Goal: Task Accomplishment & Management: Manage account settings

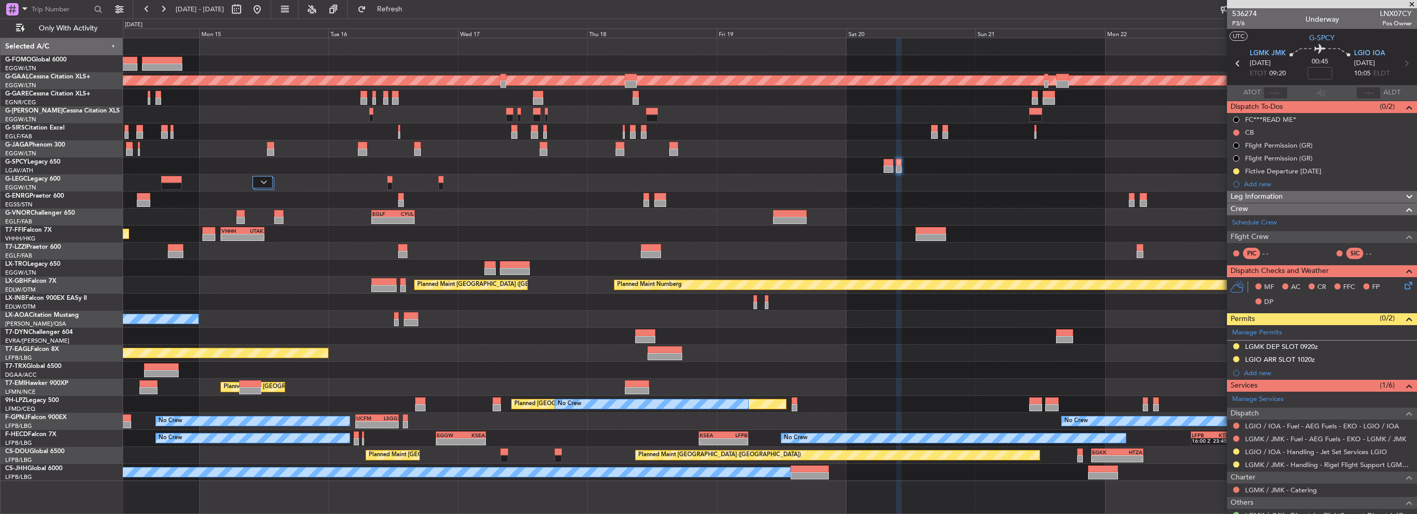
click at [812, 226] on div "Planned Maint Tianjin (Binhai) - - VHHH 04:00 Z UTAK 12:10 Z" at bounding box center [769, 234] width 1293 height 17
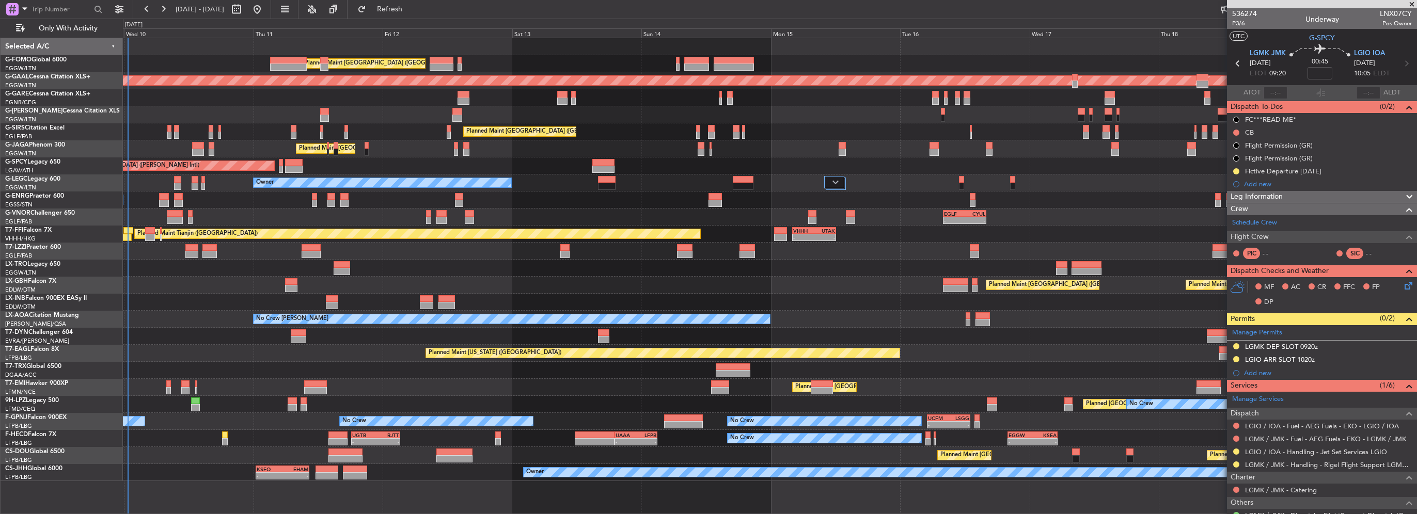
click at [862, 219] on div "- - EGLF 08:00 Z CYUL 16:00 Z Planned Maint London (Farnborough)" at bounding box center [769, 217] width 1293 height 17
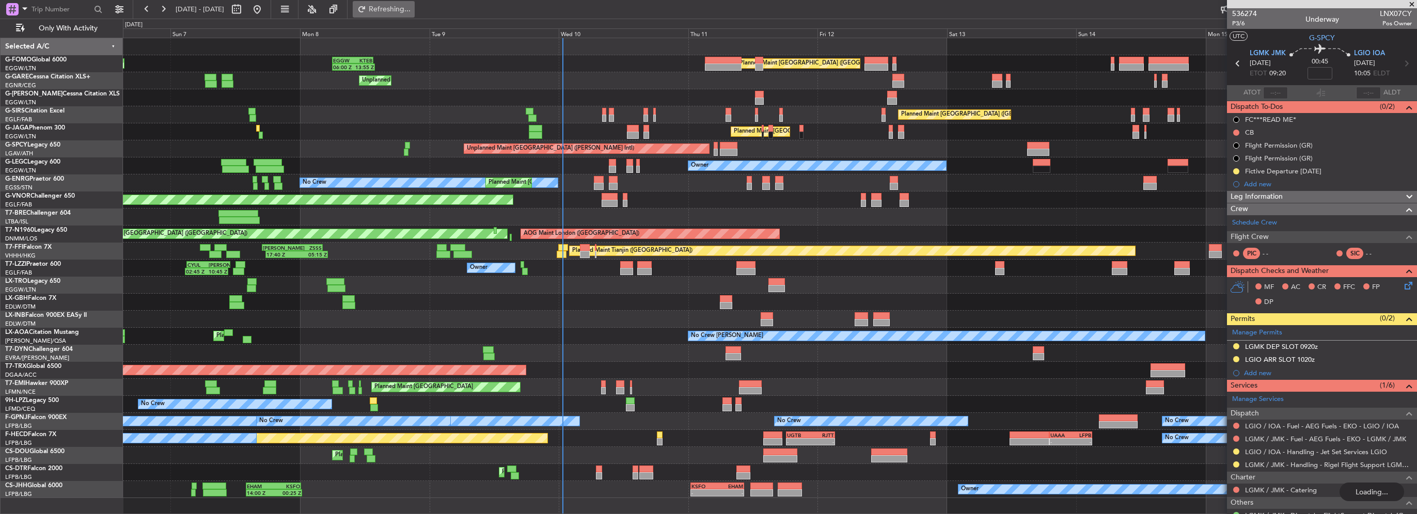
click at [411, 10] on span "Refreshing..." at bounding box center [389, 9] width 43 height 7
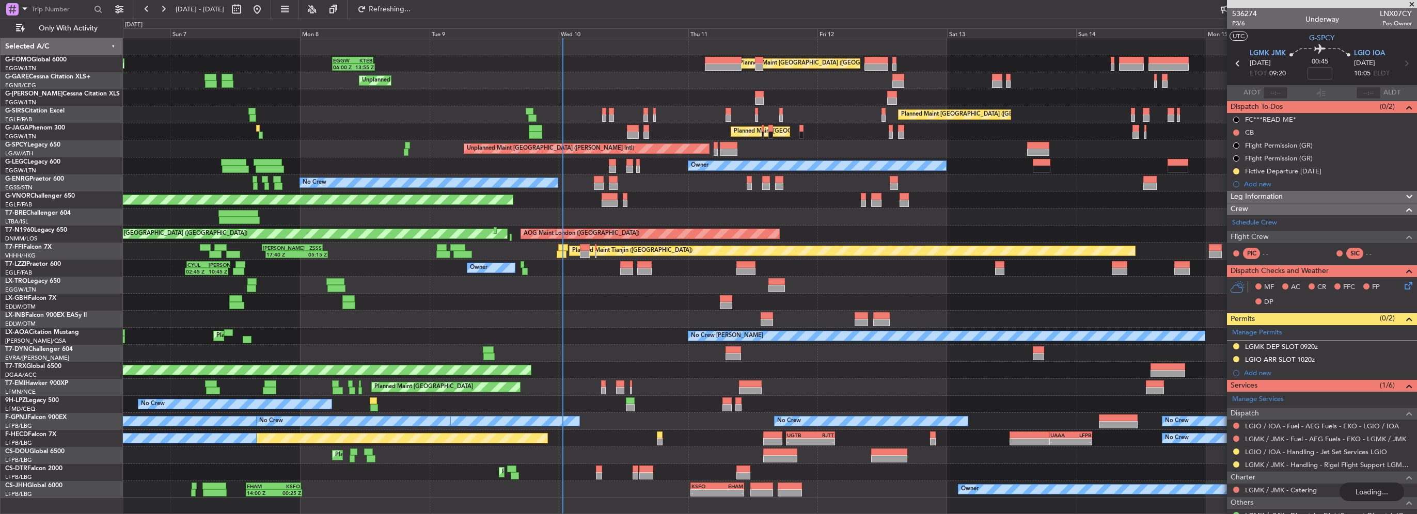
click at [531, 167] on div "Planned Maint London (Luton) Planned Maint London (Luton) 06:00 Z 13:55 Z EGGW …" at bounding box center [769, 268] width 1293 height 460
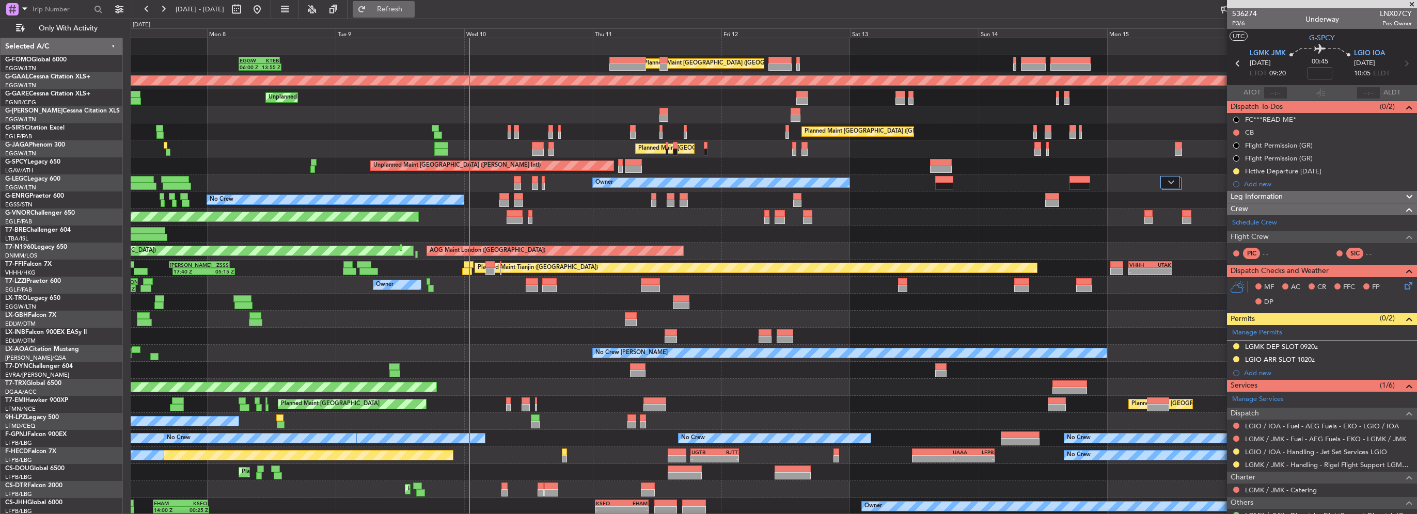
click at [402, 12] on span "Refresh" at bounding box center [389, 9] width 43 height 7
click at [284, 97] on div "Unplanned Maint [PERSON_NAME]" at bounding box center [774, 97] width 1286 height 17
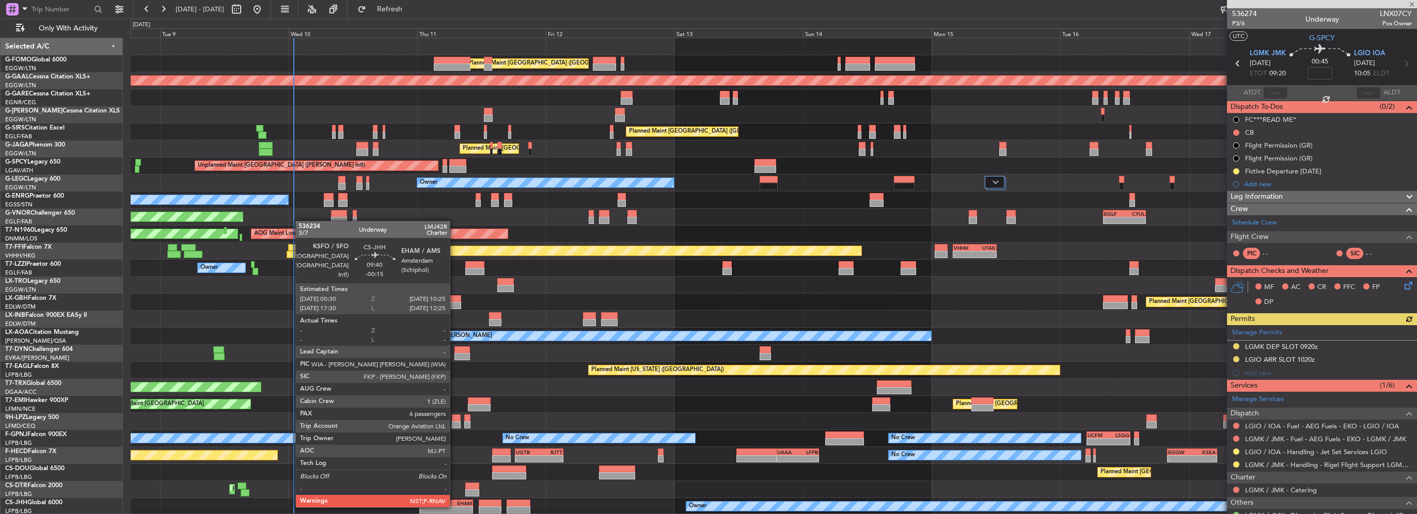
click at [454, 507] on div "-" at bounding box center [459, 510] width 26 height 6
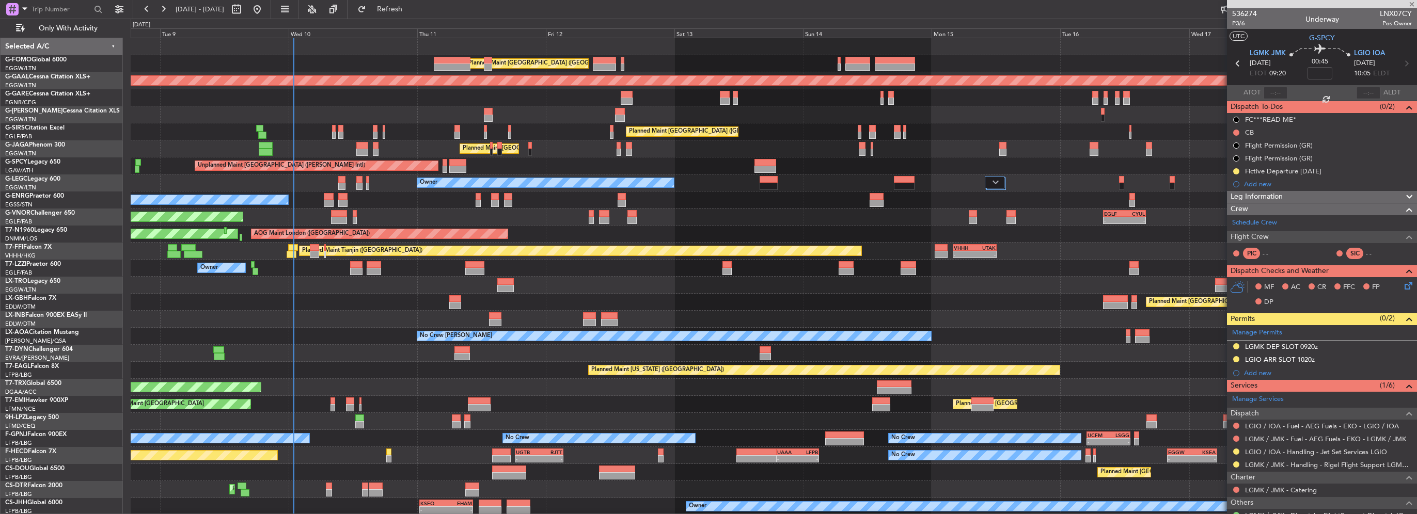
type input "-00:15"
type input "6"
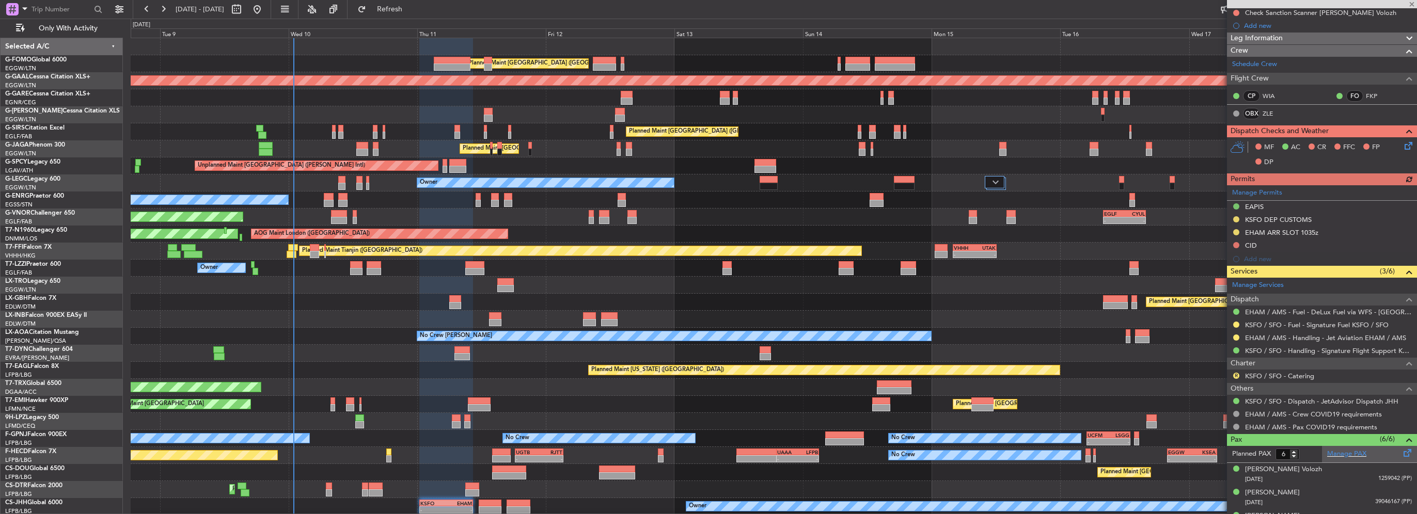
scroll to position [283, 0]
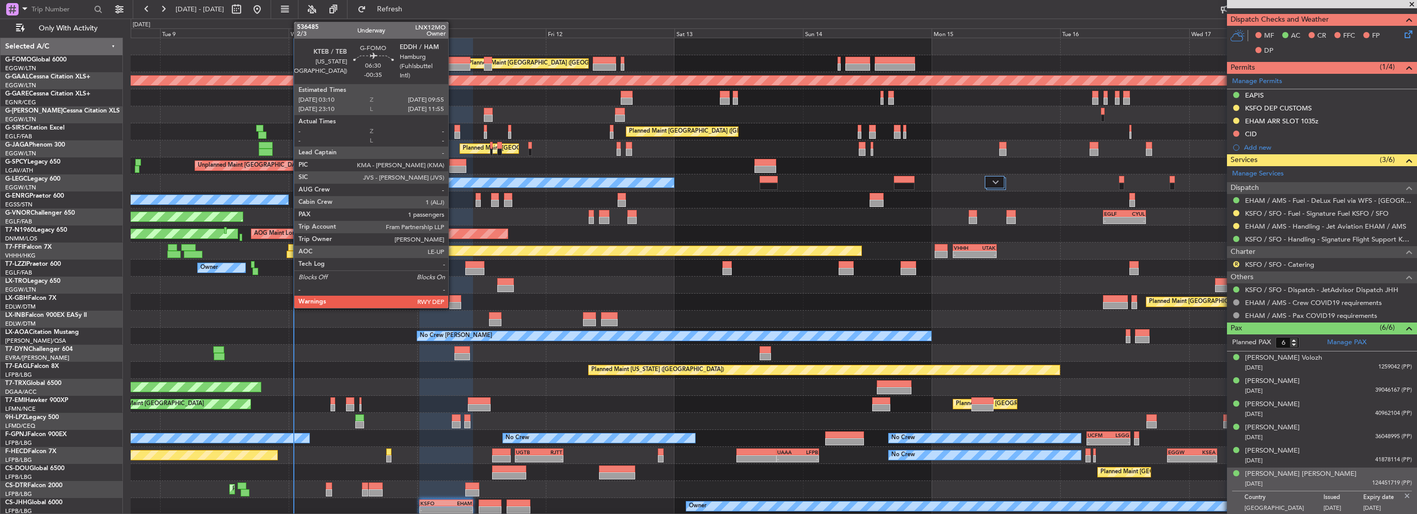
click at [453, 64] on div at bounding box center [452, 67] width 37 height 7
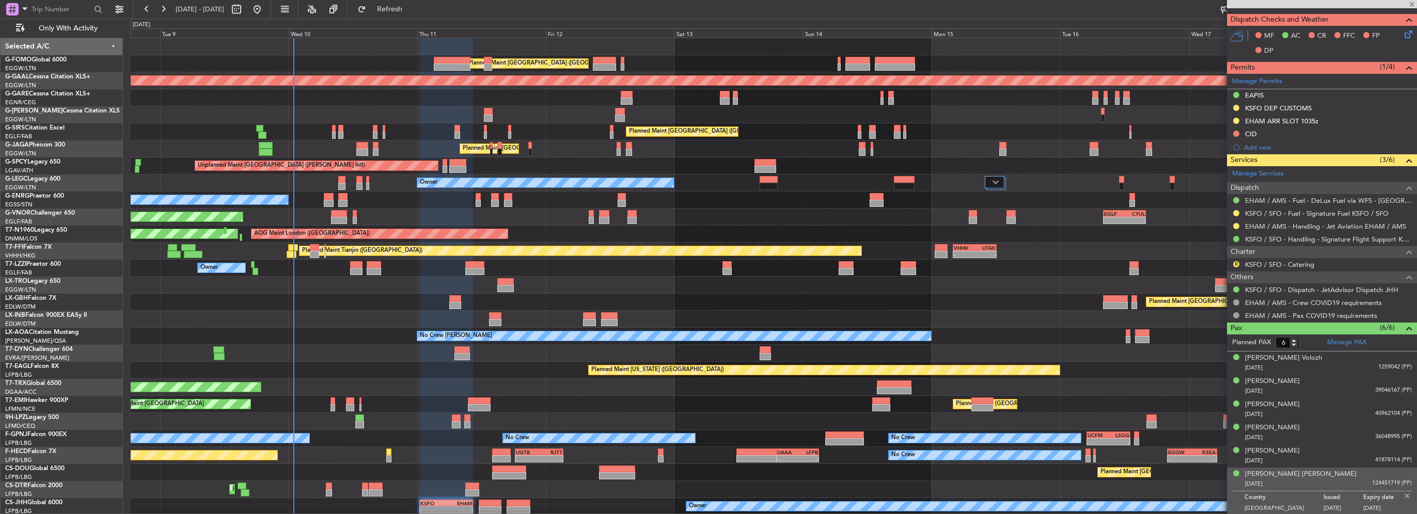
type input "-00:35"
type input "1"
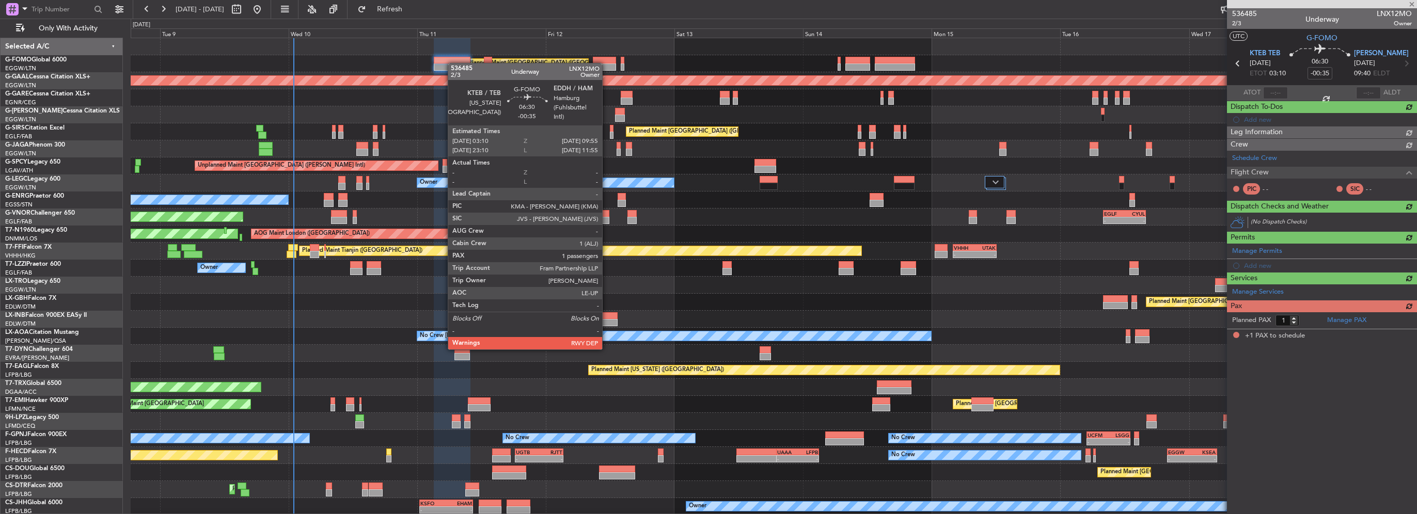
scroll to position [0, 0]
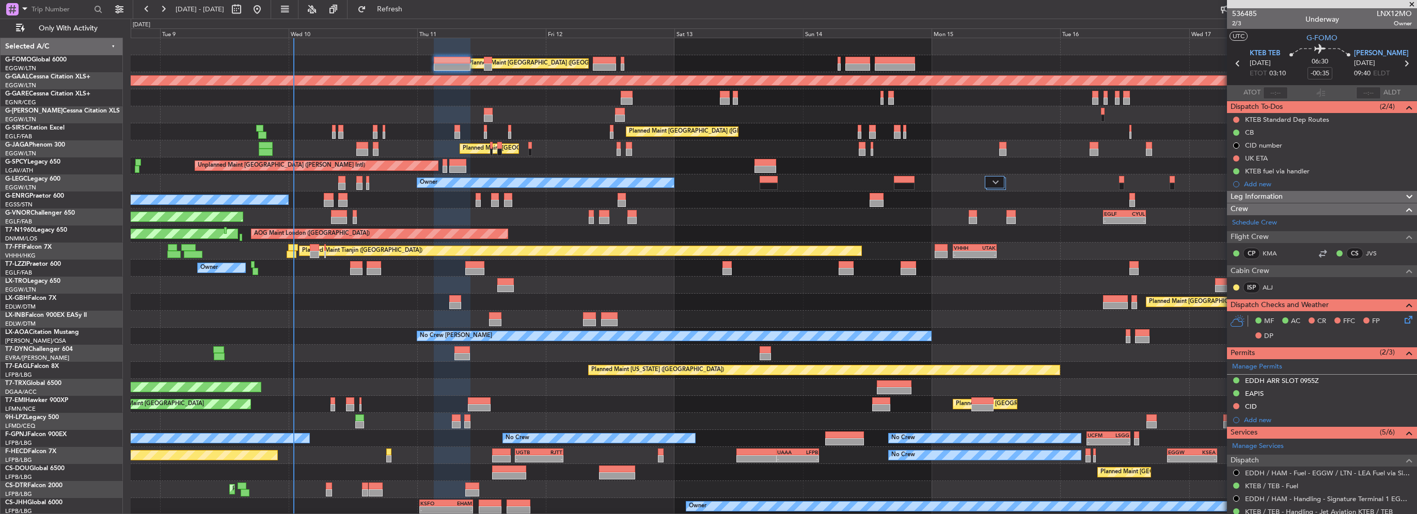
drag, startPoint x: 405, startPoint y: 11, endPoint x: 406, endPoint y: 19, distance: 7.8
click at [405, 11] on span "Refresh" at bounding box center [389, 9] width 43 height 7
click at [415, 14] on button "Refresh" at bounding box center [384, 9] width 62 height 17
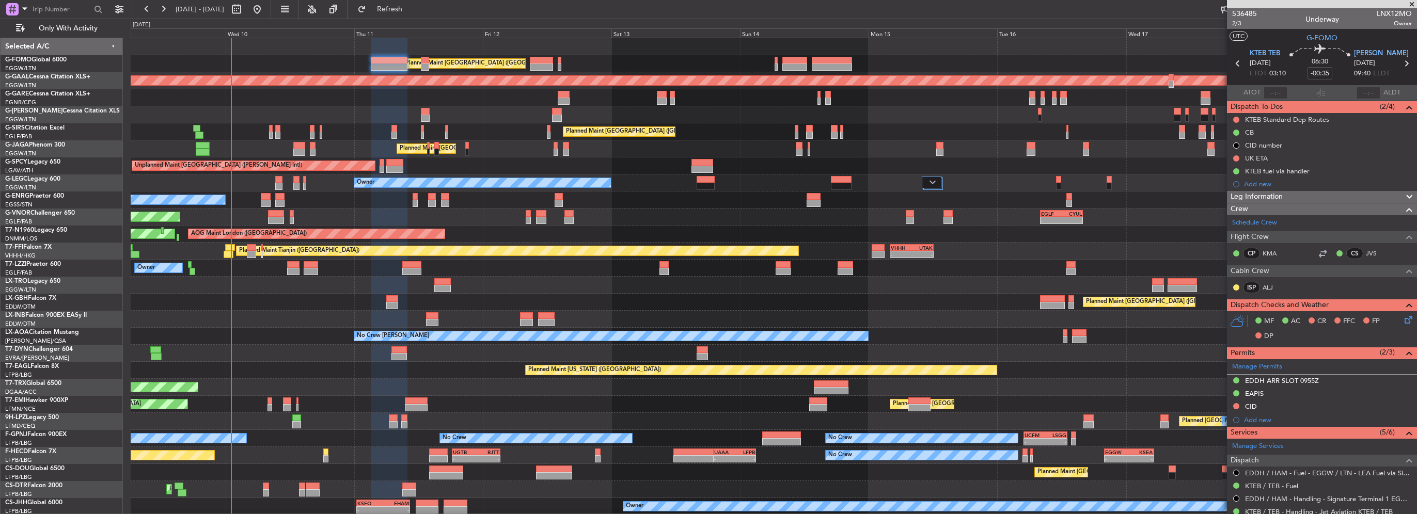
click at [383, 212] on div "- - EGLF 08:00 Z CYUL 16:00 Z Planned Maint London (Farnborough)" at bounding box center [774, 217] width 1286 height 17
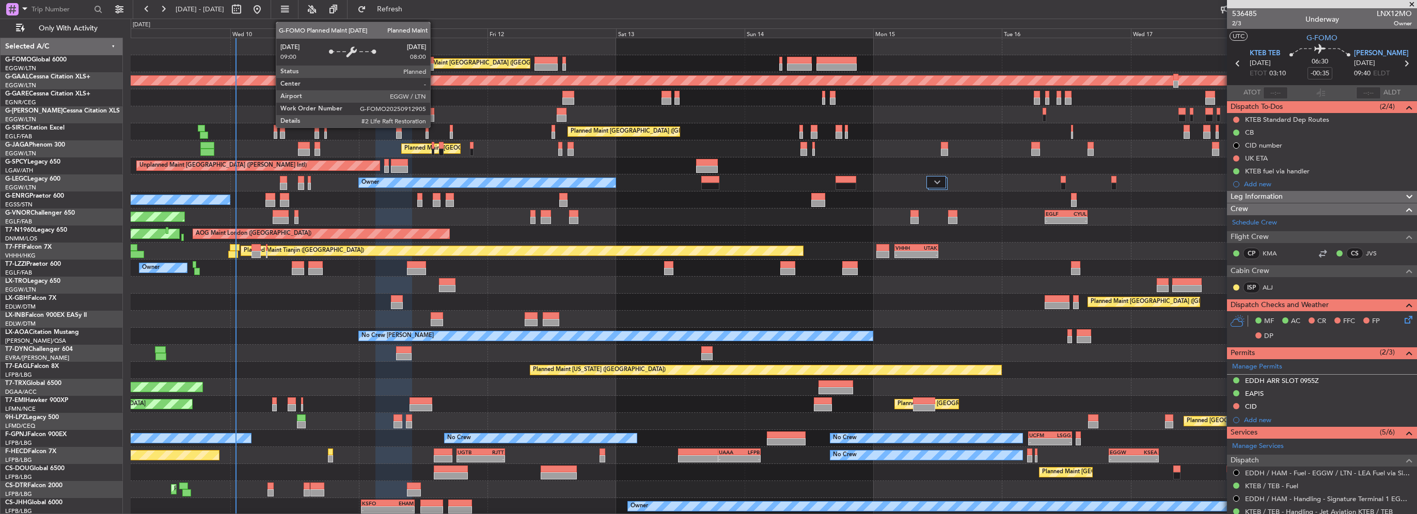
click at [434, 67] on div "Planned Maint [GEOGRAPHIC_DATA] ([GEOGRAPHIC_DATA])" at bounding box center [491, 63] width 163 height 15
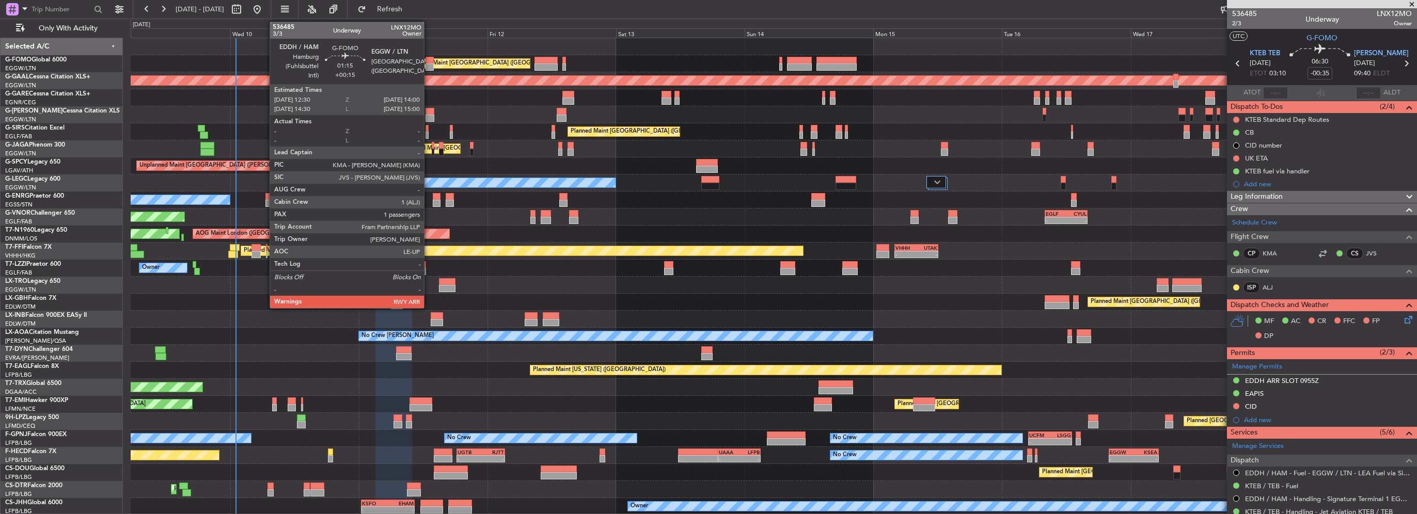
click at [430, 65] on div at bounding box center [429, 67] width 8 height 7
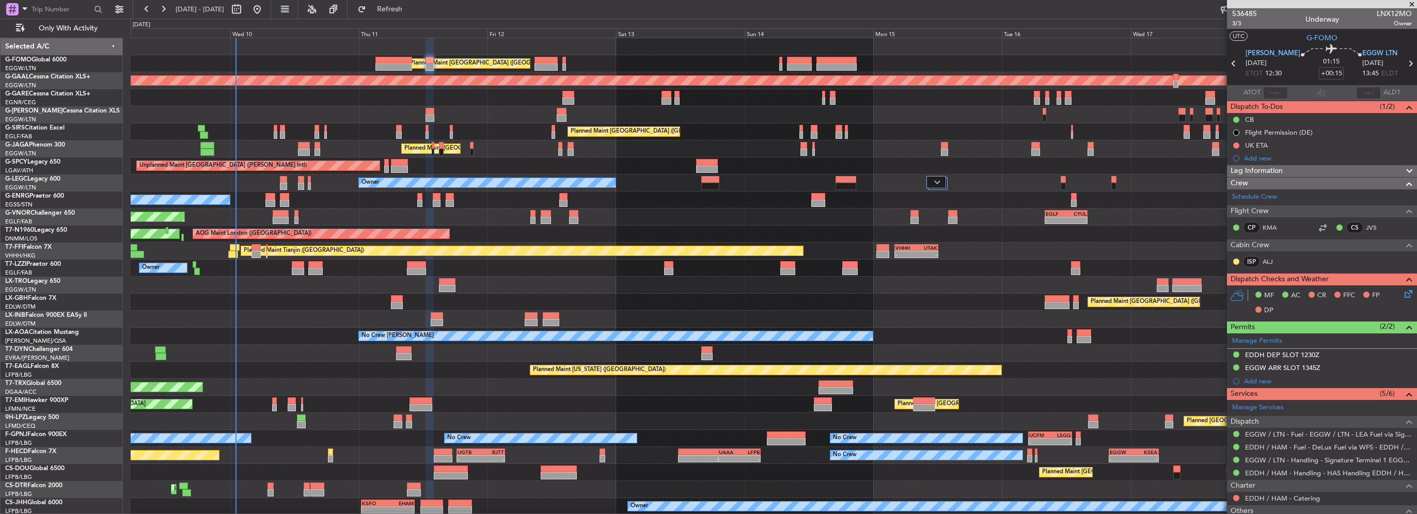
click at [536, 64] on div at bounding box center [545, 67] width 23 height 7
type input "+00:10"
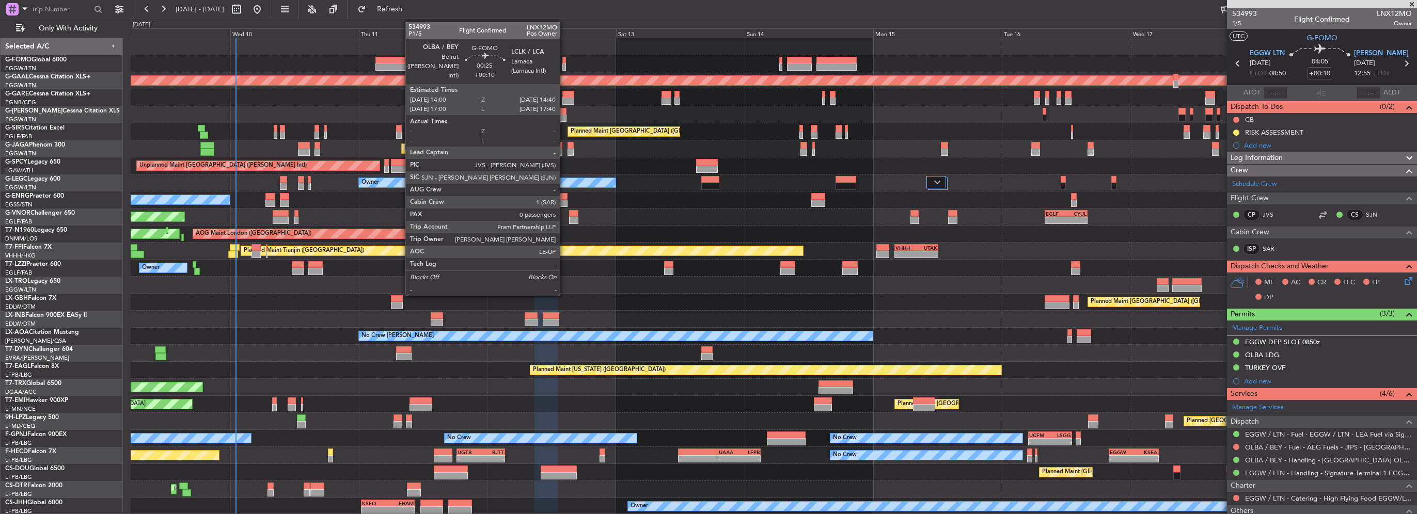
click at [564, 64] on div at bounding box center [564, 67] width 4 height 7
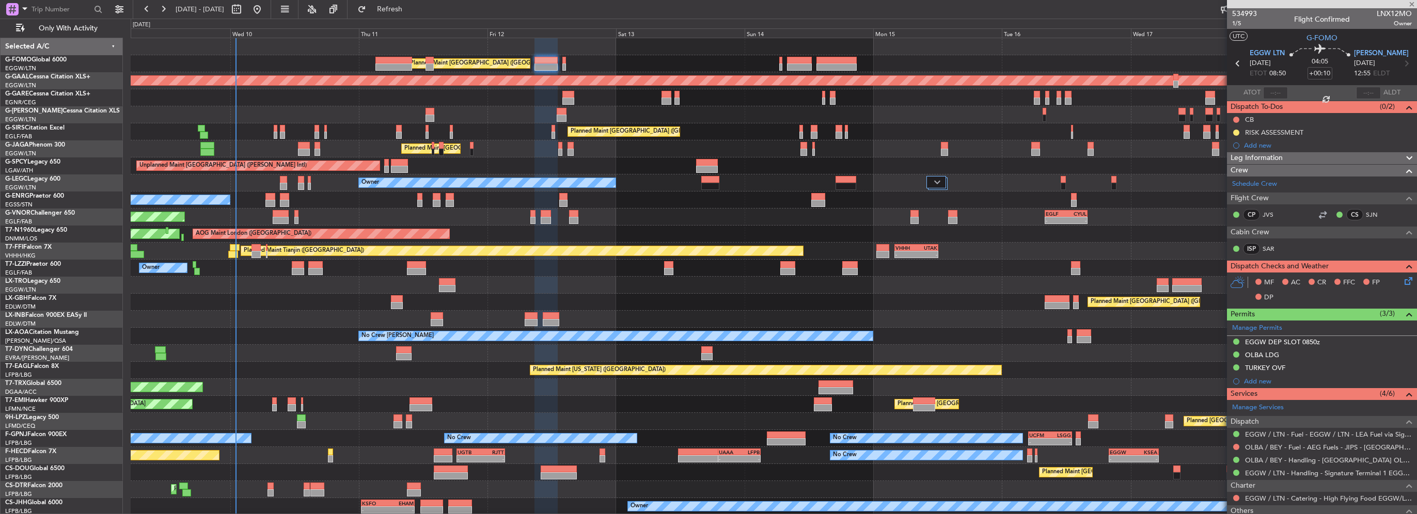
type input "0"
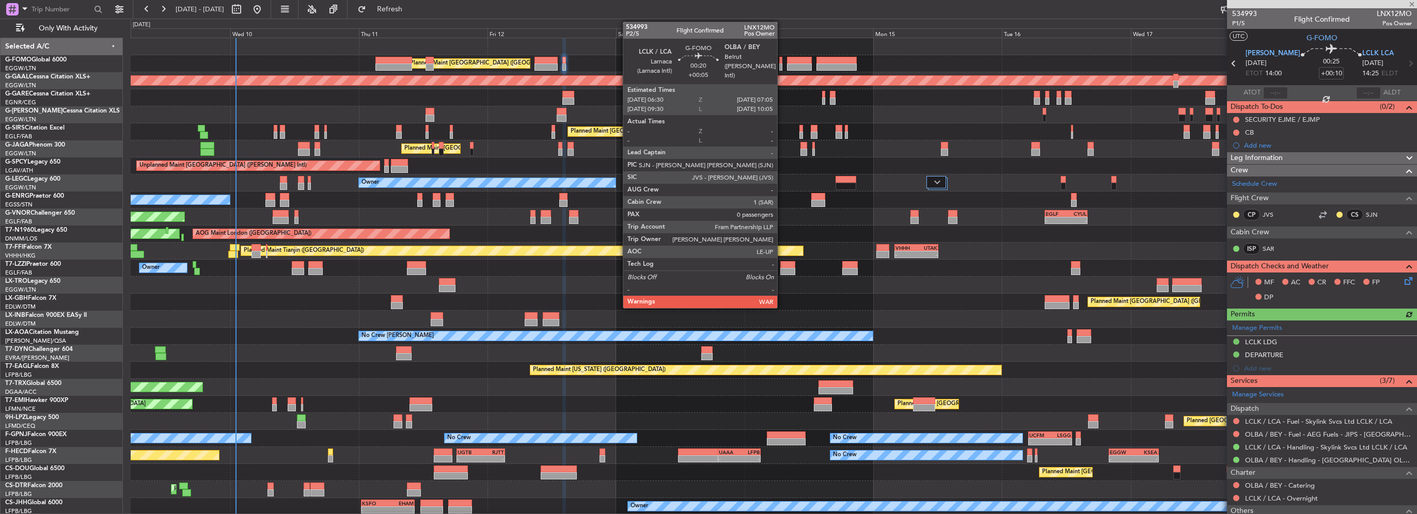
click at [782, 66] on div at bounding box center [781, 67] width 4 height 7
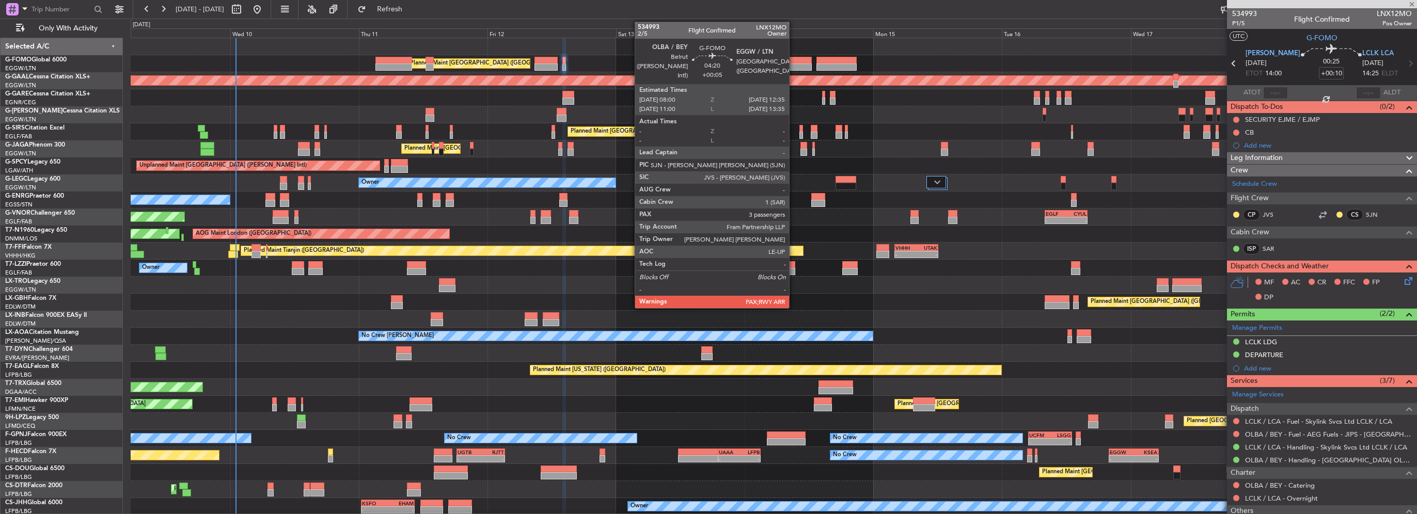
type input "+00:05"
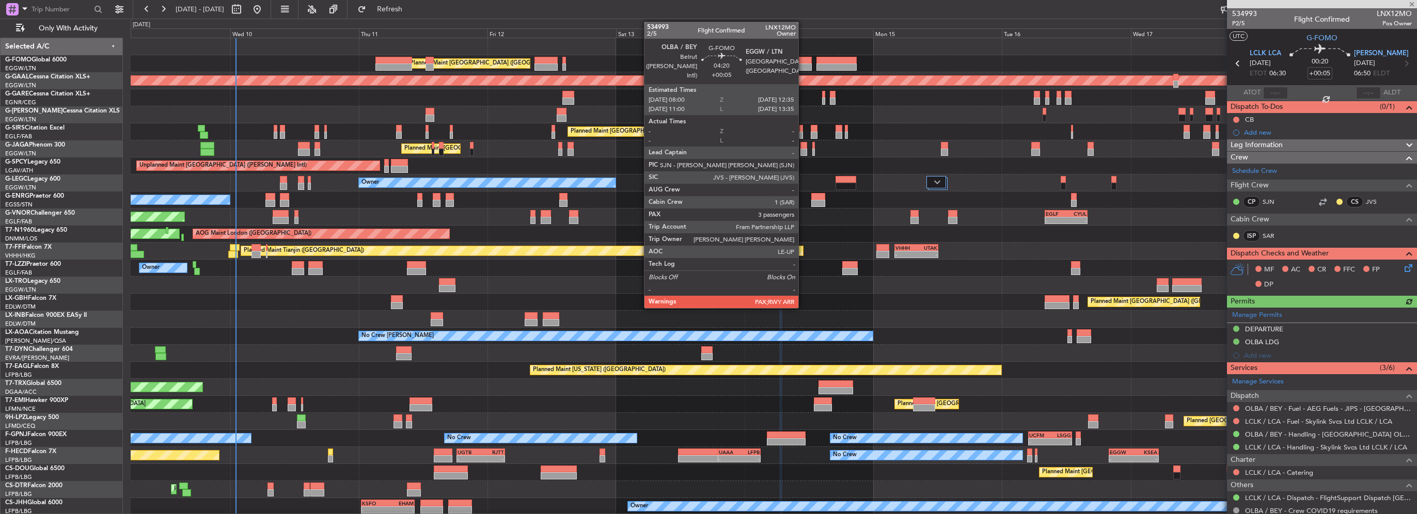
click at [803, 64] on div at bounding box center [799, 67] width 25 height 7
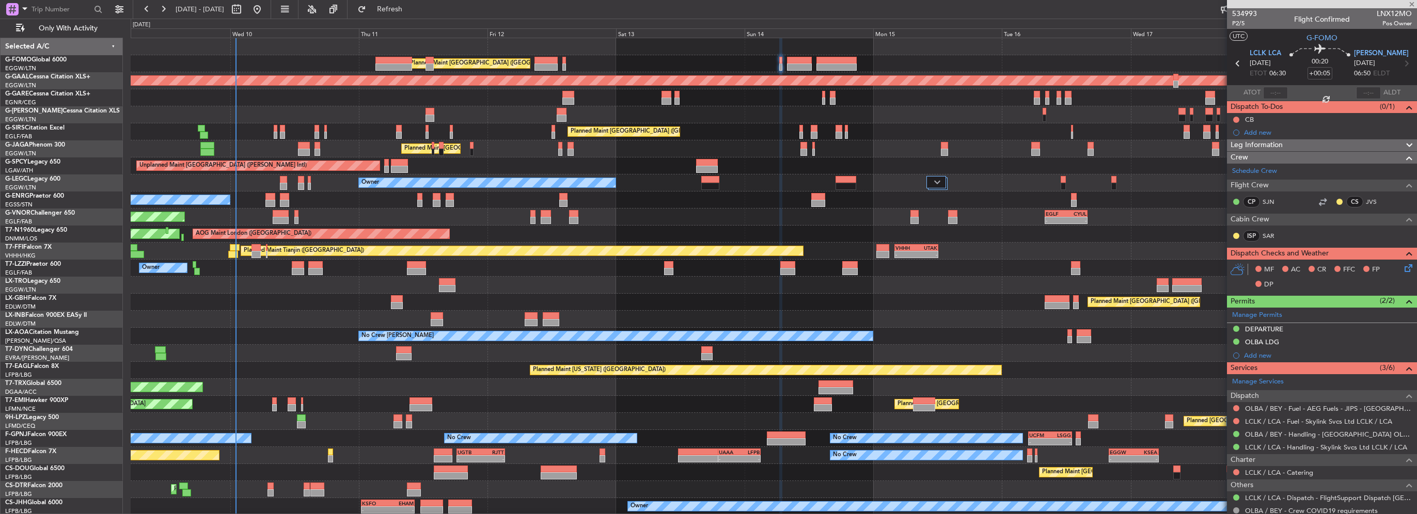
type input "3"
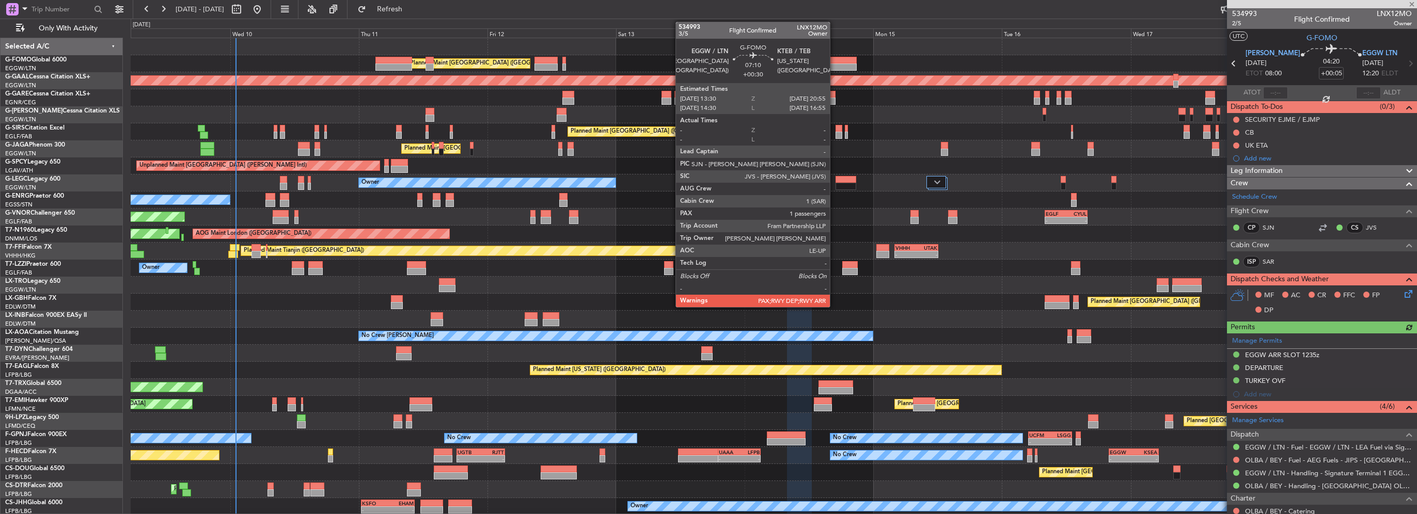
click at [834, 60] on div at bounding box center [836, 60] width 40 height 7
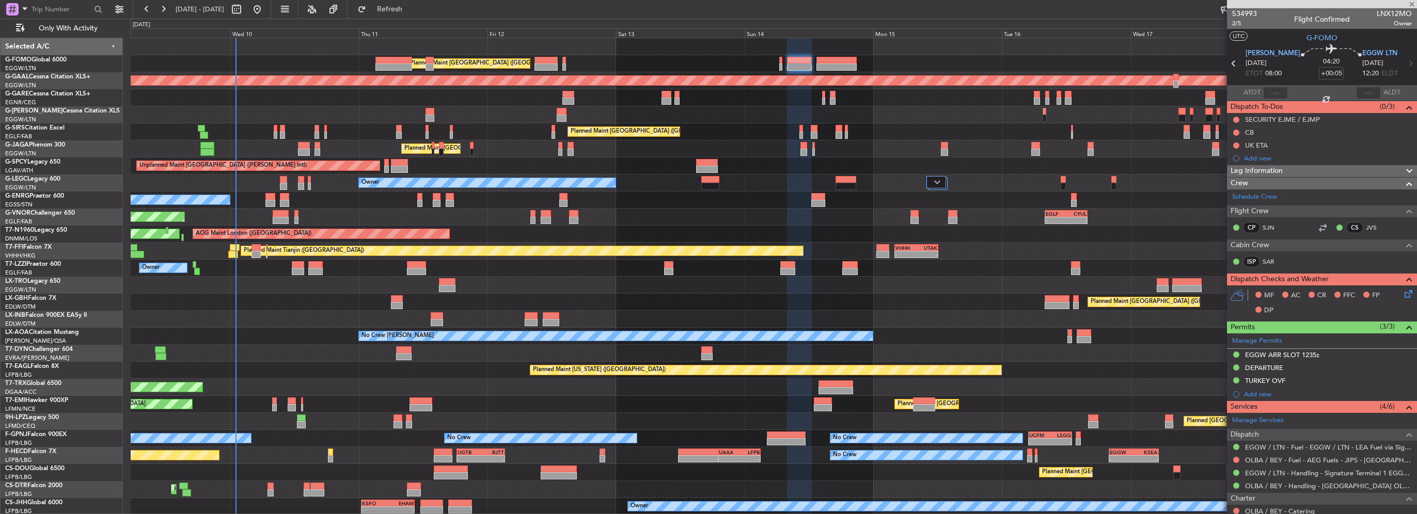
type input "+00:30"
type input "1"
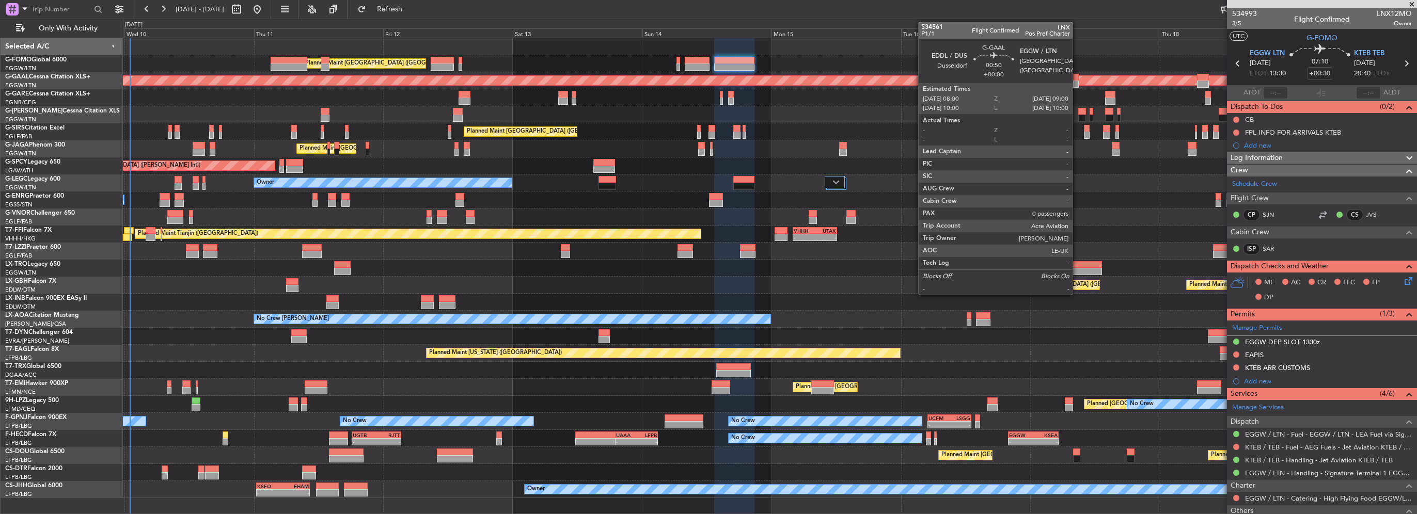
click at [1077, 81] on div at bounding box center [1076, 84] width 6 height 7
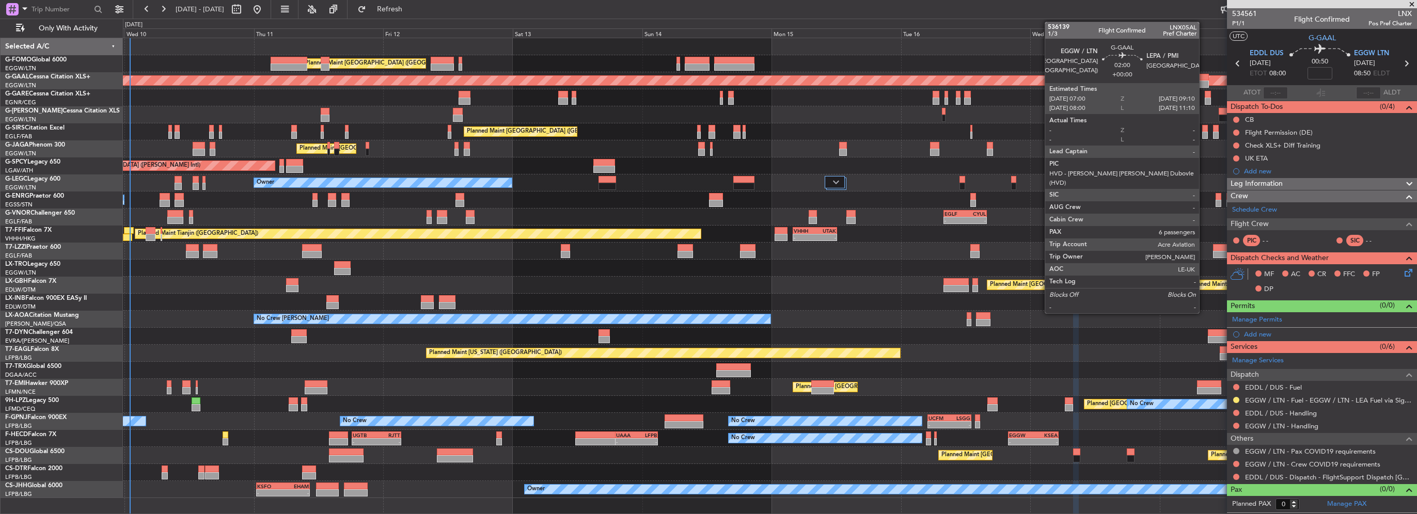
click at [1203, 77] on div at bounding box center [1203, 77] width 12 height 7
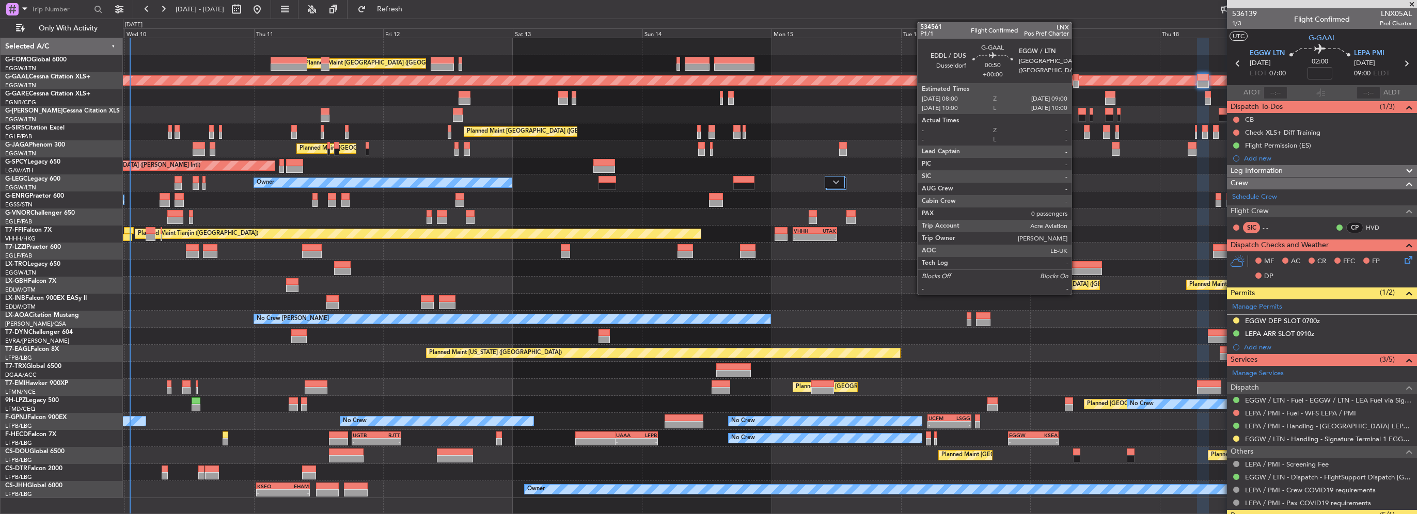
click at [1076, 81] on div at bounding box center [1076, 84] width 6 height 7
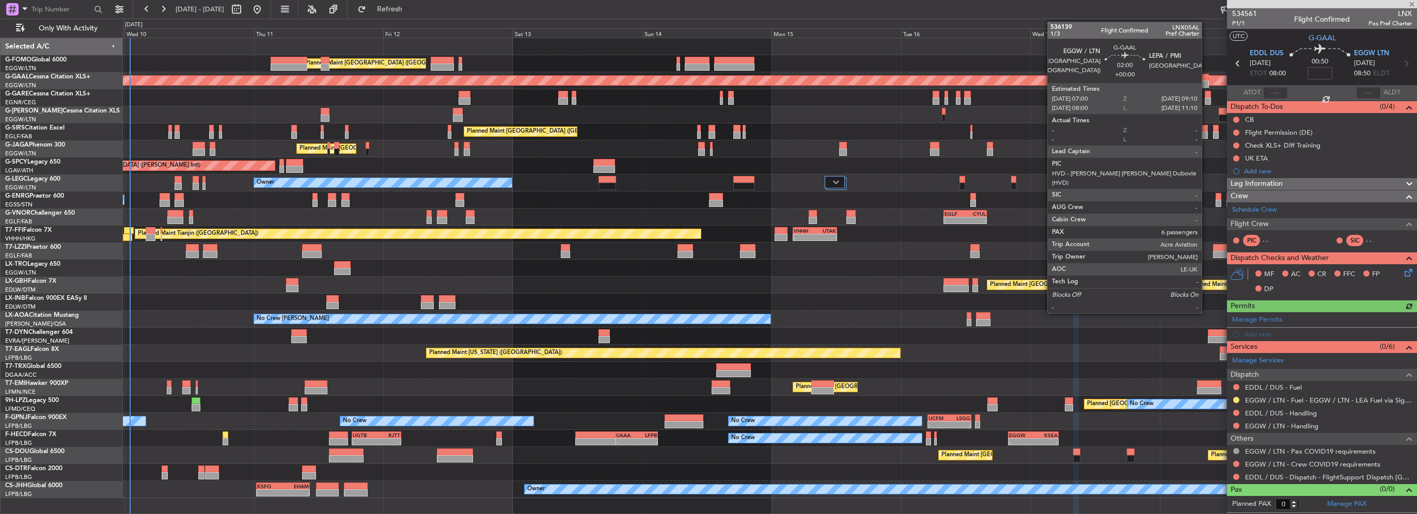
click at [1206, 78] on div at bounding box center [1203, 77] width 12 height 7
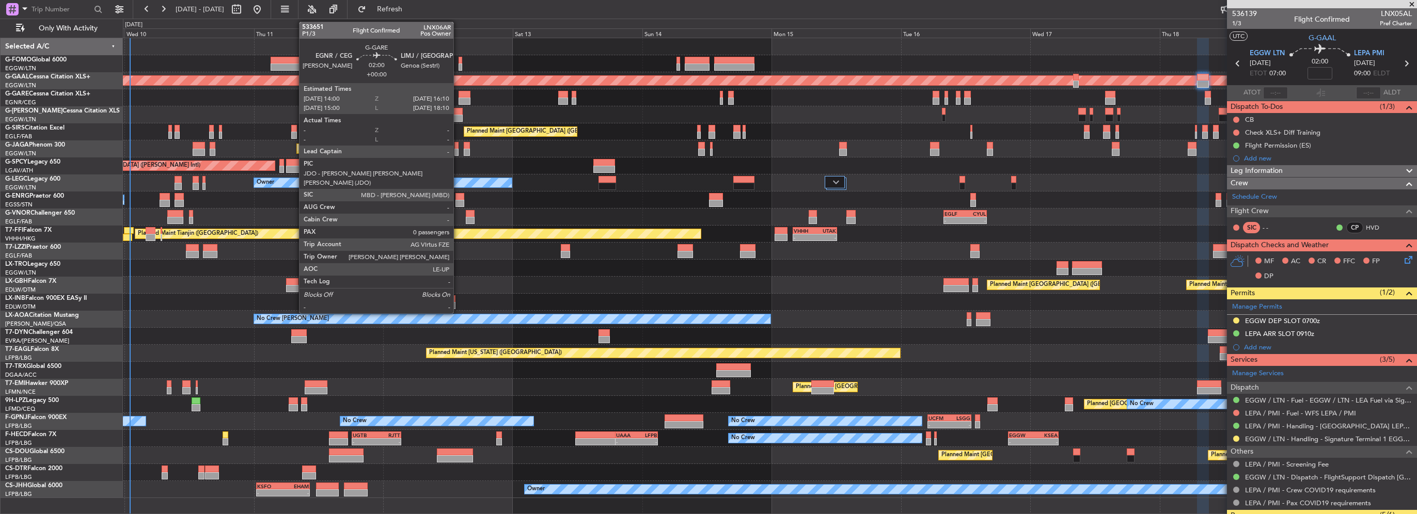
click at [458, 98] on div at bounding box center [464, 101] width 12 height 7
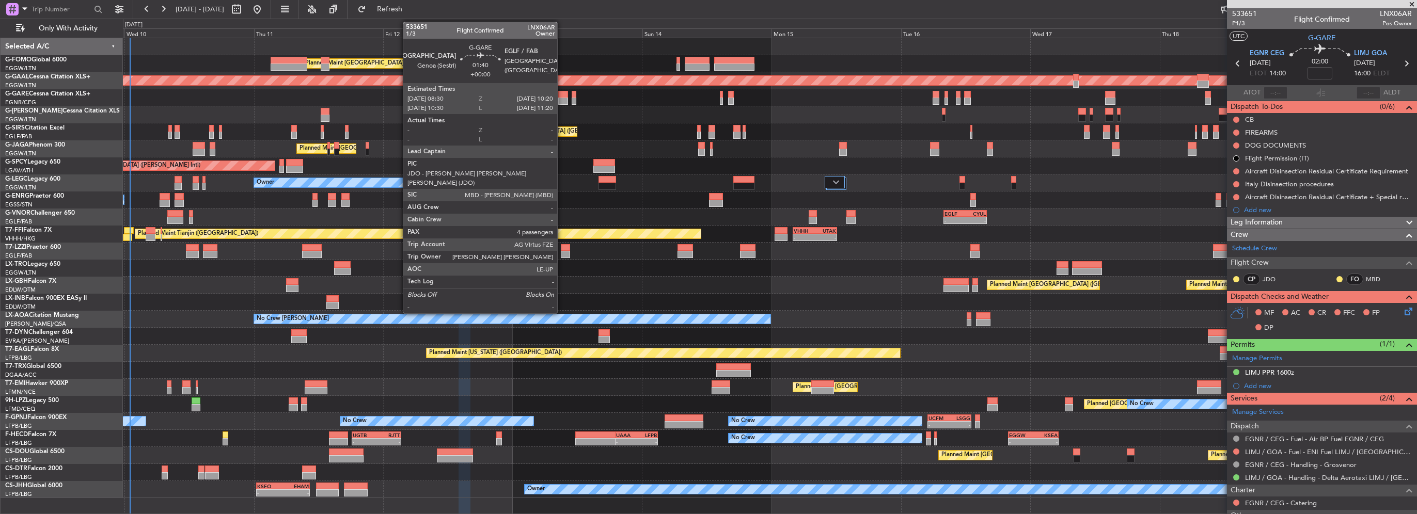
click at [562, 98] on div at bounding box center [563, 101] width 10 height 7
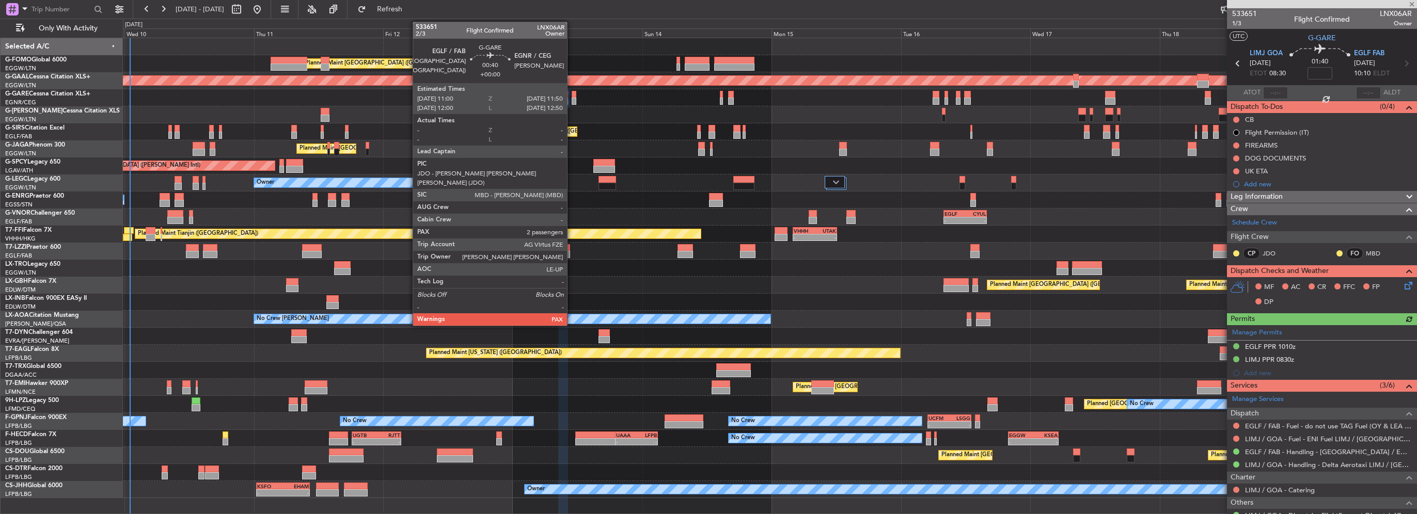
click at [572, 99] on div at bounding box center [574, 101] width 5 height 7
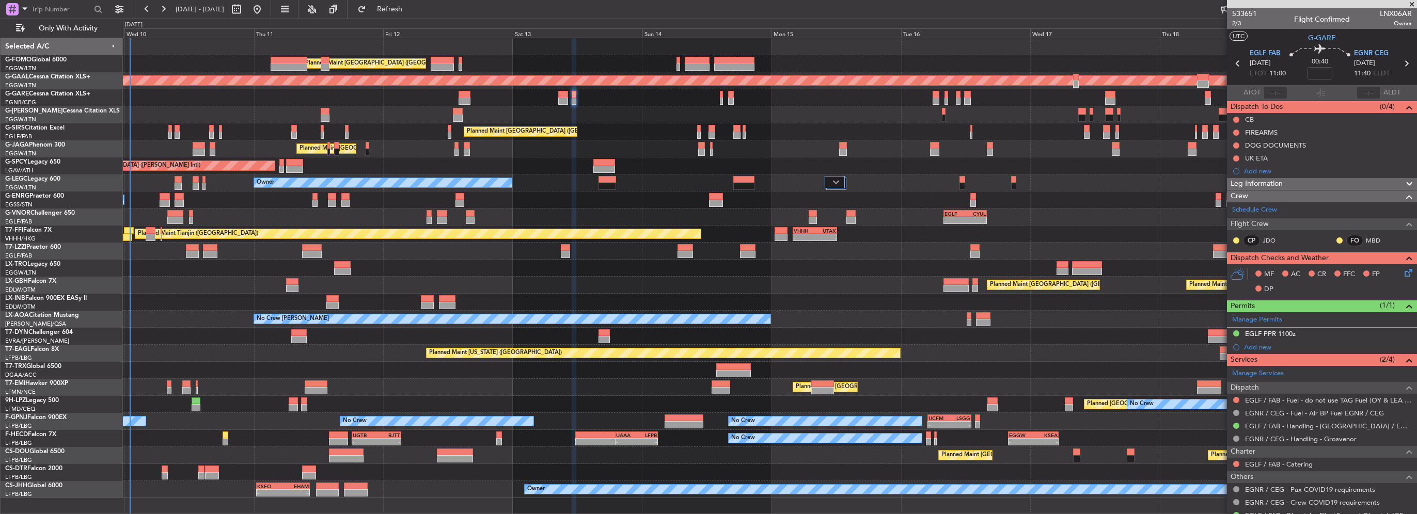
click at [718, 99] on div "Unplanned Maint [PERSON_NAME]" at bounding box center [769, 97] width 1293 height 17
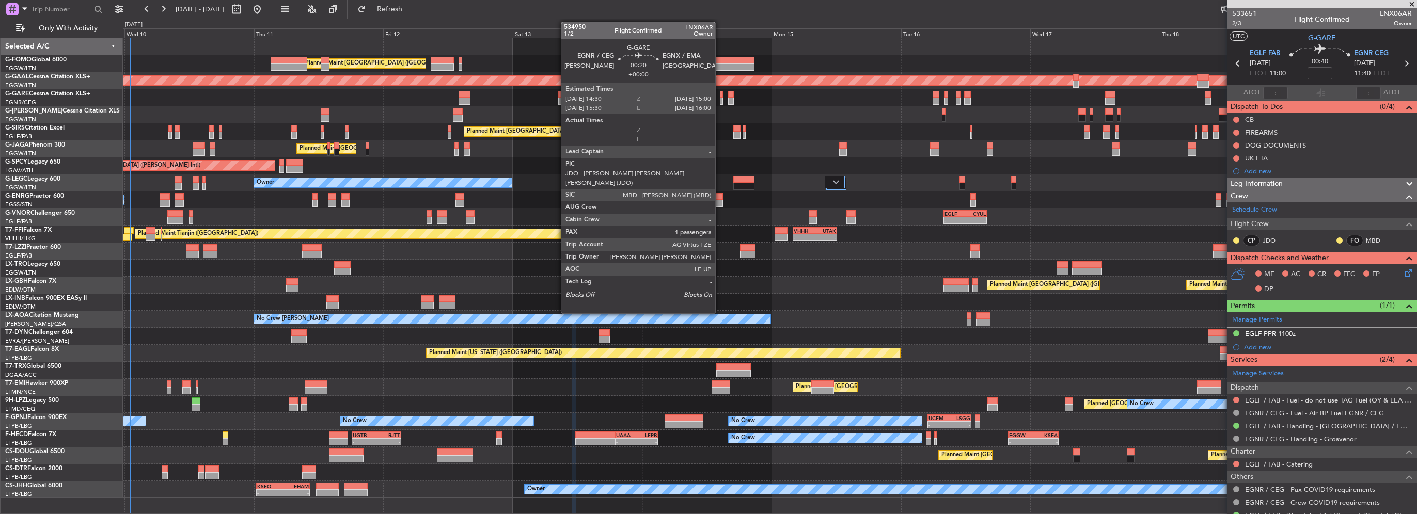
click at [720, 98] on div at bounding box center [721, 101] width 3 height 7
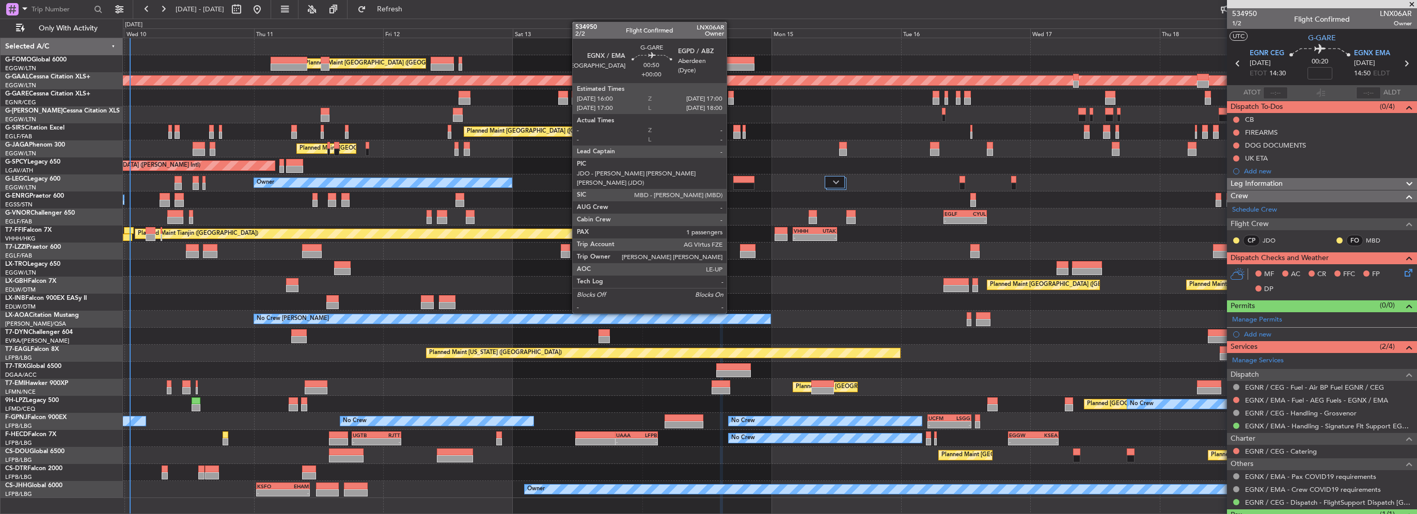
click at [731, 98] on div at bounding box center [731, 101] width 6 height 7
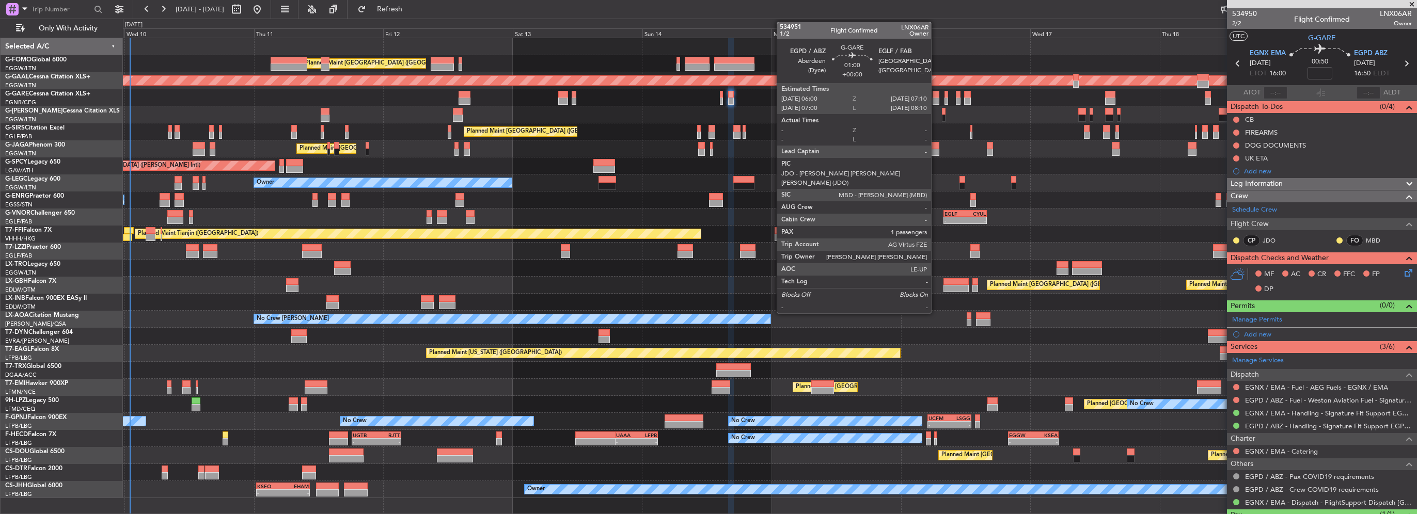
click at [935, 99] on div at bounding box center [935, 101] width 7 height 7
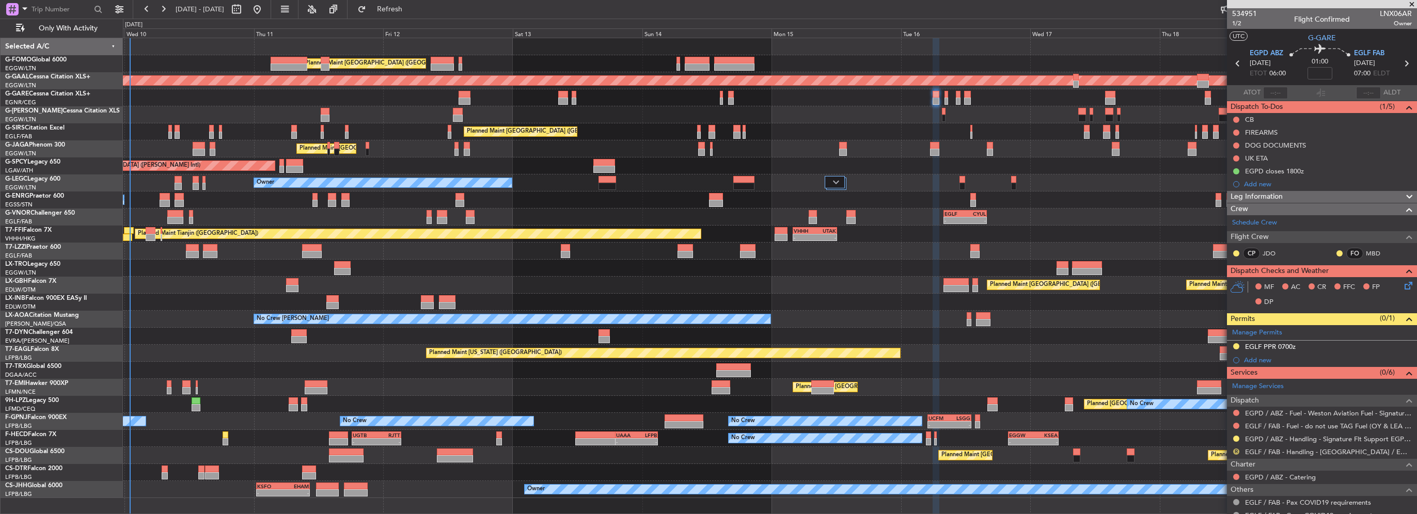
click at [1236, 451] on button "R" at bounding box center [1236, 452] width 6 height 6
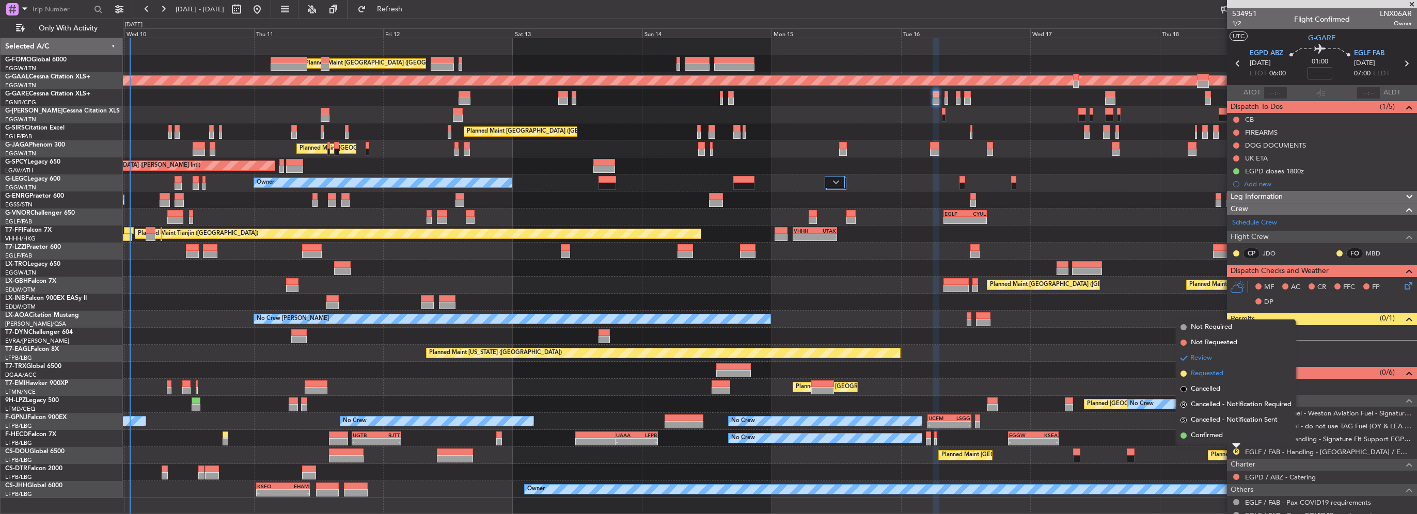
click at [1212, 374] on span "Requested" at bounding box center [1207, 374] width 33 height 10
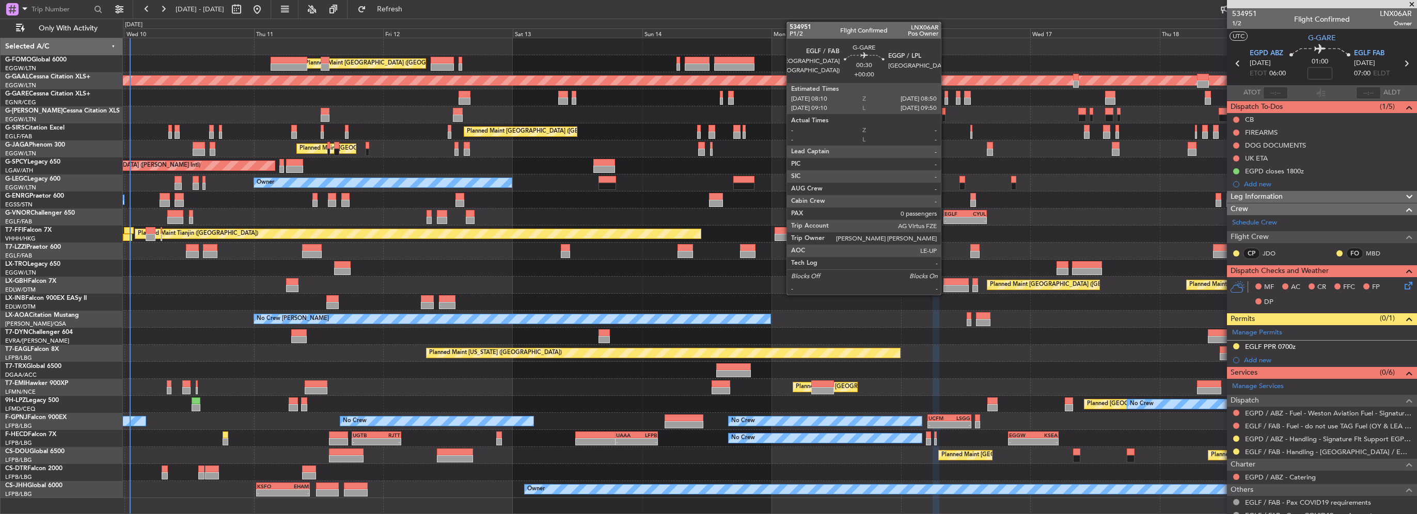
click at [945, 99] on div at bounding box center [946, 101] width 4 height 7
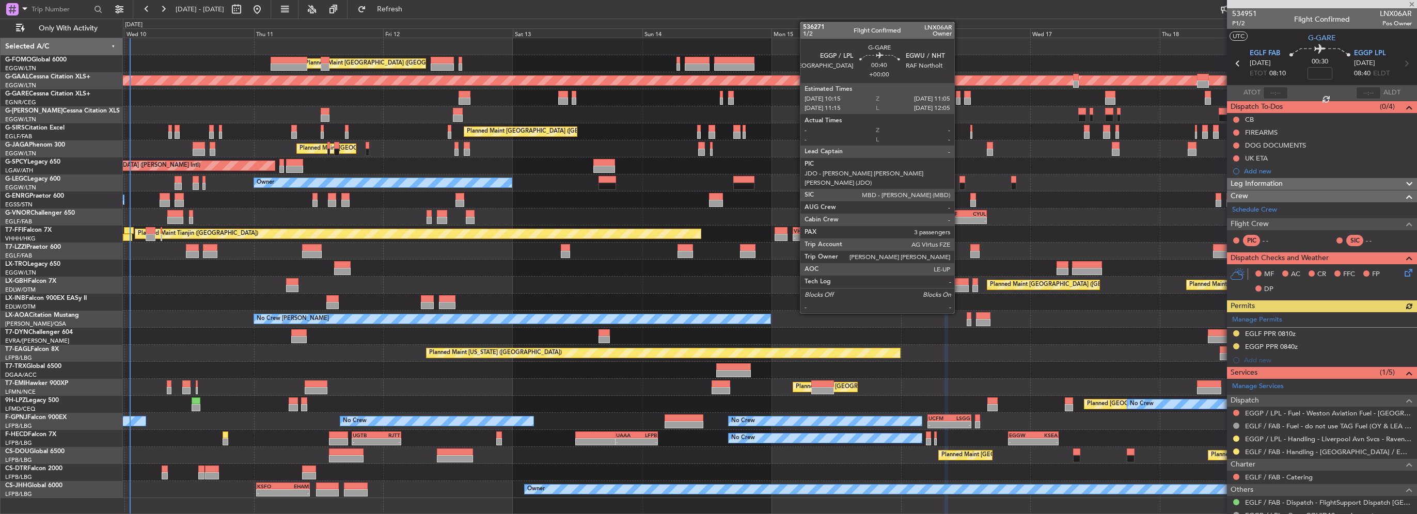
click at [959, 100] on div at bounding box center [958, 101] width 5 height 7
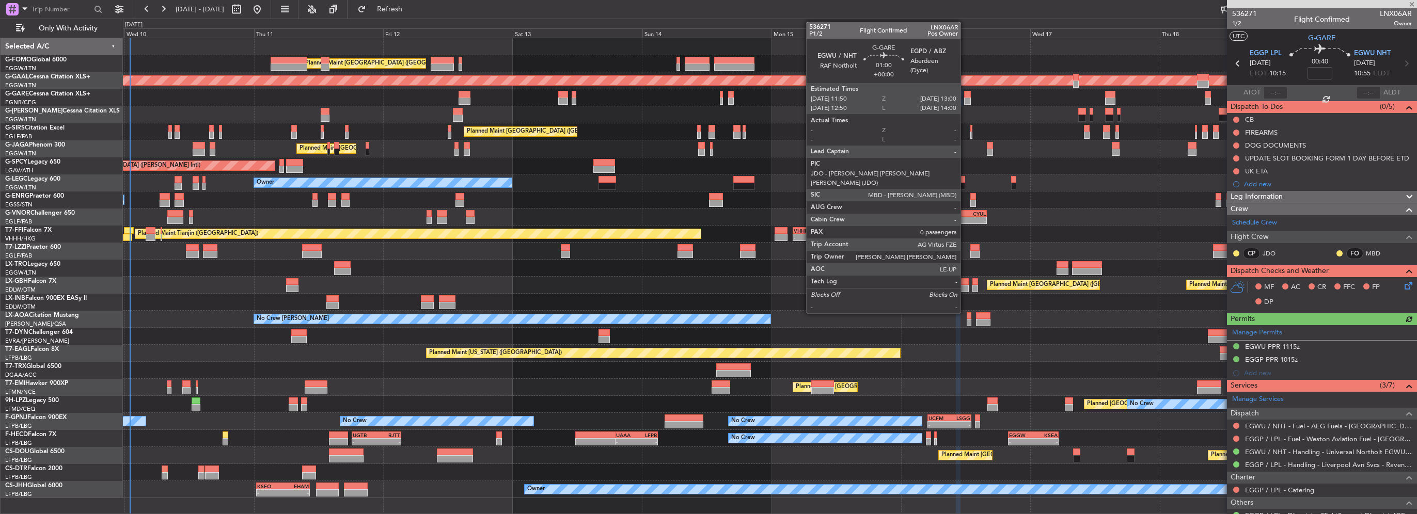
click at [965, 101] on div at bounding box center [967, 101] width 7 height 7
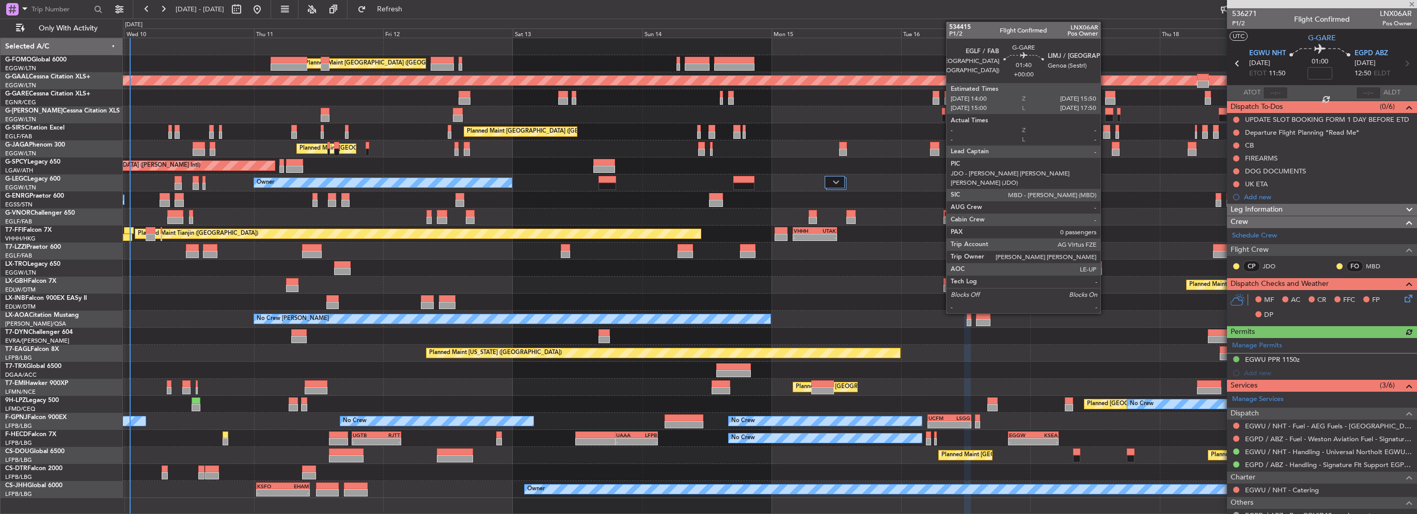
click at [1105, 101] on div at bounding box center [1110, 101] width 10 height 7
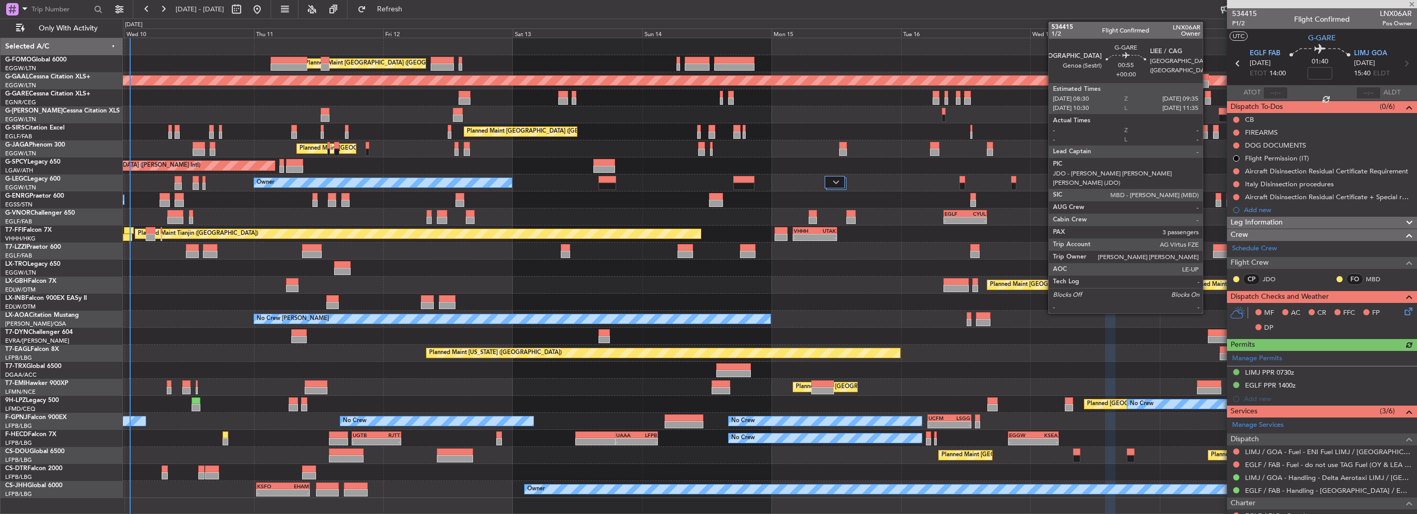
click at [1207, 100] on div at bounding box center [1207, 101] width 6 height 7
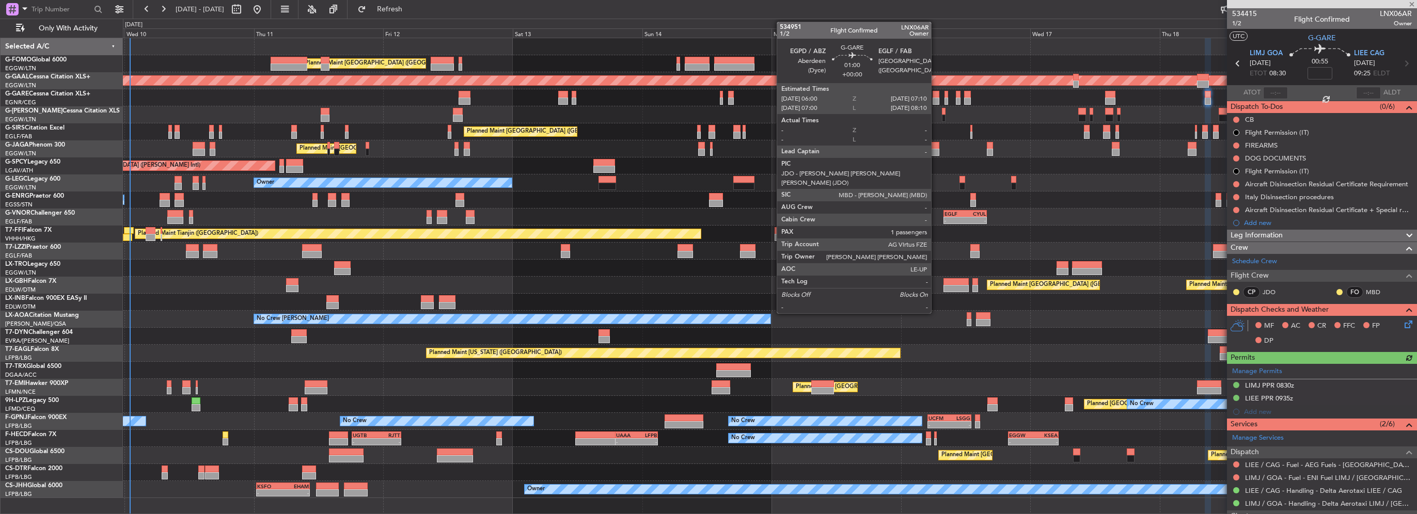
click at [935, 103] on div at bounding box center [935, 101] width 7 height 7
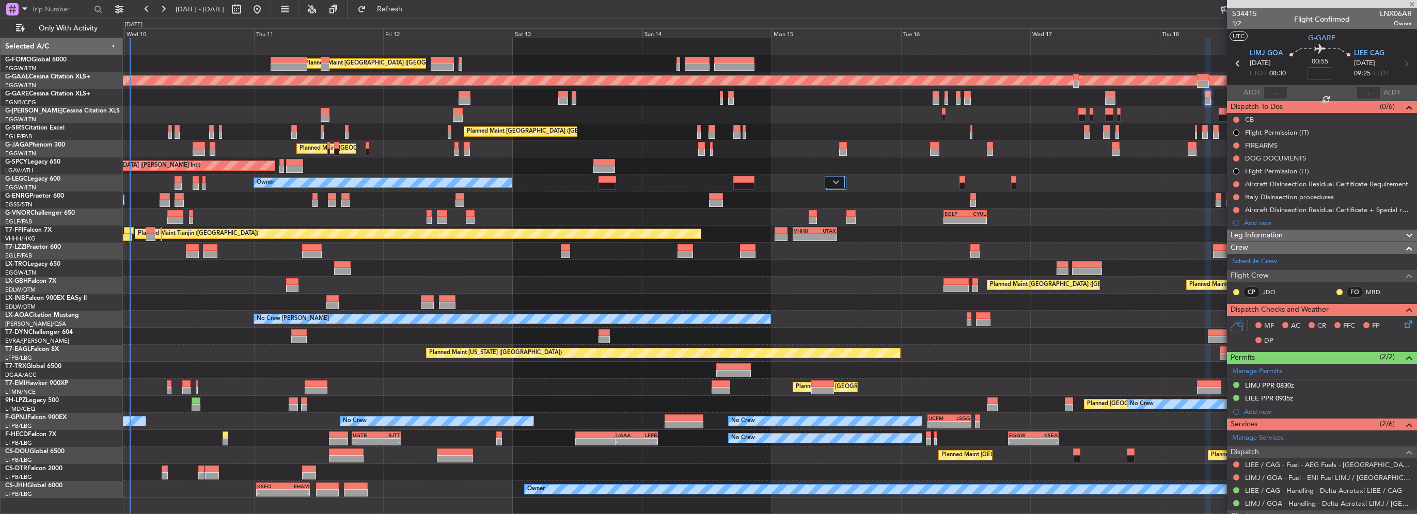
type input "1"
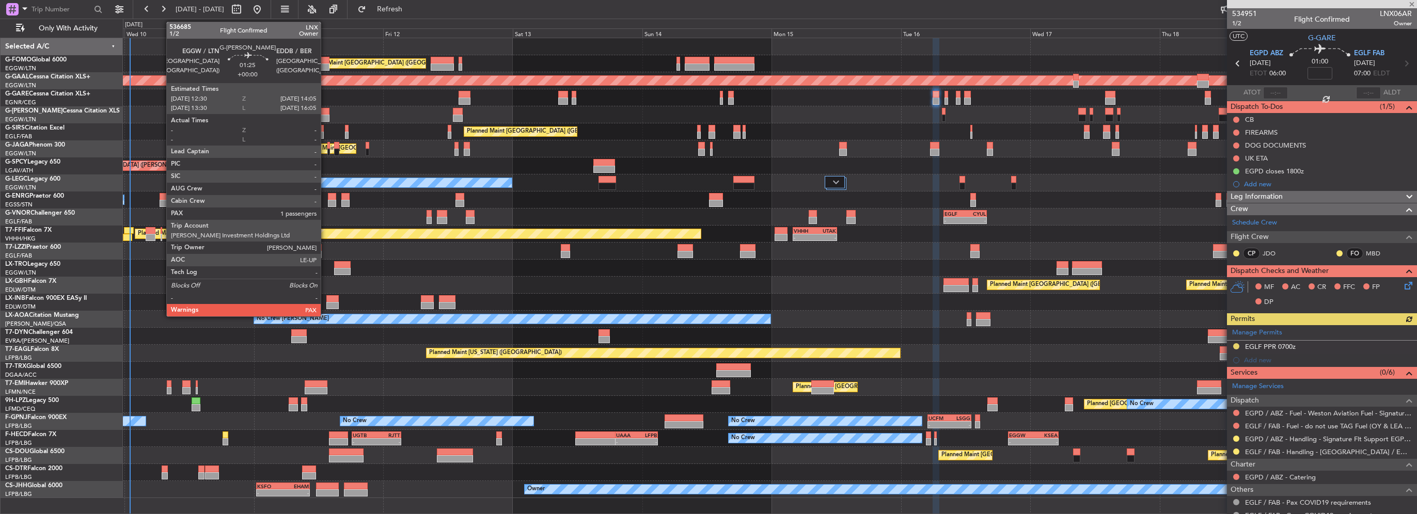
click at [325, 112] on div at bounding box center [325, 111] width 9 height 7
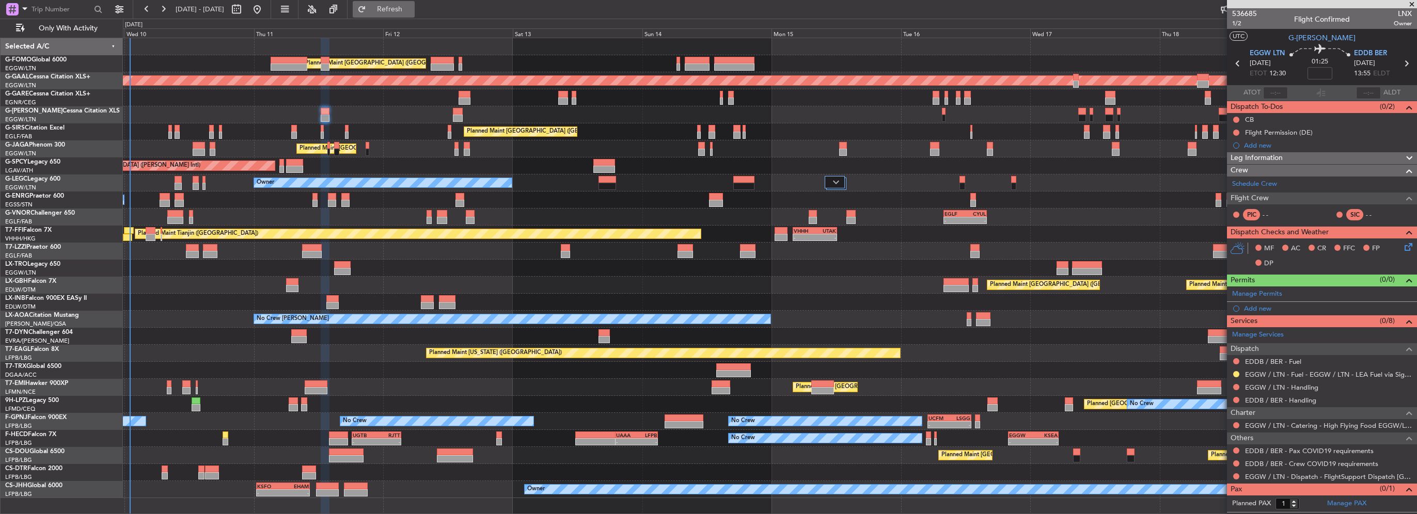
click at [411, 7] on span "Refresh" at bounding box center [389, 9] width 43 height 7
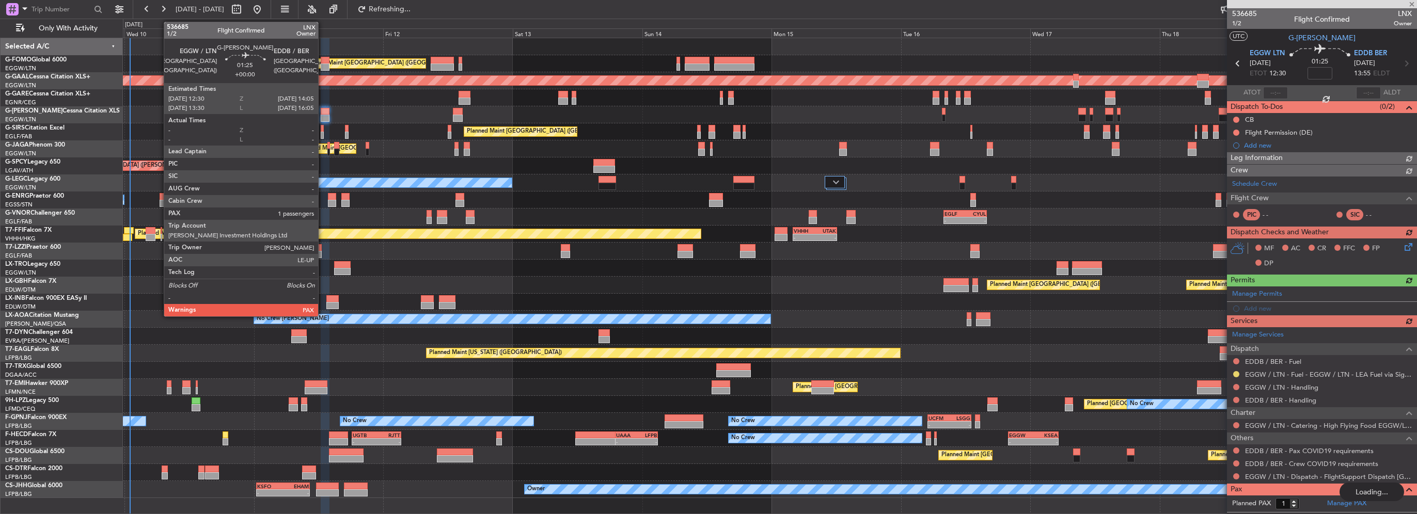
click at [362, 107] on div at bounding box center [769, 114] width 1293 height 17
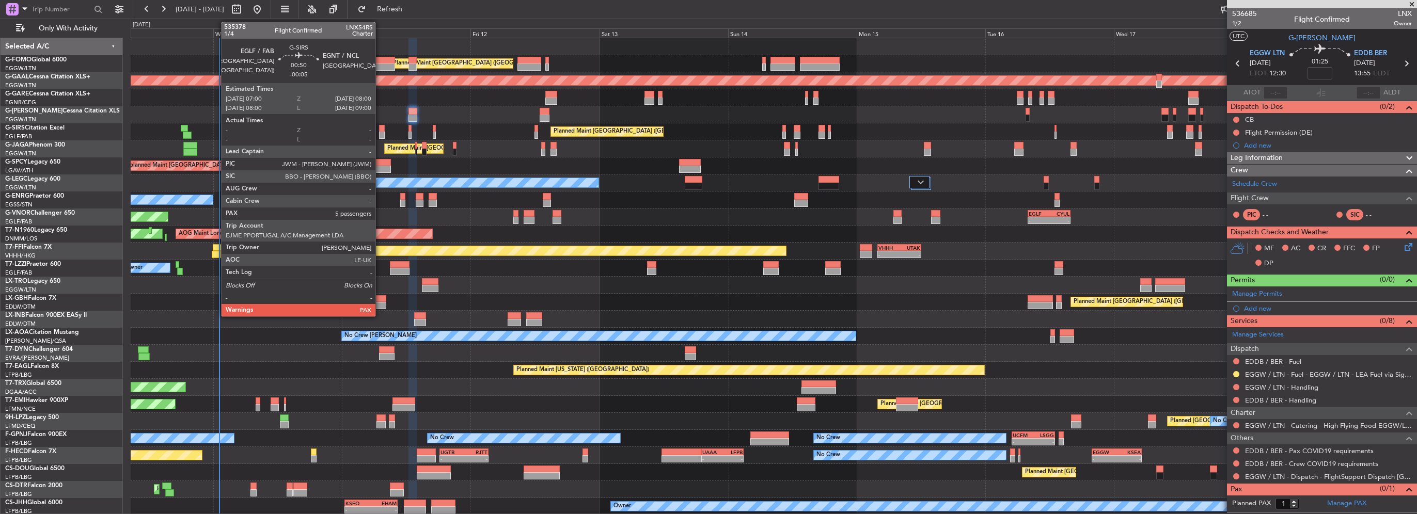
click at [380, 130] on div at bounding box center [382, 128] width 6 height 7
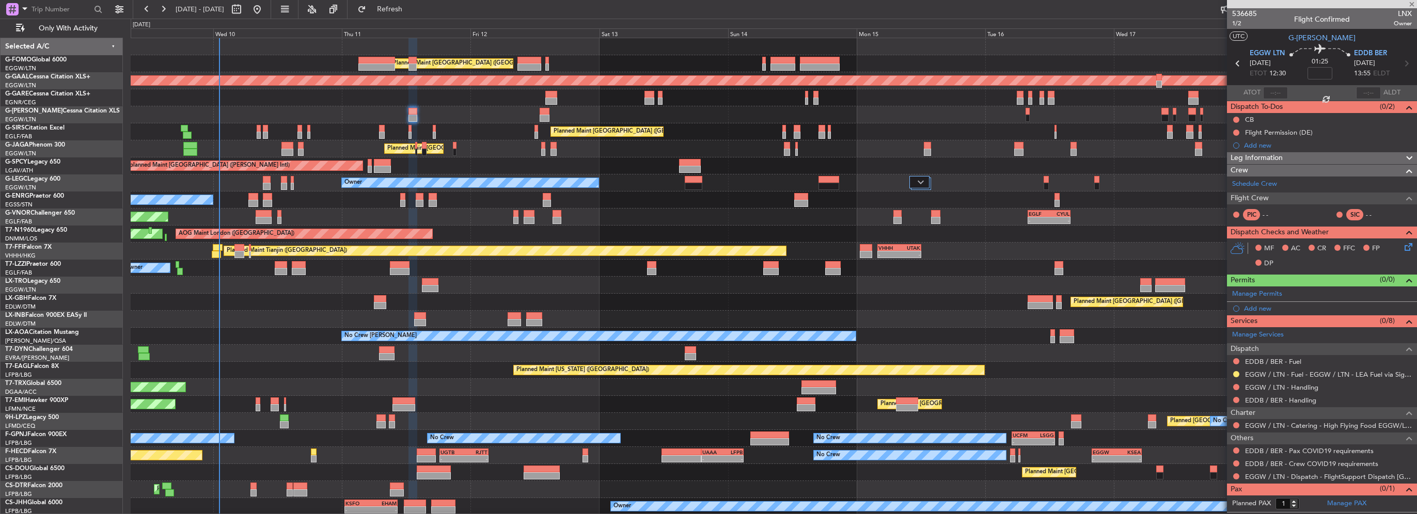
type input "-00:05"
type input "8"
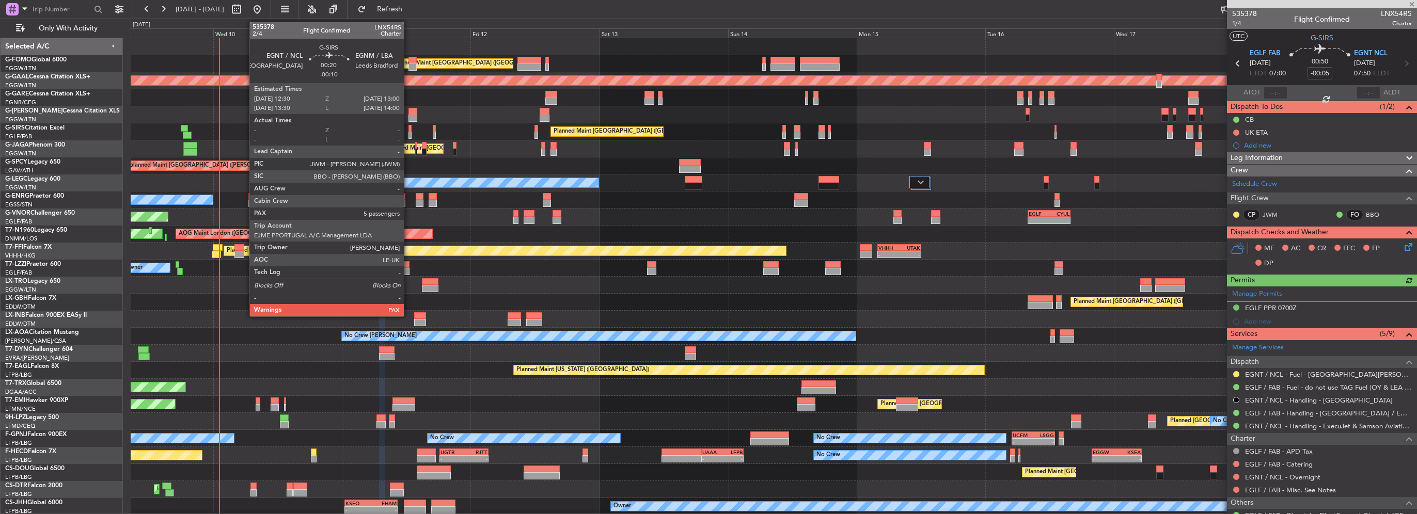
click at [408, 131] on div at bounding box center [409, 128] width 3 height 7
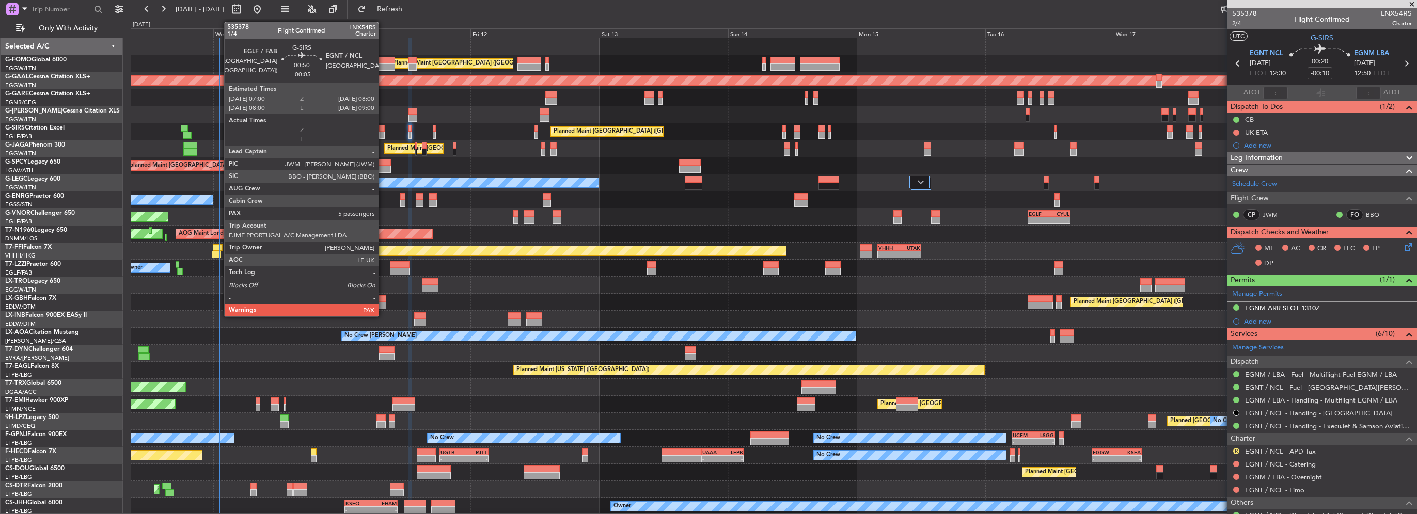
click at [383, 135] on div at bounding box center [382, 135] width 6 height 7
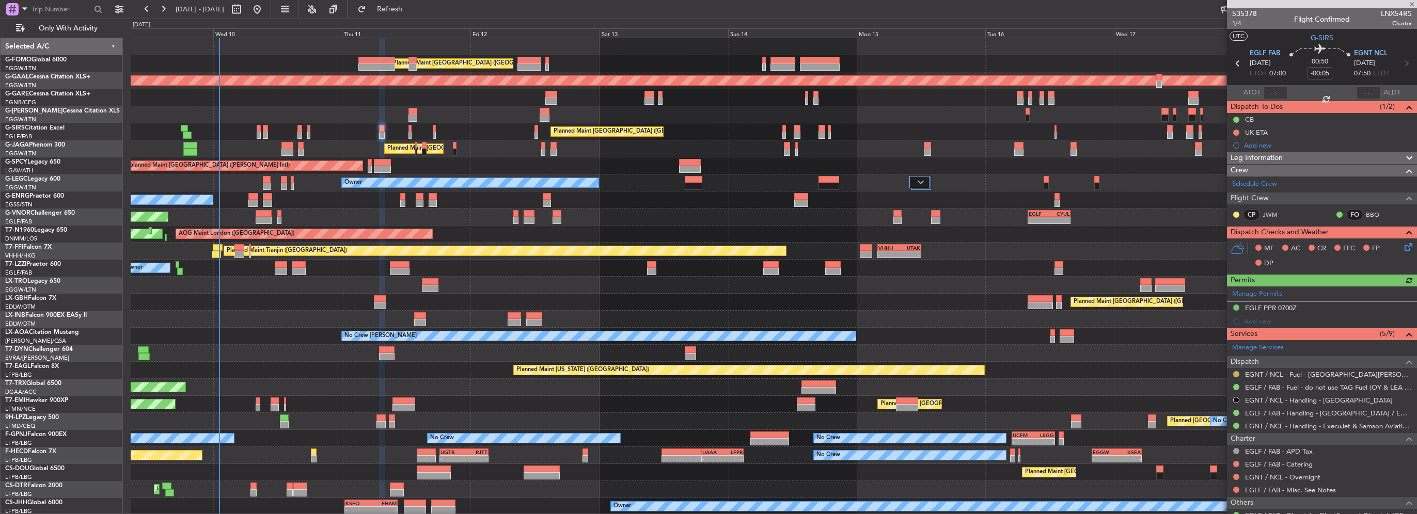
click at [1237, 372] on button at bounding box center [1236, 374] width 6 height 6
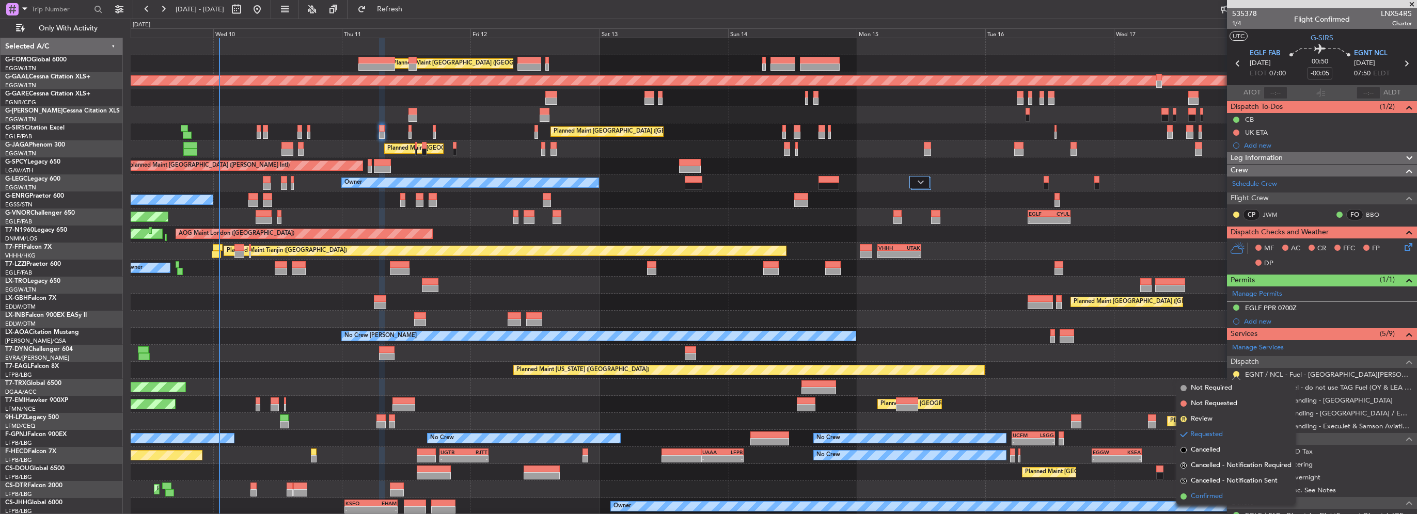
click at [1210, 494] on span "Confirmed" at bounding box center [1207, 496] width 32 height 10
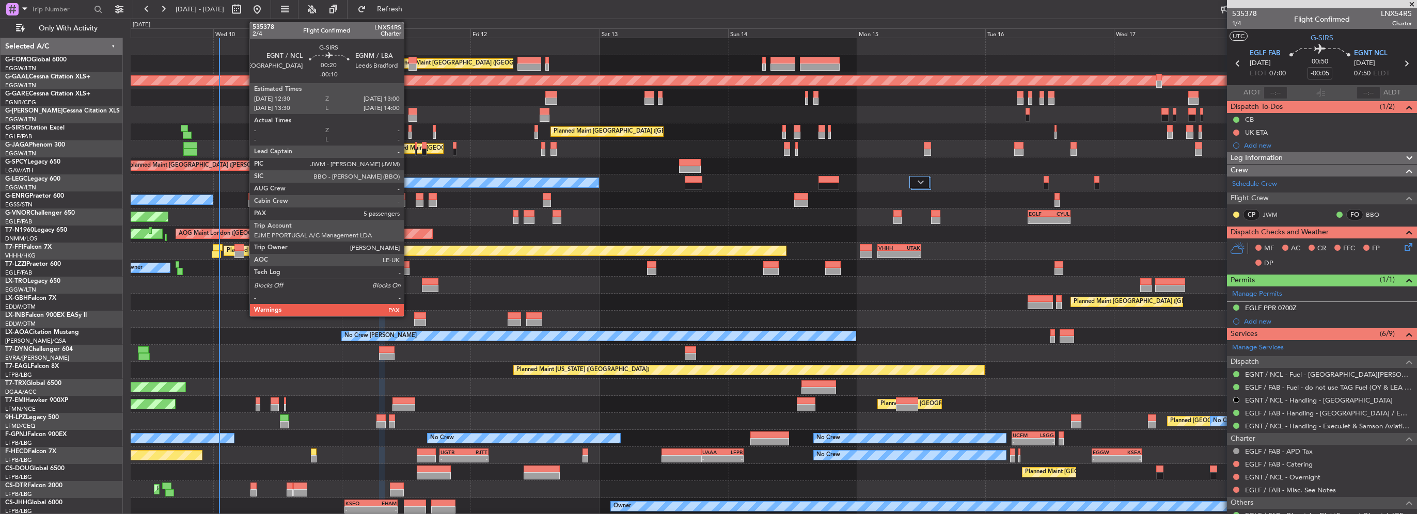
click at [408, 131] on div at bounding box center [409, 128] width 3 height 7
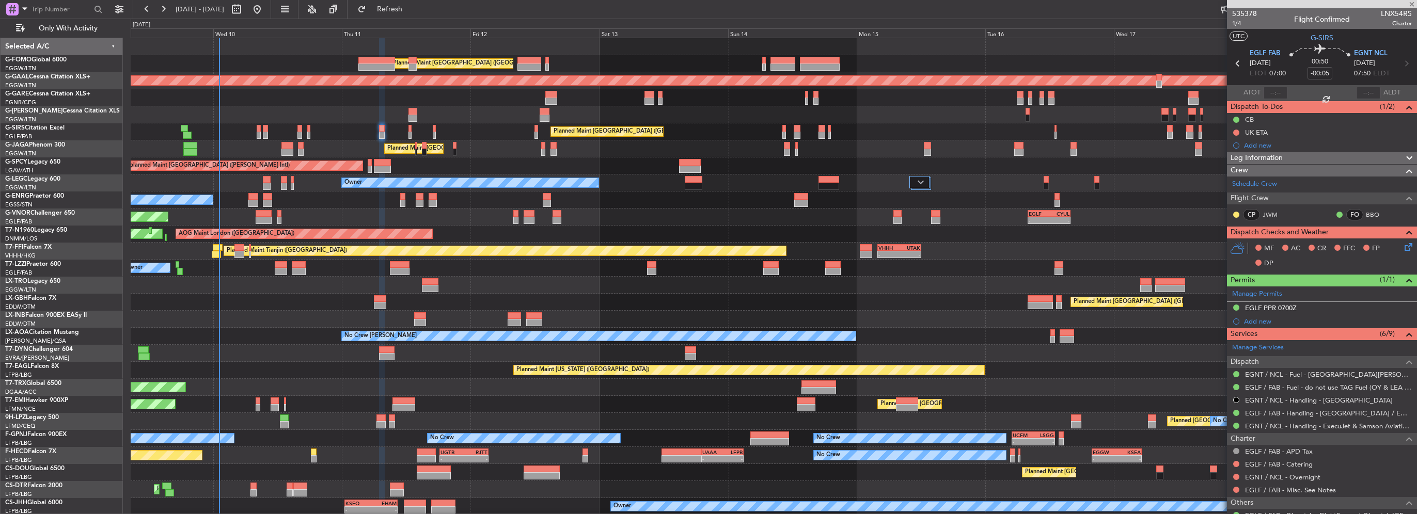
type input "-00:10"
type input "-00:05"
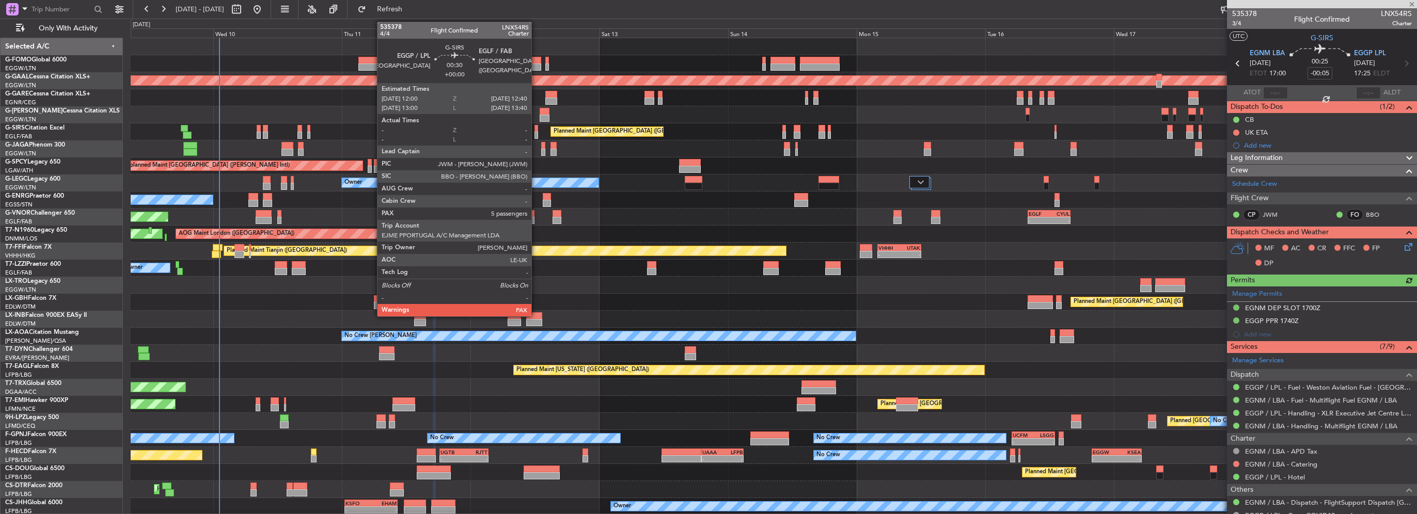
click at [536, 132] on div at bounding box center [536, 135] width 4 height 7
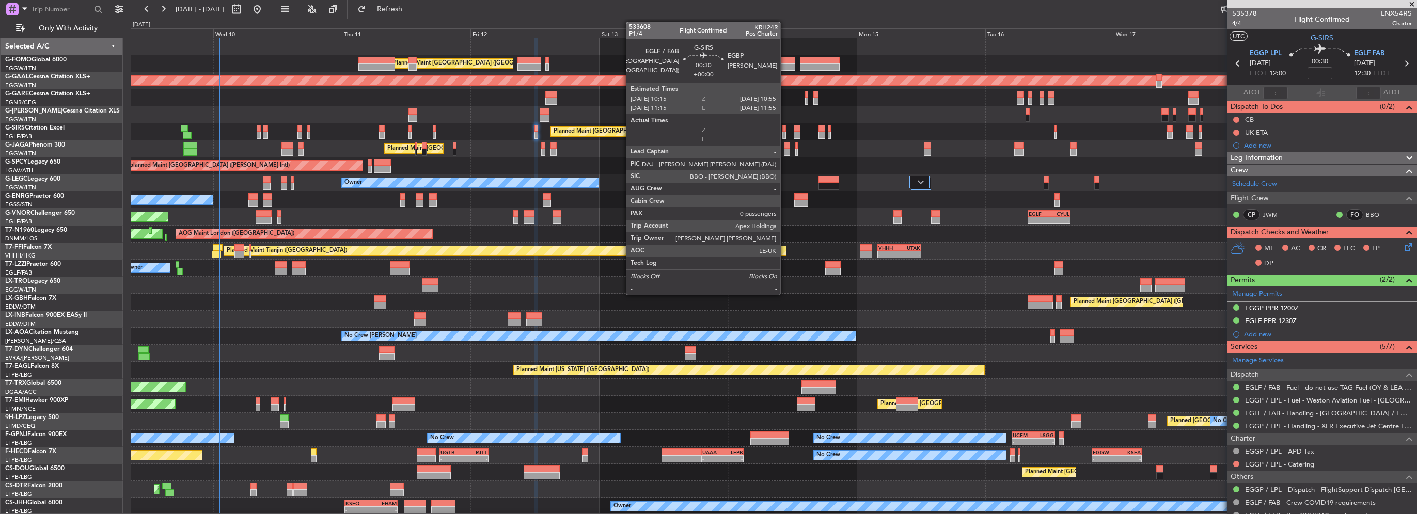
click at [785, 135] on div at bounding box center [784, 135] width 4 height 7
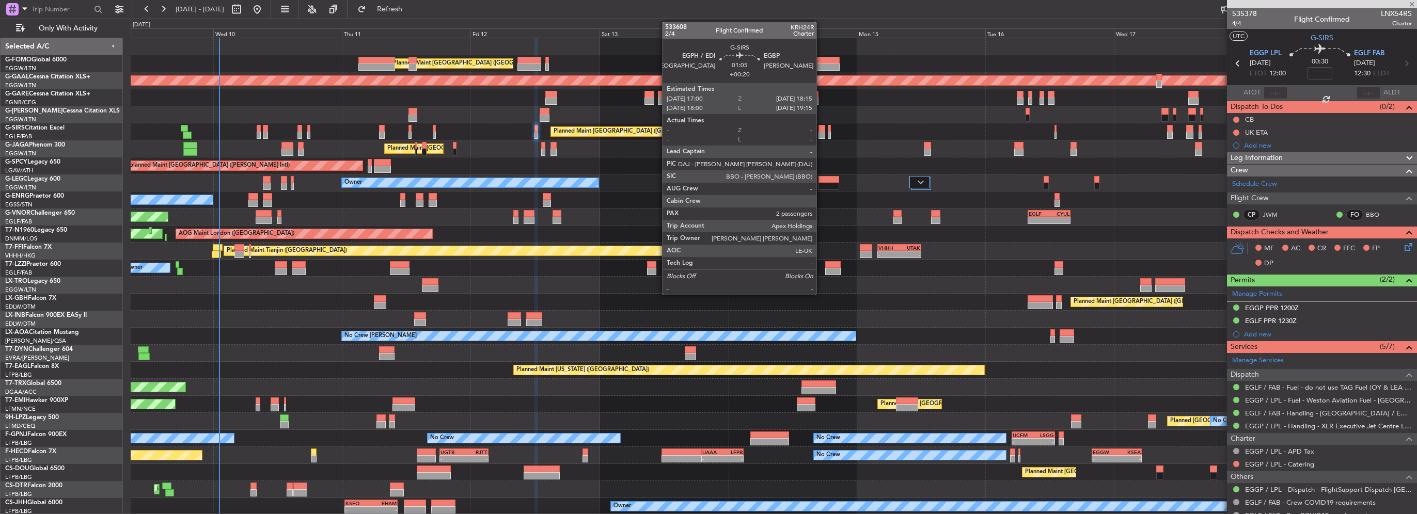
type input "0"
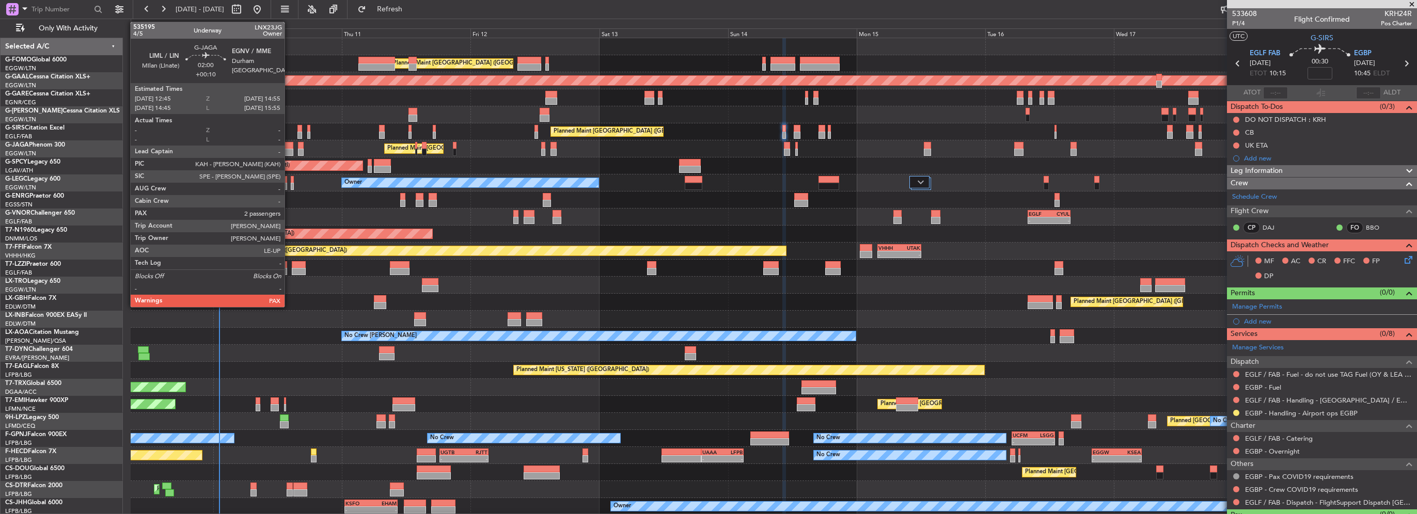
click at [289, 145] on div at bounding box center [287, 145] width 12 height 7
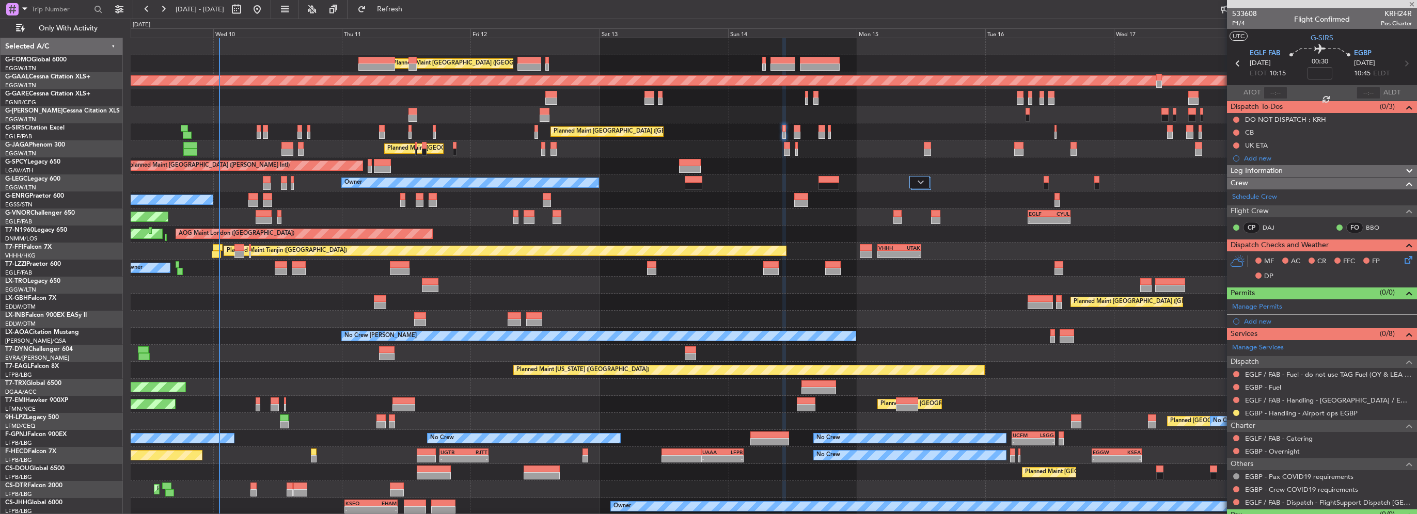
type input "+00:10"
type input "2"
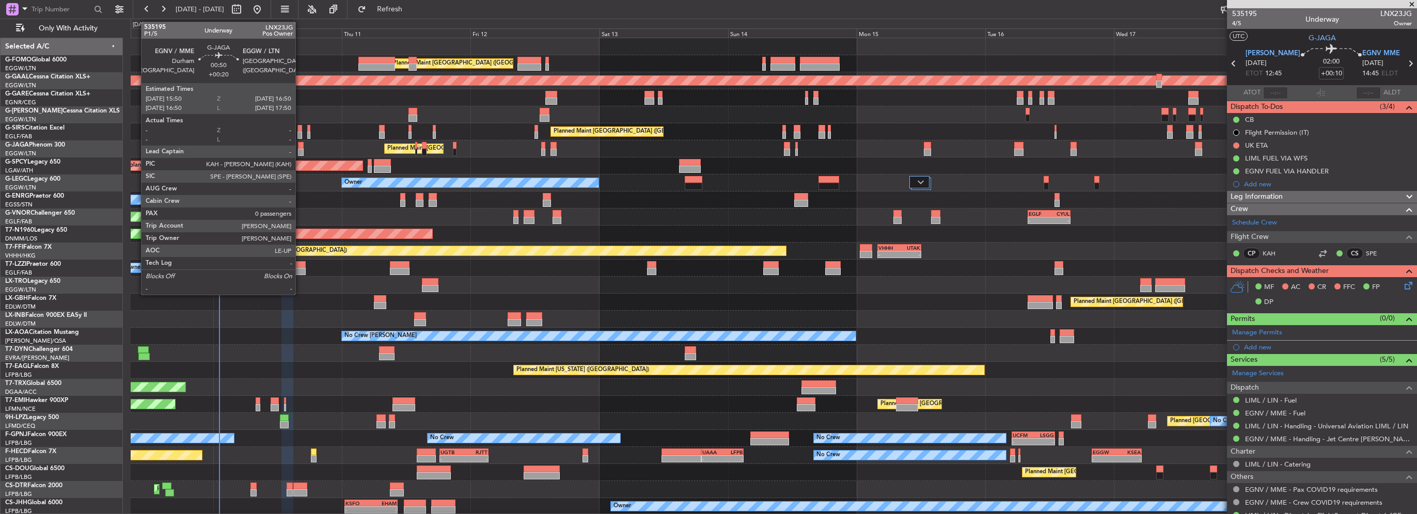
click at [300, 149] on div at bounding box center [301, 152] width 6 height 7
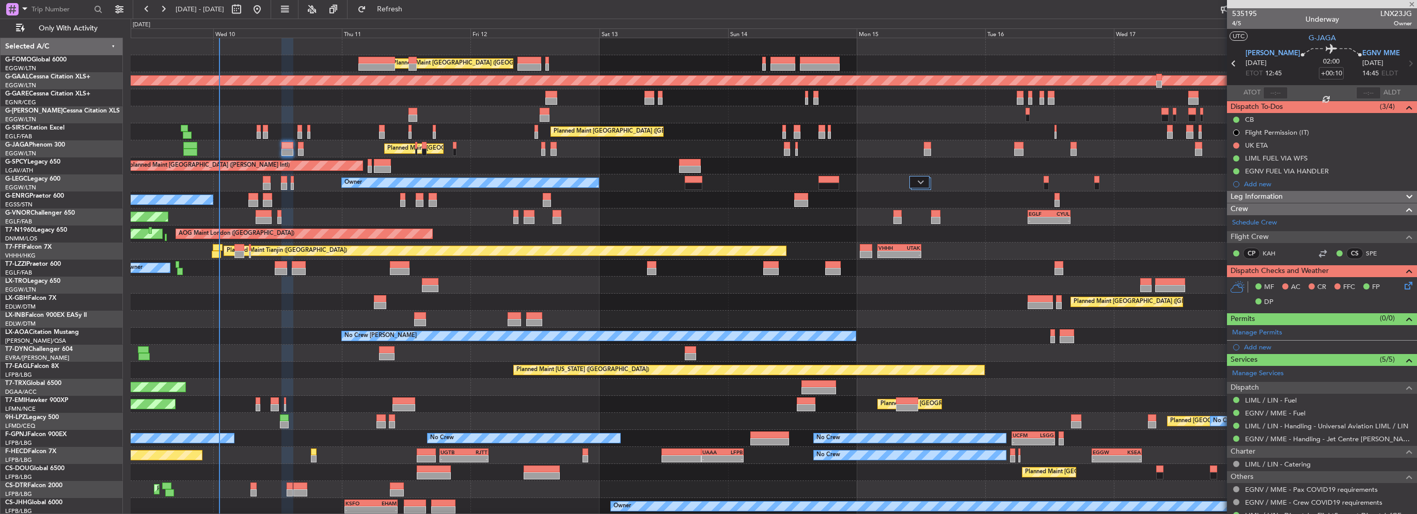
type input "+00:20"
type input "0"
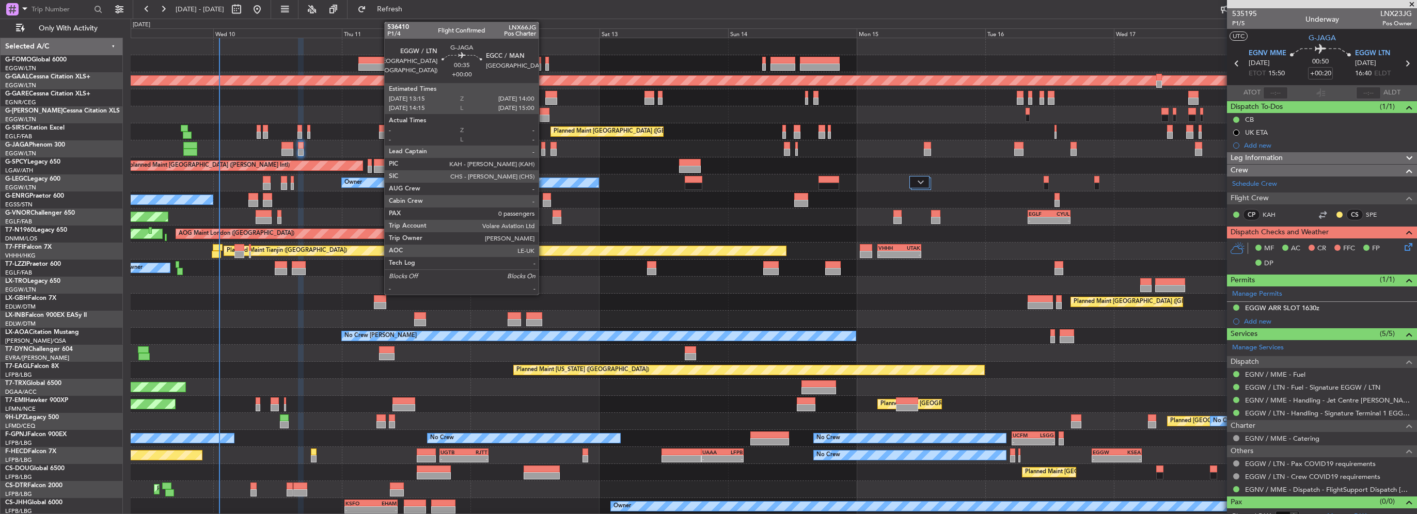
click at [543, 151] on div at bounding box center [543, 152] width 4 height 7
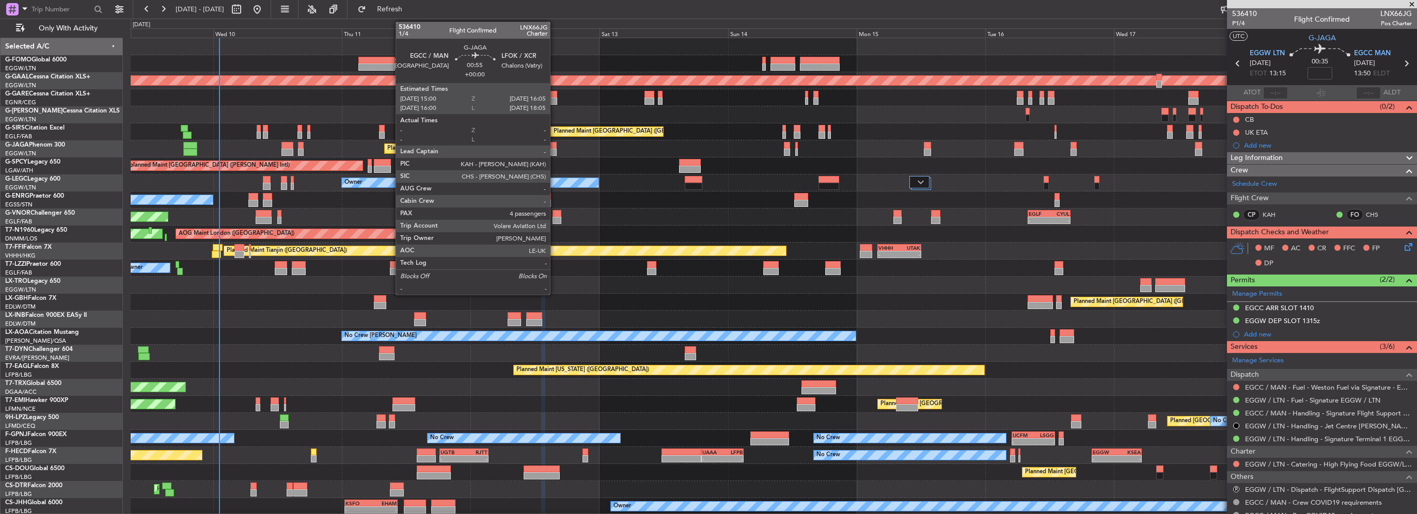
click at [555, 149] on div at bounding box center [553, 152] width 6 height 7
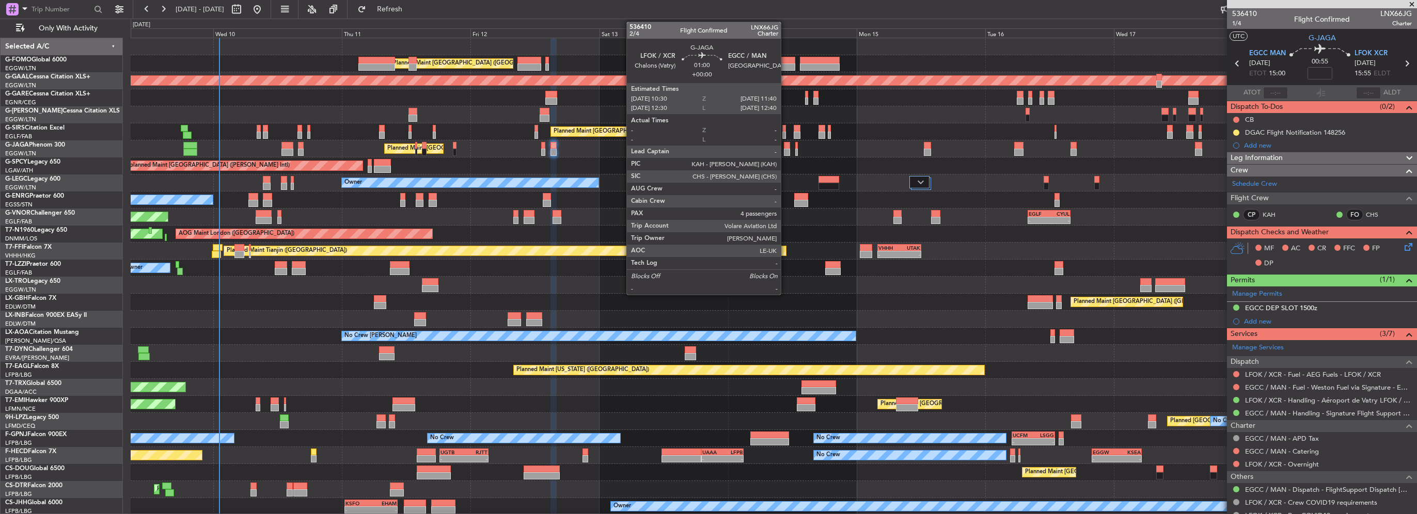
click at [785, 149] on div at bounding box center [787, 152] width 7 height 7
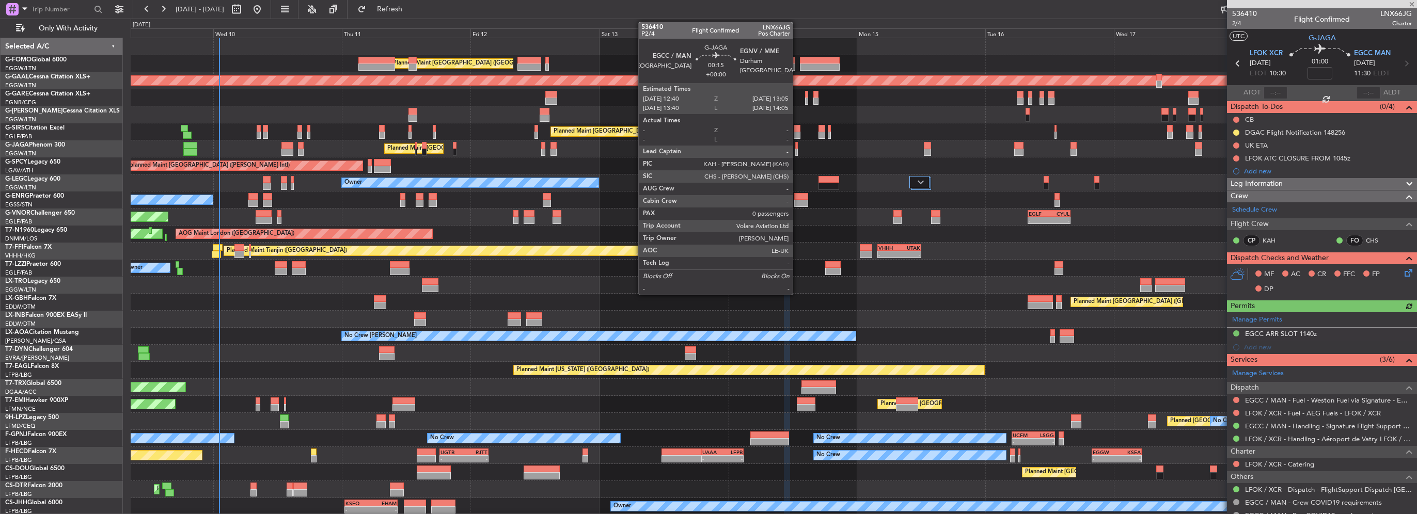
click at [797, 149] on div "Planned Maint [GEOGRAPHIC_DATA] ([GEOGRAPHIC_DATA])" at bounding box center [774, 148] width 1286 height 17
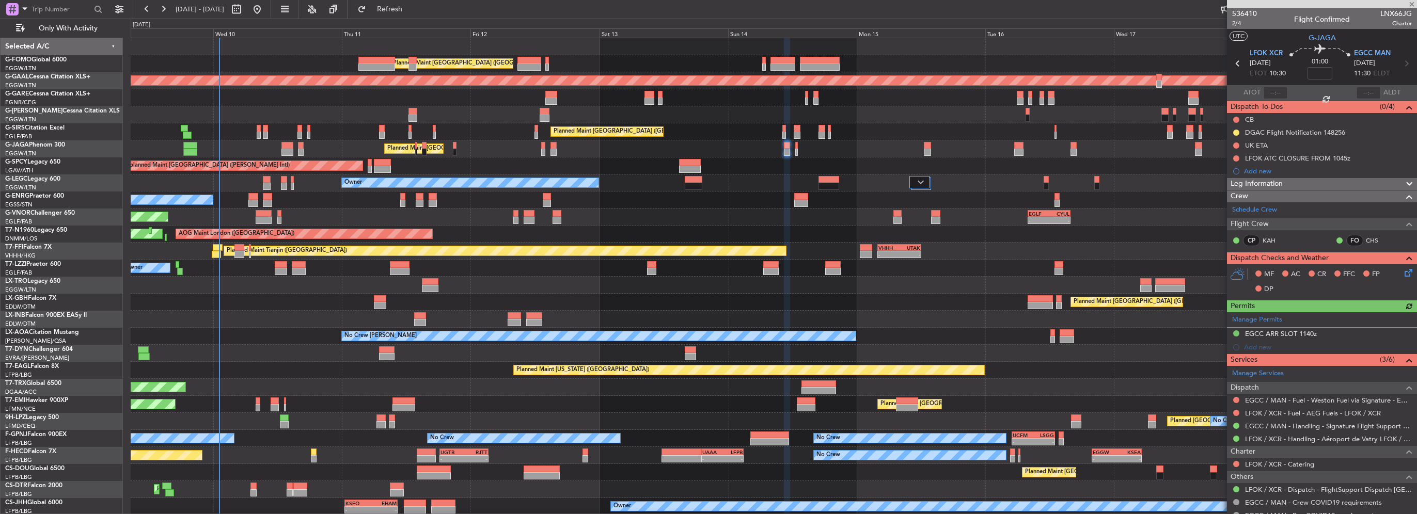
click at [797, 149] on div at bounding box center [796, 152] width 3 height 7
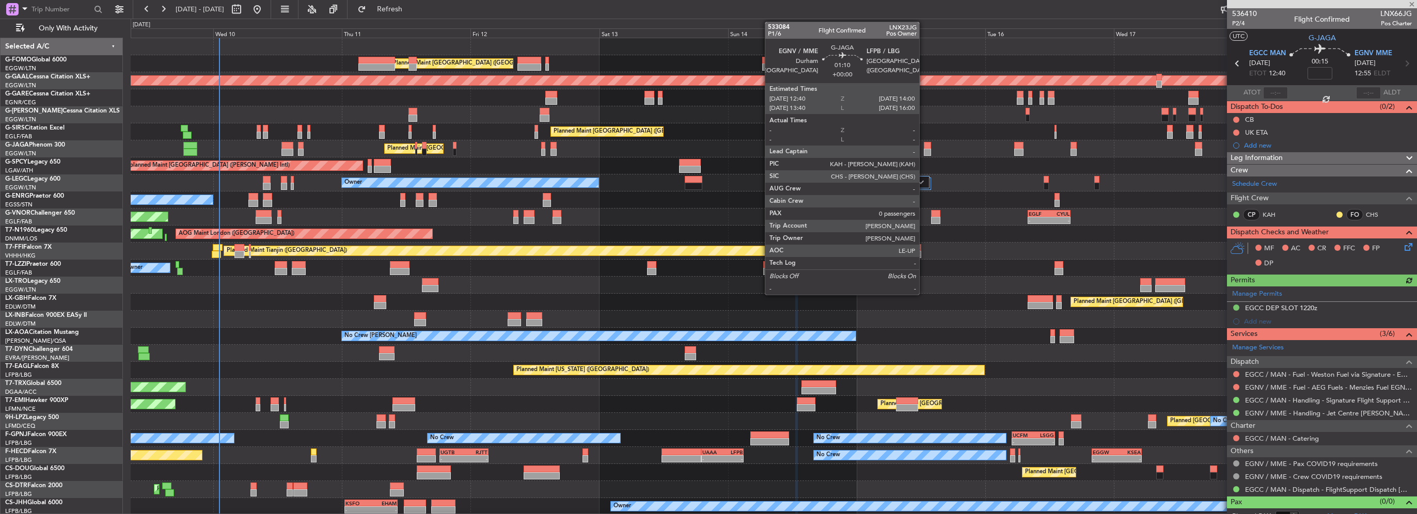
click at [924, 151] on div at bounding box center [927, 152] width 7 height 7
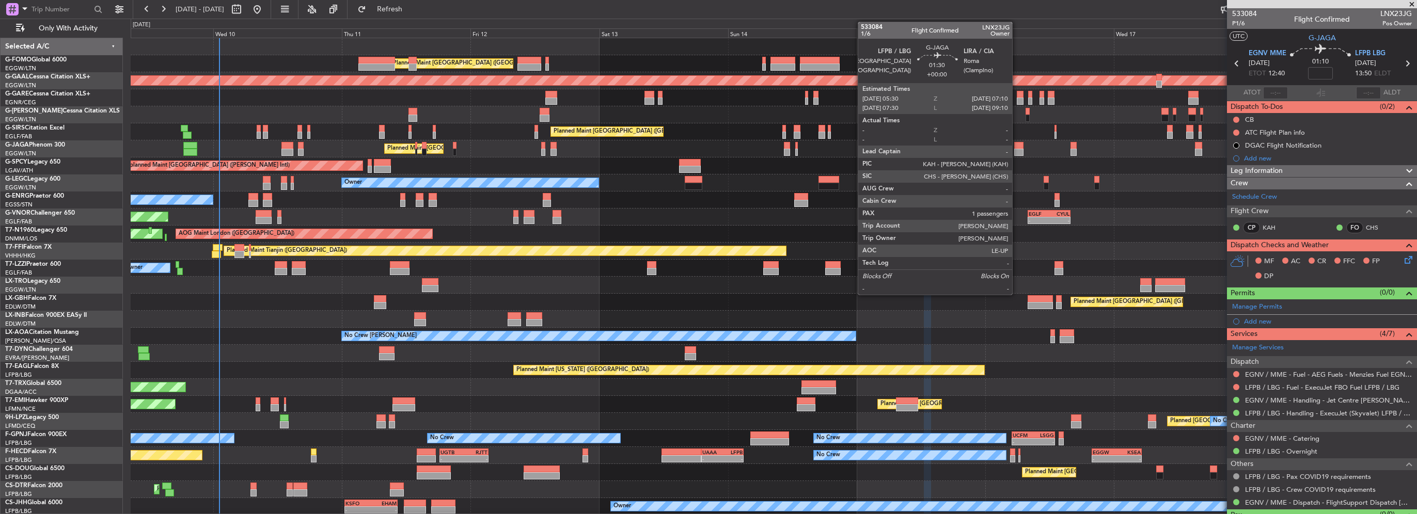
click at [1017, 151] on div at bounding box center [1018, 152] width 9 height 7
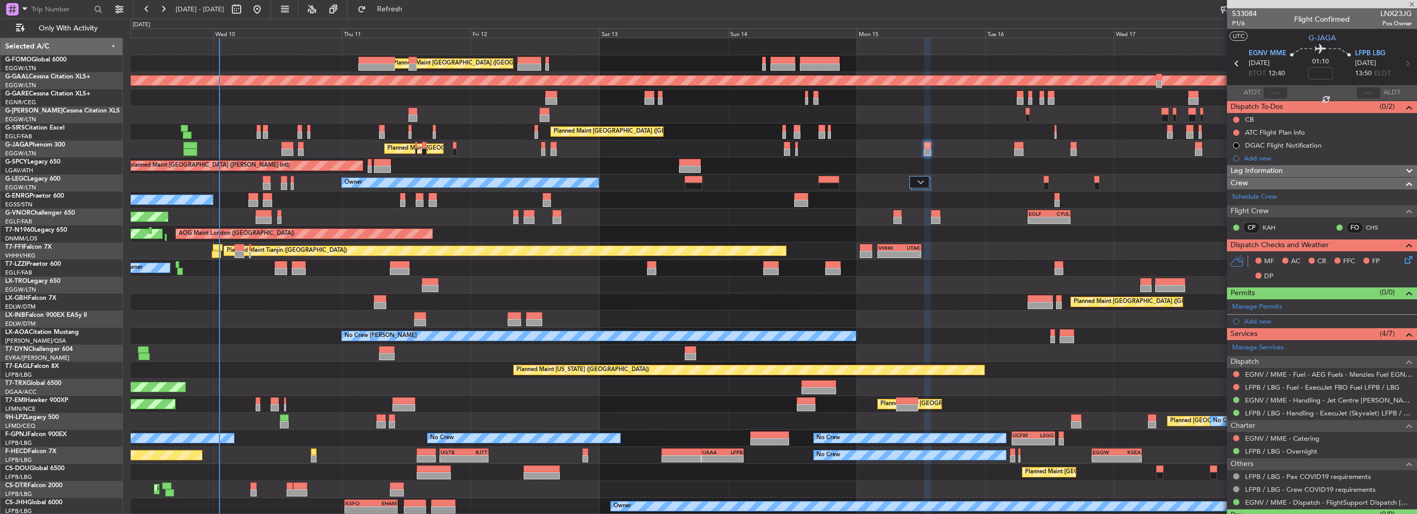
type input "1"
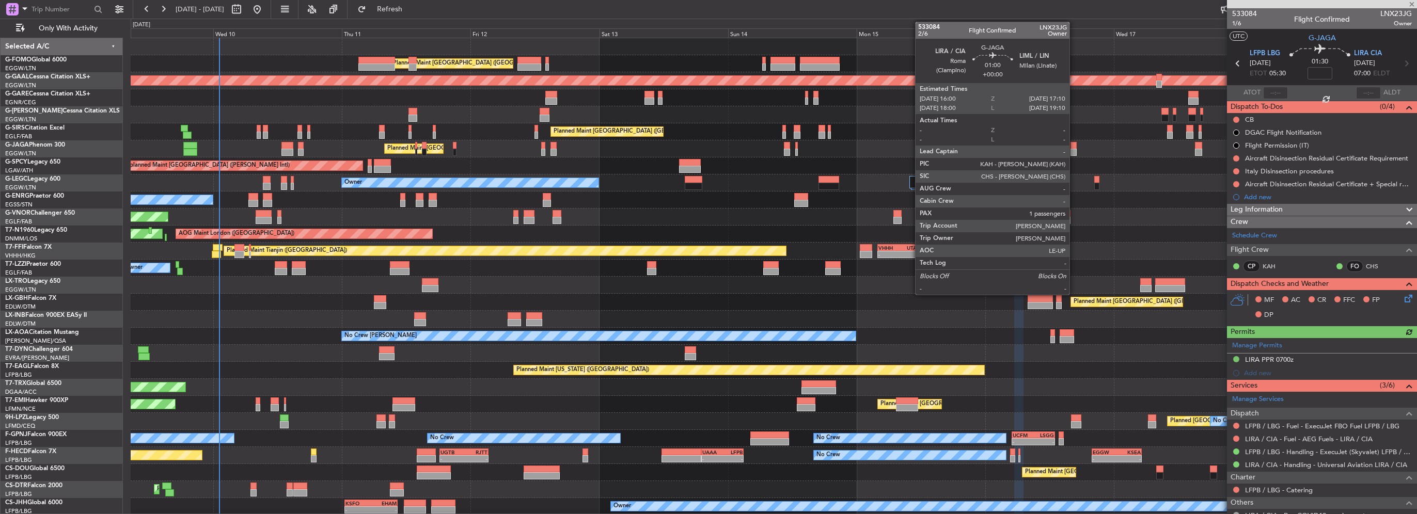
click at [1074, 153] on div at bounding box center [1073, 152] width 7 height 7
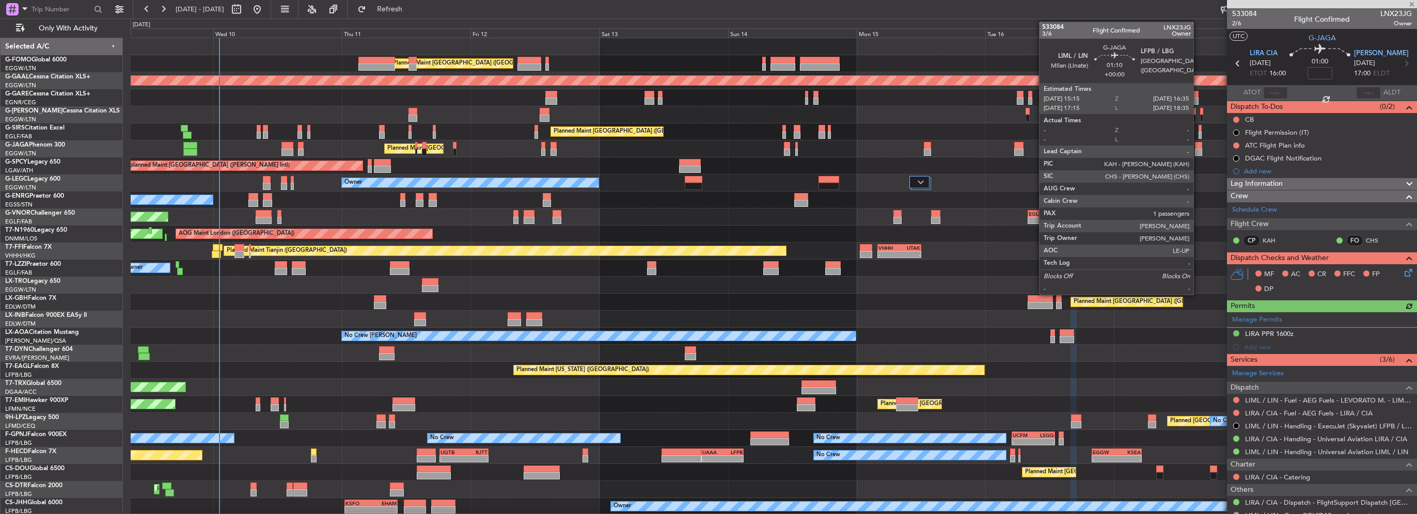
click at [1198, 149] on div at bounding box center [1198, 152] width 7 height 7
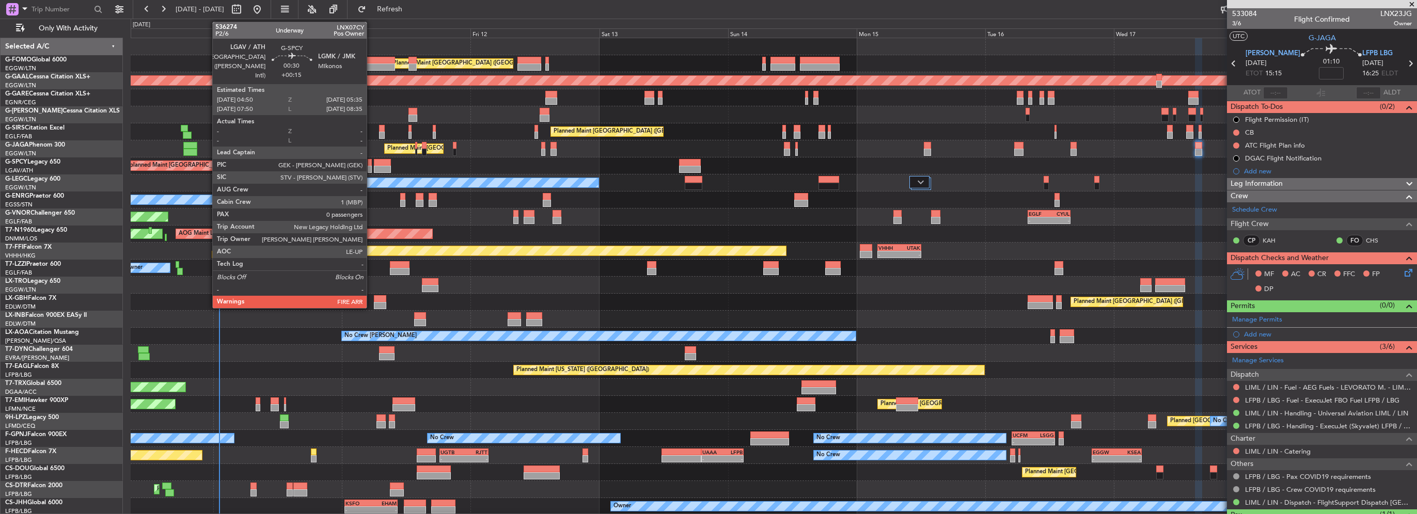
click at [371, 168] on div at bounding box center [370, 169] width 4 height 7
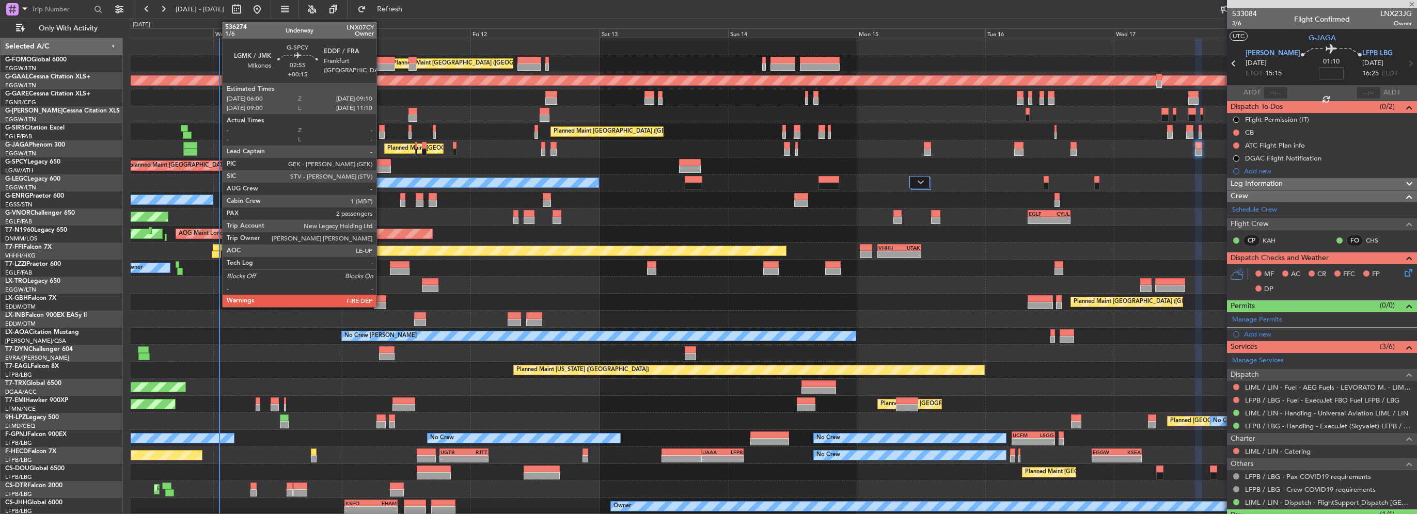
type input "+00:15"
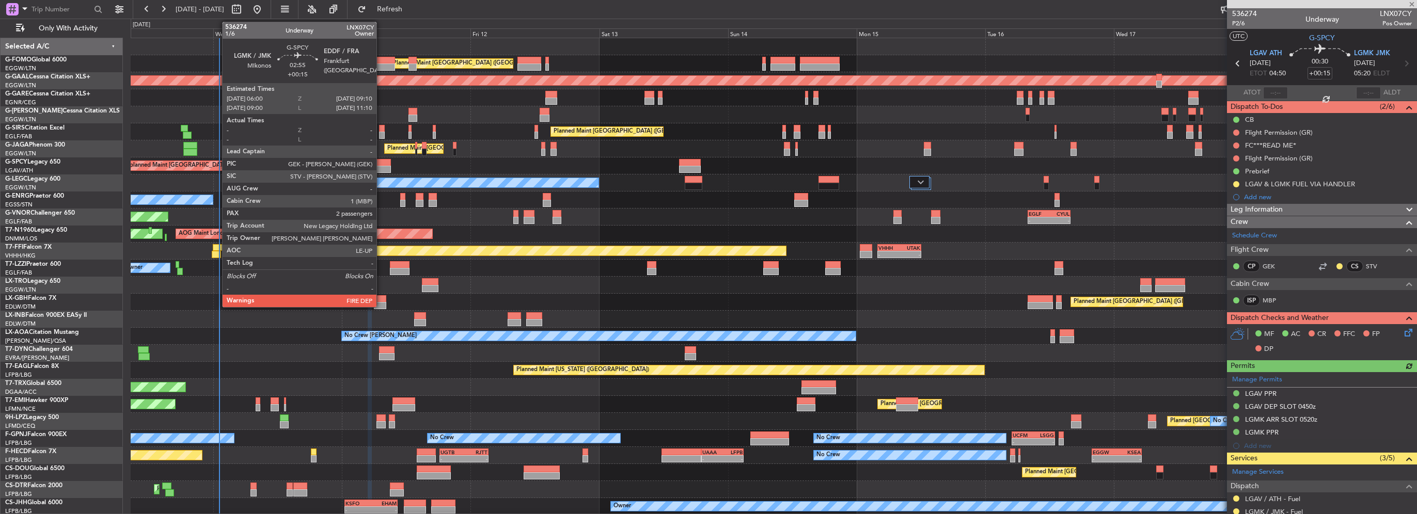
click at [381, 167] on div at bounding box center [382, 169] width 17 height 7
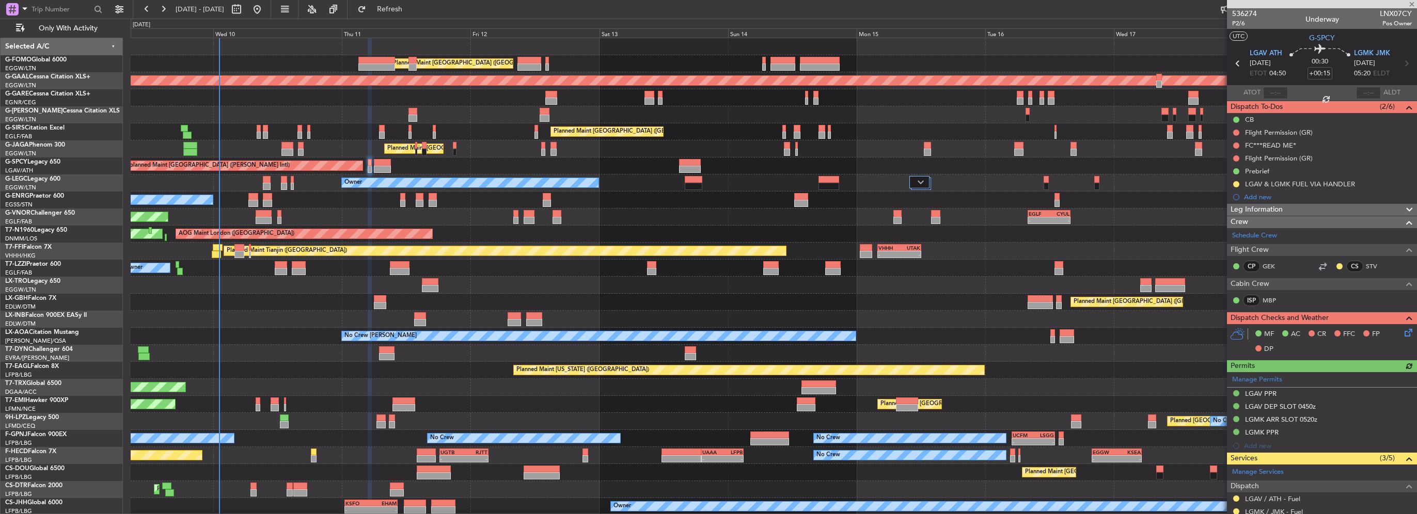
scroll to position [83, 0]
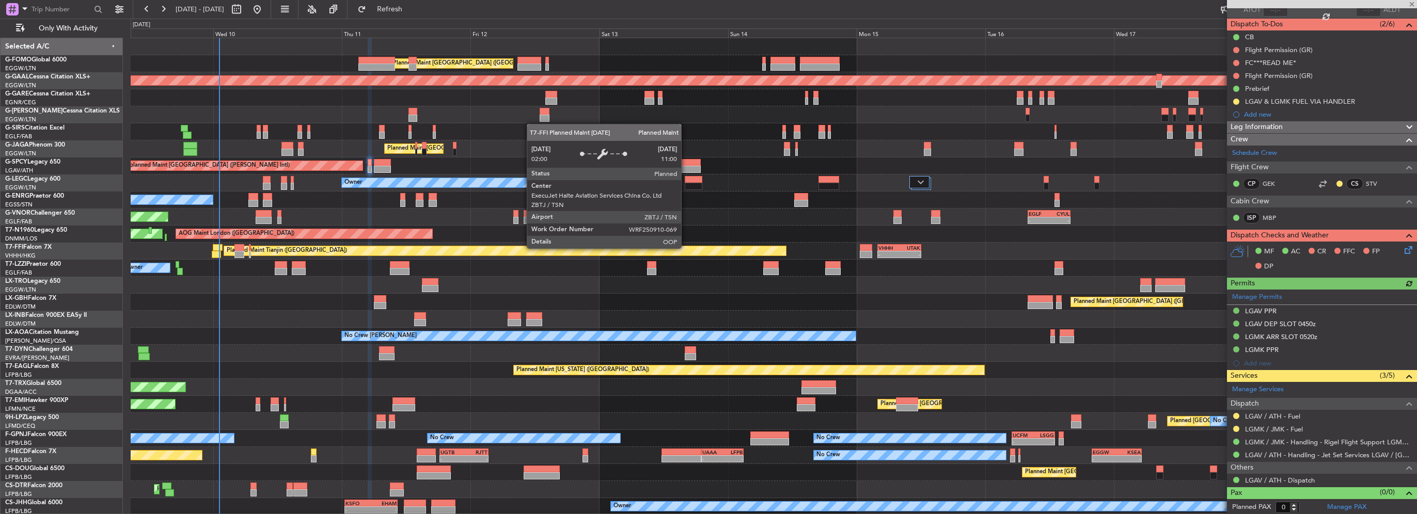
type input "2"
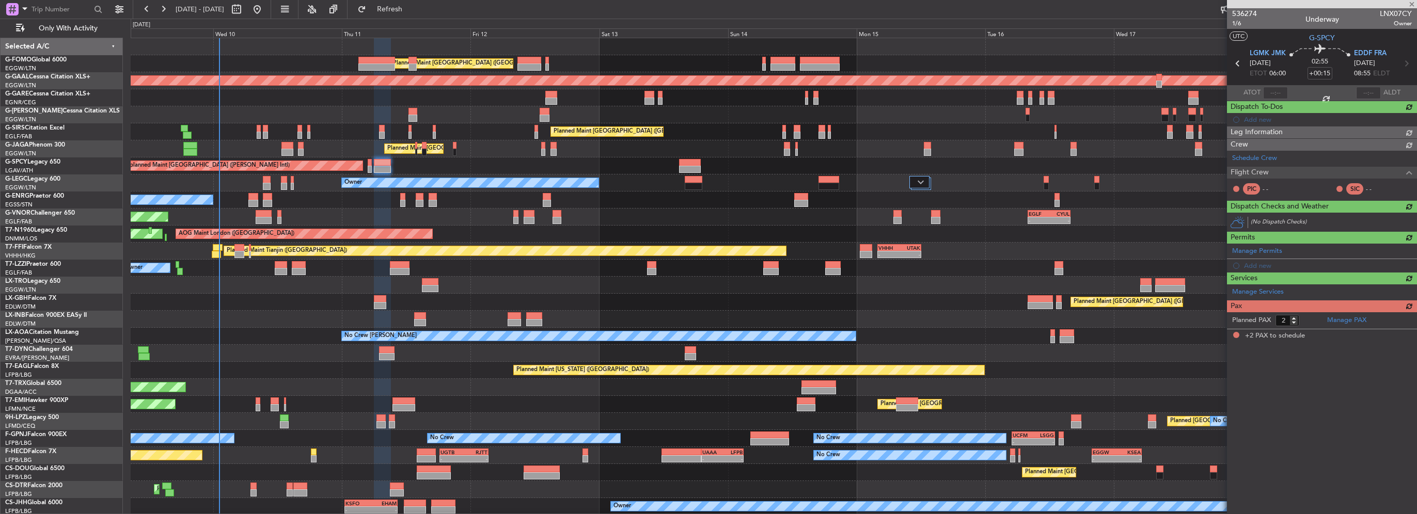
scroll to position [0, 0]
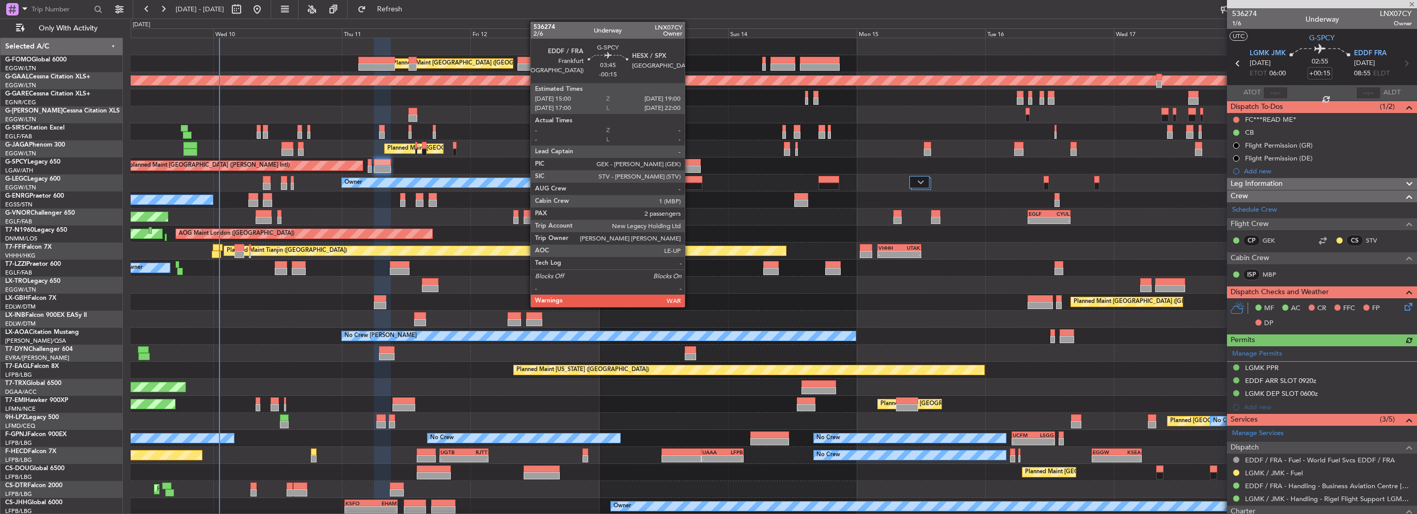
click at [689, 167] on div at bounding box center [690, 169] width 22 height 7
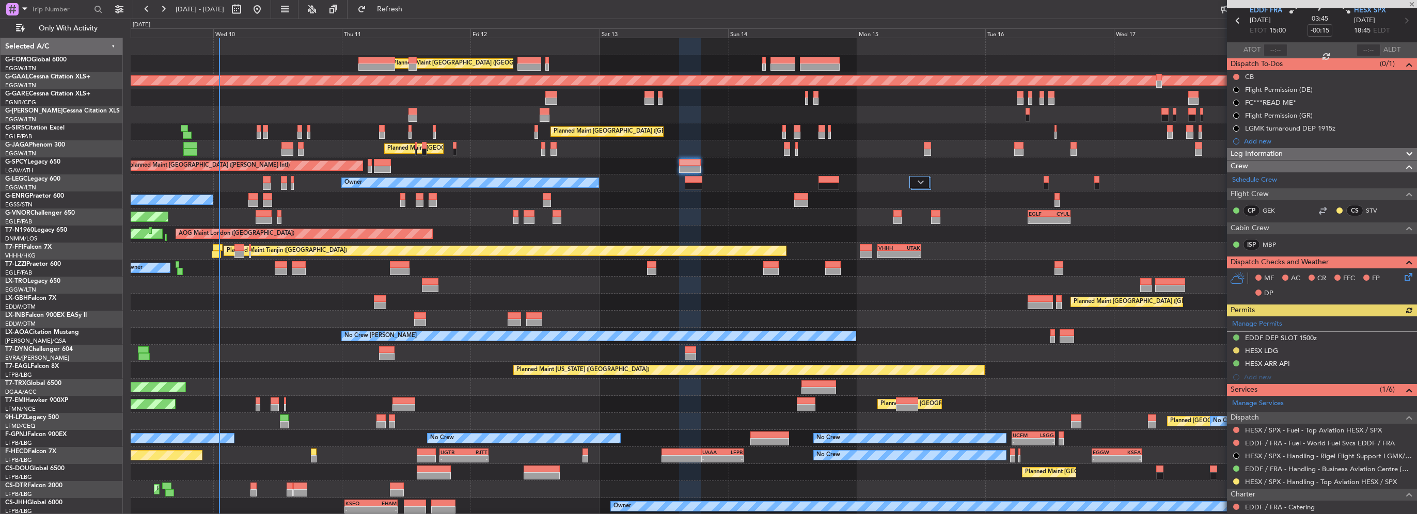
scroll to position [103, 0]
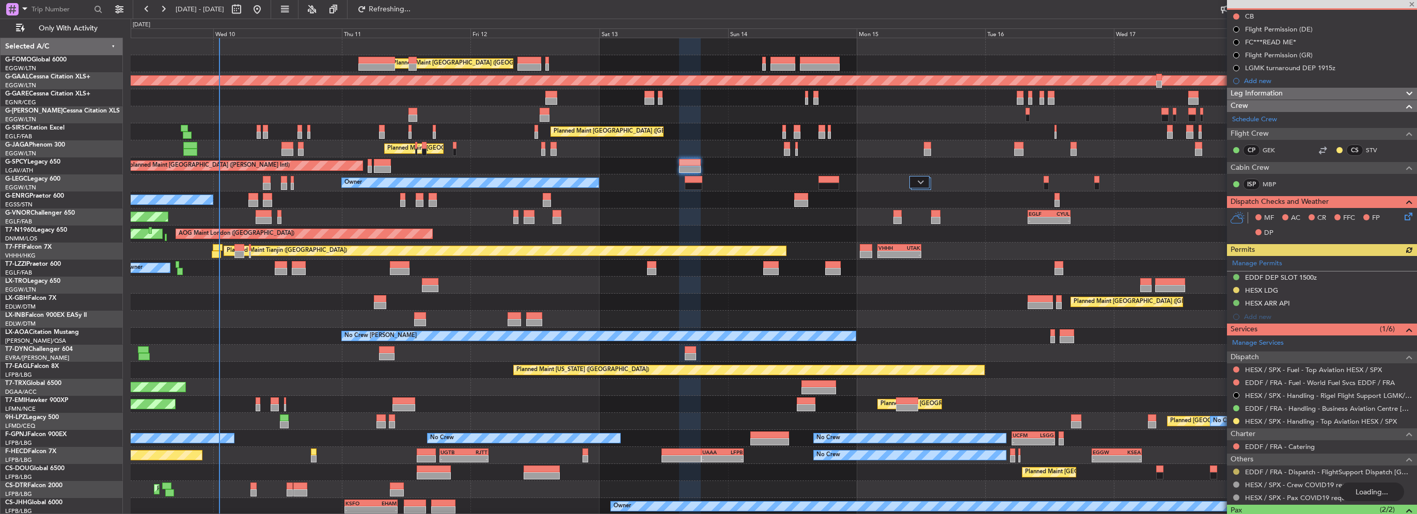
click at [1235, 469] on button at bounding box center [1236, 472] width 6 height 6
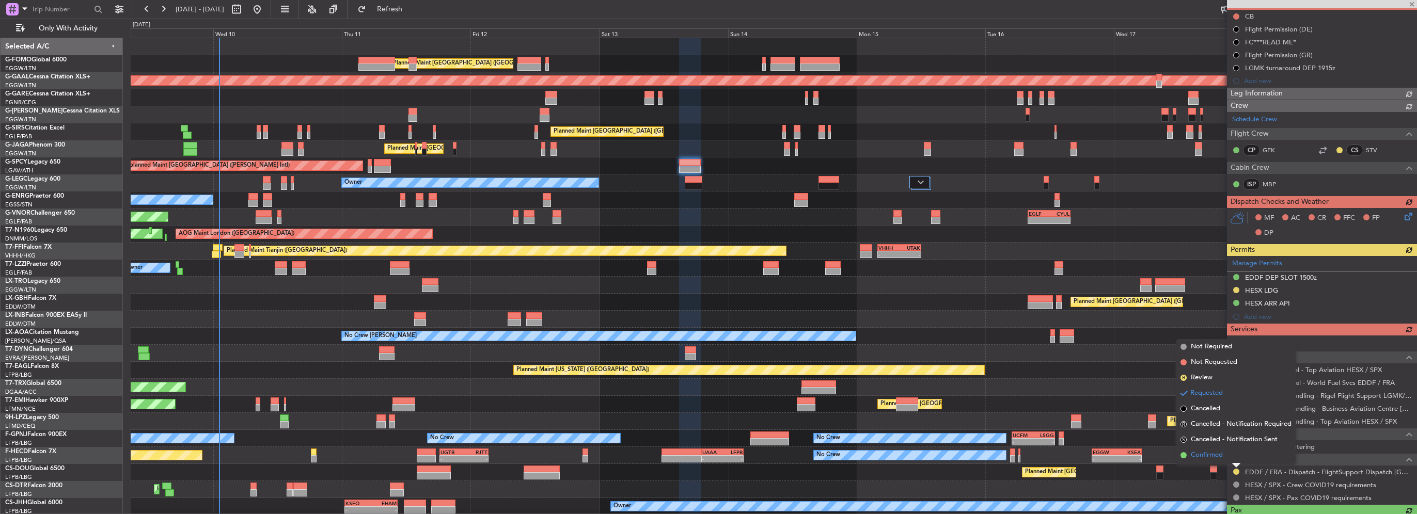
click at [1220, 458] on span "Confirmed" at bounding box center [1207, 455] width 32 height 10
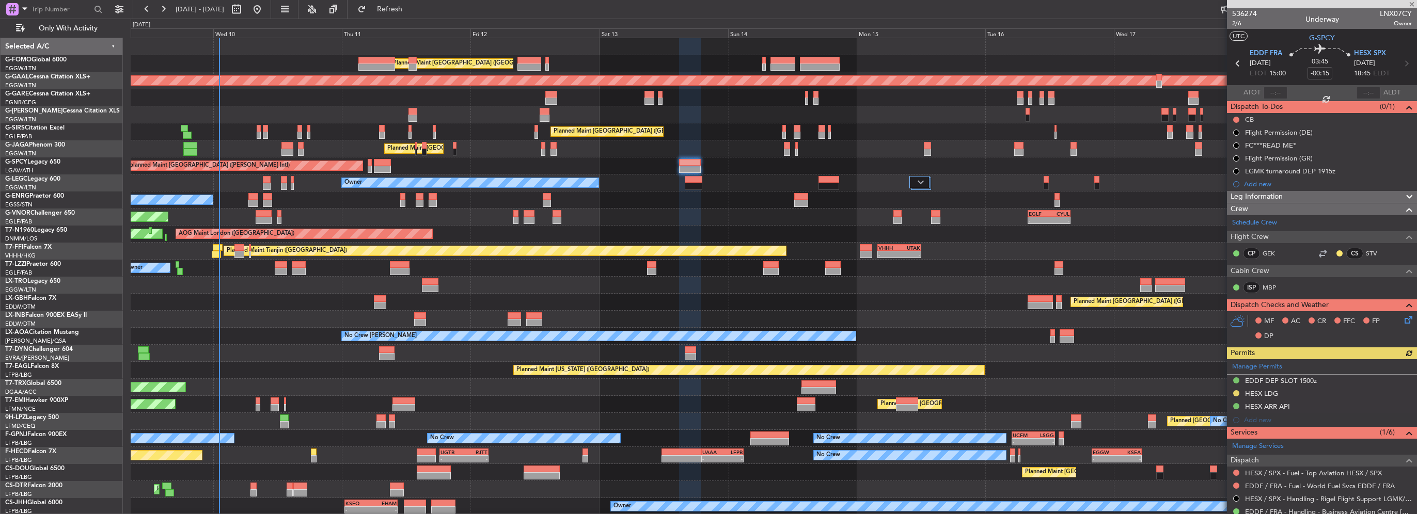
scroll to position [155, 0]
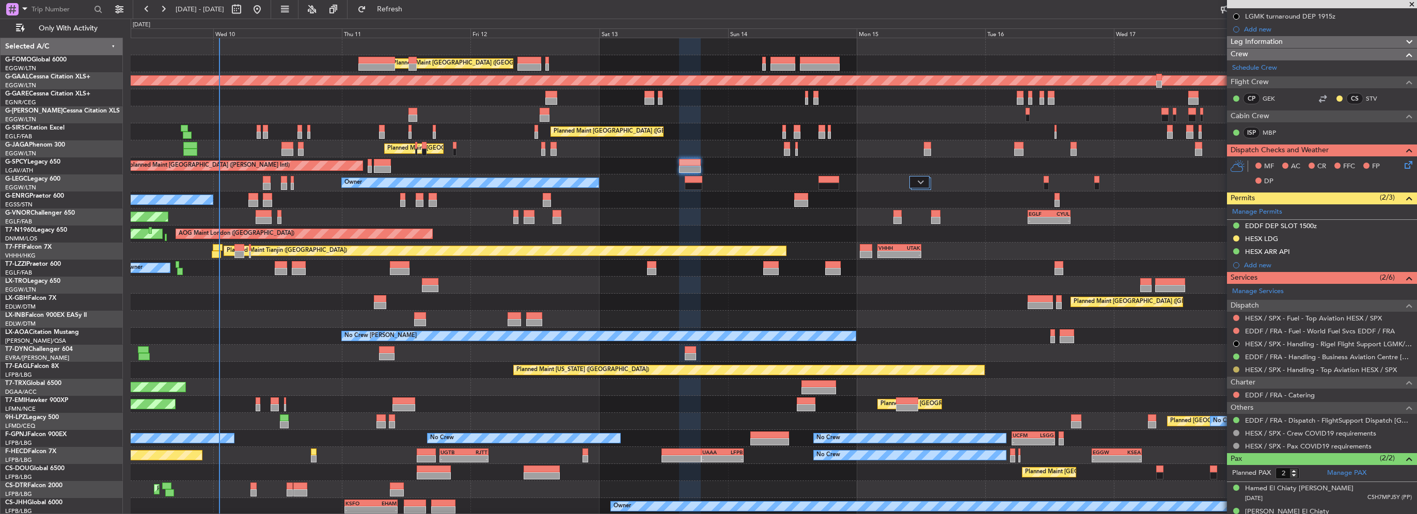
click at [1235, 369] on button at bounding box center [1236, 370] width 6 height 6
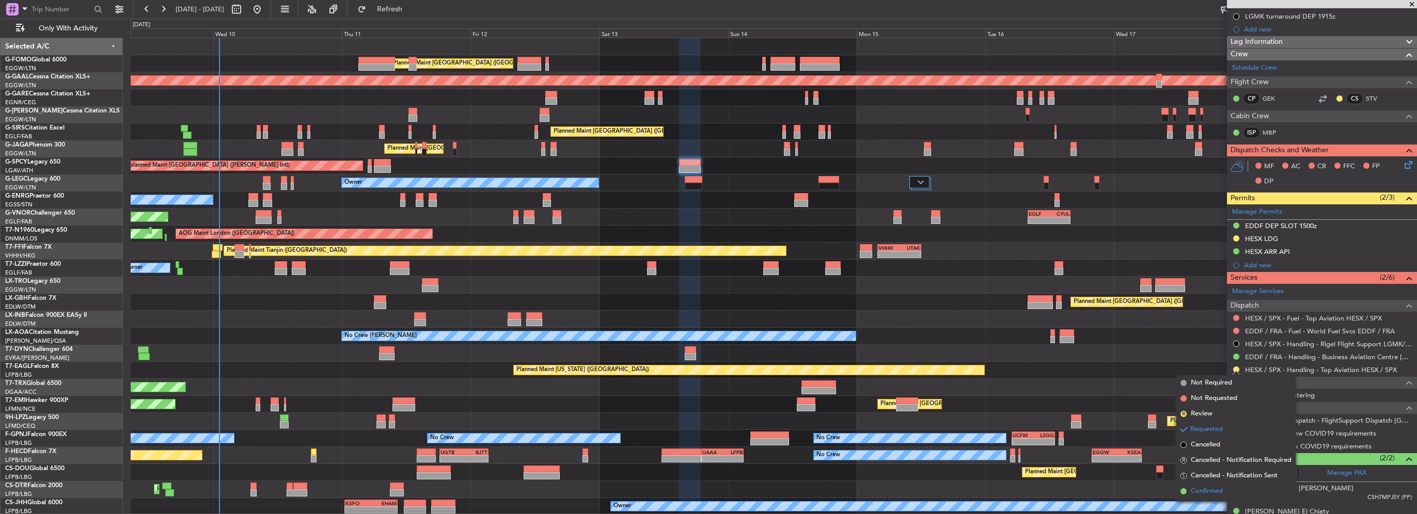
click at [1204, 487] on span "Confirmed" at bounding box center [1207, 491] width 32 height 10
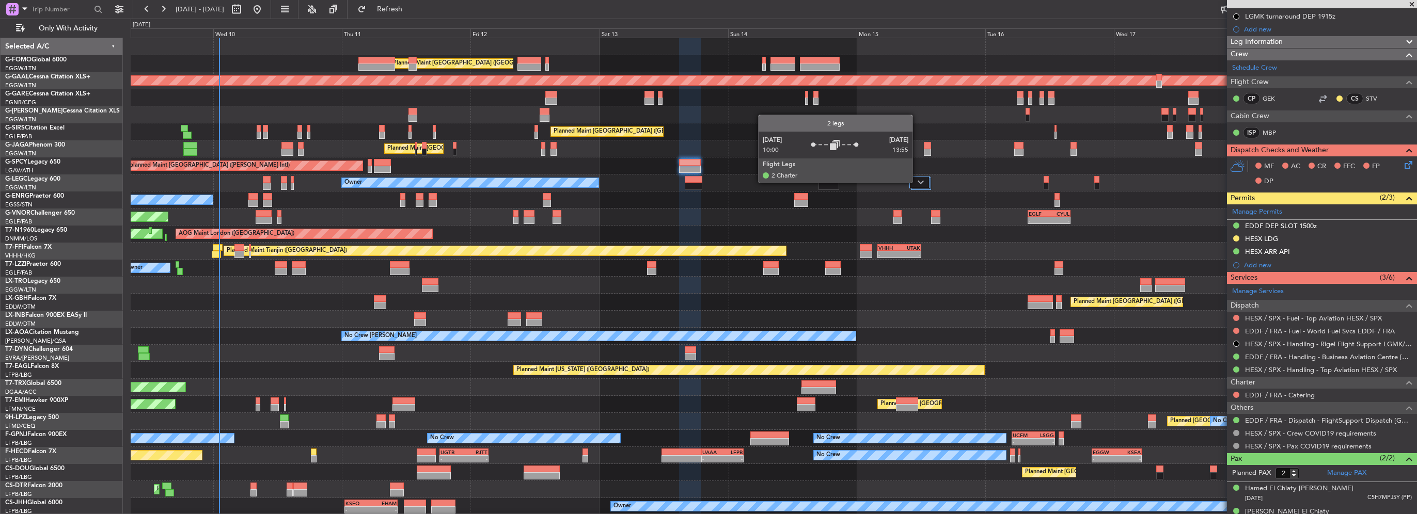
click at [917, 182] on img at bounding box center [920, 182] width 6 height 4
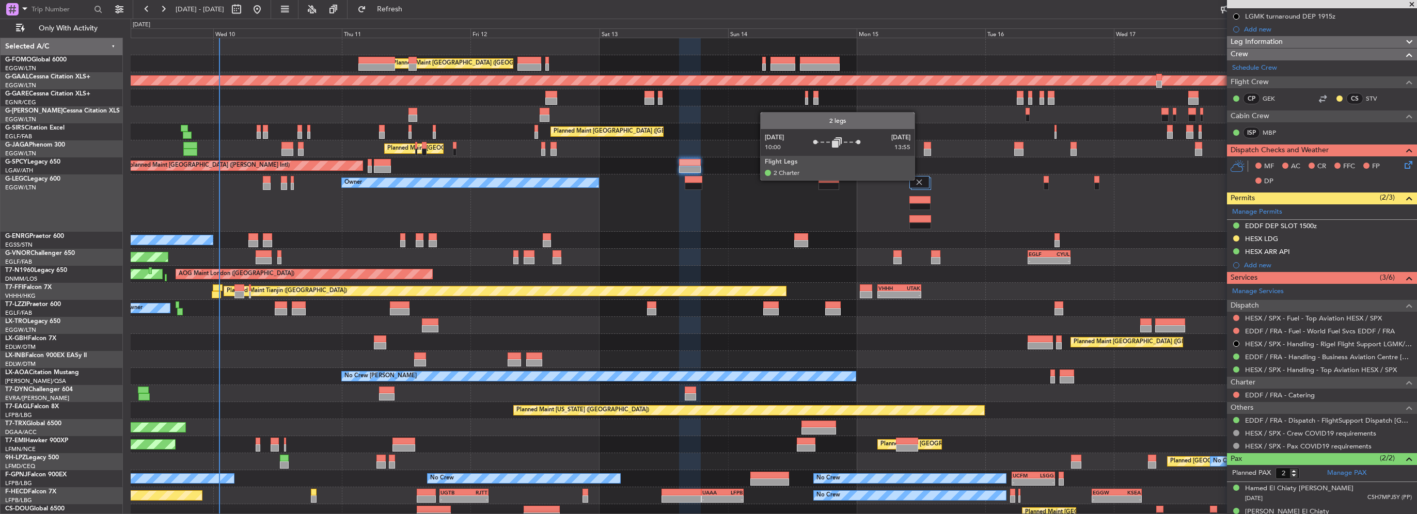
click at [919, 180] on img at bounding box center [918, 182] width 9 height 9
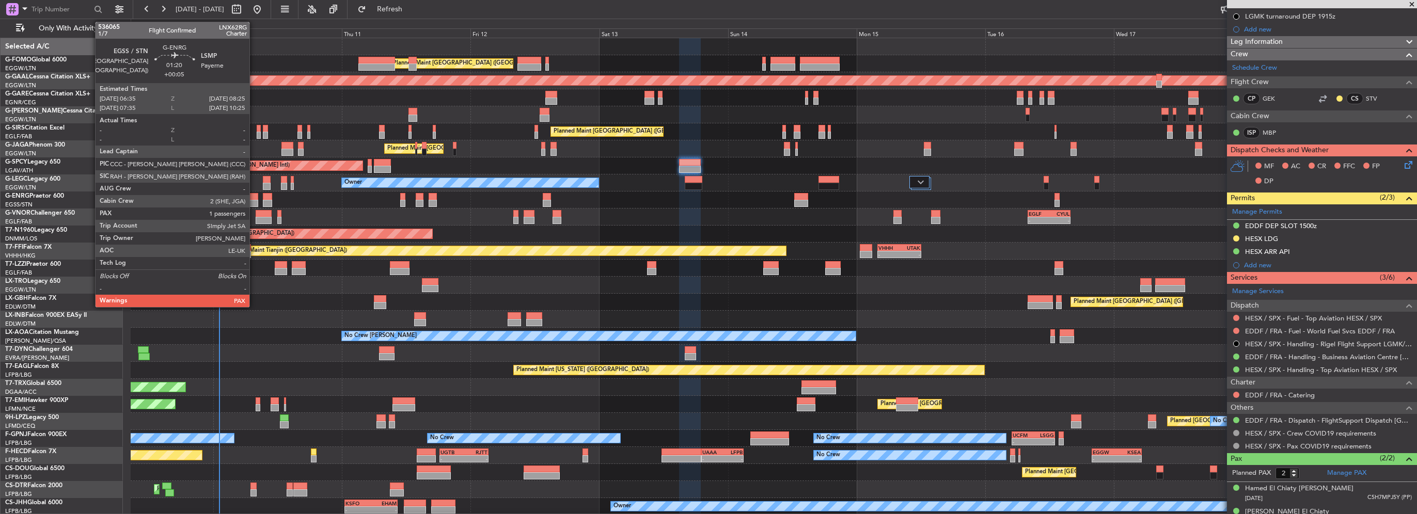
click at [254, 202] on div at bounding box center [253, 203] width 10 height 7
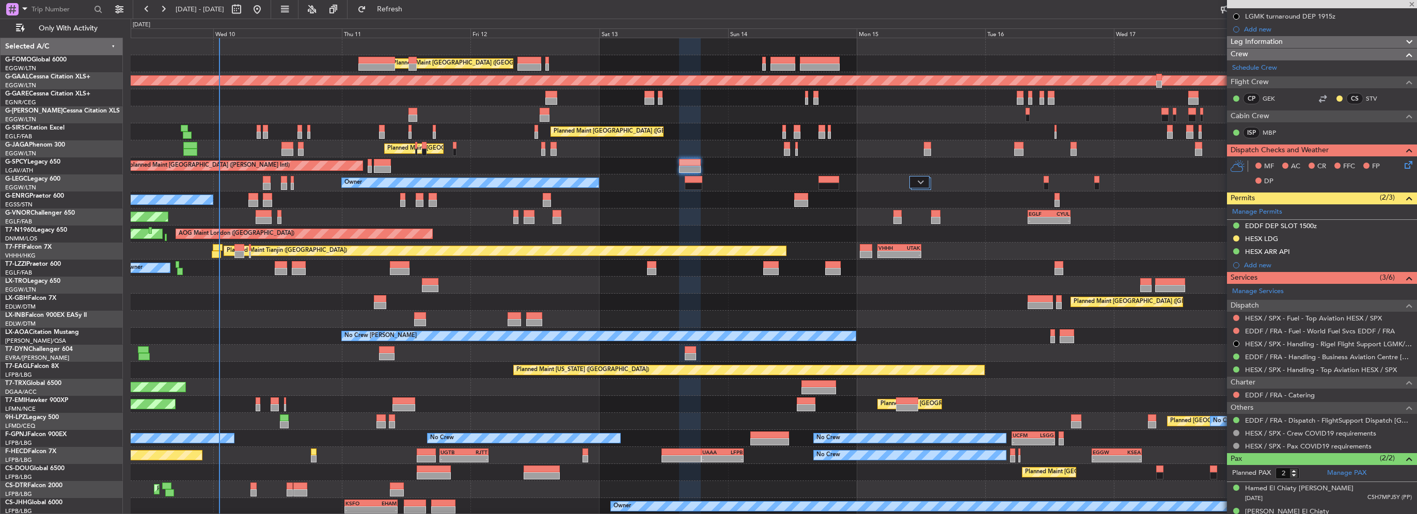
type input "+00:05"
type input "1"
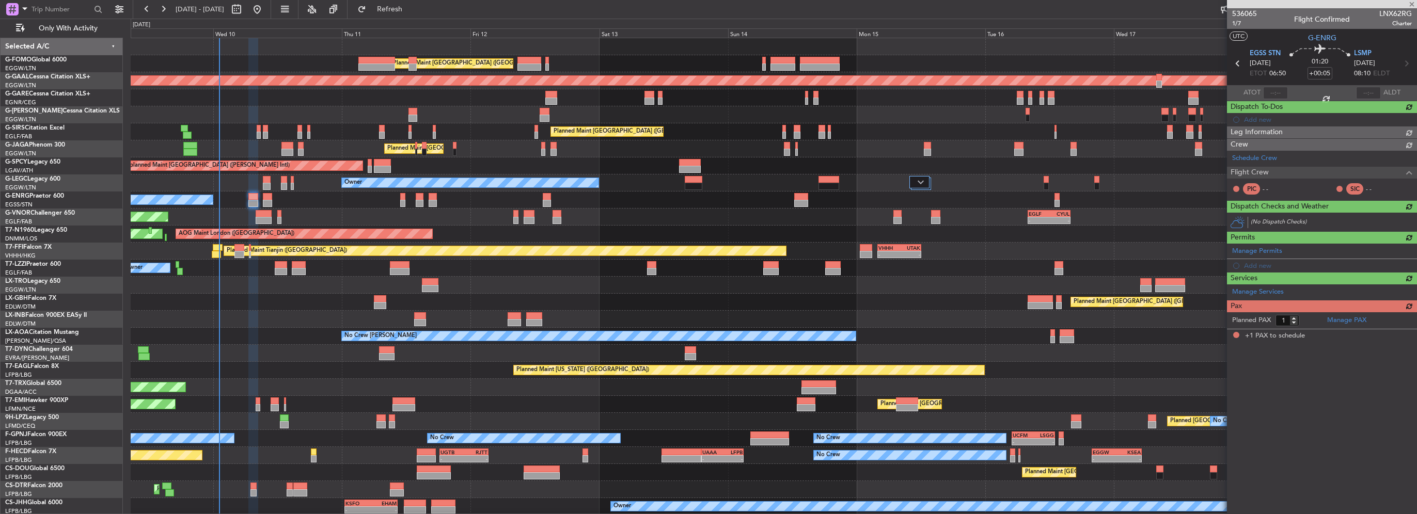
scroll to position [0, 0]
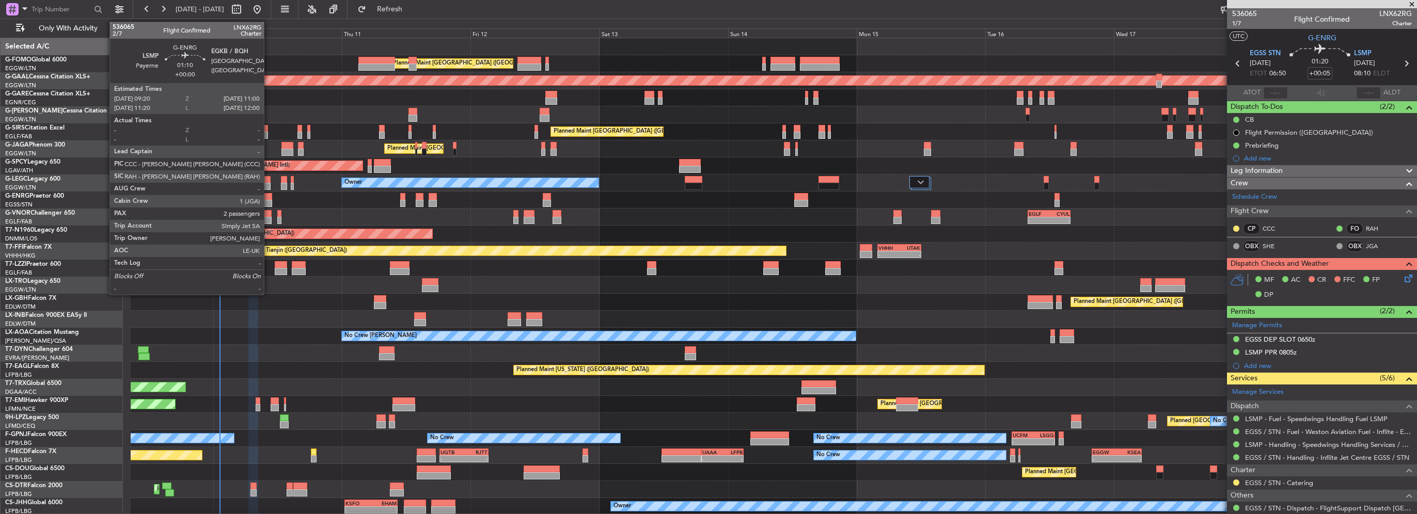
click at [268, 201] on div at bounding box center [267, 203] width 9 height 7
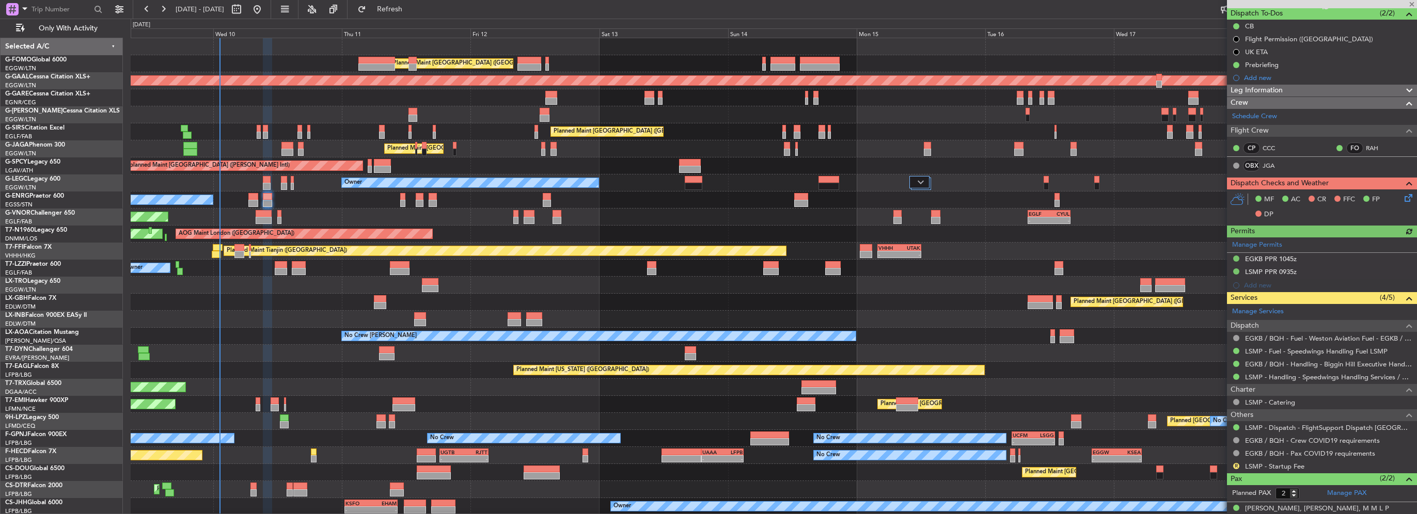
scroll to position [126, 0]
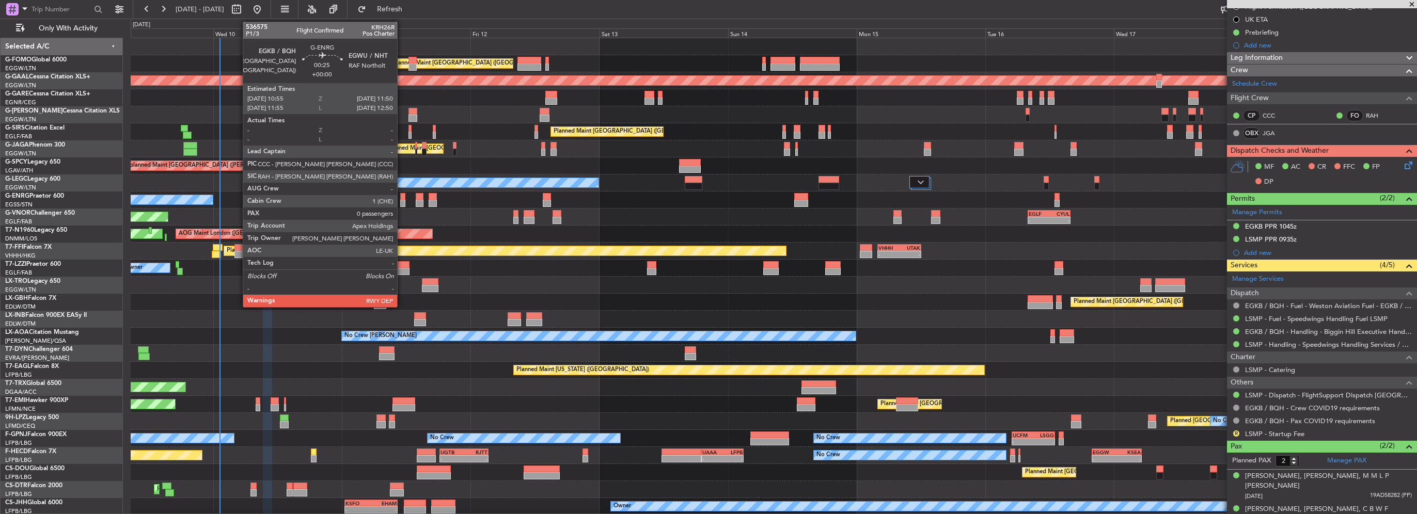
click at [402, 201] on div at bounding box center [402, 203] width 5 height 7
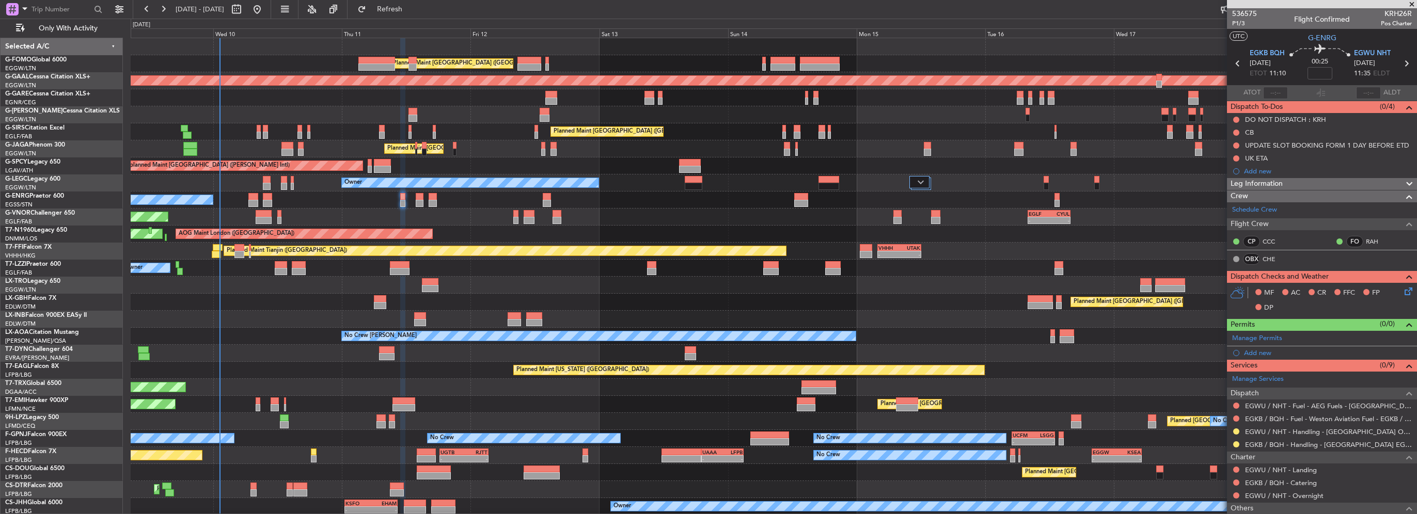
scroll to position [80, 0]
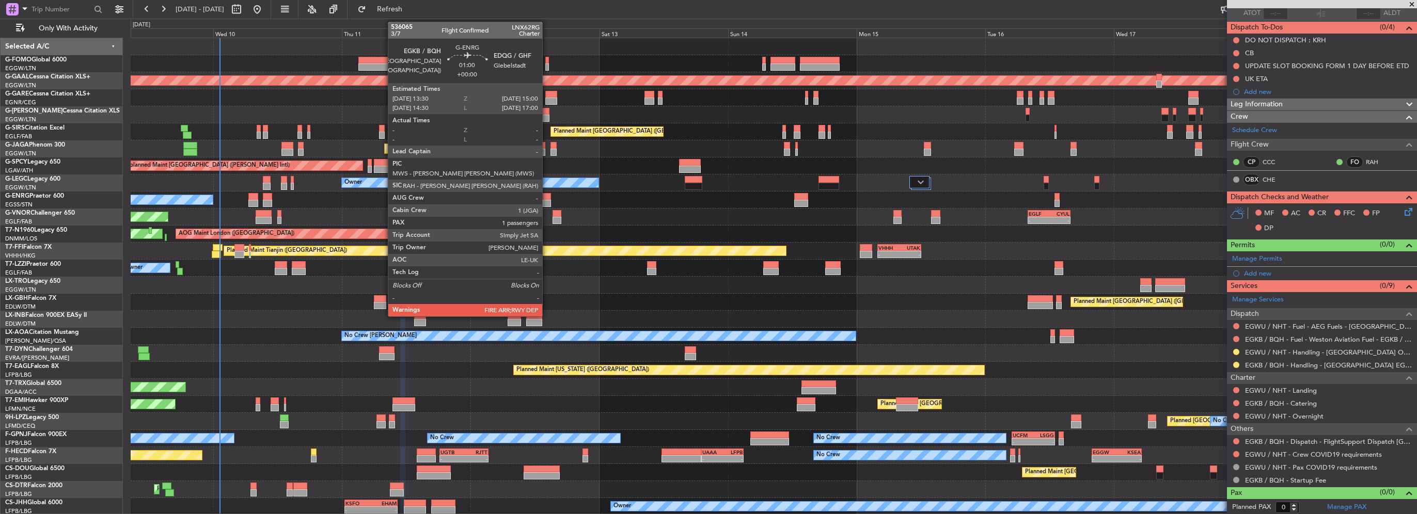
click at [547, 198] on div at bounding box center [547, 196] width 8 height 7
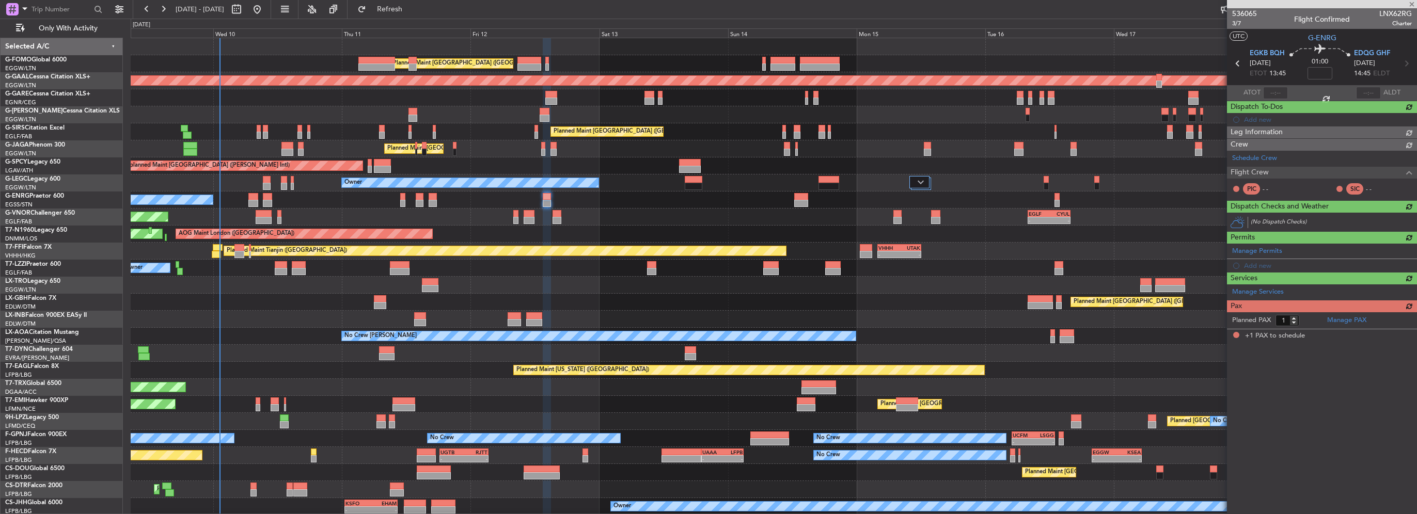
scroll to position [0, 0]
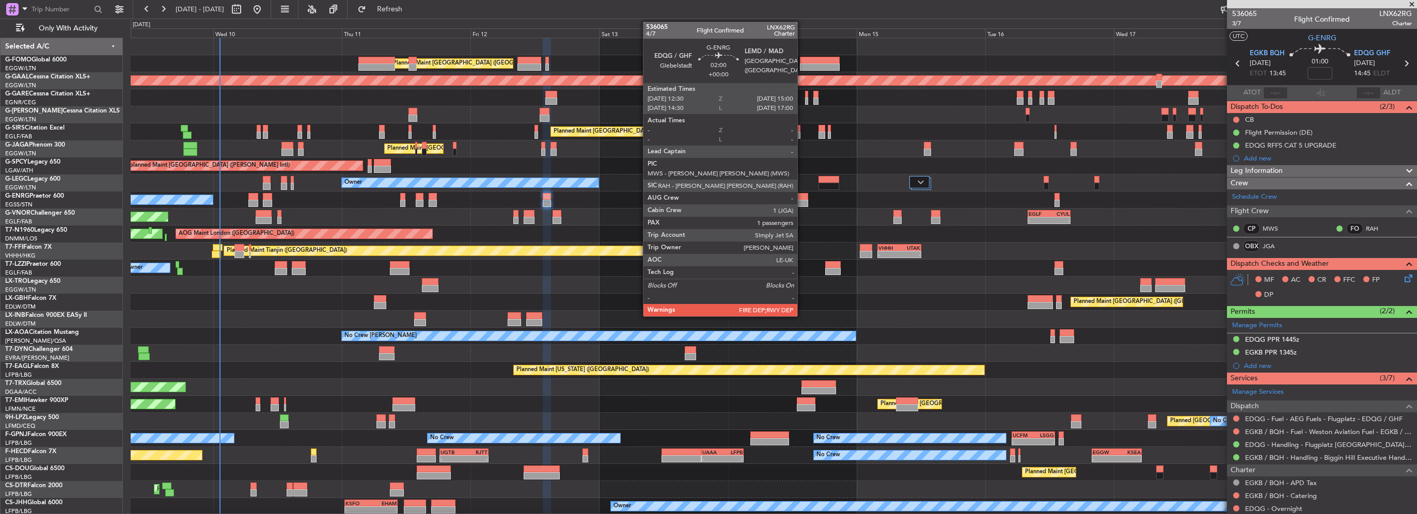
click at [802, 198] on div at bounding box center [800, 196] width 13 height 7
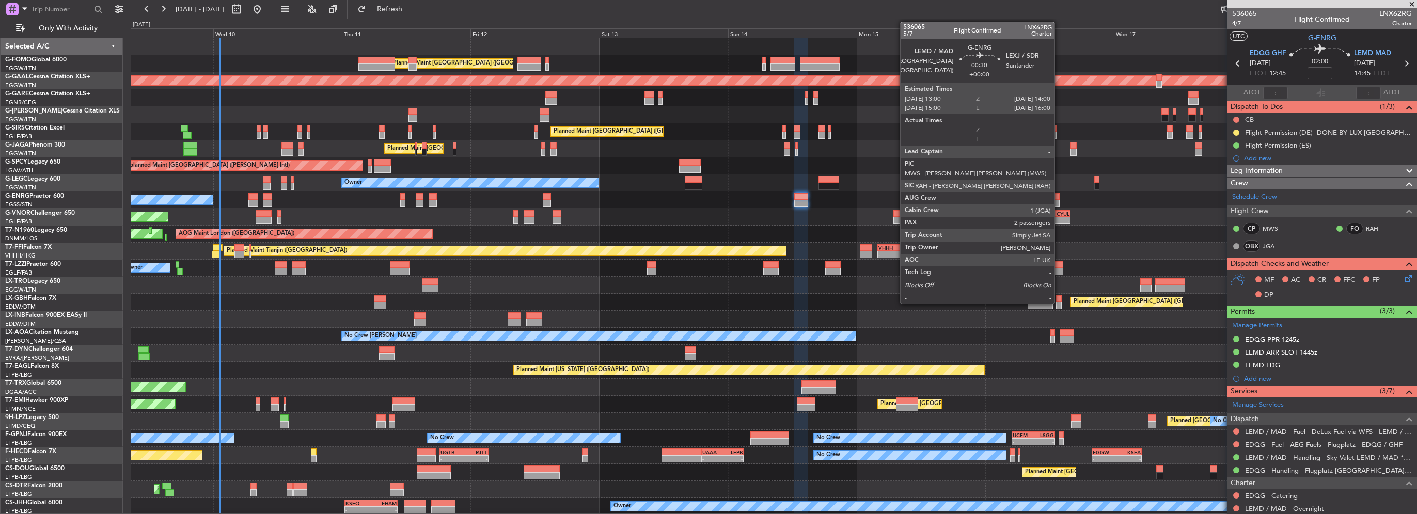
click at [1059, 201] on div at bounding box center [1057, 203] width 6 height 7
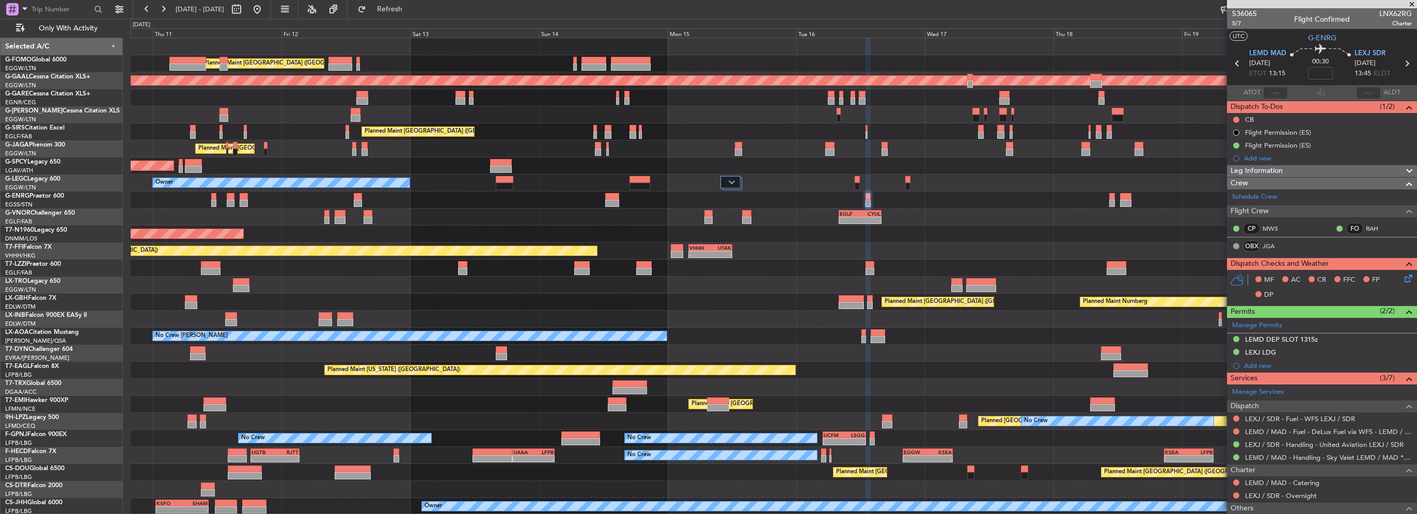
click at [913, 242] on div "AOG Maint London ([GEOGRAPHIC_DATA]) Unplanned Maint [GEOGRAPHIC_DATA] ([GEOGRA…" at bounding box center [774, 234] width 1286 height 17
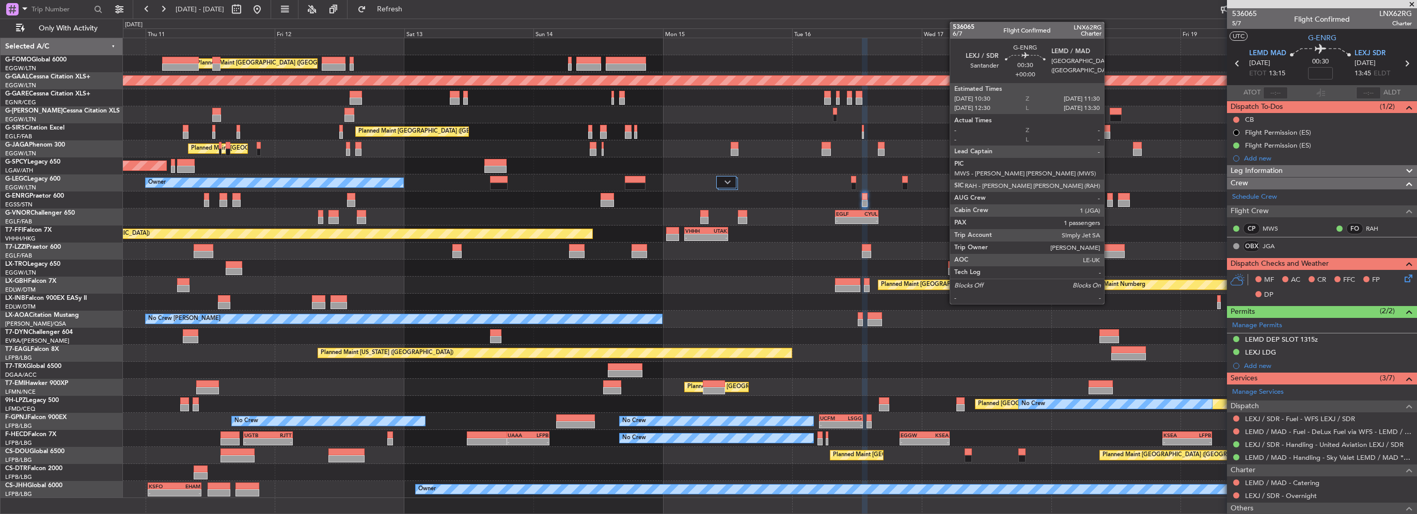
click at [1108, 201] on div at bounding box center [1110, 203] width 6 height 7
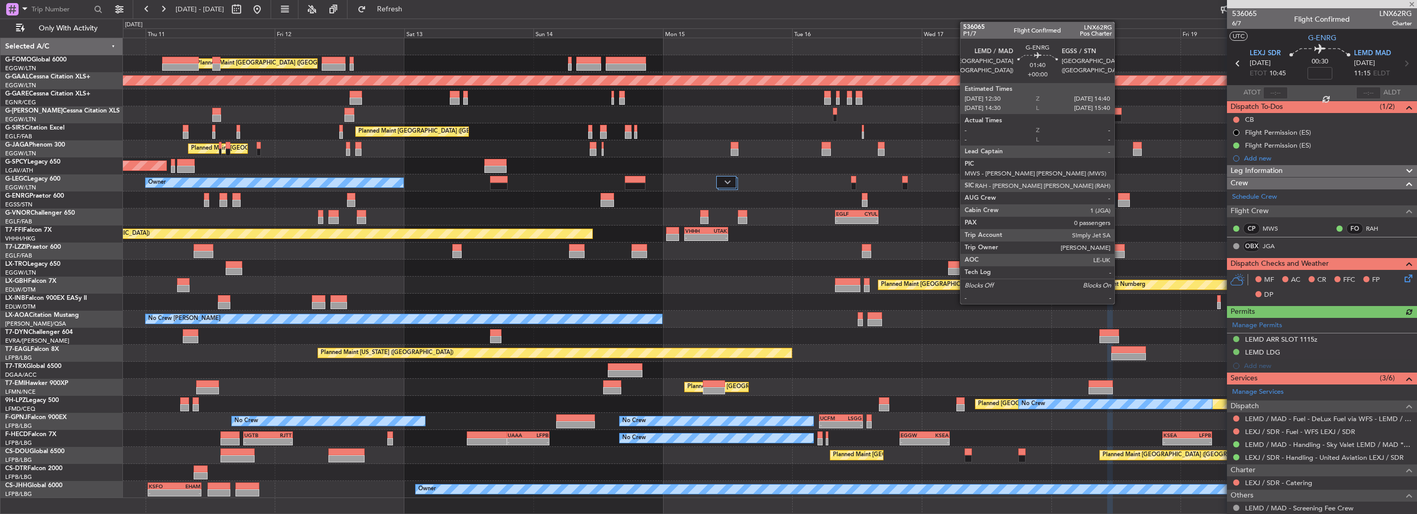
click at [1119, 201] on div at bounding box center [1124, 203] width 12 height 7
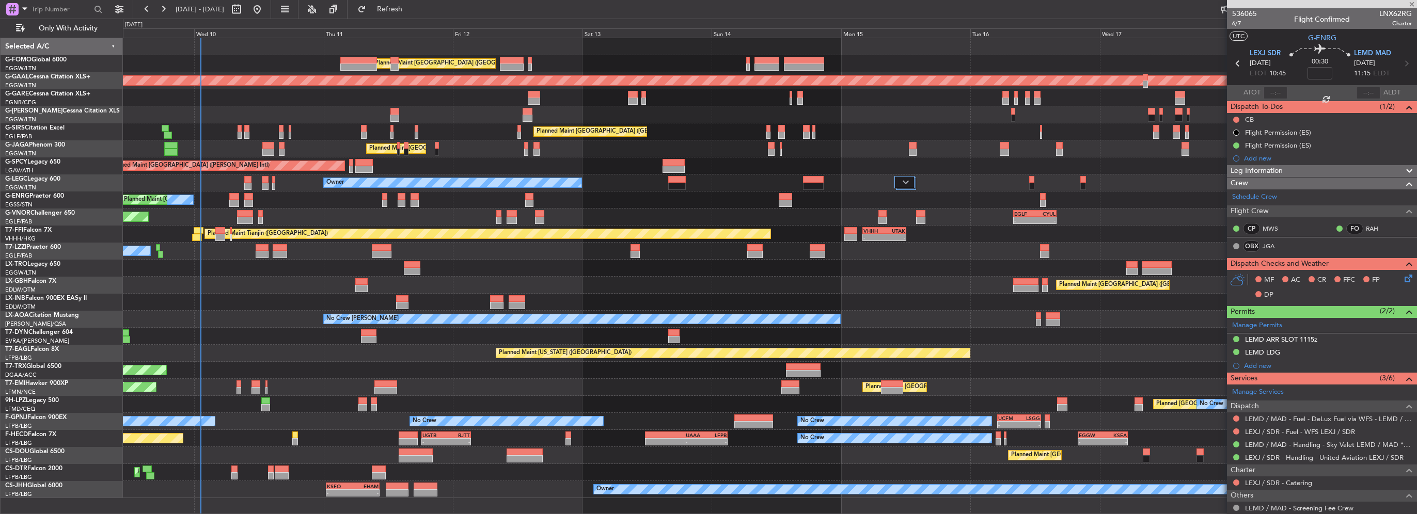
type input "0"
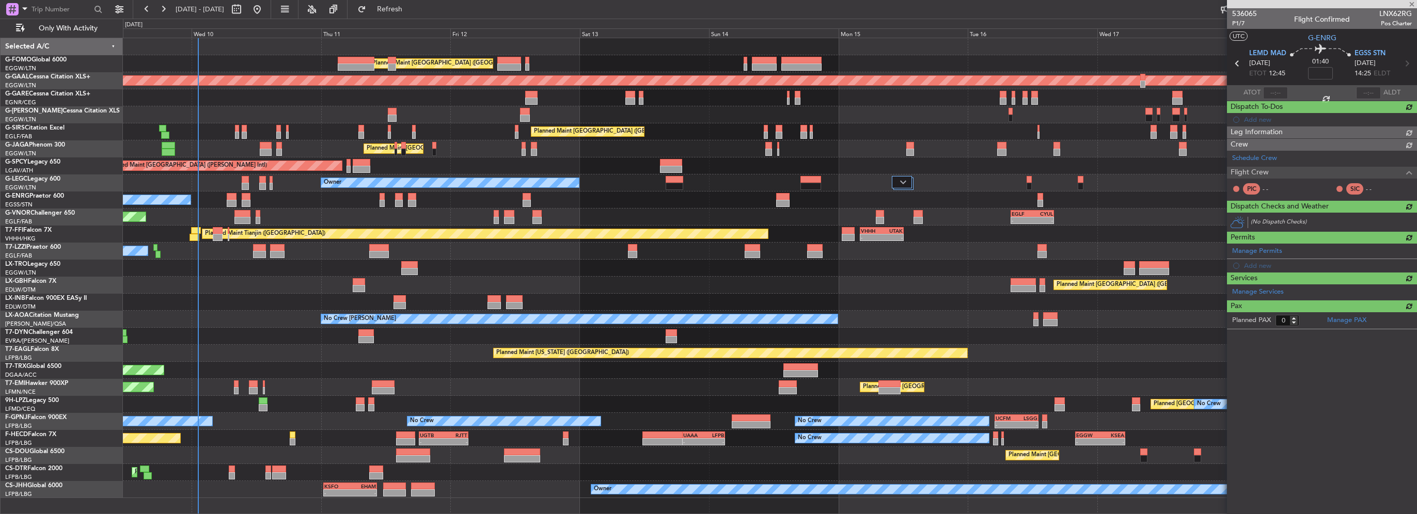
click at [734, 223] on div "Planned Maint [GEOGRAPHIC_DATA] ([GEOGRAPHIC_DATA]) EGGW 06:00 Z KTEB 13:40 Z 0…" at bounding box center [769, 268] width 1293 height 460
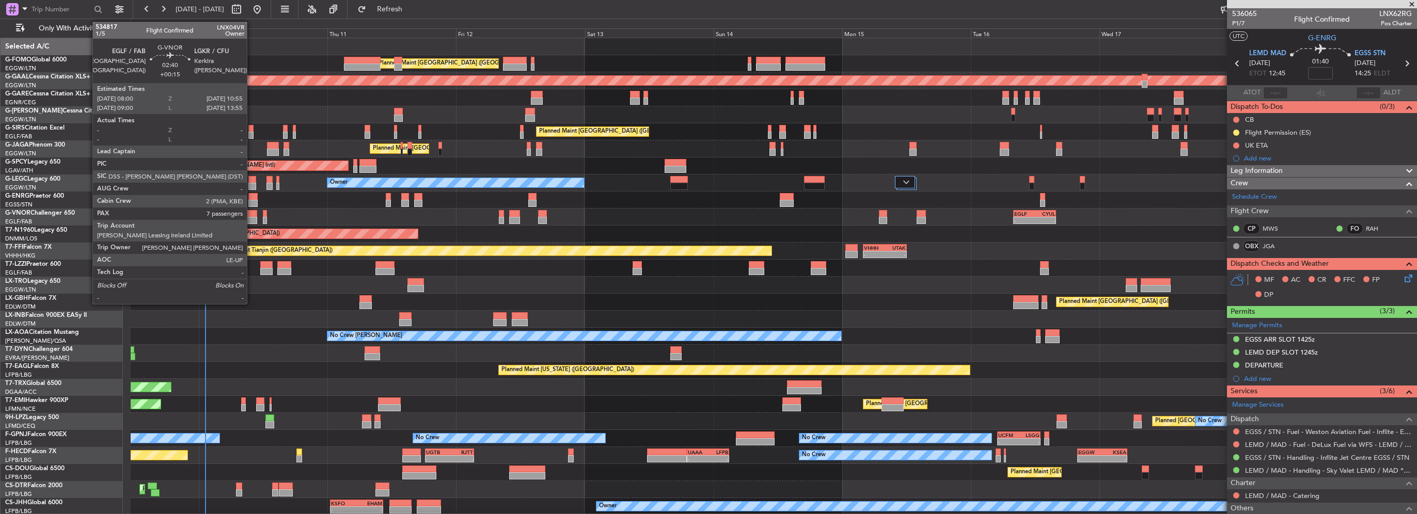
click at [251, 213] on div at bounding box center [249, 213] width 16 height 7
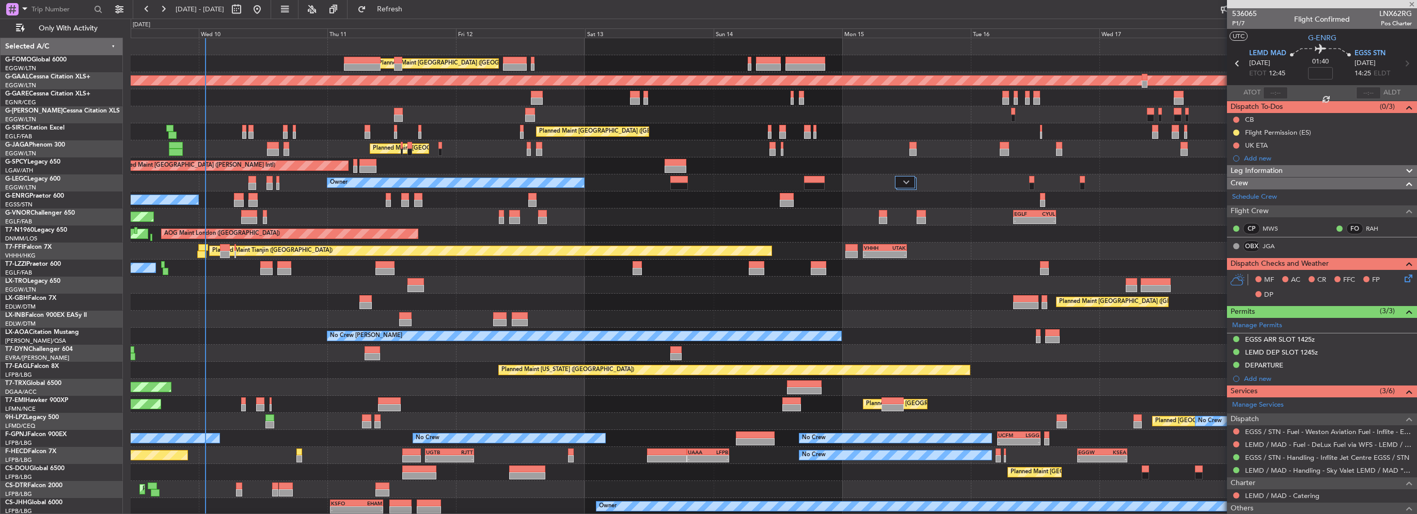
type input "+00:15"
type input "7"
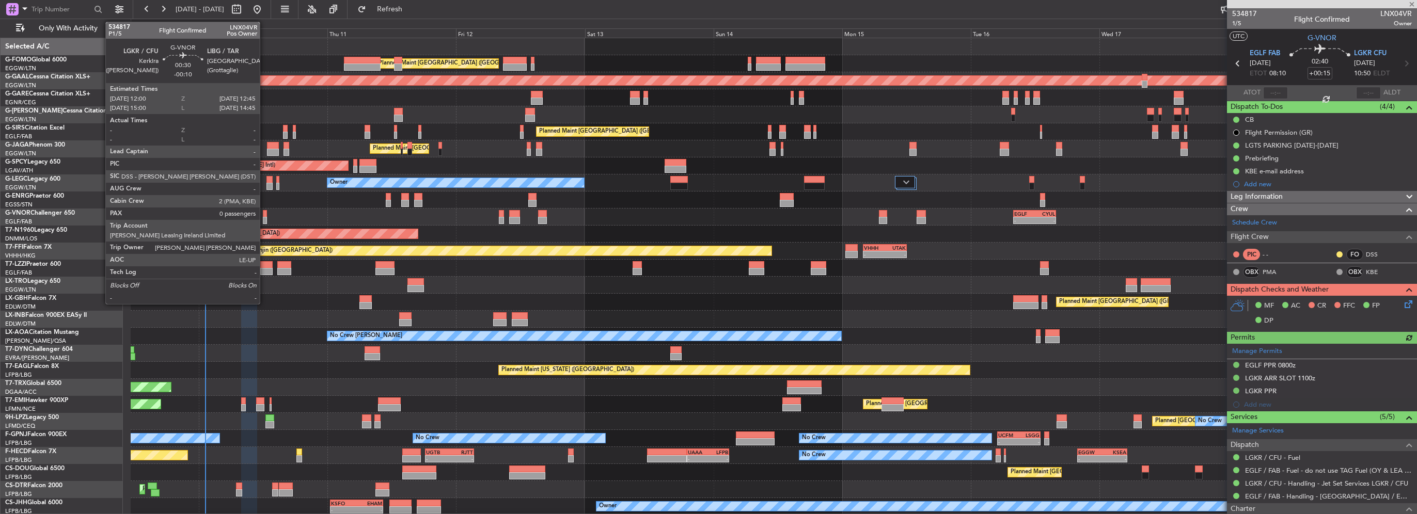
click at [264, 215] on div at bounding box center [265, 213] width 4 height 7
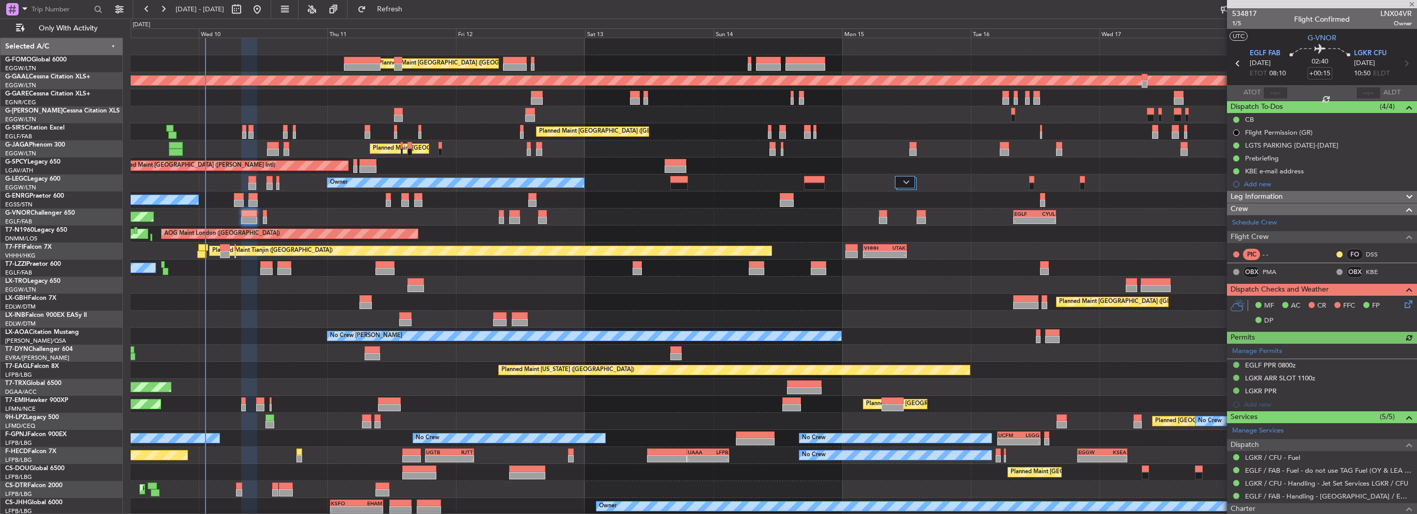
type input "-00:10"
type input "0"
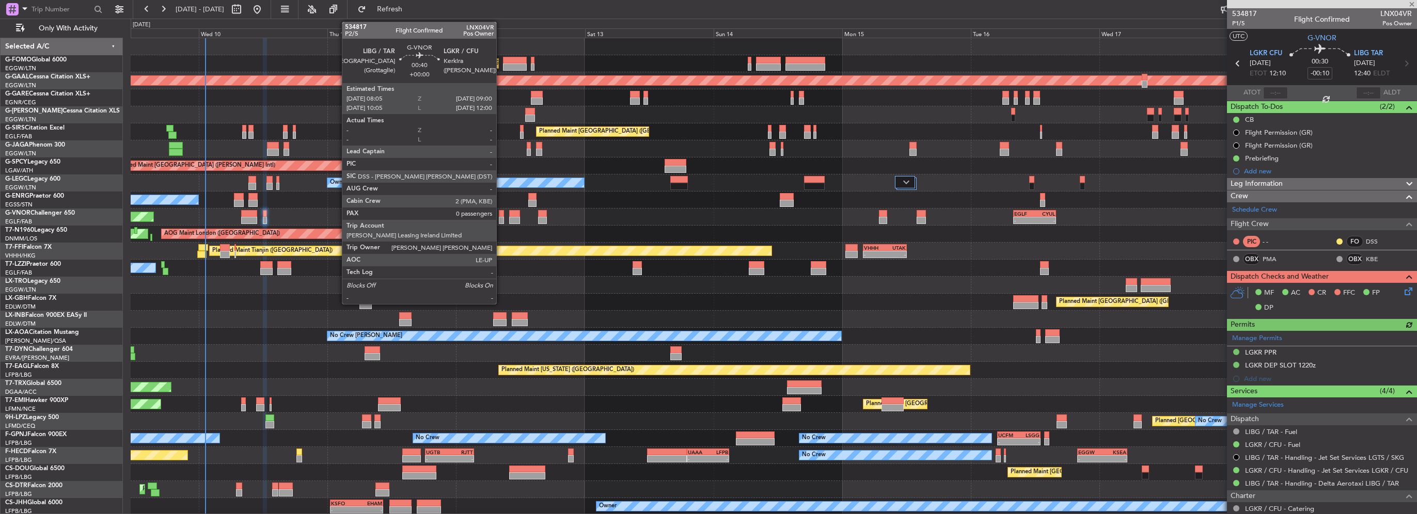
click at [501, 220] on div at bounding box center [501, 220] width 5 height 7
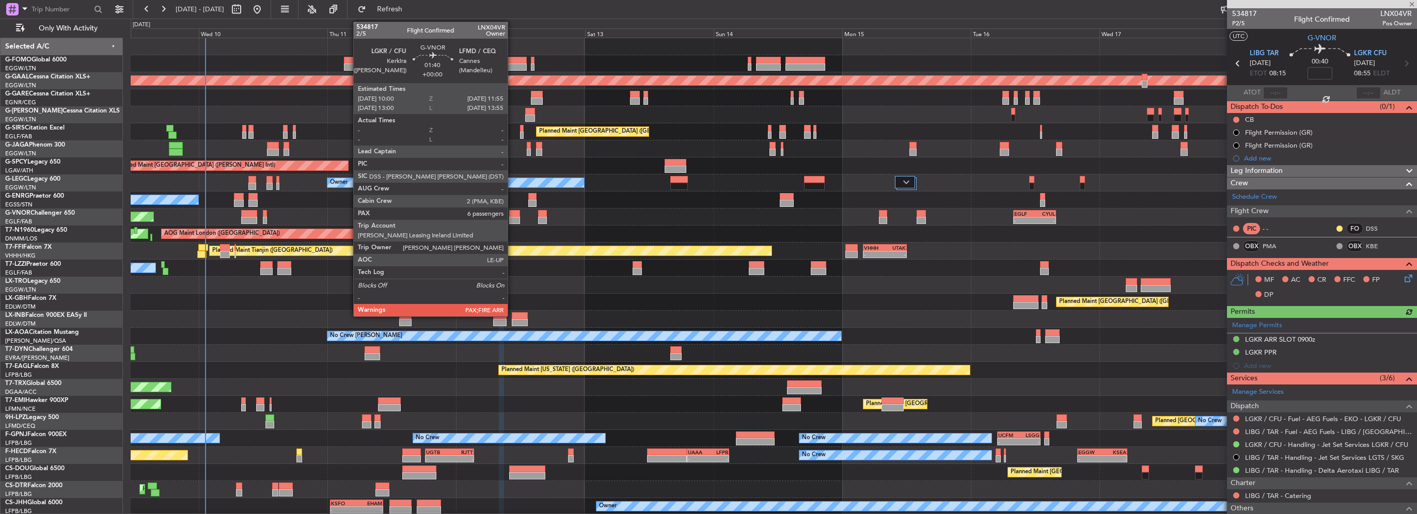
click at [512, 220] on div at bounding box center [514, 220] width 10 height 7
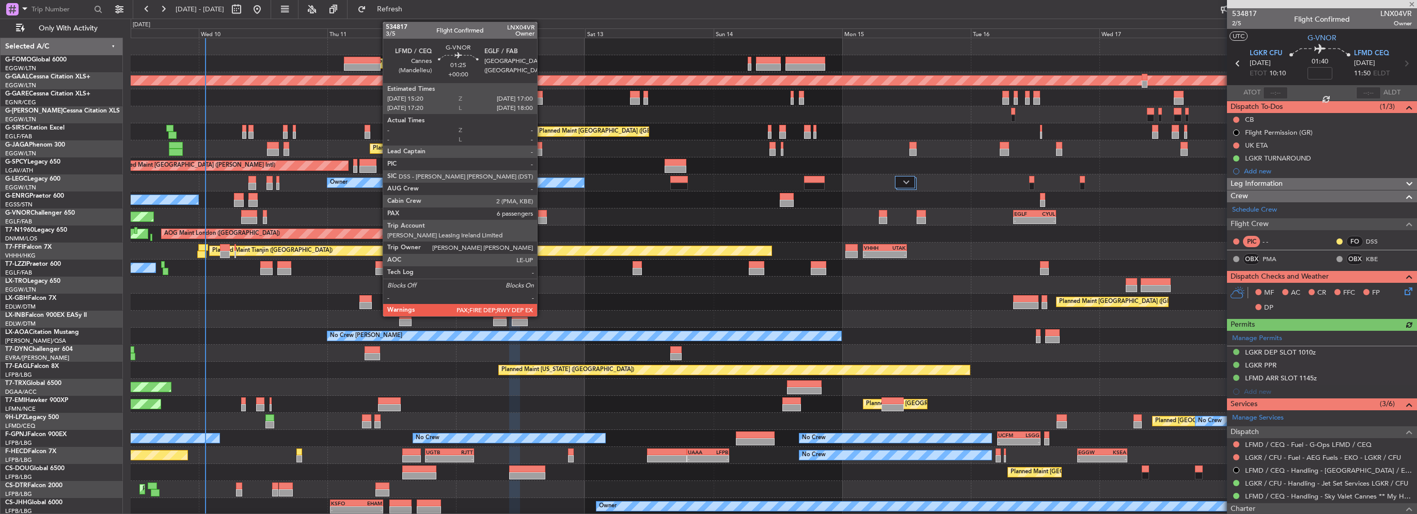
click at [542, 219] on div at bounding box center [542, 220] width 9 height 7
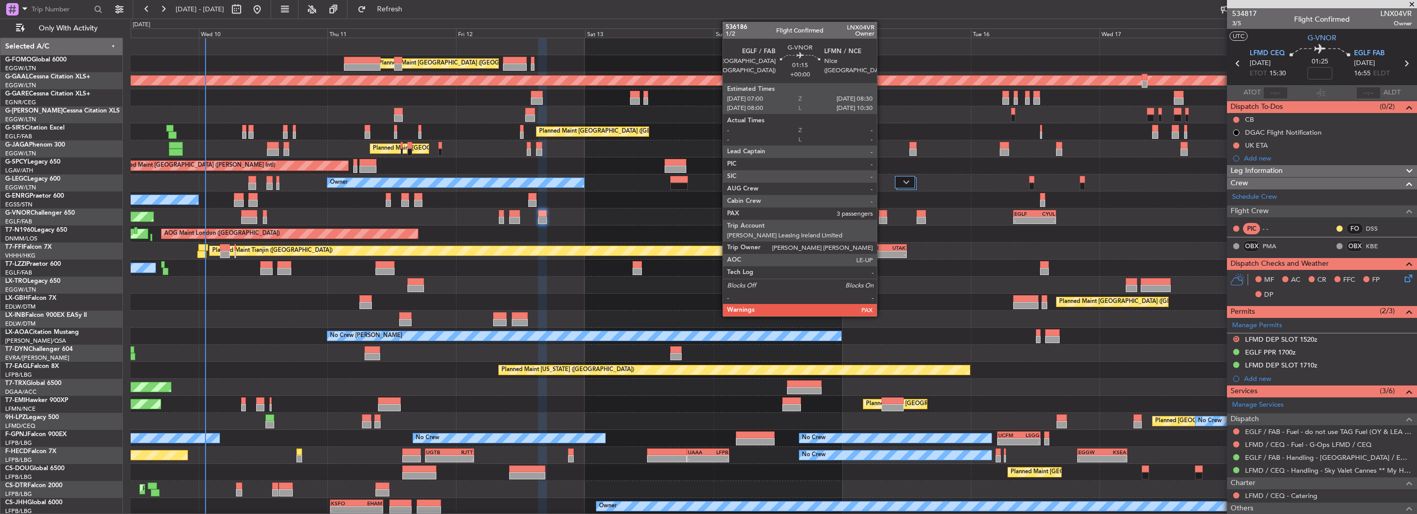
click at [881, 217] on div at bounding box center [883, 220] width 8 height 7
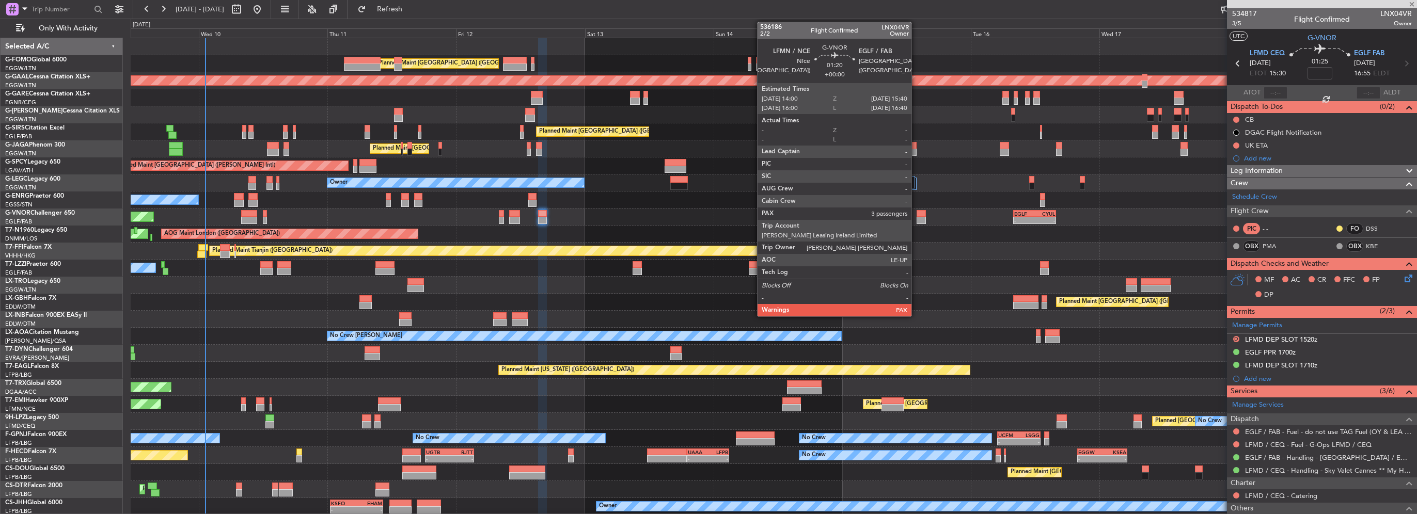
type input "3"
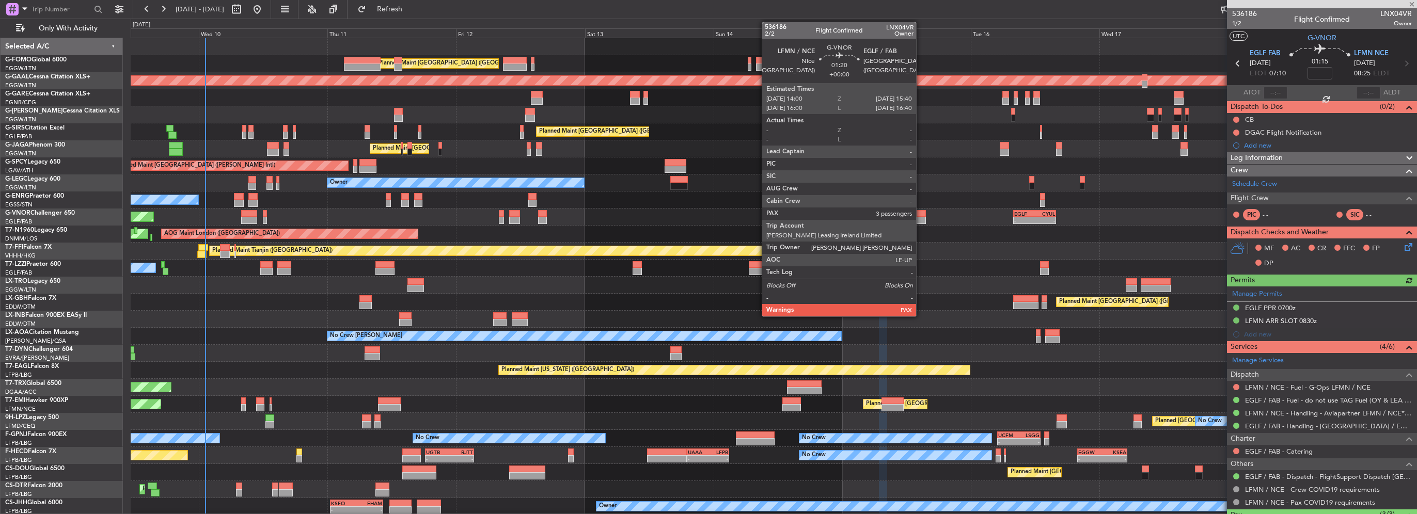
click at [921, 220] on div at bounding box center [920, 220] width 9 height 7
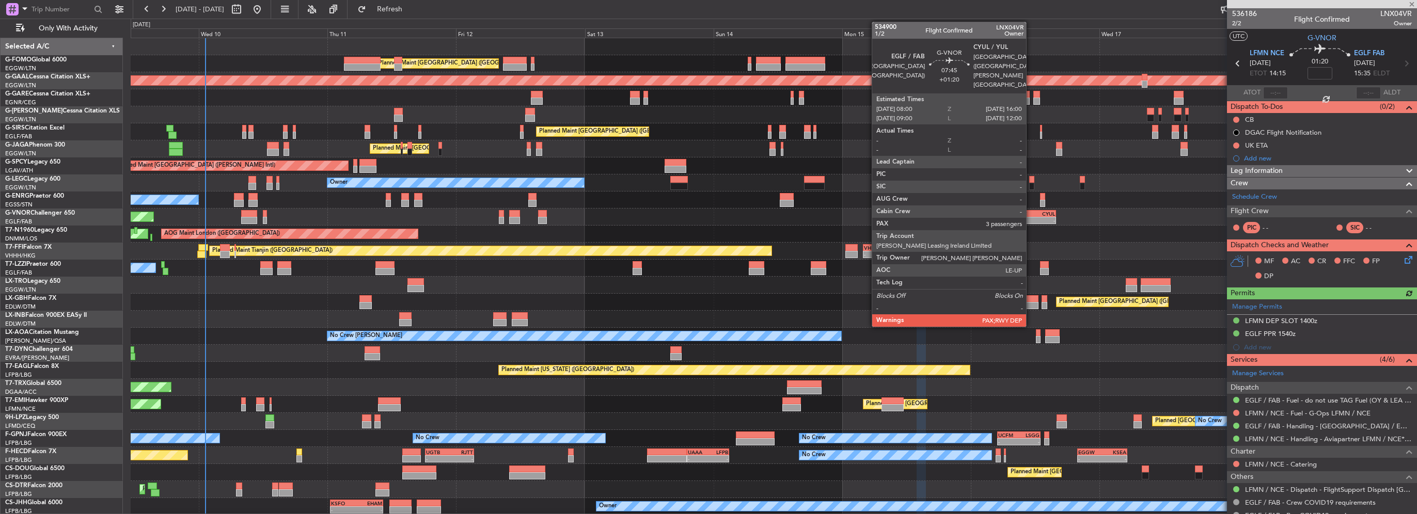
click at [1030, 218] on div "-" at bounding box center [1024, 220] width 21 height 6
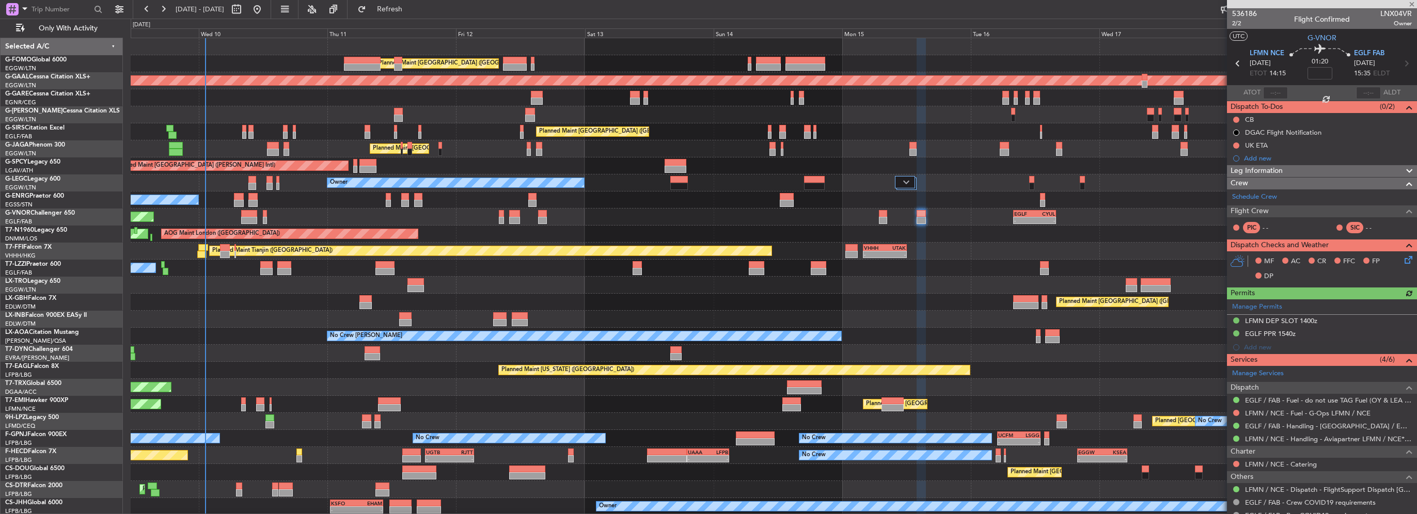
type input "+01:20"
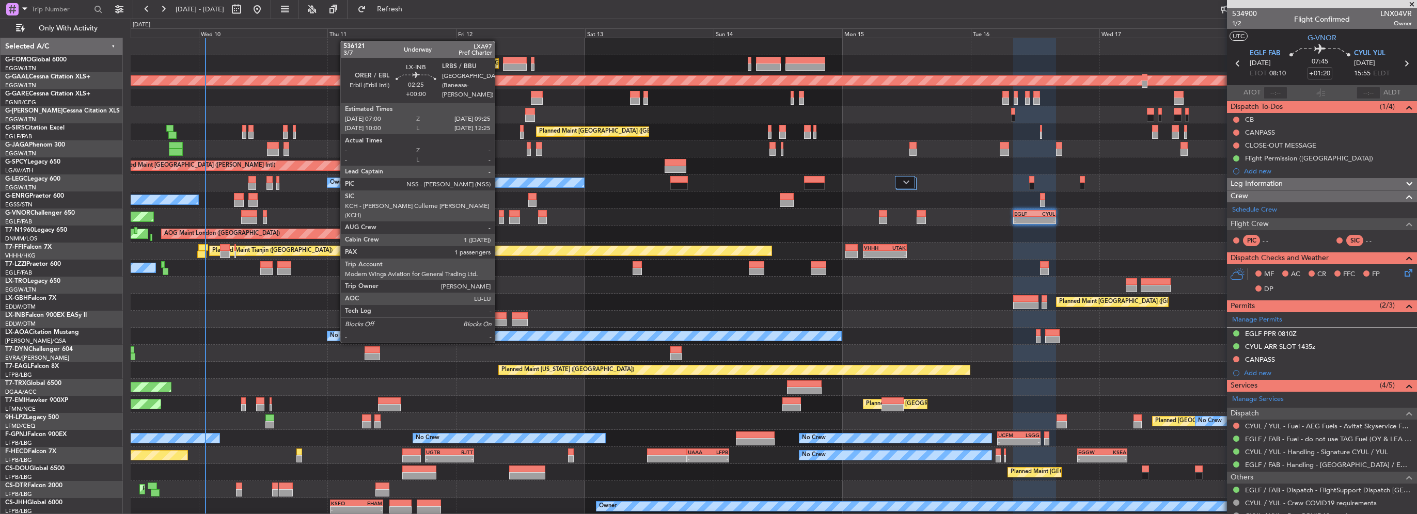
click at [499, 323] on div at bounding box center [499, 322] width 13 height 7
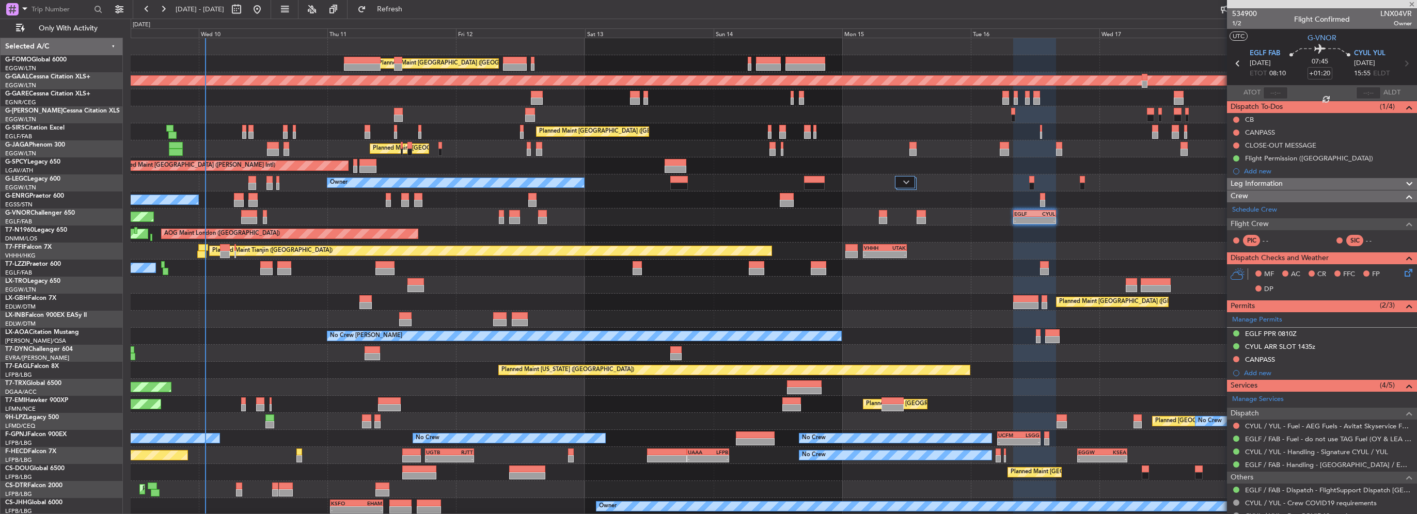
type input "1"
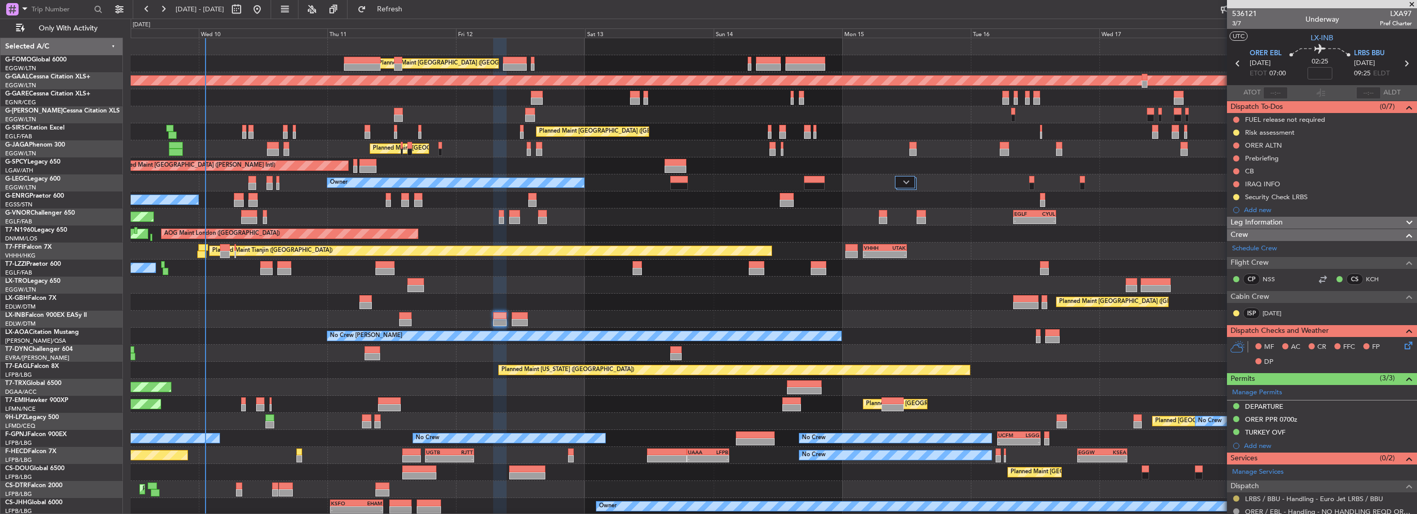
click at [1236, 498] on button at bounding box center [1236, 499] width 6 height 6
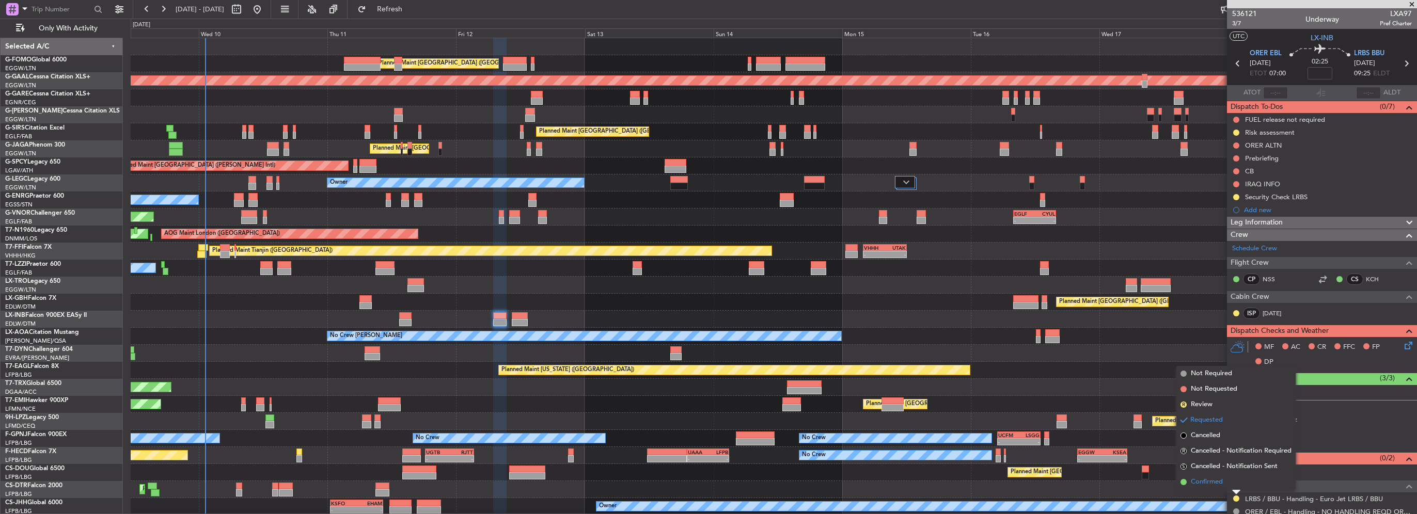
click at [1221, 485] on span "Confirmed" at bounding box center [1207, 482] width 32 height 10
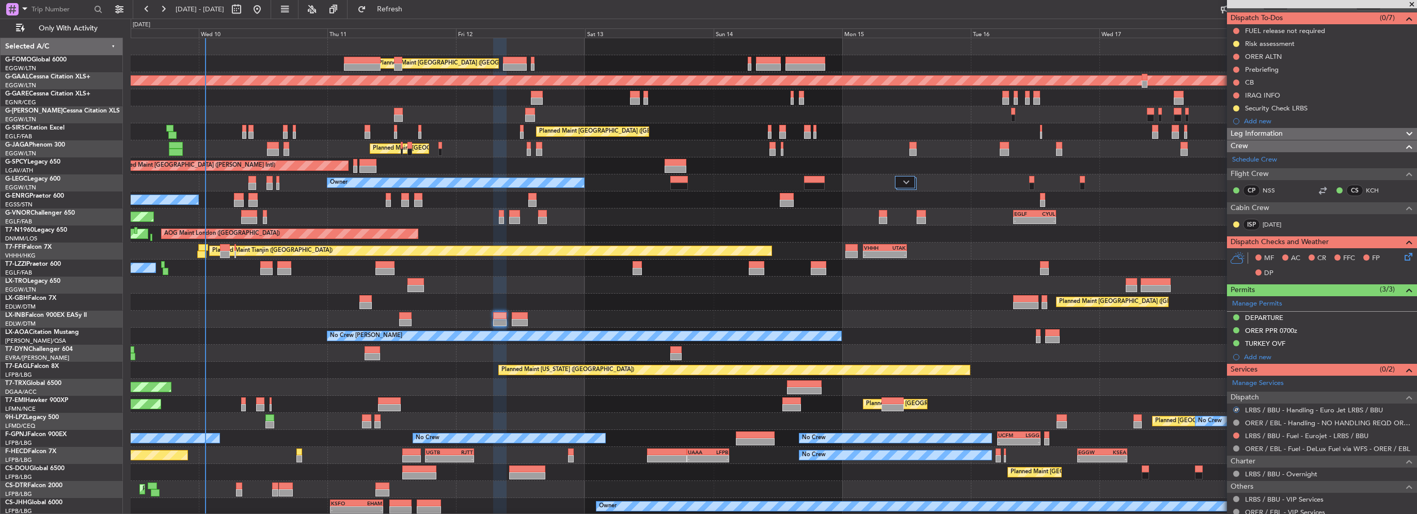
scroll to position [155, 0]
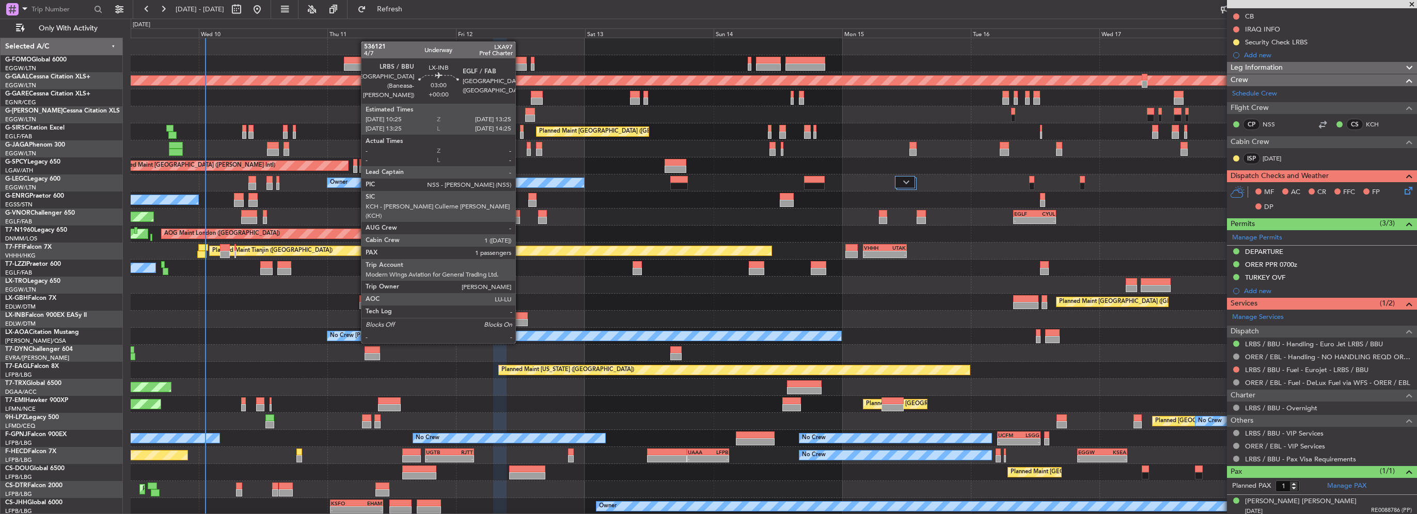
click at [520, 324] on div at bounding box center [520, 322] width 17 height 7
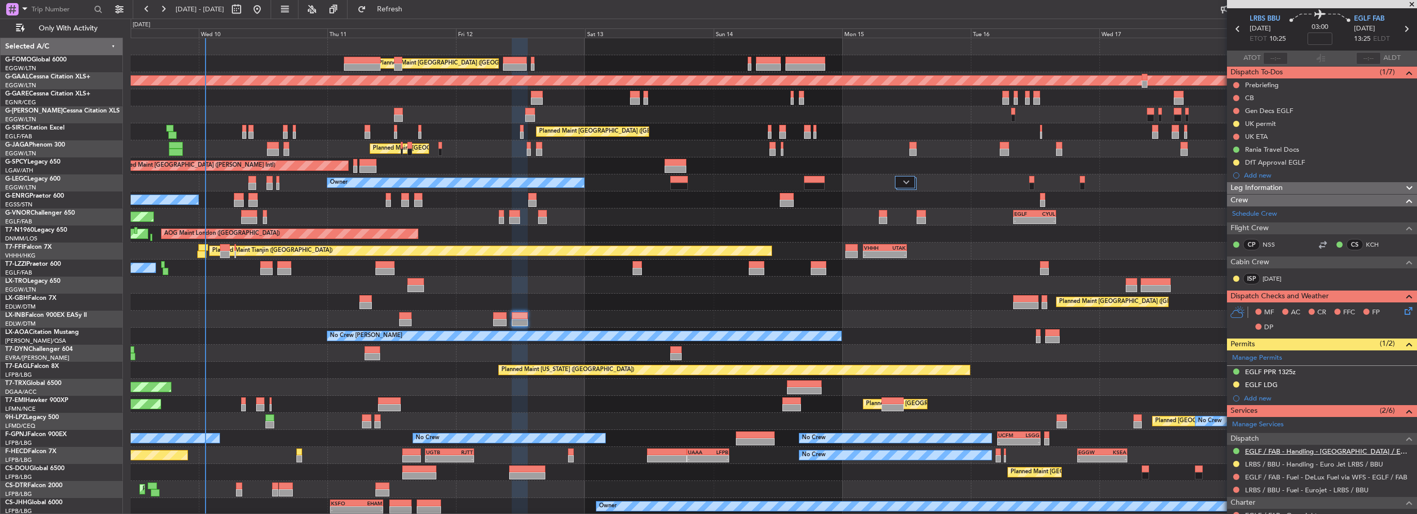
scroll to position [52, 0]
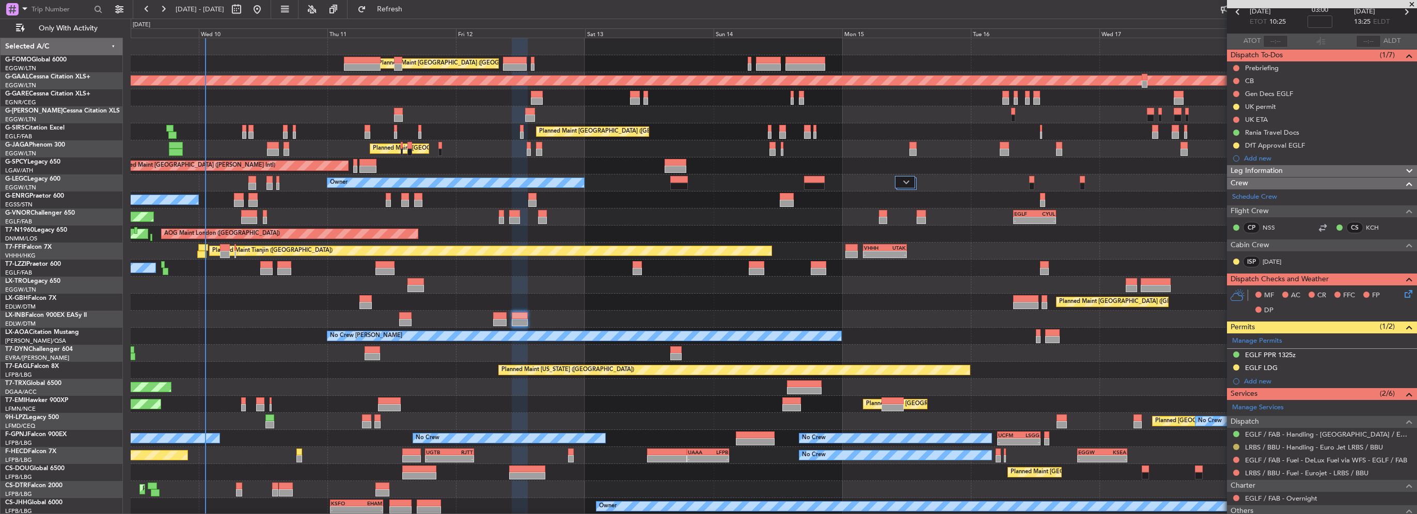
click at [1232, 446] on div at bounding box center [1236, 447] width 8 height 8
click at [1235, 446] on button at bounding box center [1236, 447] width 6 height 6
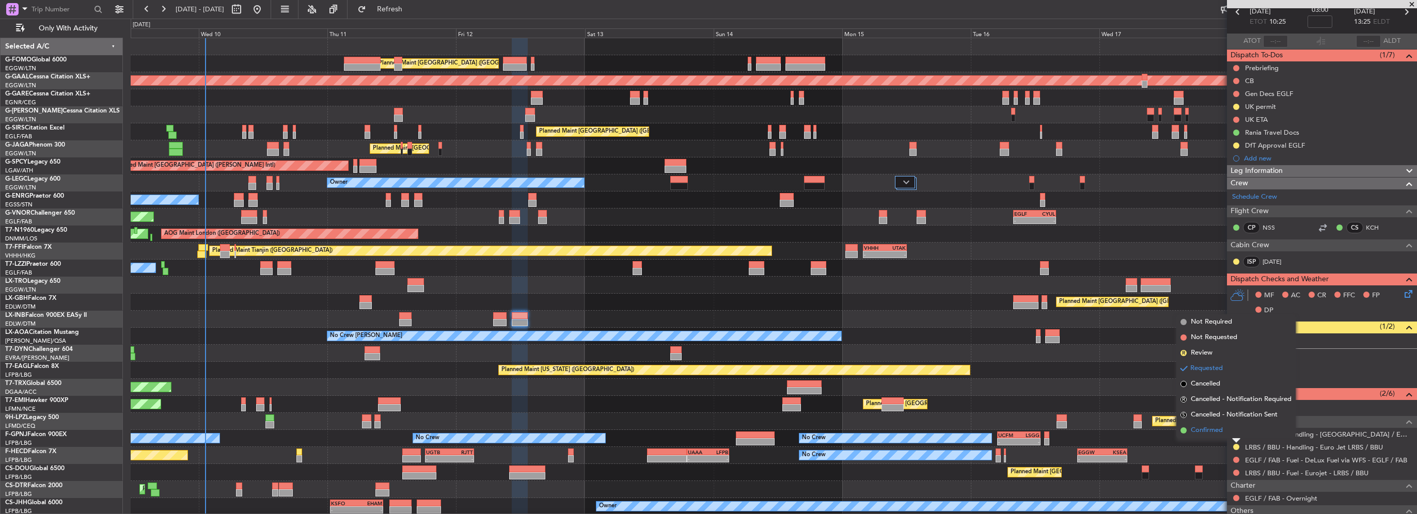
click at [1208, 430] on span "Confirmed" at bounding box center [1207, 430] width 32 height 10
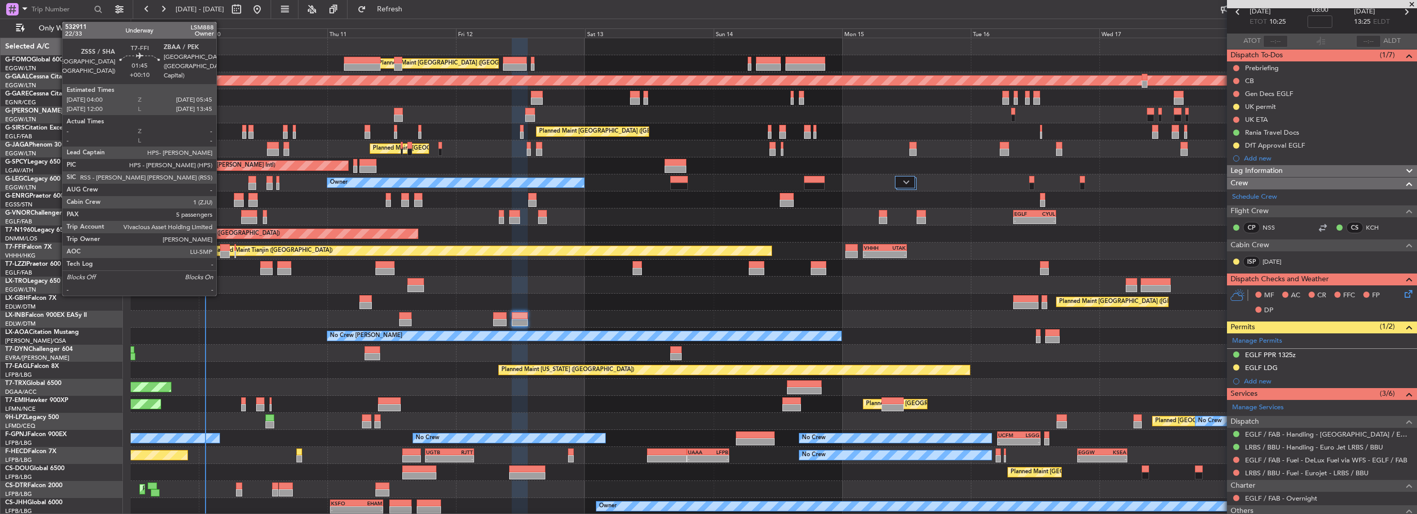
click at [221, 253] on div at bounding box center [225, 254] width 10 height 7
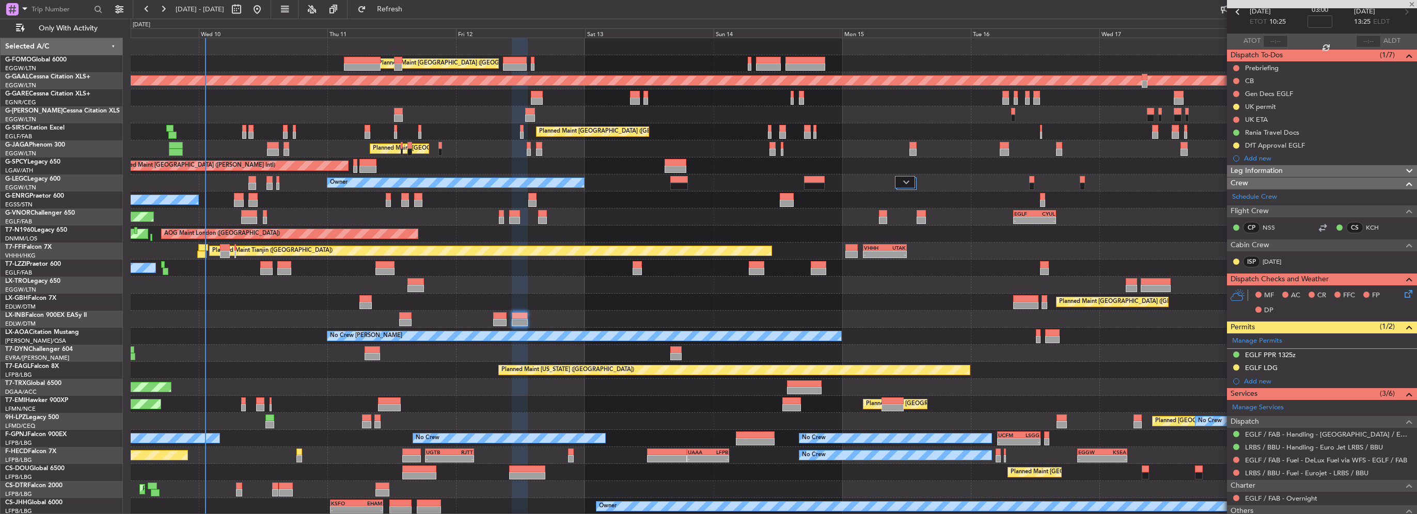
type input "+00:10"
type input "5"
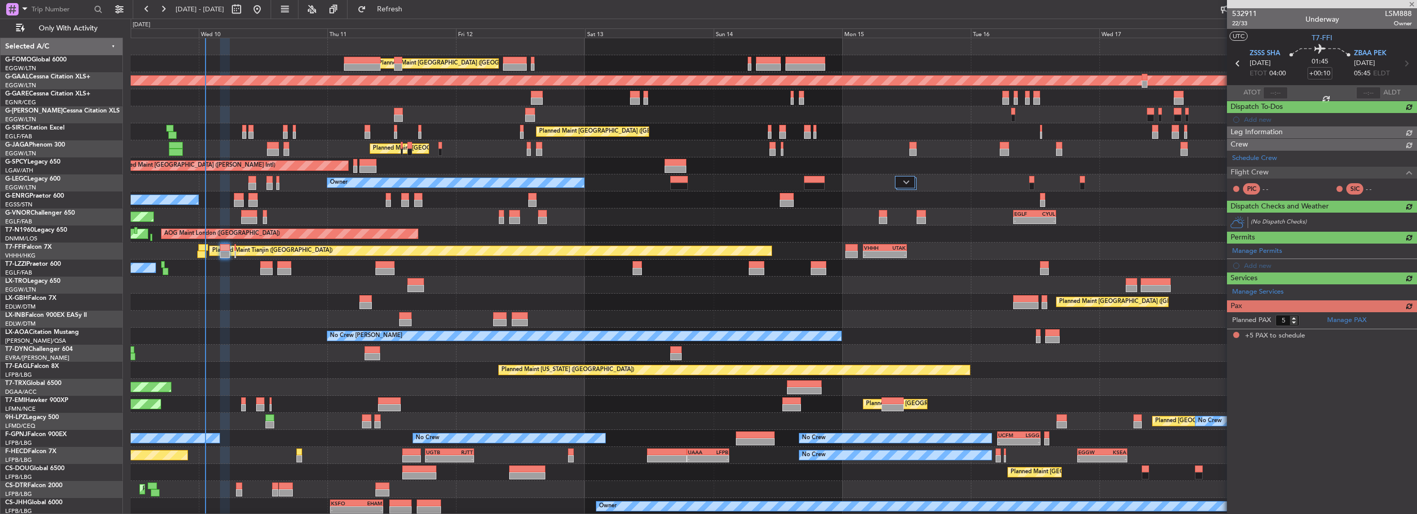
scroll to position [0, 0]
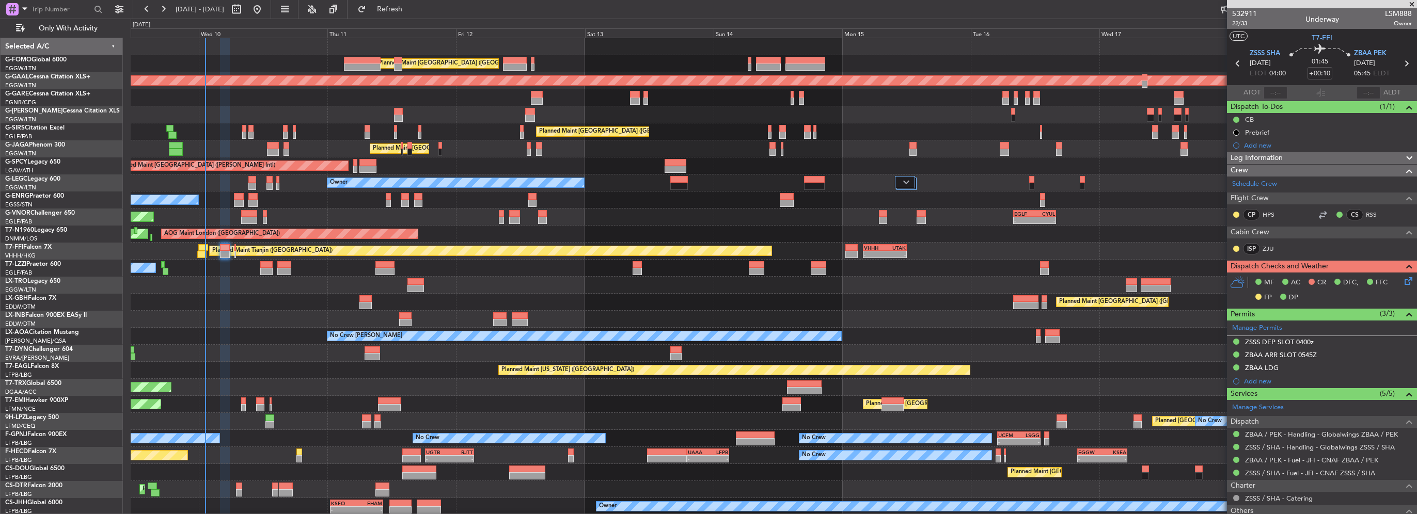
click at [196, 252] on div "Planned Maint Tianjin ([GEOGRAPHIC_DATA]) - - VHHH 04:00 Z UTAK 12:10 Z [PERSON…" at bounding box center [774, 251] width 1286 height 17
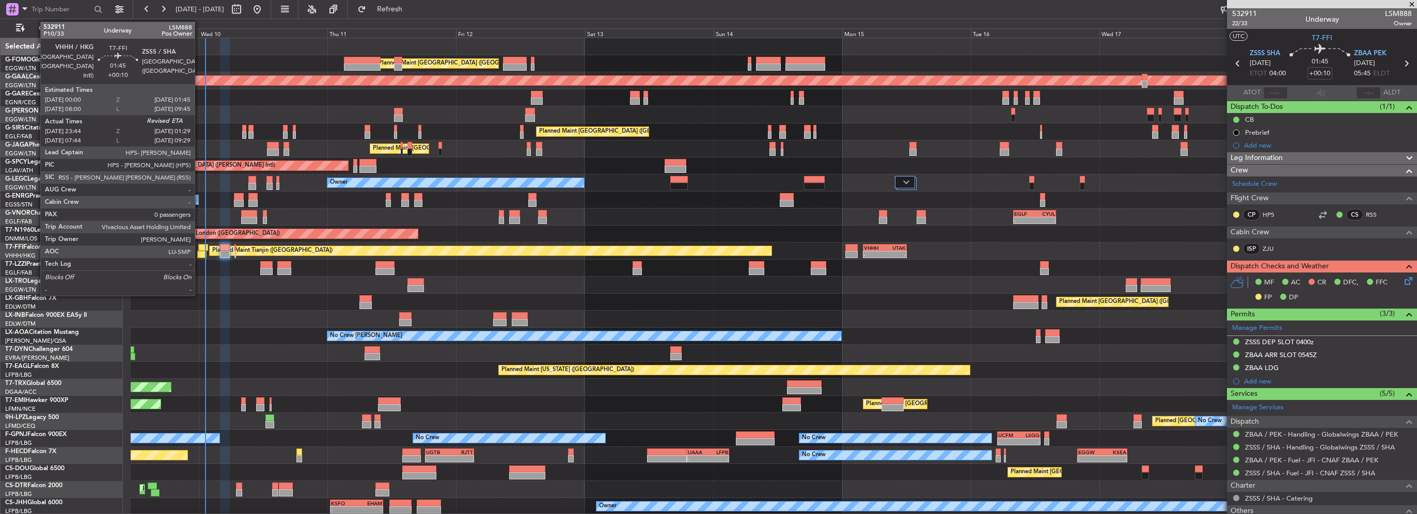
click at [199, 252] on div at bounding box center [202, 254] width 10 height 7
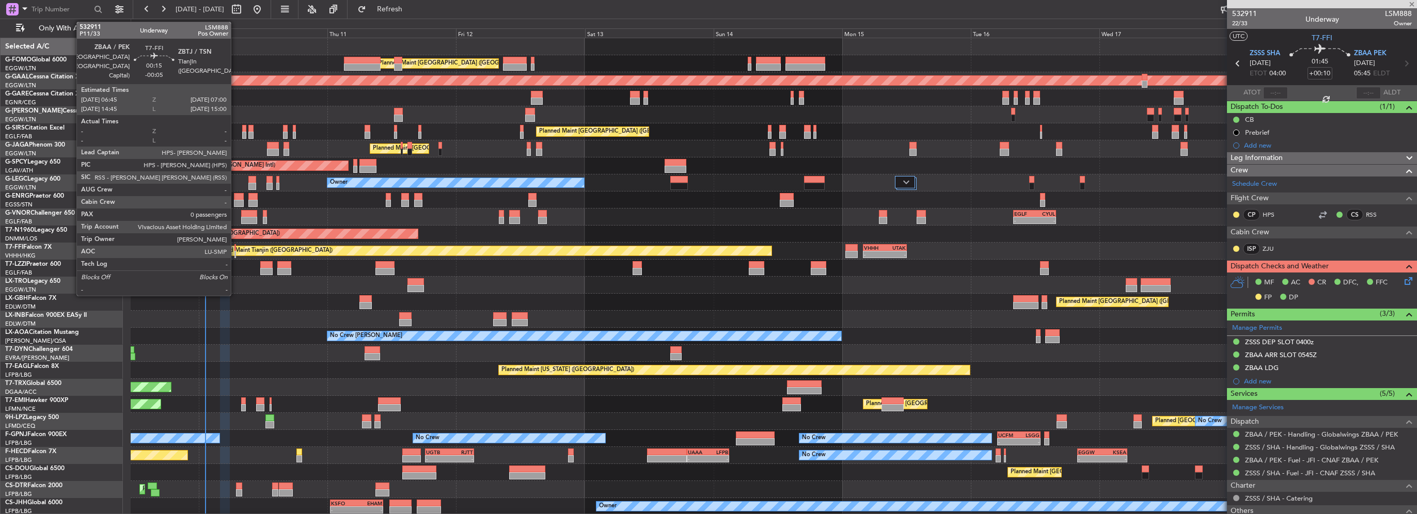
type input "23:44"
type input "0"
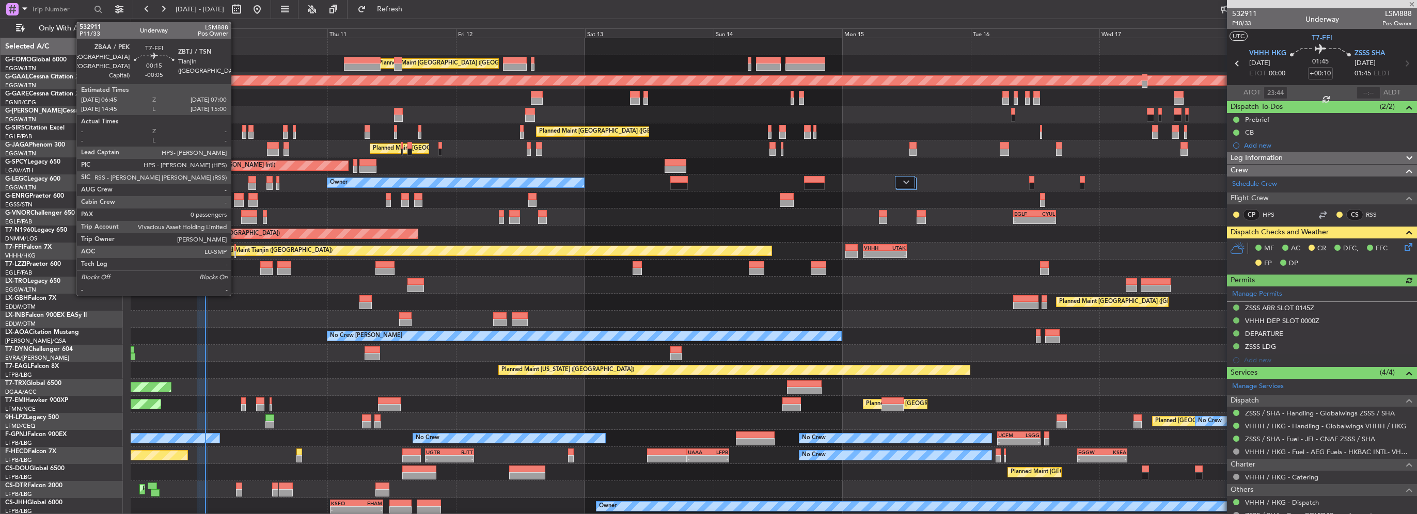
click at [235, 251] on div at bounding box center [235, 254] width 2 height 7
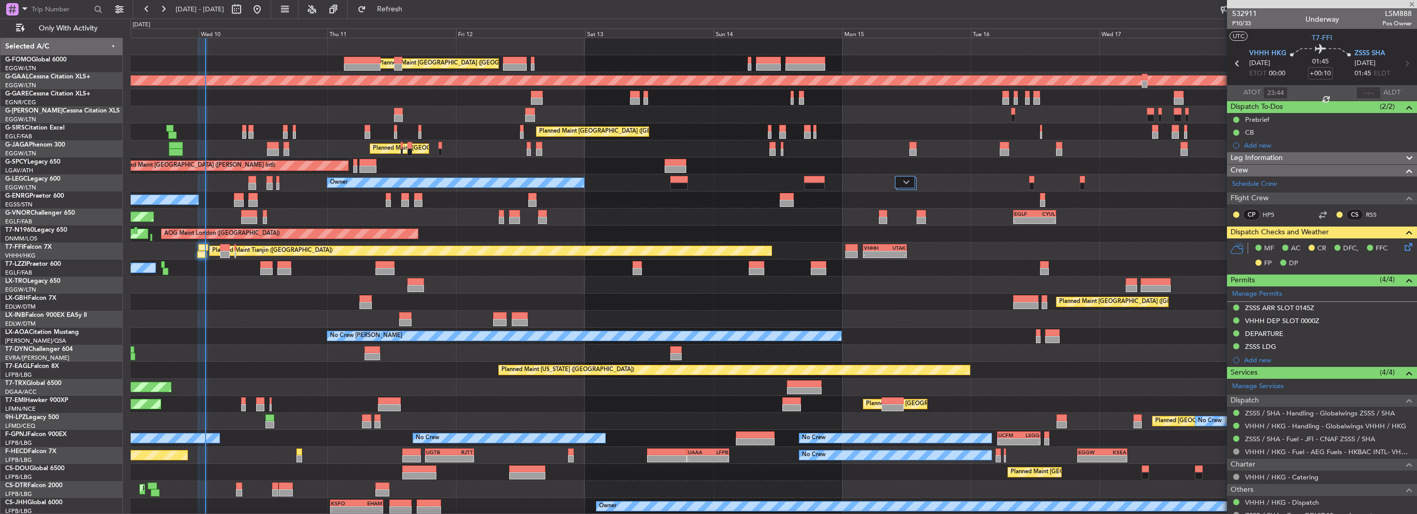
type input "-00:05"
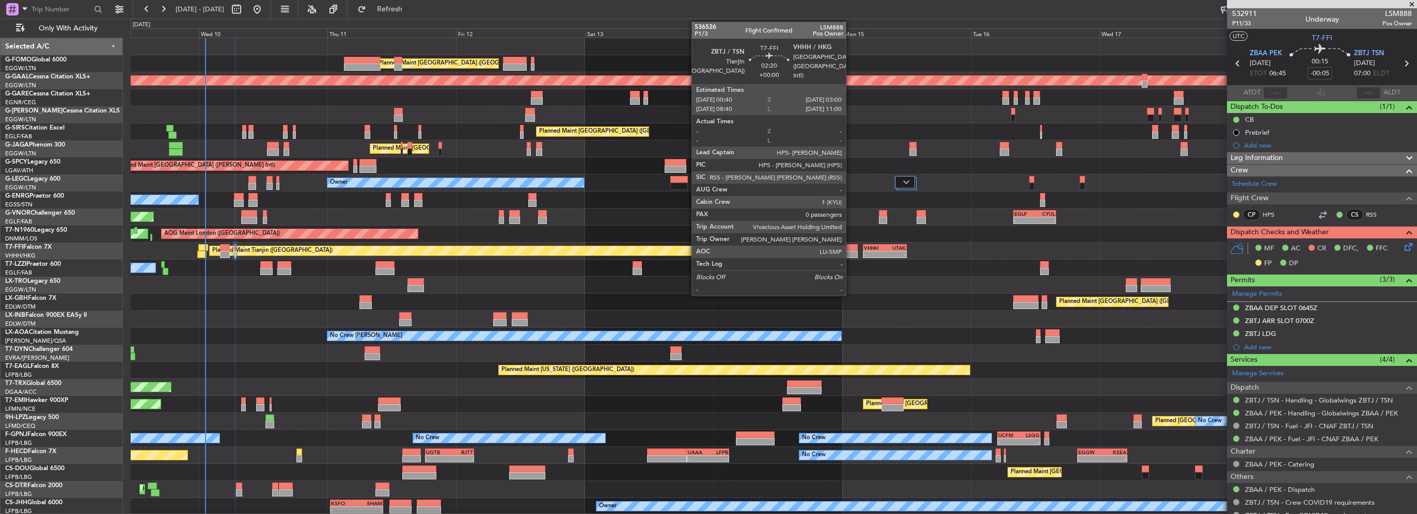
click at [850, 253] on div at bounding box center [851, 254] width 13 height 7
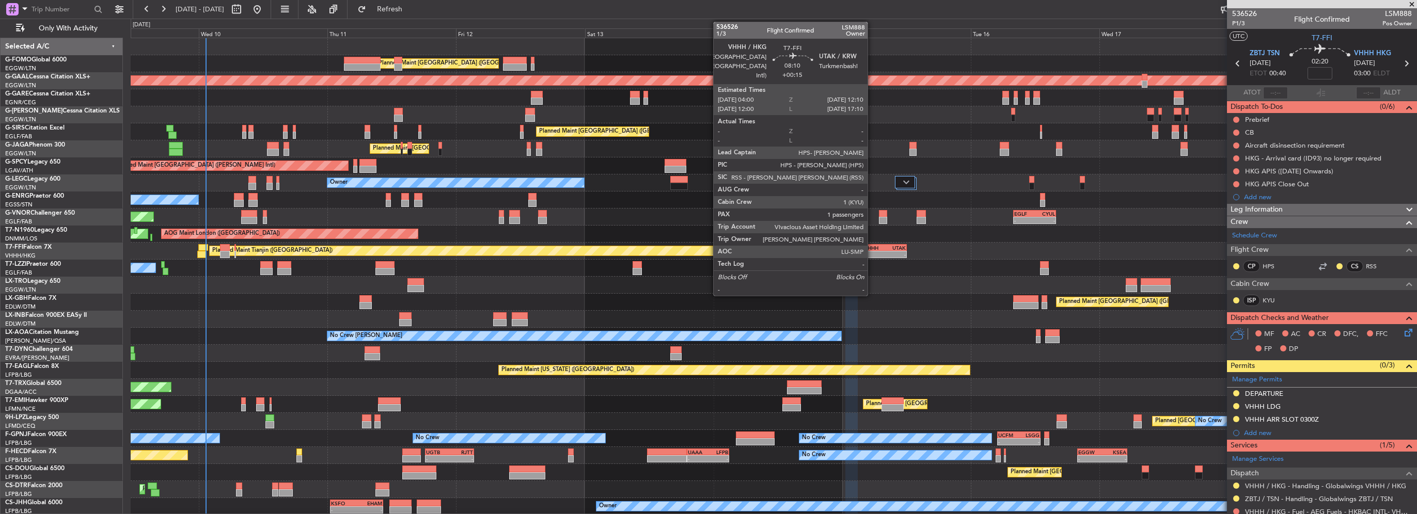
click at [872, 252] on div "-" at bounding box center [874, 254] width 21 height 6
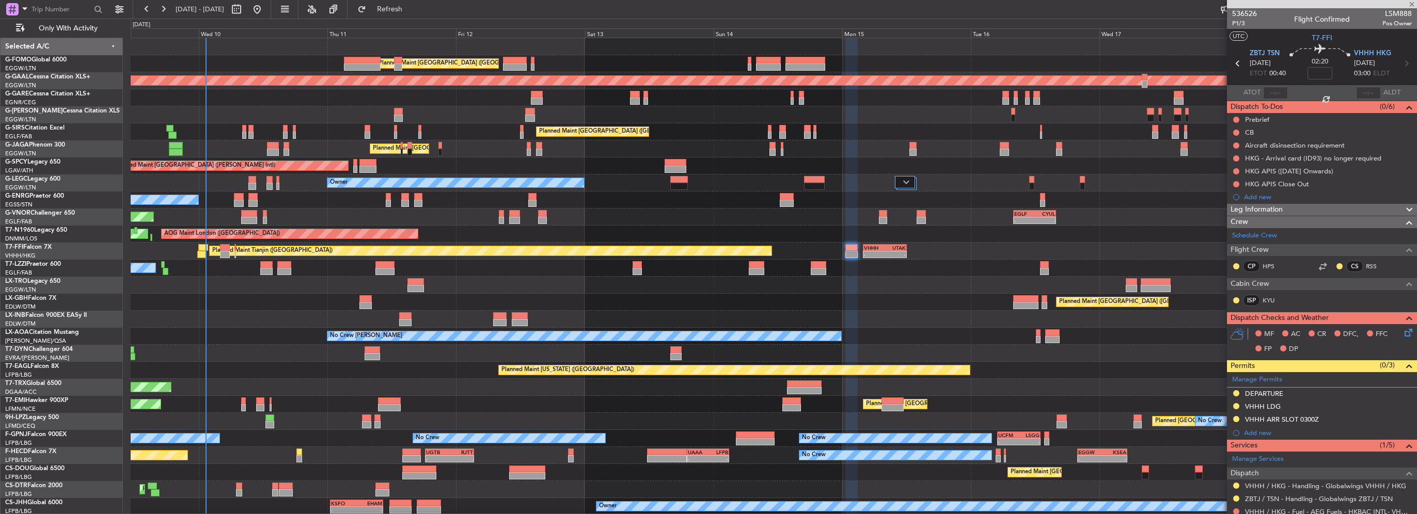
type input "+00:15"
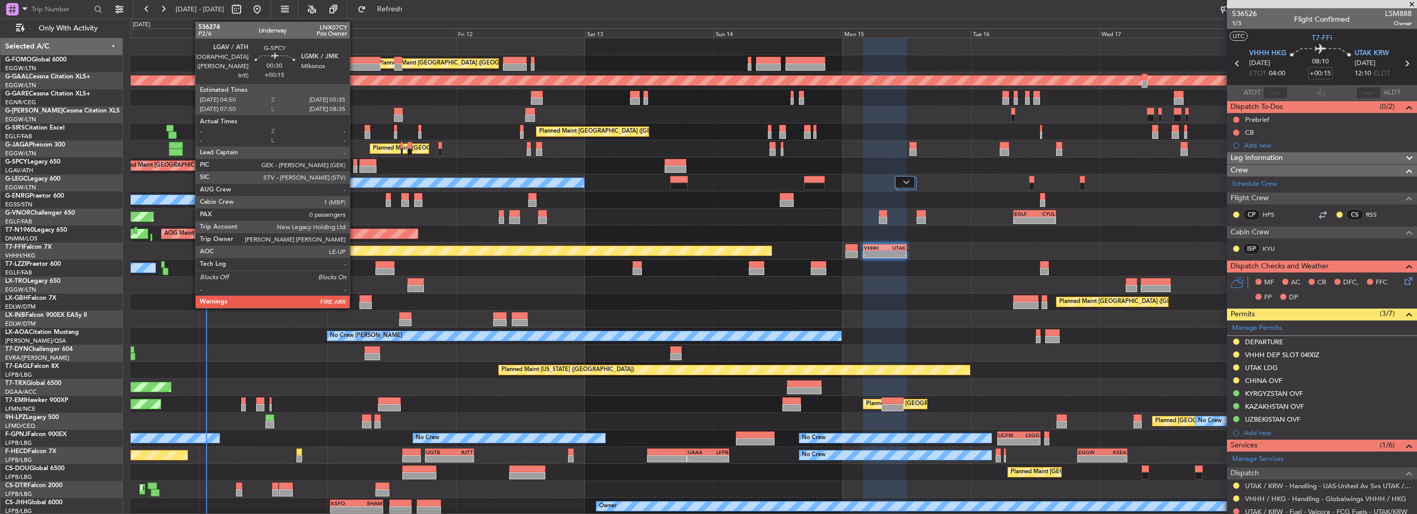
click at [354, 166] on div at bounding box center [355, 169] width 4 height 7
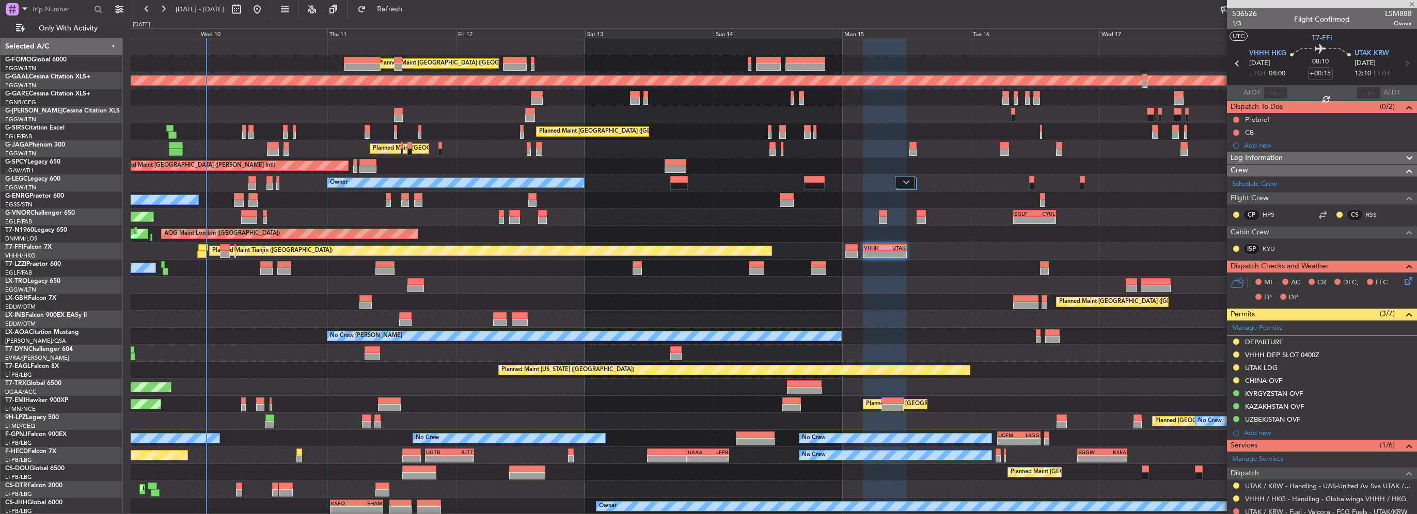
type input "0"
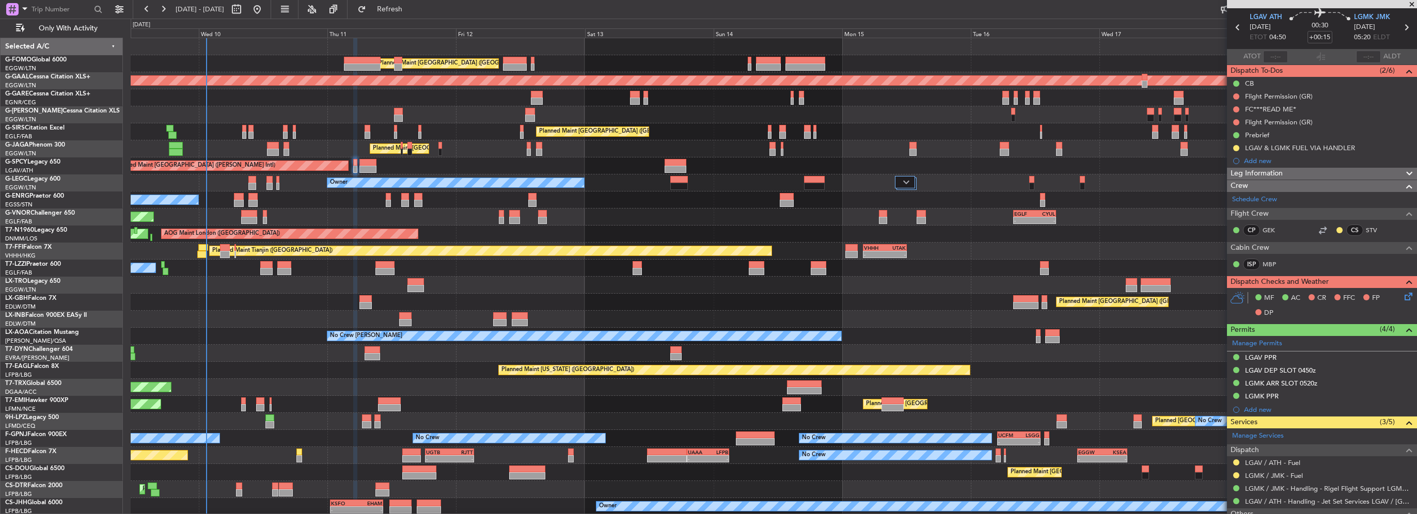
scroll to position [52, 0]
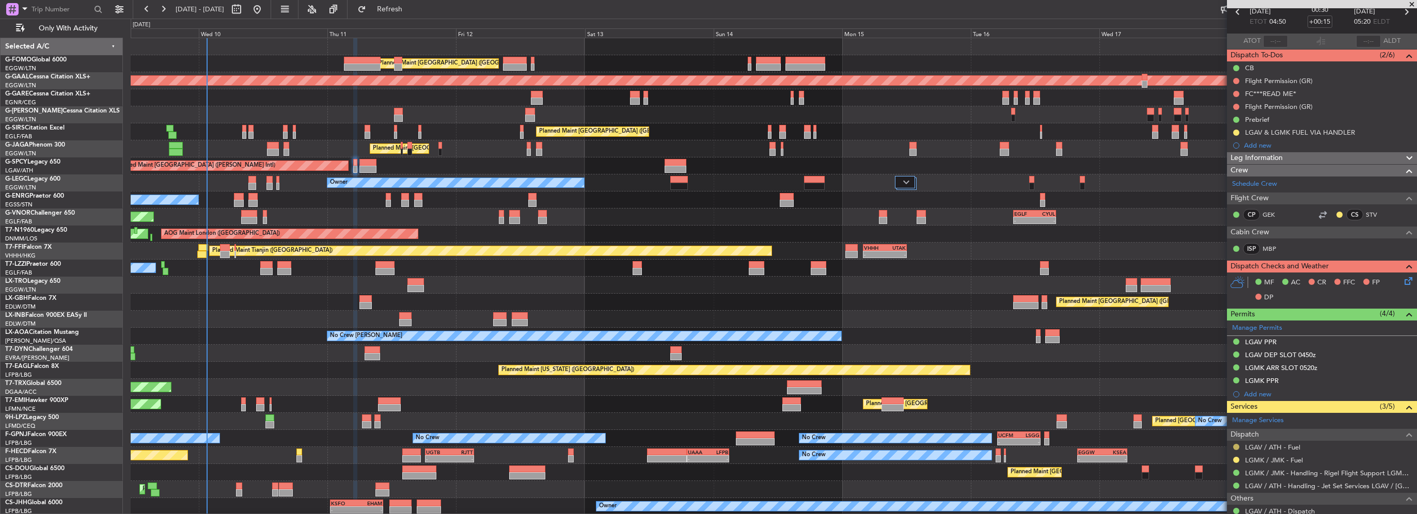
click at [1236, 446] on button at bounding box center [1236, 447] width 6 height 6
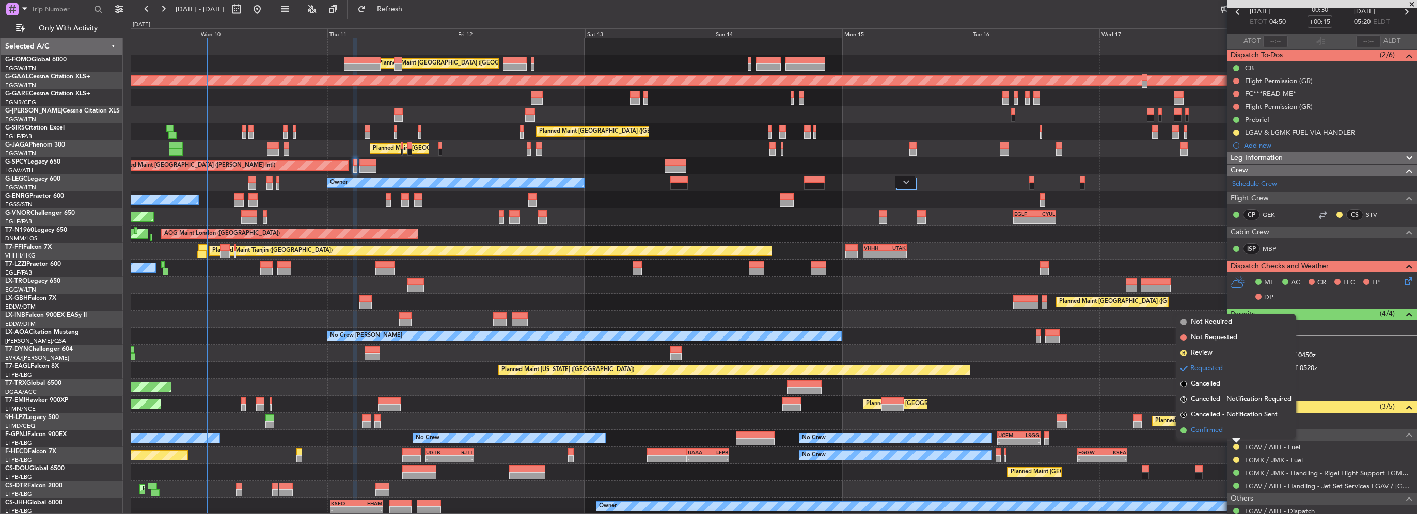
click at [1208, 435] on span "Confirmed" at bounding box center [1207, 430] width 32 height 10
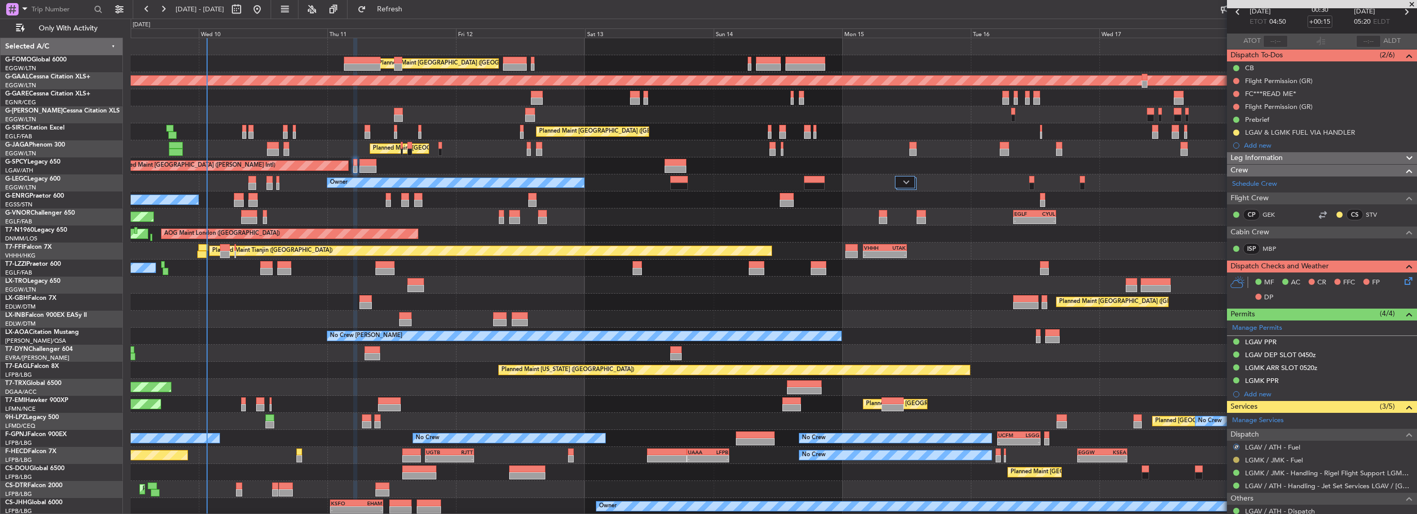
click at [1233, 457] on button at bounding box center [1236, 460] width 6 height 6
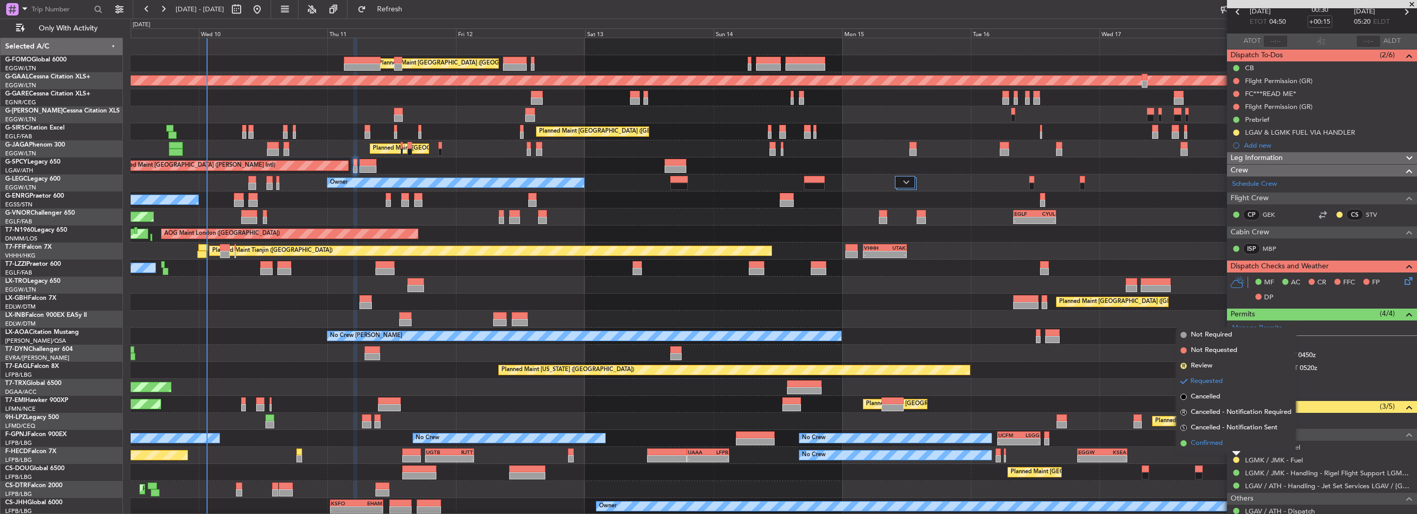
click at [1213, 444] on span "Confirmed" at bounding box center [1207, 443] width 32 height 10
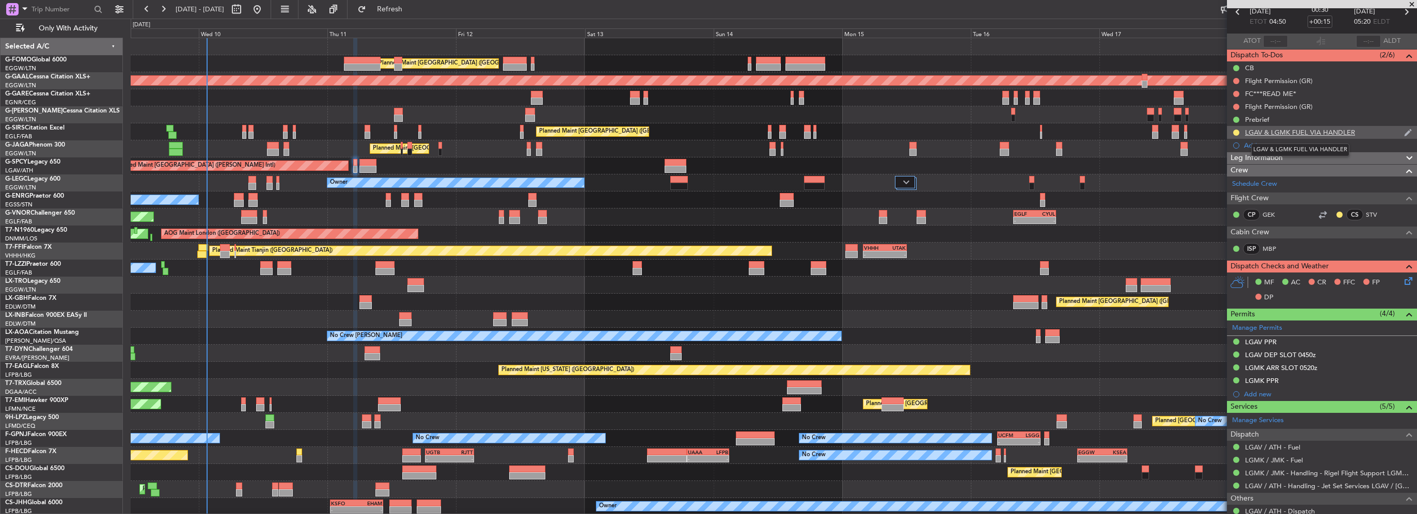
click at [1332, 130] on div "LGAV & LGMK FUEL VIA HANDLER" at bounding box center [1300, 132] width 110 height 9
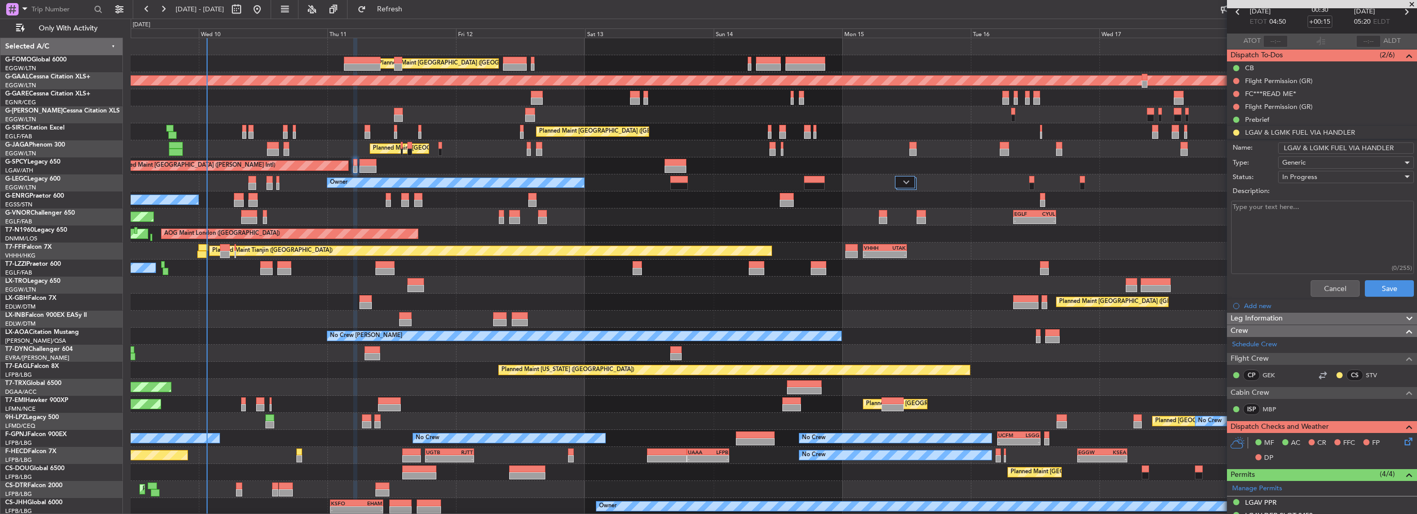
drag, startPoint x: 1357, startPoint y: 147, endPoint x: 1416, endPoint y: 147, distance: 59.4
click at [1416, 147] on html "[DATE] - [DATE] Refresh Quick Links Only With Activity Planned Maint [GEOGRAPHI…" at bounding box center [708, 257] width 1417 height 514
type input "LGAV & LGMK FUEL VIA WFS"
click at [1303, 163] on span "Generic" at bounding box center [1293, 162] width 23 height 9
click at [1303, 163] on div at bounding box center [708, 257] width 1417 height 514
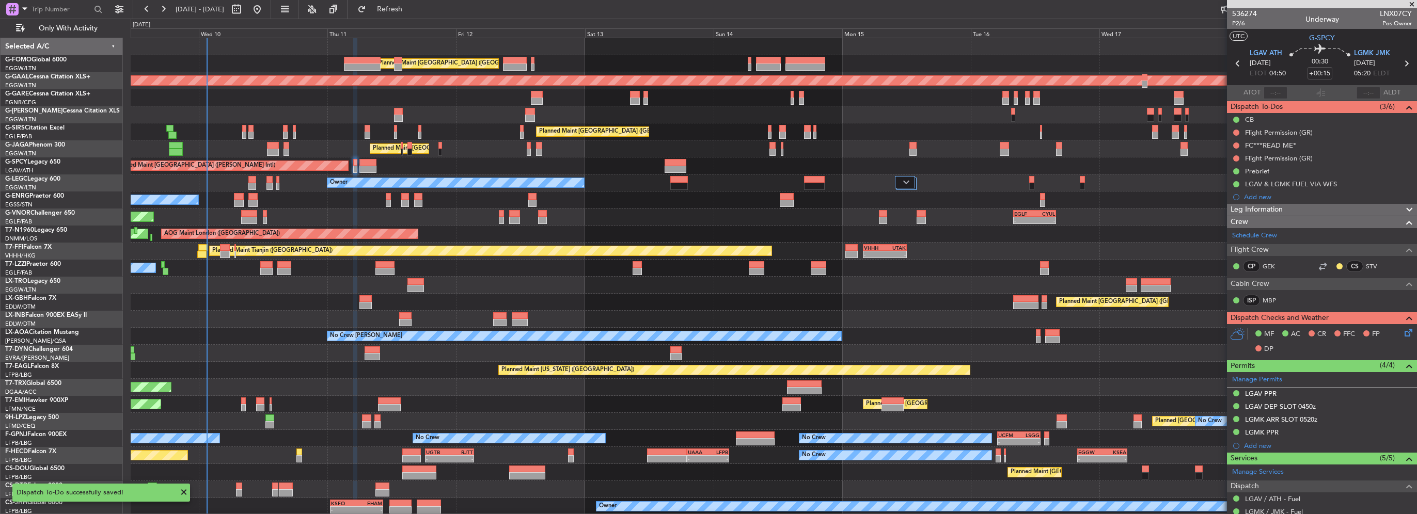
scroll to position [52, 0]
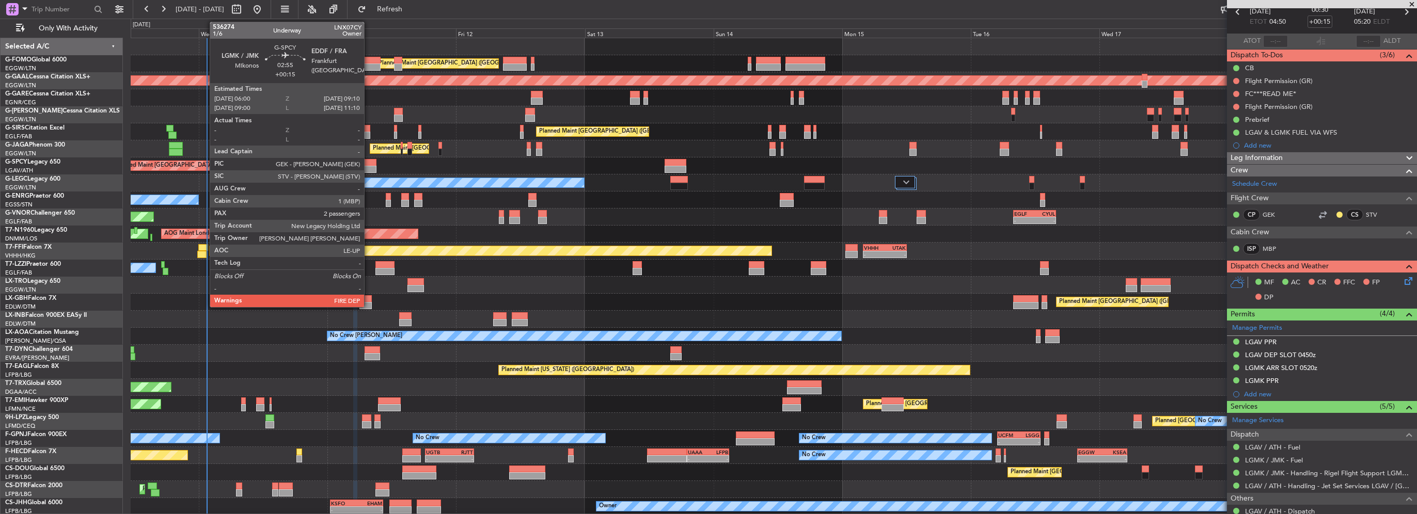
click at [369, 161] on div at bounding box center [367, 162] width 17 height 7
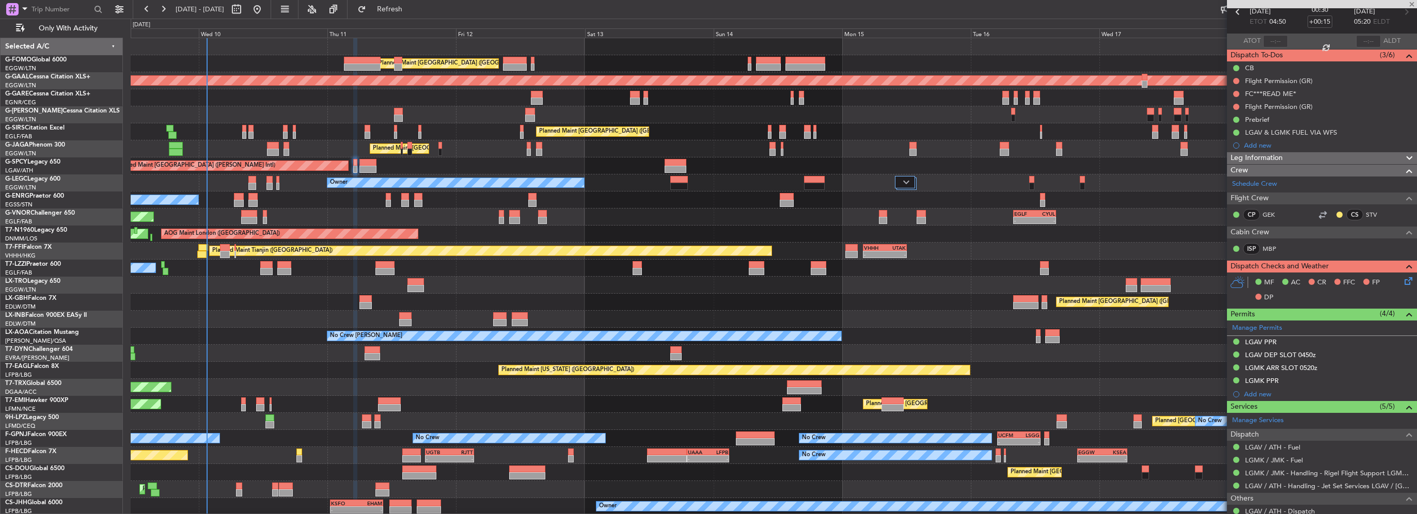
type input "2"
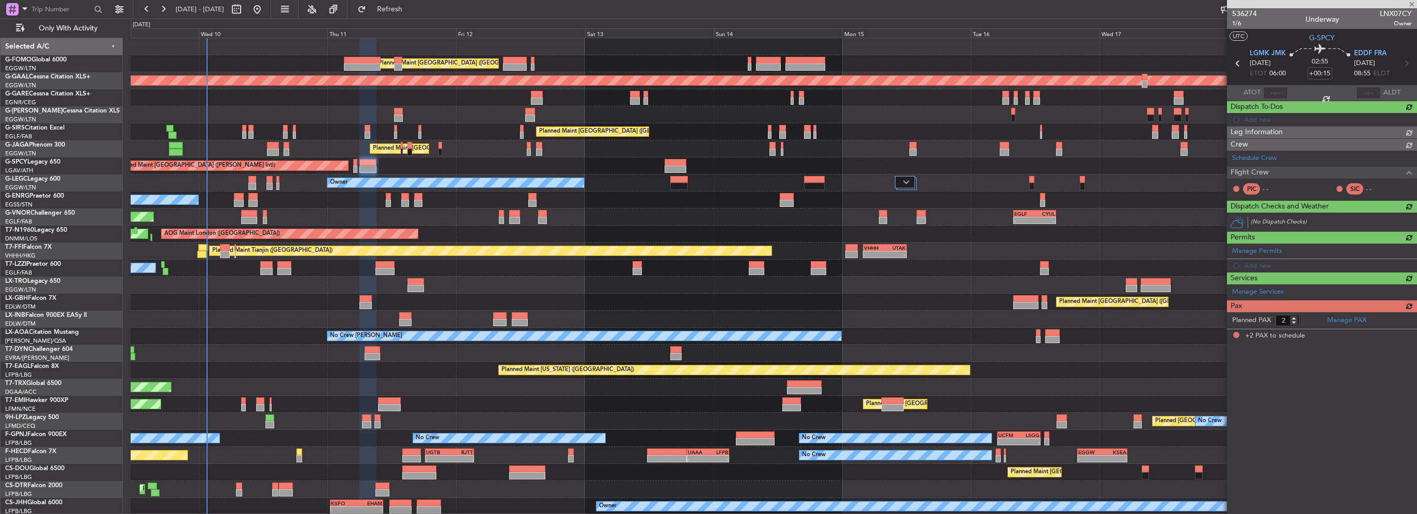
scroll to position [0, 0]
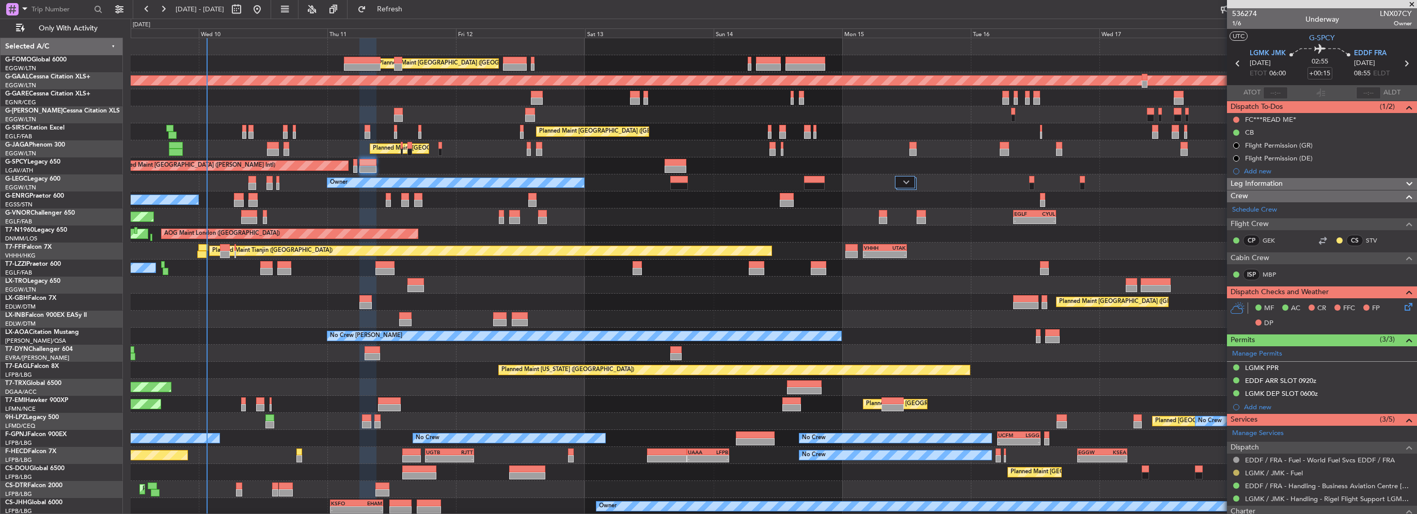
click at [1233, 473] on button at bounding box center [1236, 473] width 6 height 6
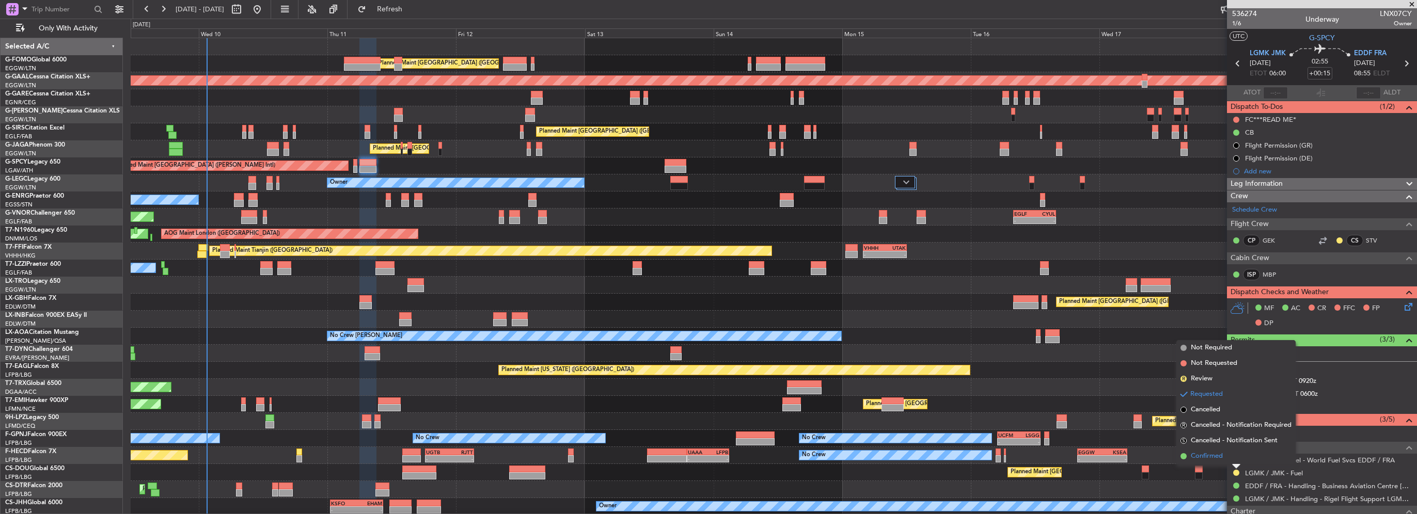
click at [1215, 458] on span "Confirmed" at bounding box center [1207, 456] width 32 height 10
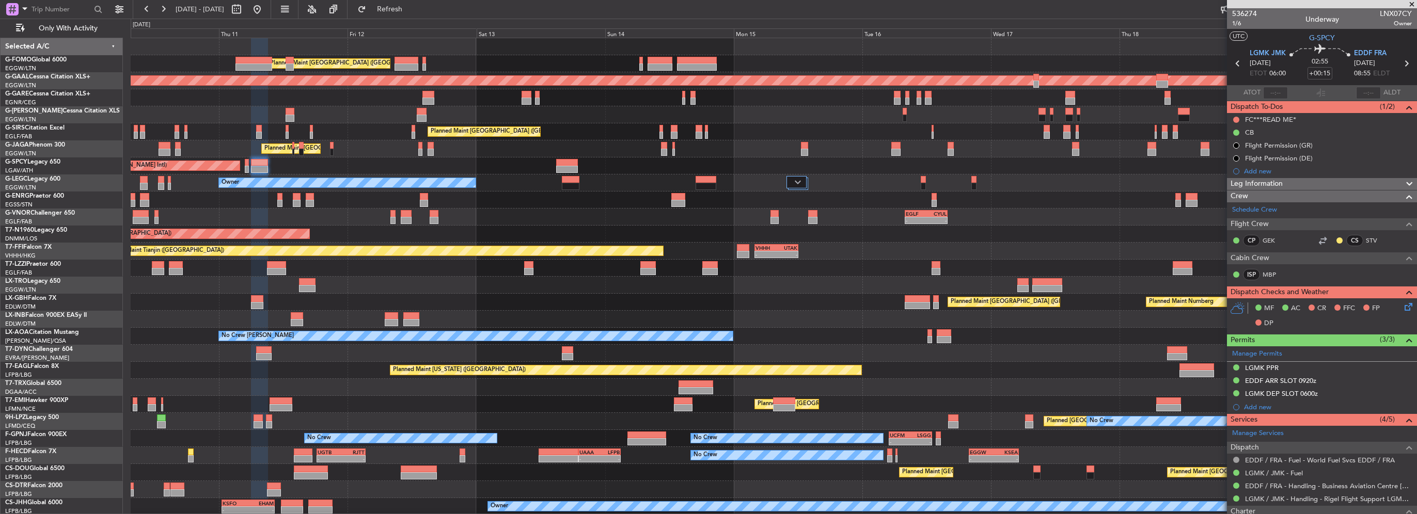
click at [893, 330] on div "No Crew [PERSON_NAME]" at bounding box center [774, 336] width 1286 height 17
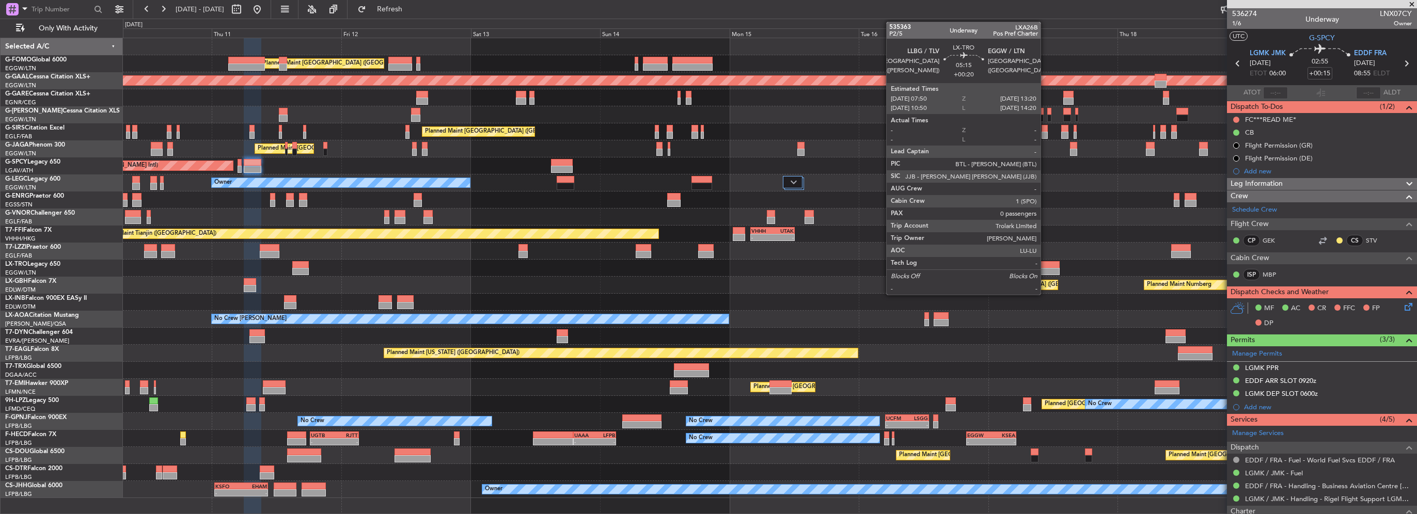
click at [1045, 272] on div at bounding box center [1045, 271] width 30 height 7
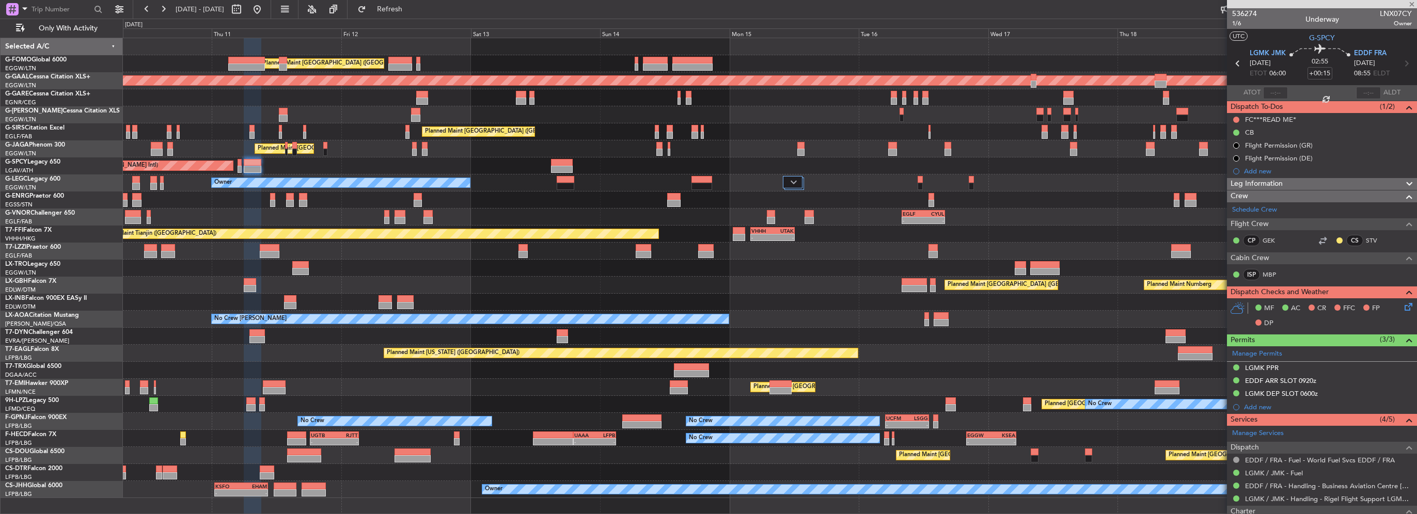
type input "+00:20"
type input "0"
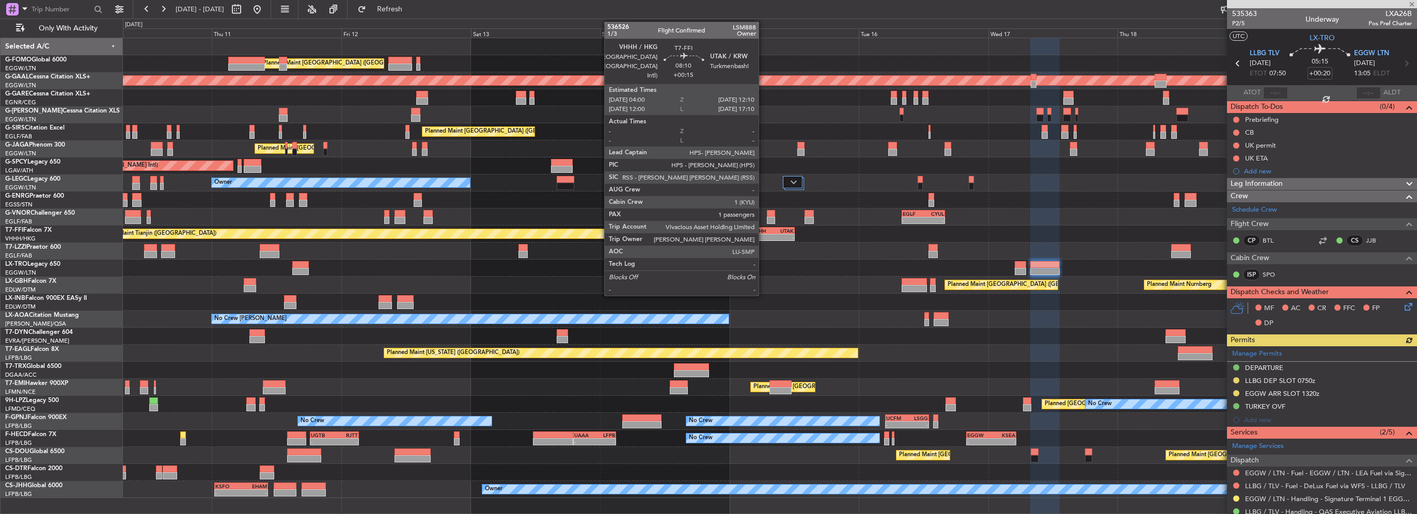
click at [763, 231] on div "VHHH" at bounding box center [761, 231] width 21 height 6
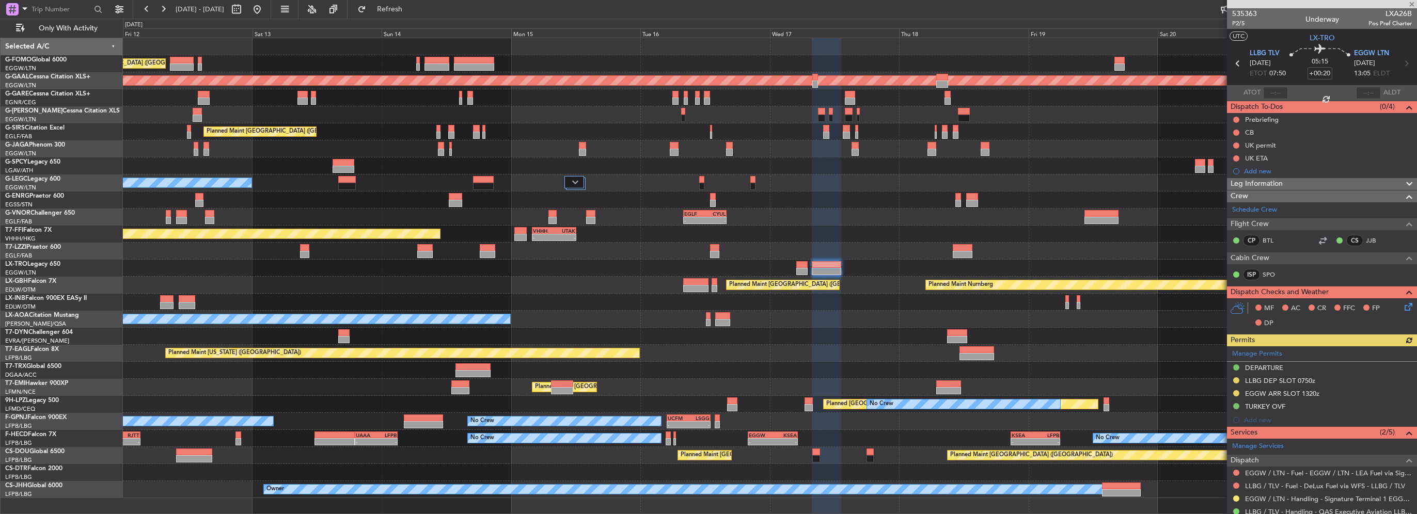
click at [517, 302] on div at bounding box center [769, 302] width 1293 height 17
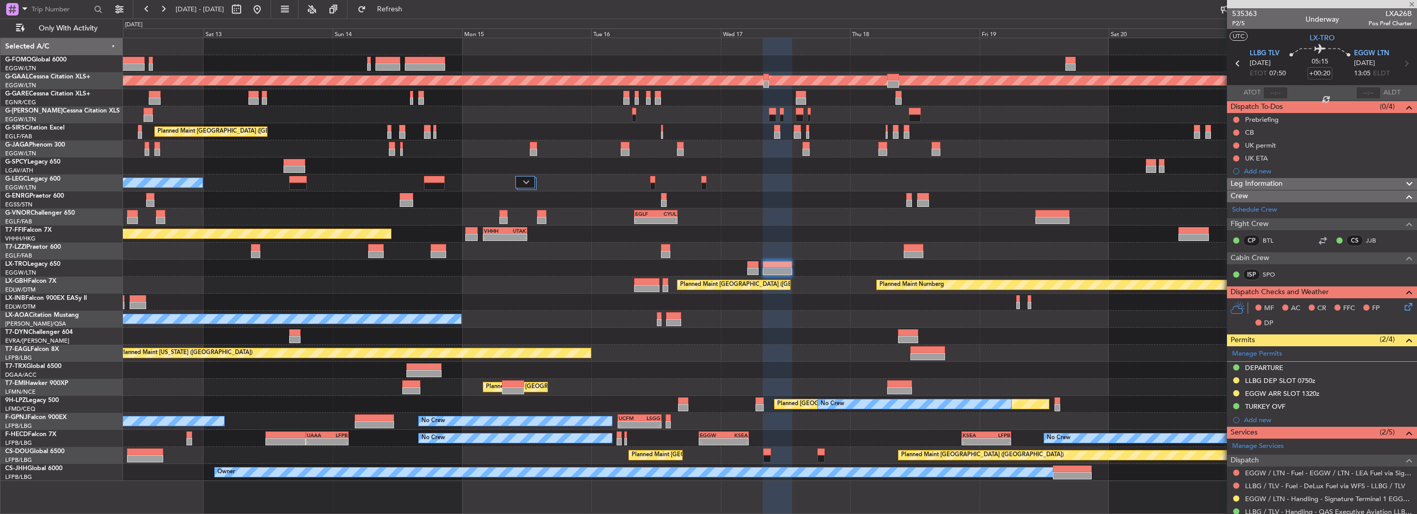
type input "+00:15"
type input "1"
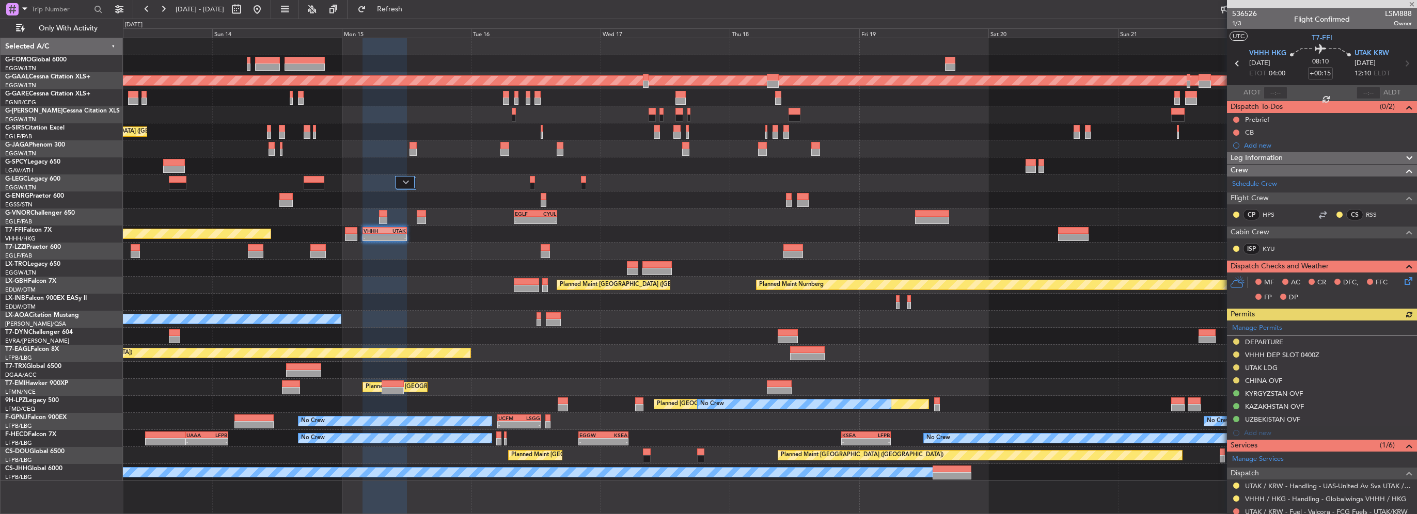
click at [485, 277] on div "Planned Maint London (Luton) Planned Maint Dusseldorf Planned Maint London (Far…" at bounding box center [769, 259] width 1293 height 443
click at [1262, 432] on div "Add new" at bounding box center [1323, 433] width 158 height 9
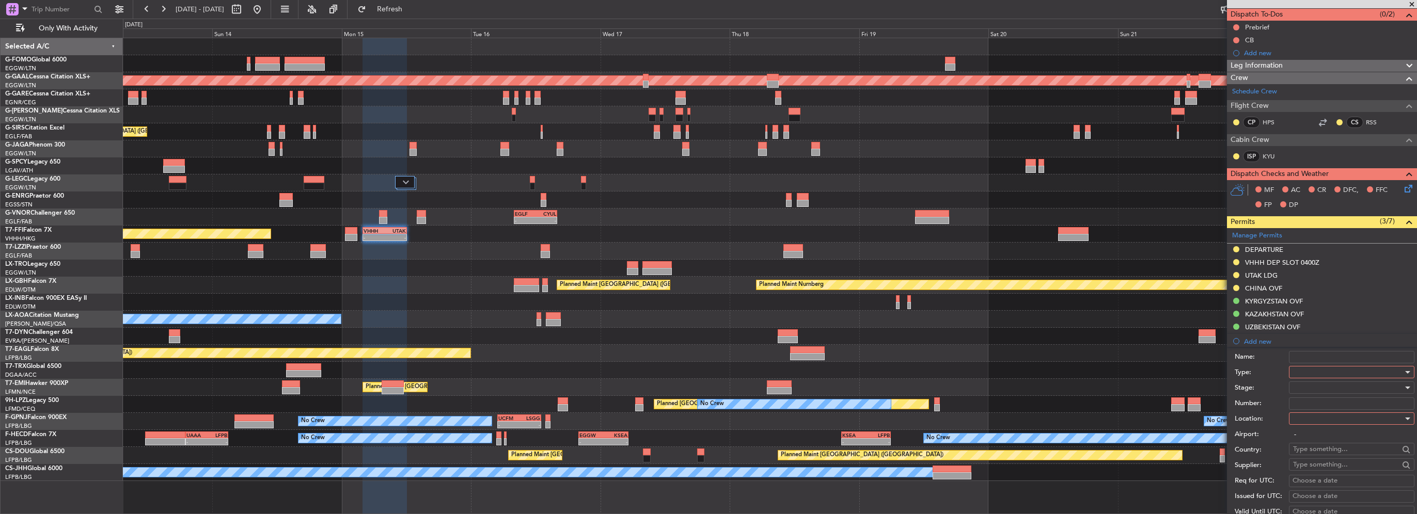
scroll to position [155, 0]
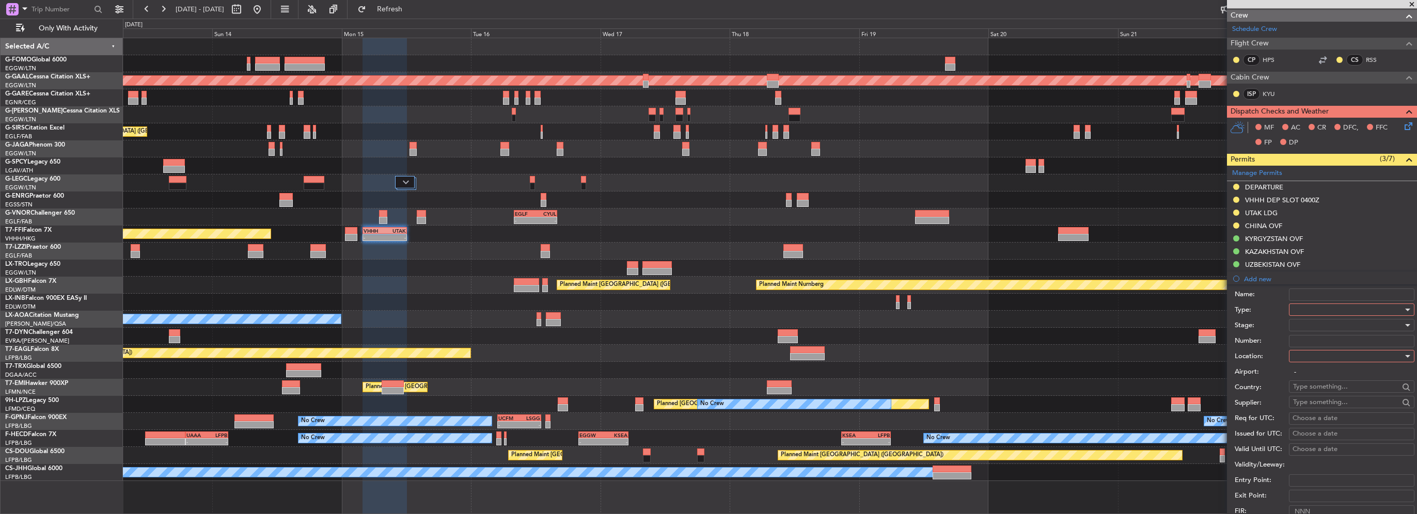
click at [1332, 304] on div at bounding box center [1348, 309] width 110 height 15
click at [1312, 404] on span "Slot" at bounding box center [1347, 406] width 108 height 15
click at [1324, 355] on div at bounding box center [1348, 355] width 110 height 15
drag, startPoint x: 1311, startPoint y: 408, endPoint x: 1305, endPoint y: 348, distance: 60.2
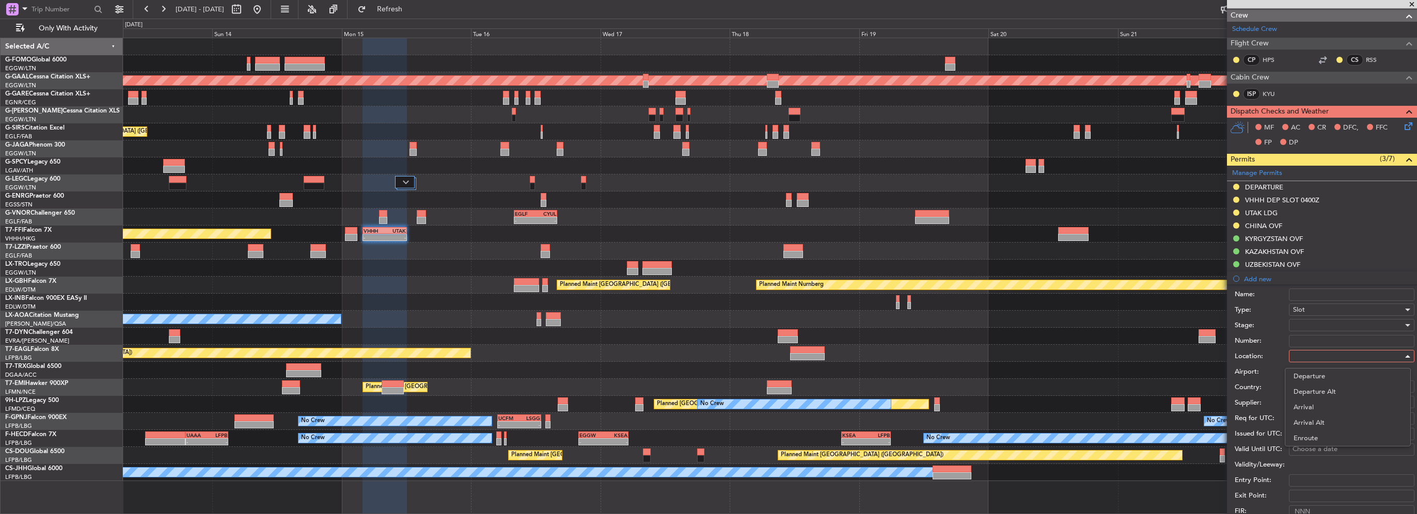
click at [1311, 407] on span "Arrival" at bounding box center [1347, 407] width 108 height 15
type input "UTAK / KRW"
click at [1306, 330] on div at bounding box center [1348, 325] width 110 height 15
click at [1312, 392] on span "Requested" at bounding box center [1347, 391] width 108 height 15
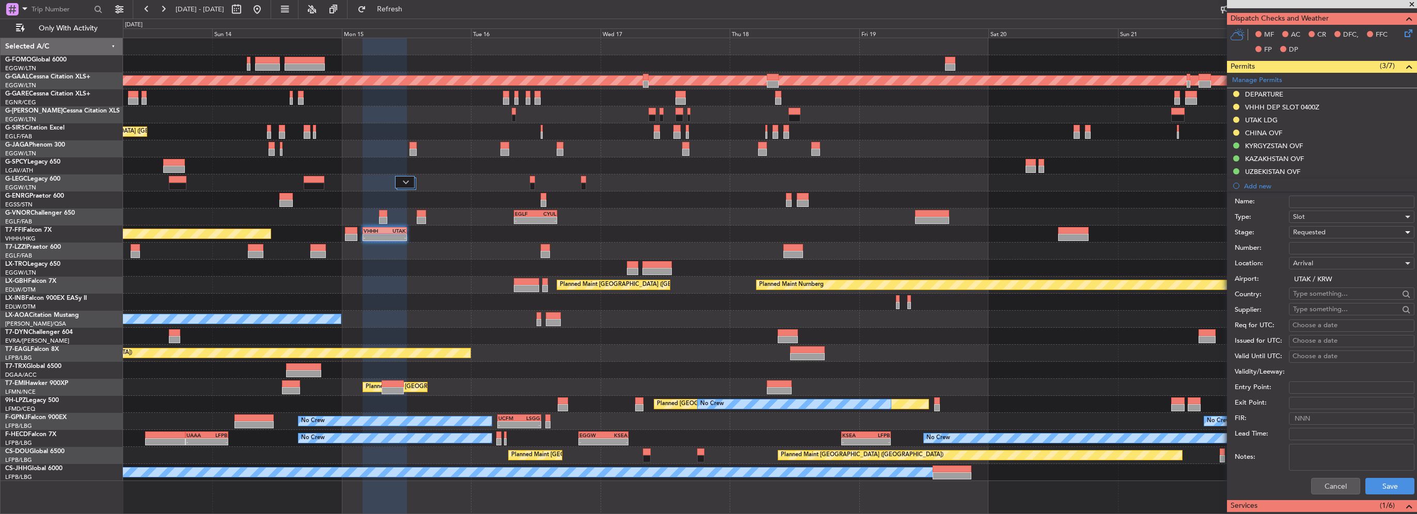
scroll to position [258, 0]
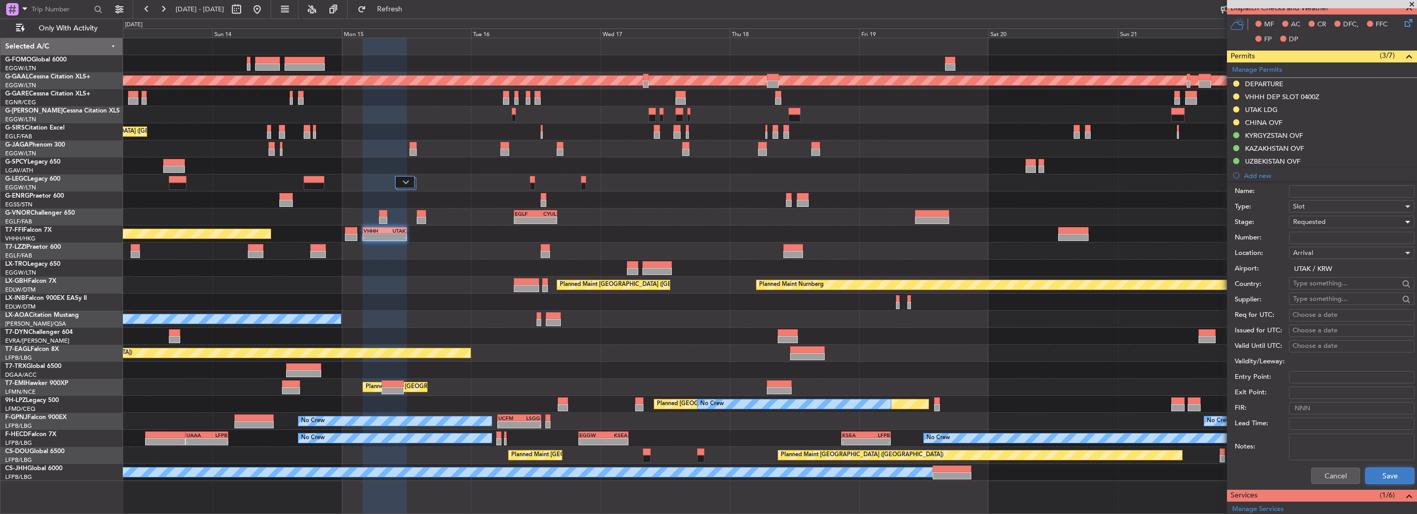
click at [1382, 481] on button "Save" at bounding box center [1389, 476] width 49 height 17
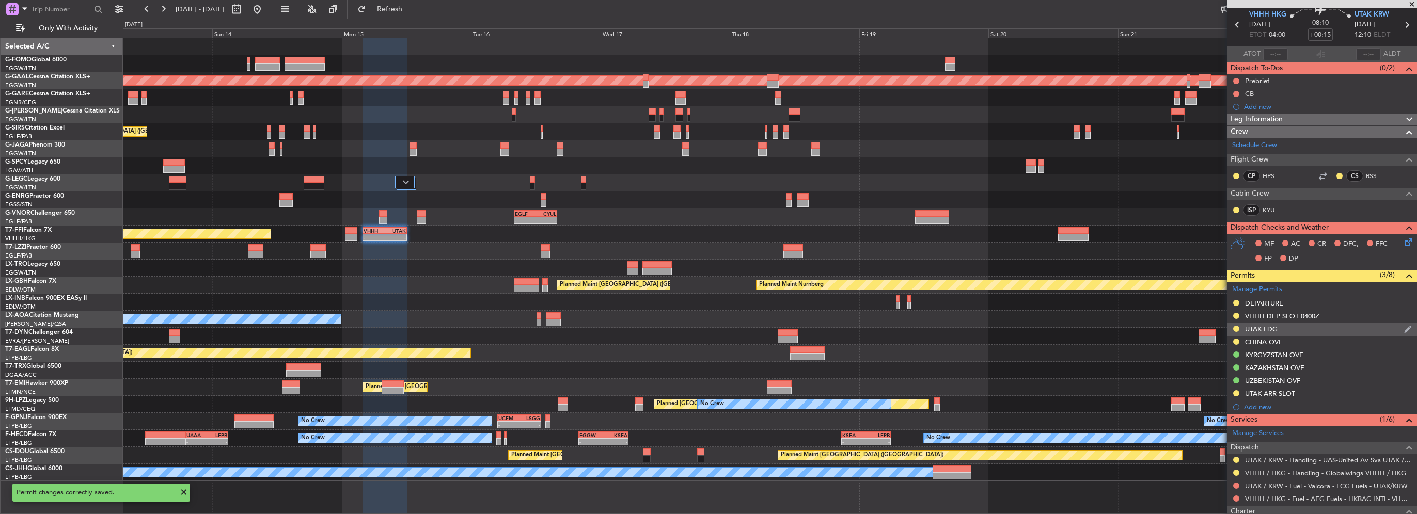
scroll to position [2, 0]
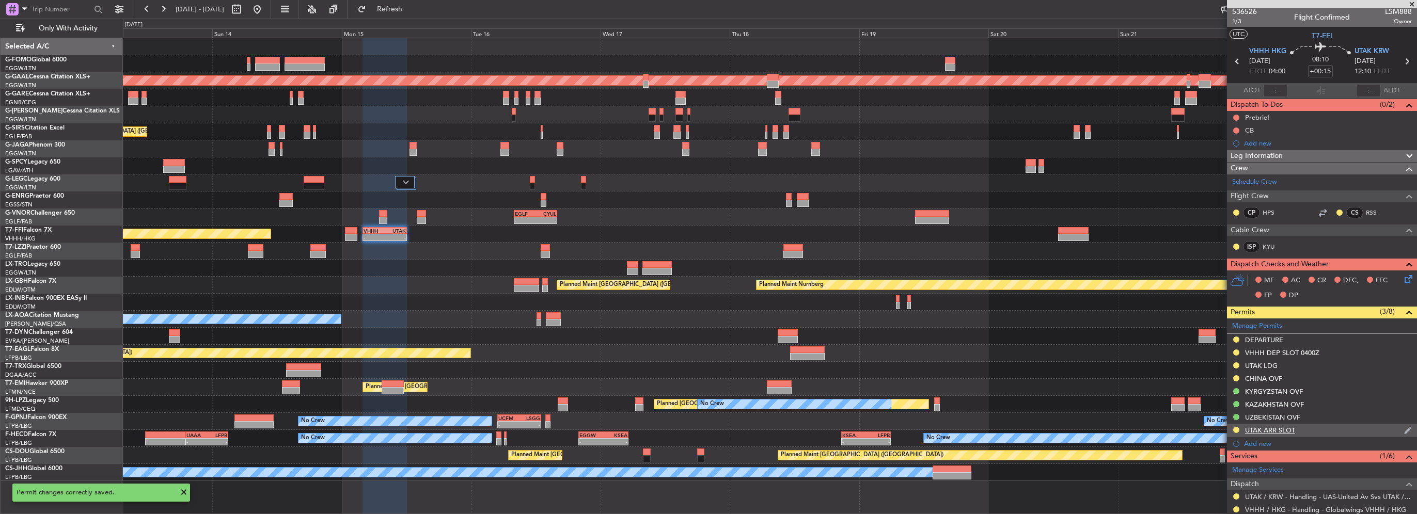
click at [1319, 430] on div "UTAK ARR SLOT" at bounding box center [1322, 430] width 190 height 13
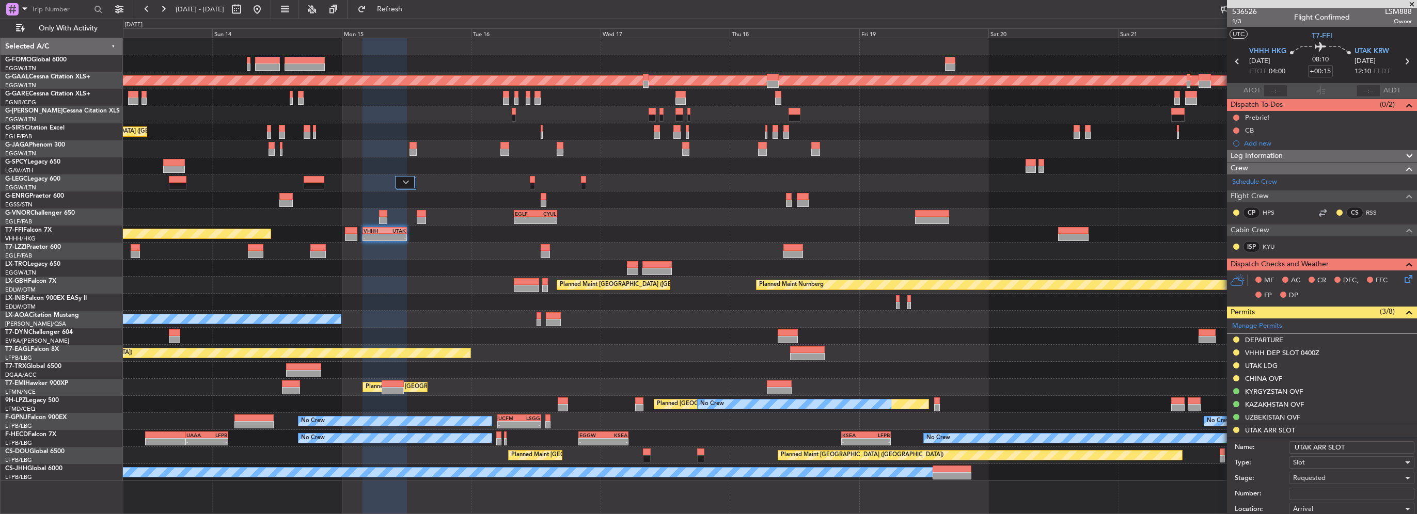
click at [1372, 453] on div "Name: UTAK ARR SLOT" at bounding box center [1324, 447] width 180 height 15
click at [1373, 449] on input "UTAK ARR SLOT" at bounding box center [1351, 447] width 125 height 12
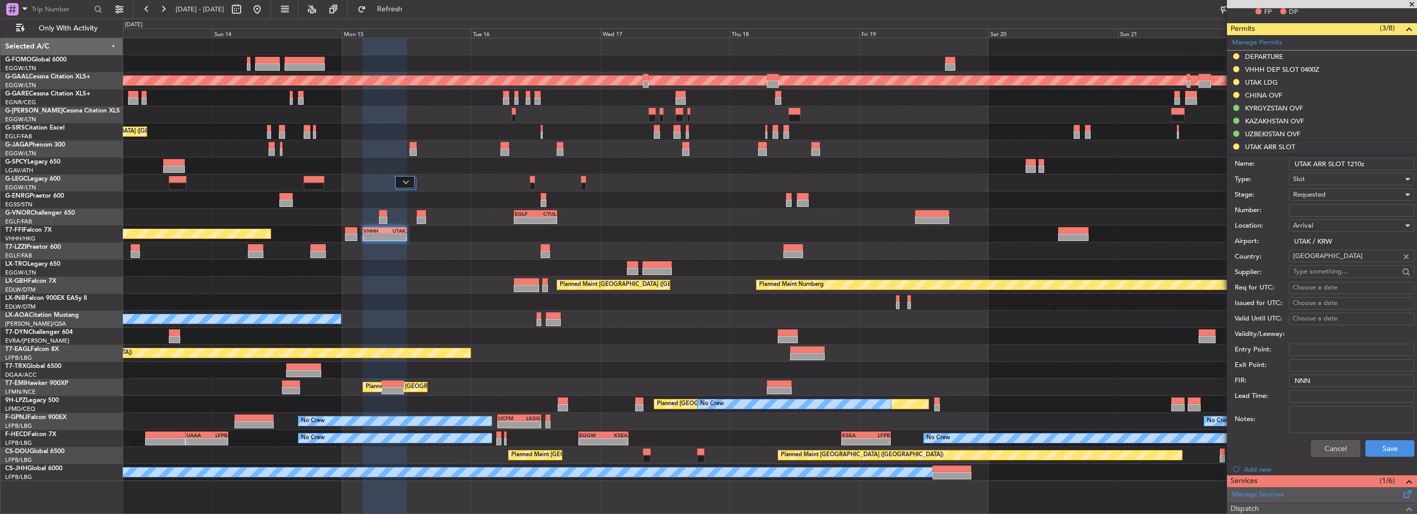
scroll to position [312, 0]
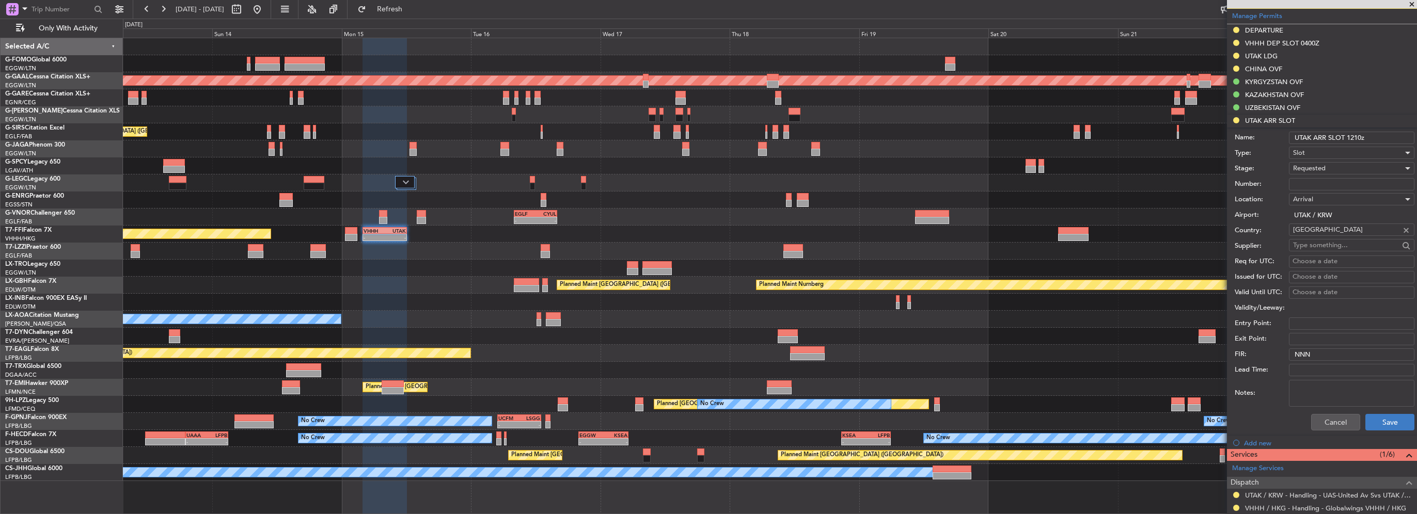
type input "UTAK ARR SLOT 1210z"
click at [1392, 420] on button "Save" at bounding box center [1389, 422] width 49 height 17
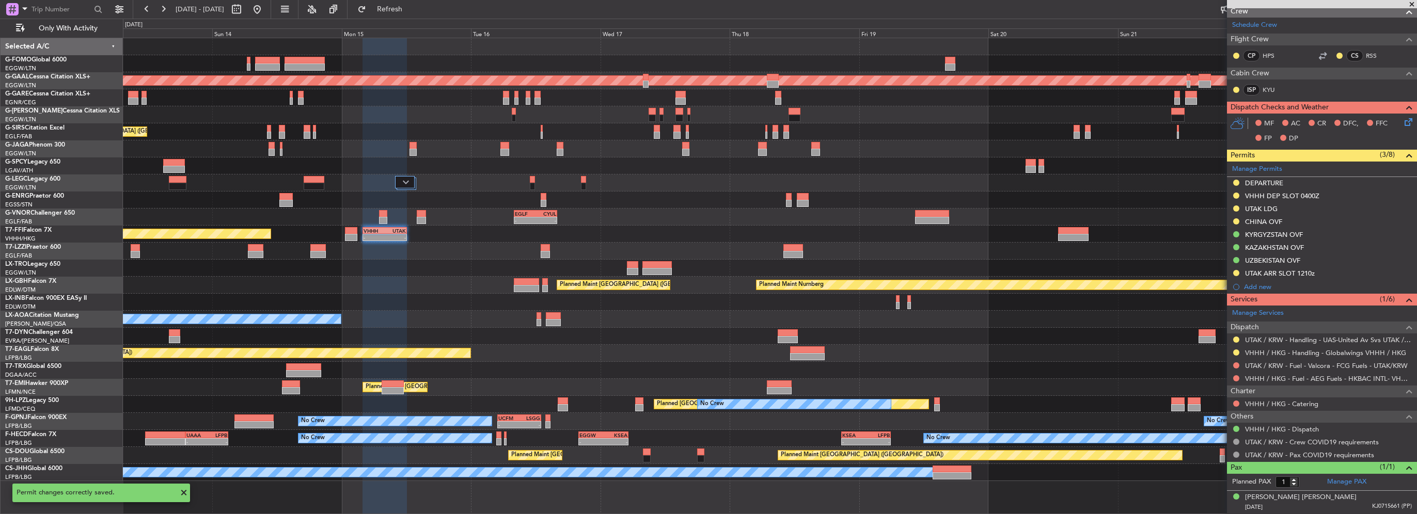
scroll to position [157, 0]
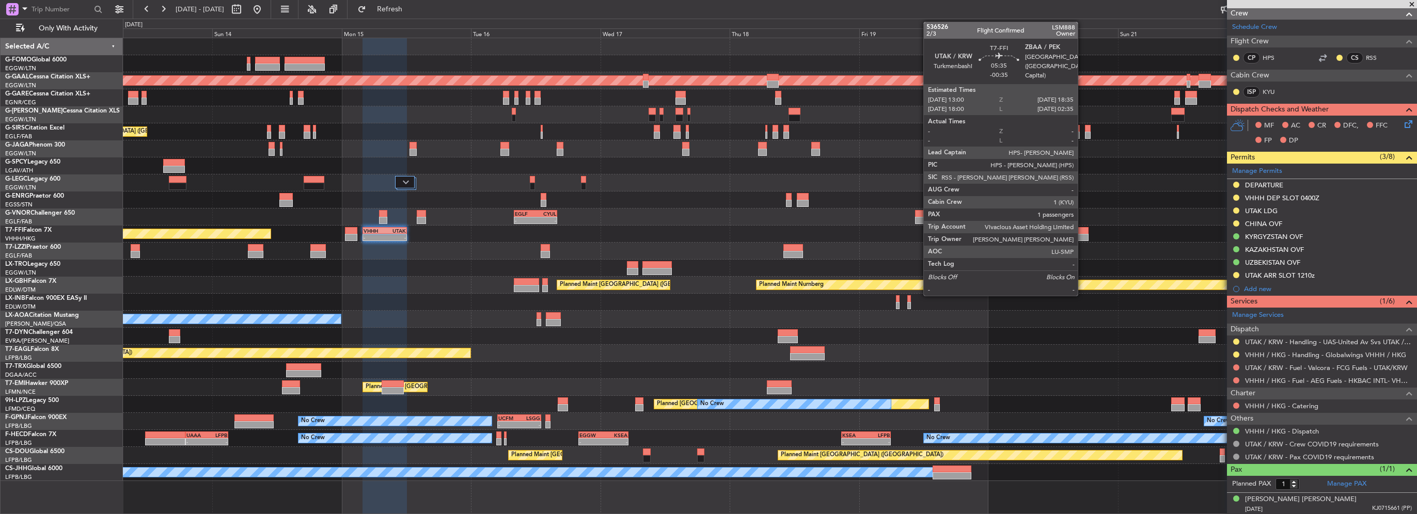
click at [1082, 234] on div at bounding box center [1073, 237] width 30 height 7
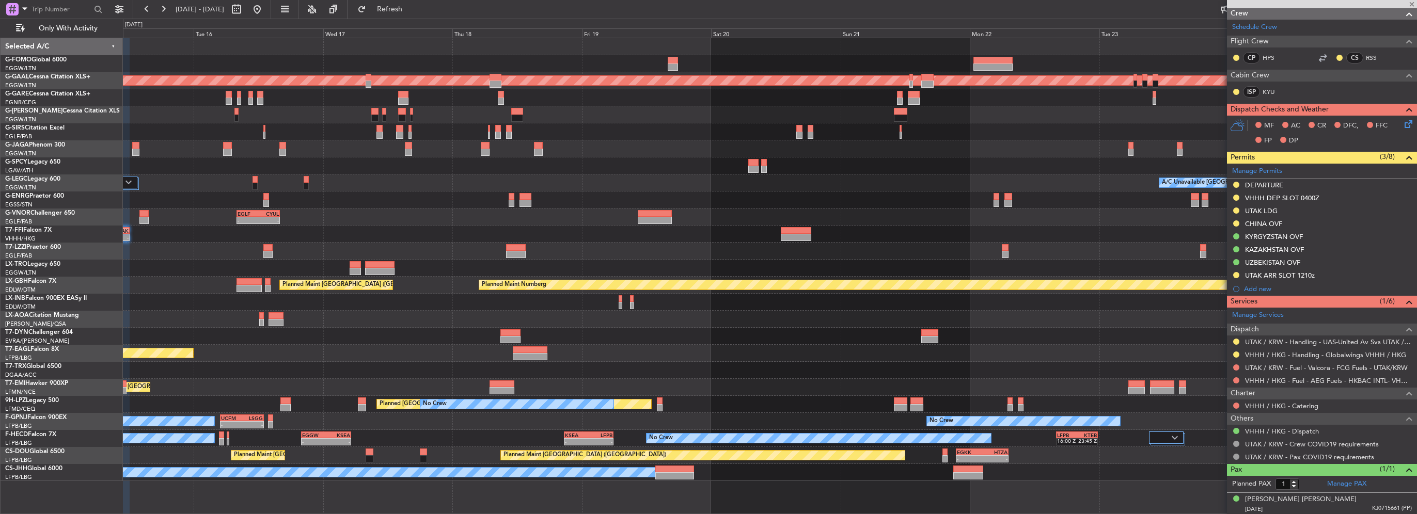
click at [855, 220] on div "- - EGLF 08:00 Z CYUL 16:00 Z" at bounding box center [769, 217] width 1293 height 17
type input "-00:35"
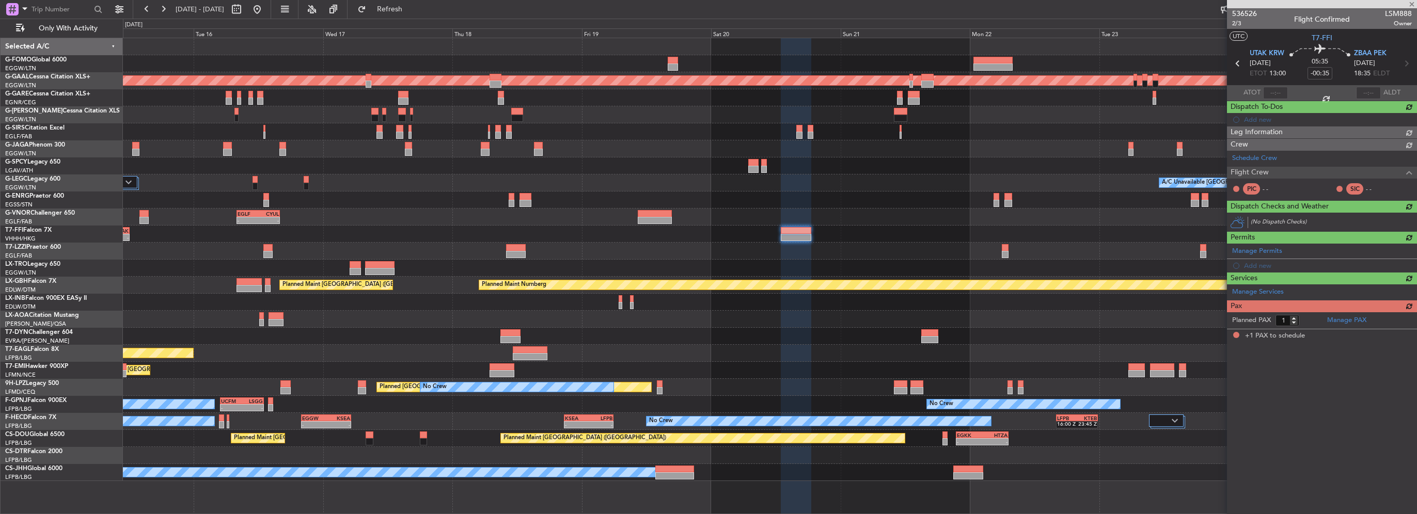
scroll to position [0, 0]
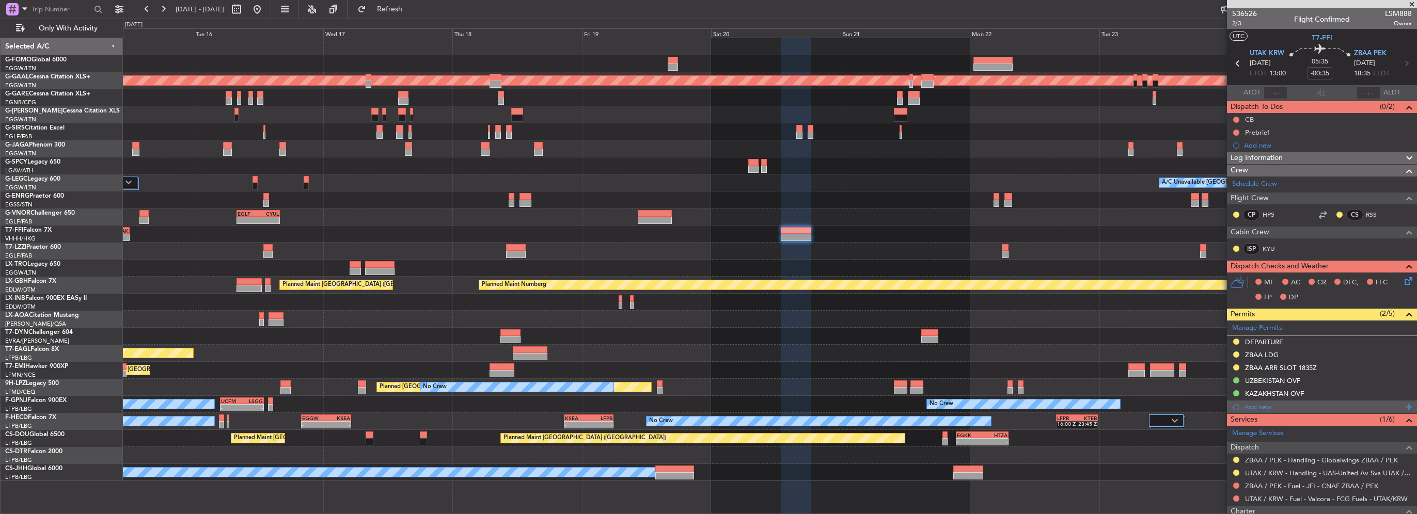
click at [1272, 408] on div "Add new" at bounding box center [1323, 407] width 158 height 9
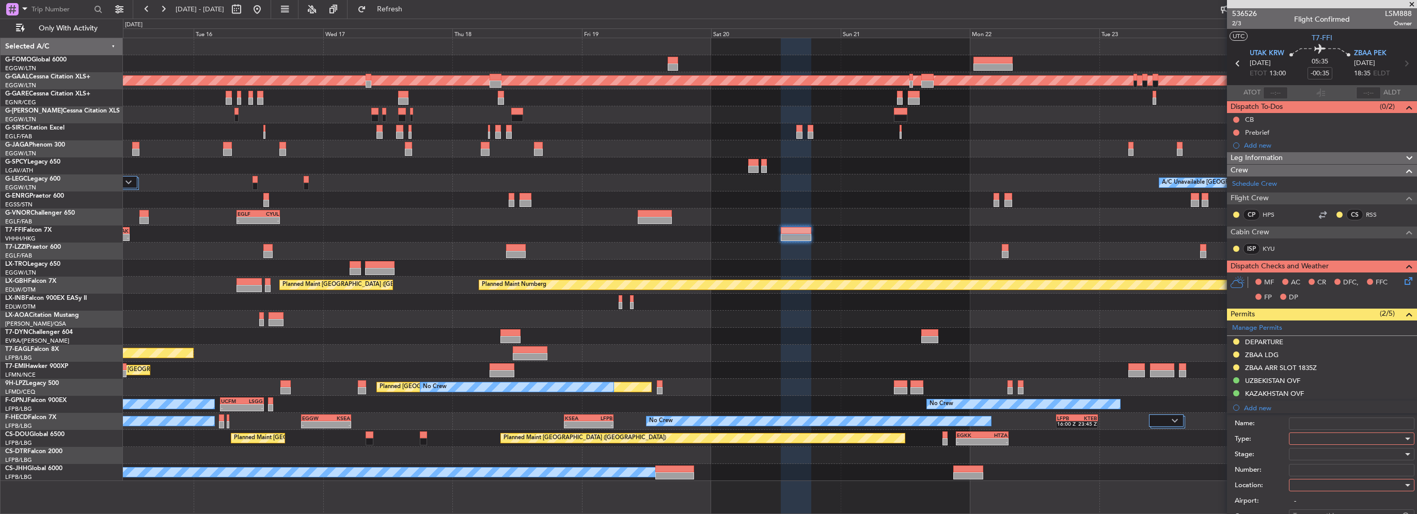
click at [1312, 437] on div at bounding box center [1348, 438] width 110 height 15
click at [1265, 459] on div at bounding box center [708, 257] width 1417 height 514
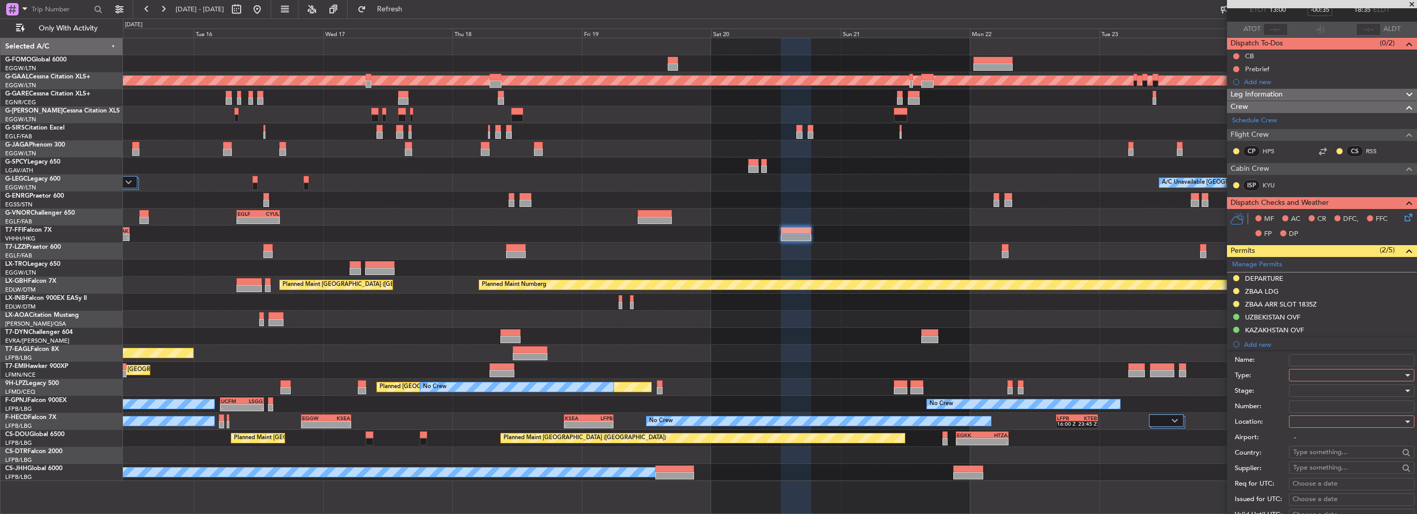
scroll to position [103, 0]
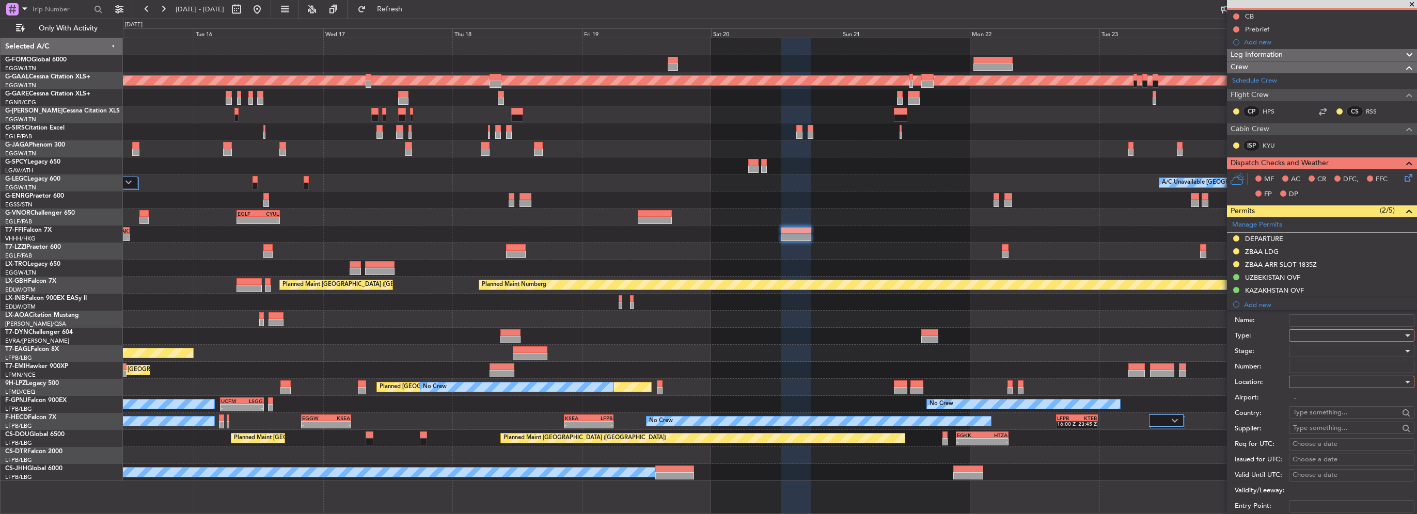
click at [1315, 338] on div at bounding box center [1348, 335] width 110 height 15
click at [1310, 436] on span "Slot" at bounding box center [1347, 432] width 108 height 15
click at [1324, 382] on div at bounding box center [1348, 381] width 110 height 15
click at [1315, 405] on span "Departure" at bounding box center [1347, 401] width 108 height 15
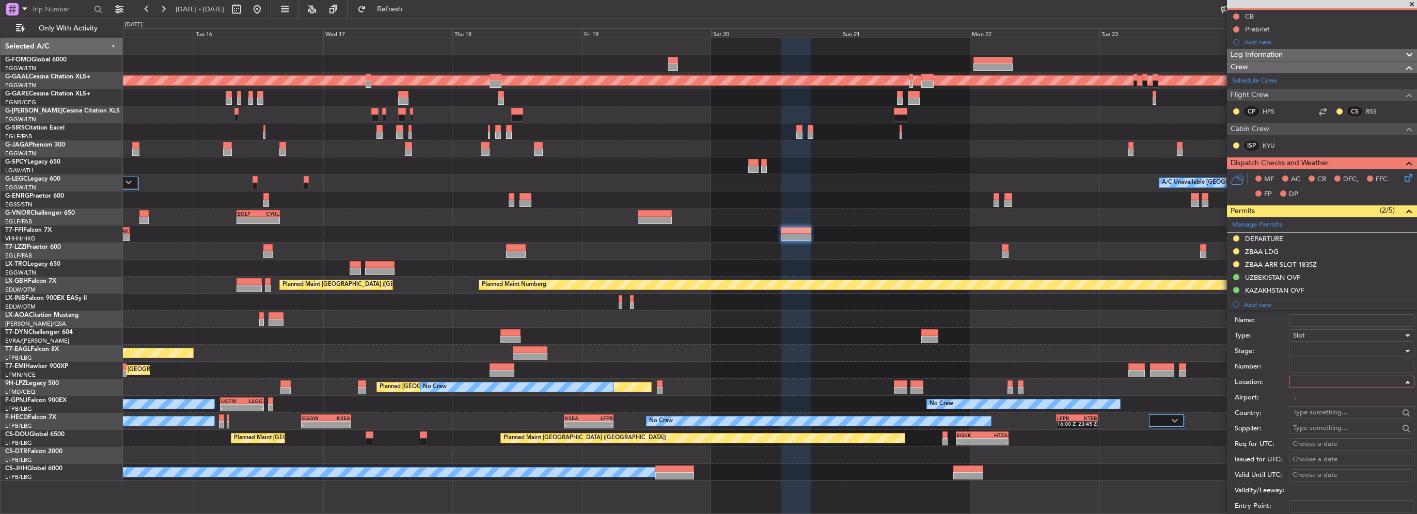
type input "UTAK / KRW"
click at [1306, 351] on div at bounding box center [1348, 350] width 110 height 15
click at [1312, 418] on span "Requested" at bounding box center [1347, 417] width 108 height 15
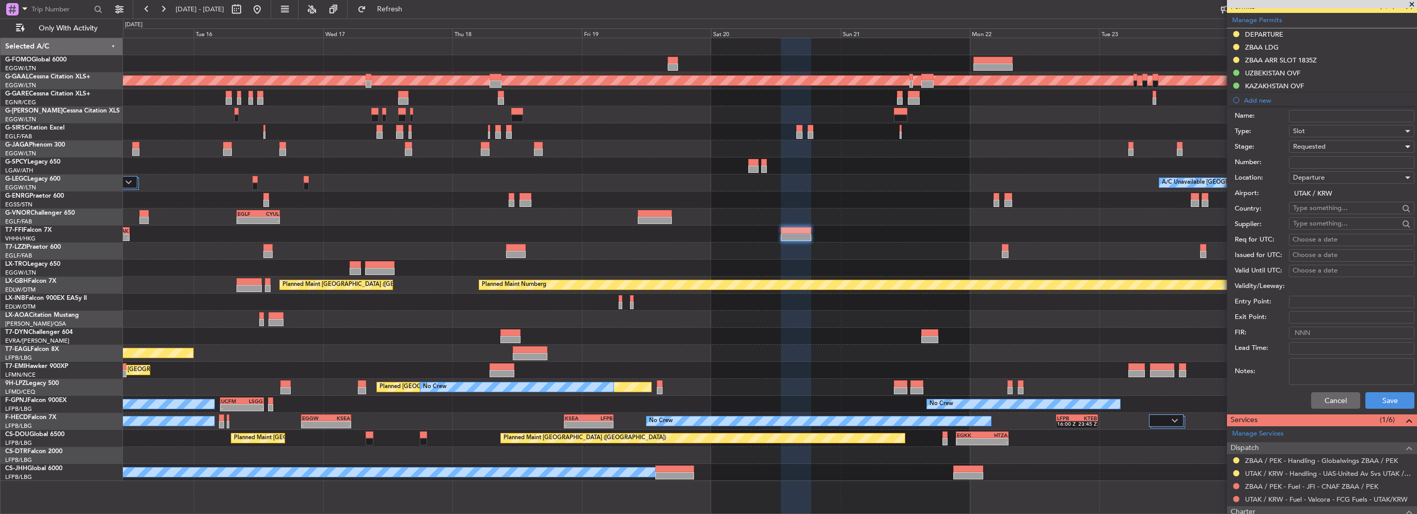
scroll to position [310, 0]
click at [1381, 399] on button "Save" at bounding box center [1389, 398] width 49 height 17
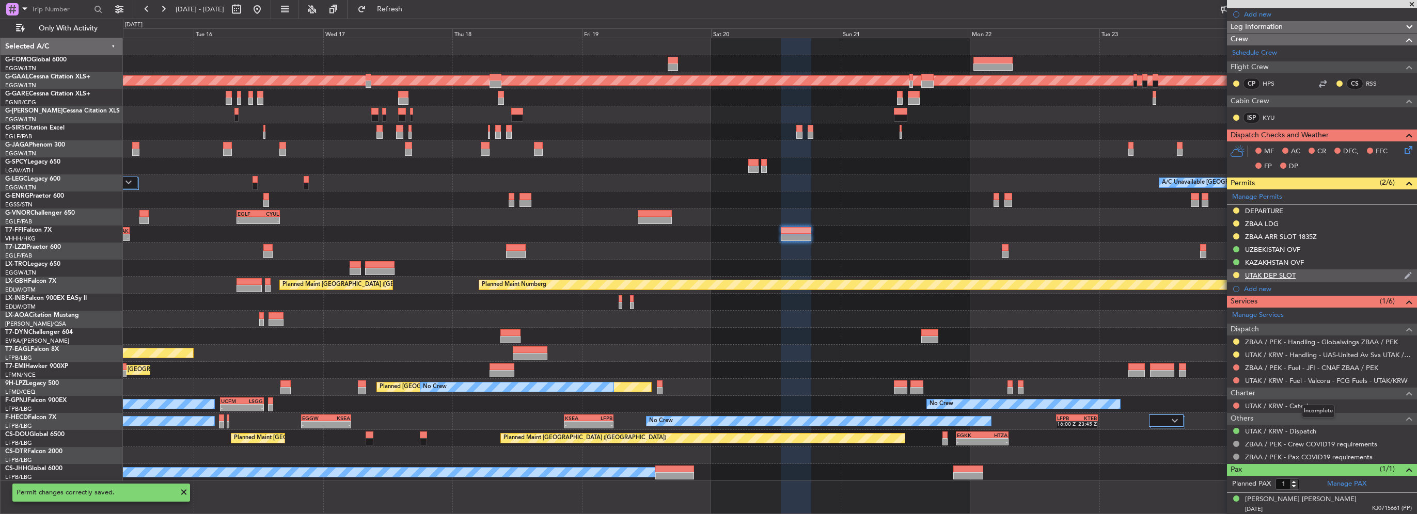
scroll to position [0, 0]
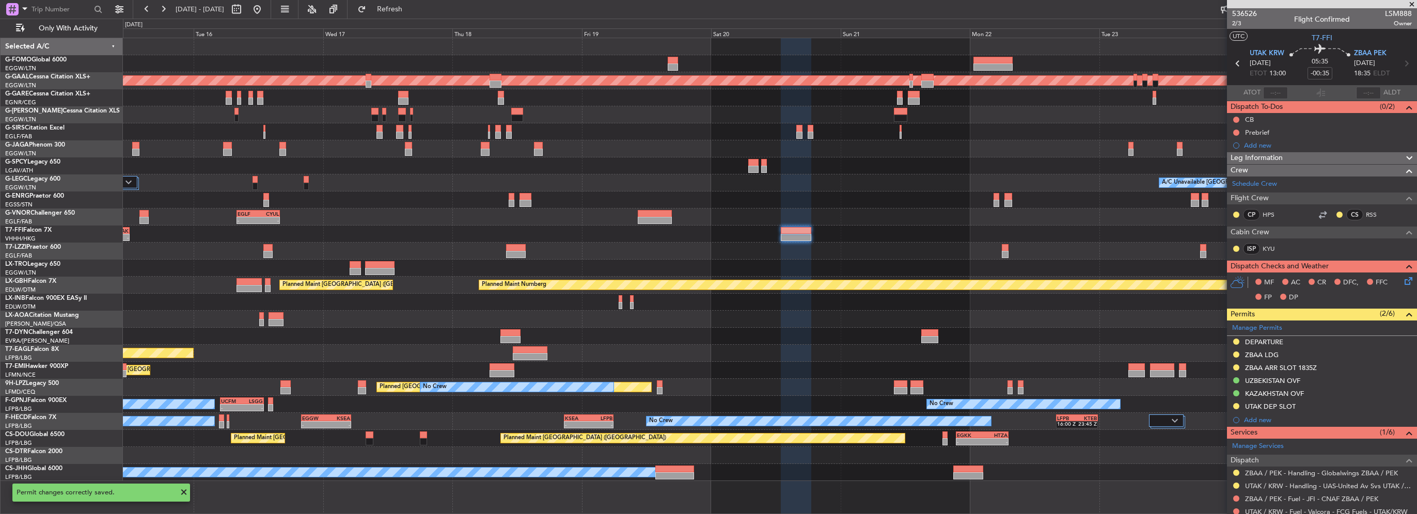
click at [1319, 408] on div "UTAK DEP SLOT" at bounding box center [1322, 407] width 190 height 13
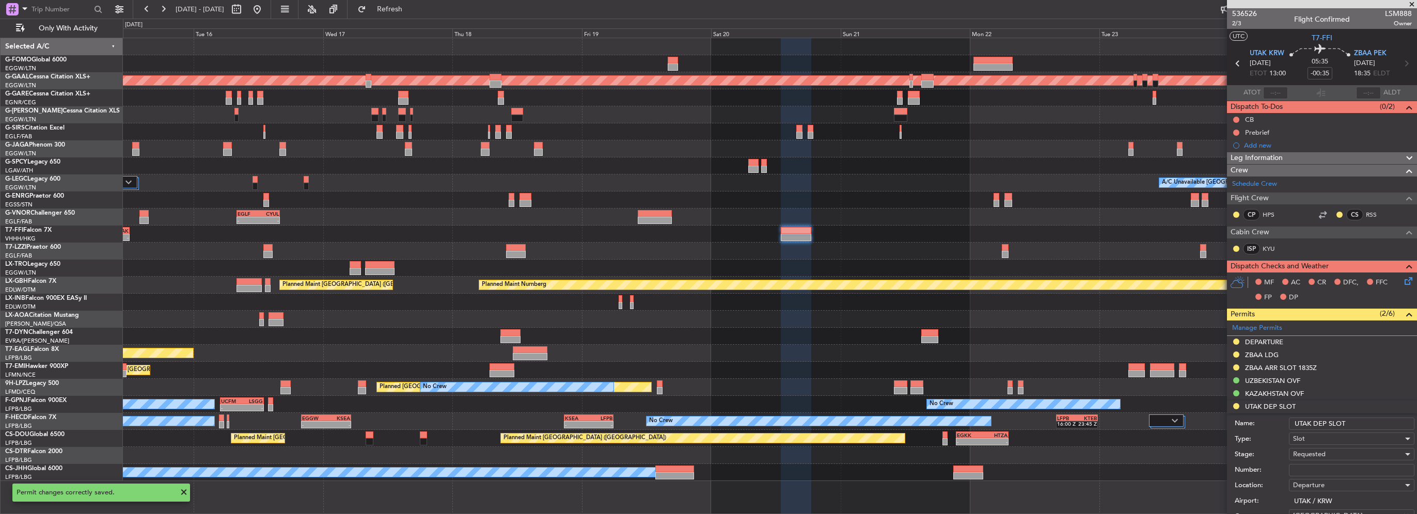
click at [1364, 427] on input "UTAK DEP SLOT" at bounding box center [1351, 424] width 125 height 12
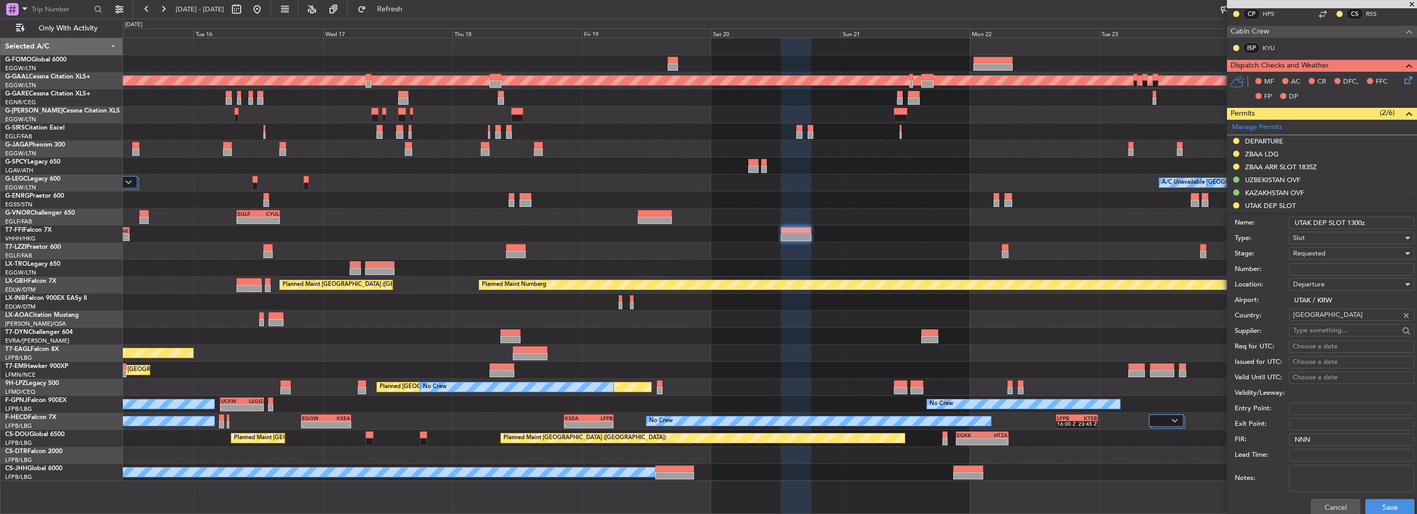
scroll to position [207, 0]
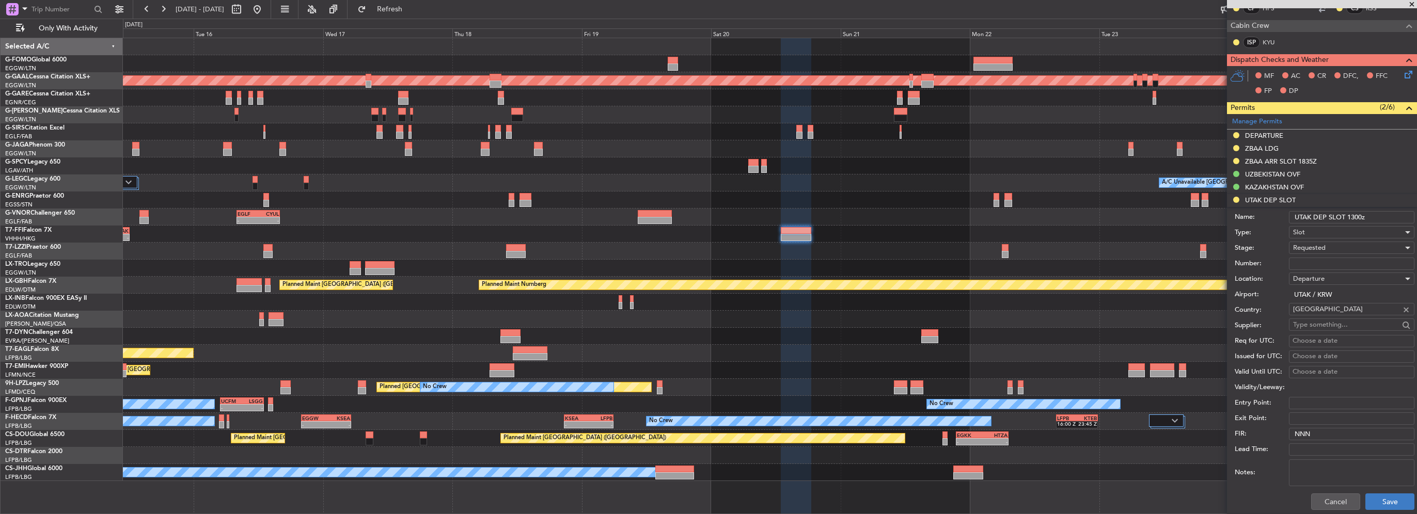
type input "UTAK DEP SLOT 1300z"
click at [1382, 508] on button "Save" at bounding box center [1389, 502] width 49 height 17
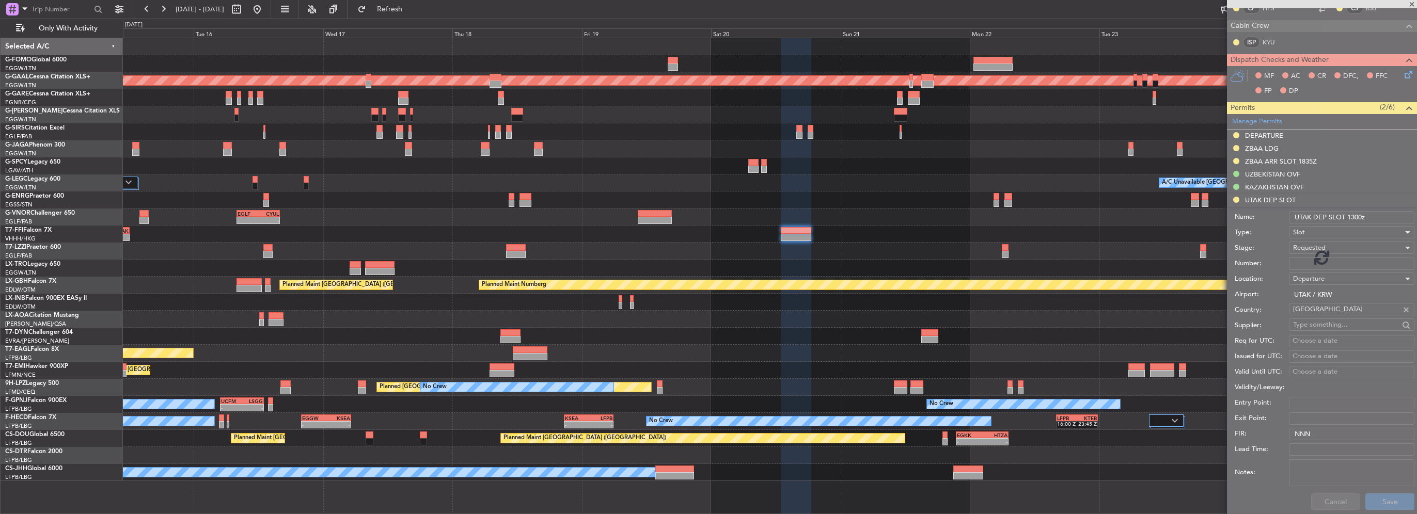
scroll to position [131, 0]
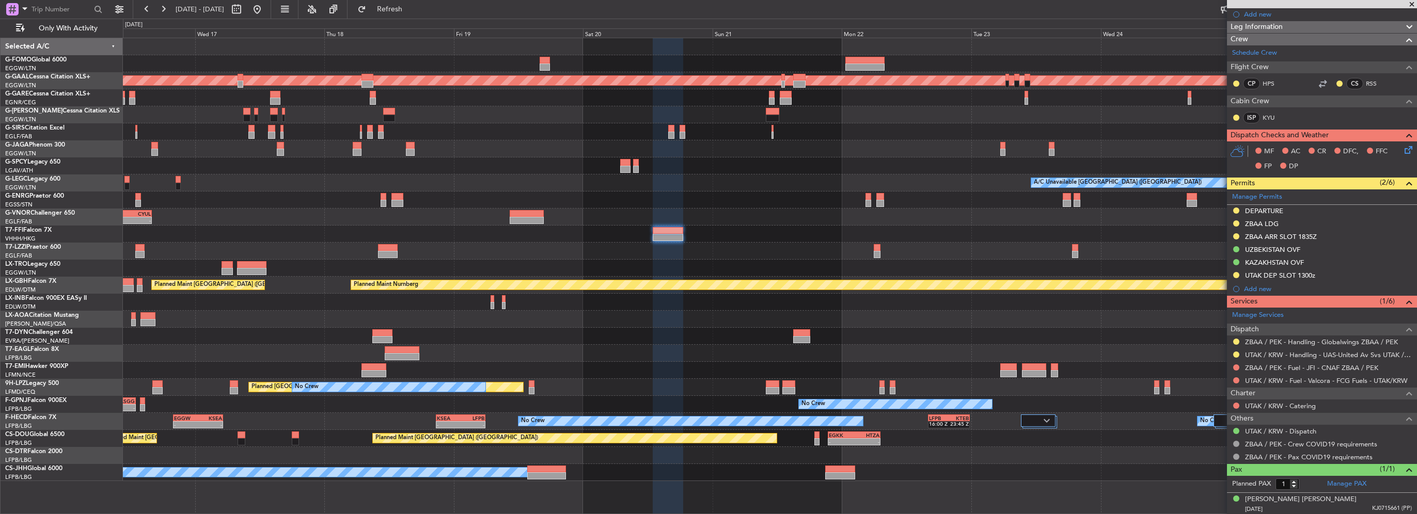
click at [1187, 246] on div "Planned Maint Dusseldorf A/C Unavailable London (Luton) - - EGLF 08:00 Z CYUL 1…" at bounding box center [769, 259] width 1293 height 443
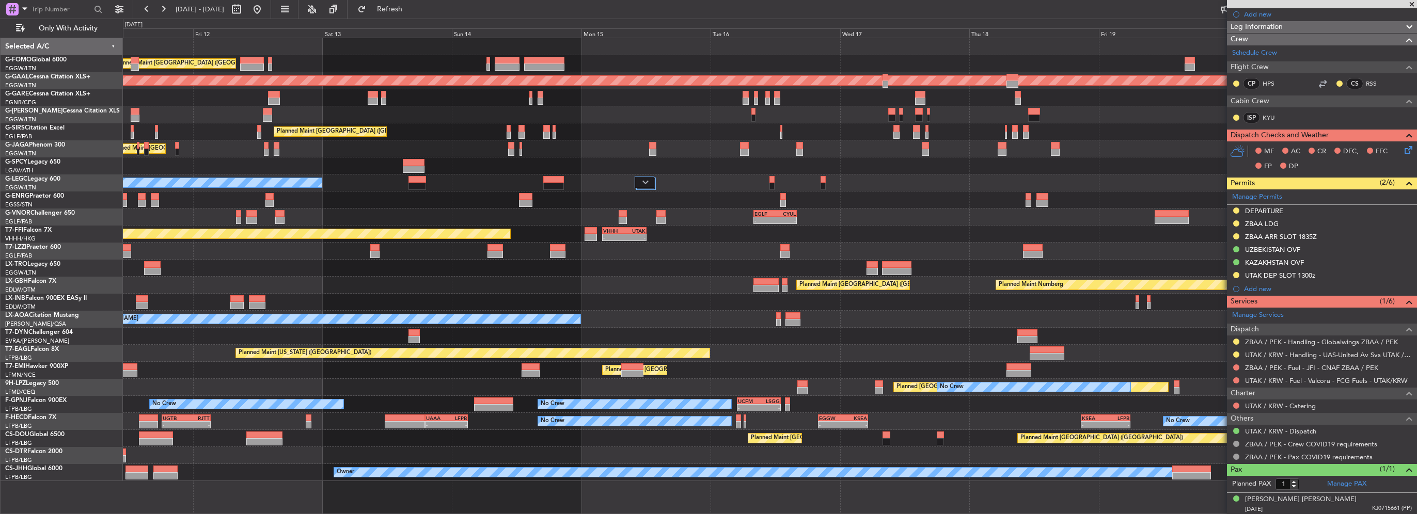
click at [1153, 247] on div "Planned Maint London (Luton) Planned Maint Dusseldorf Planned Maint London (Far…" at bounding box center [769, 259] width 1293 height 443
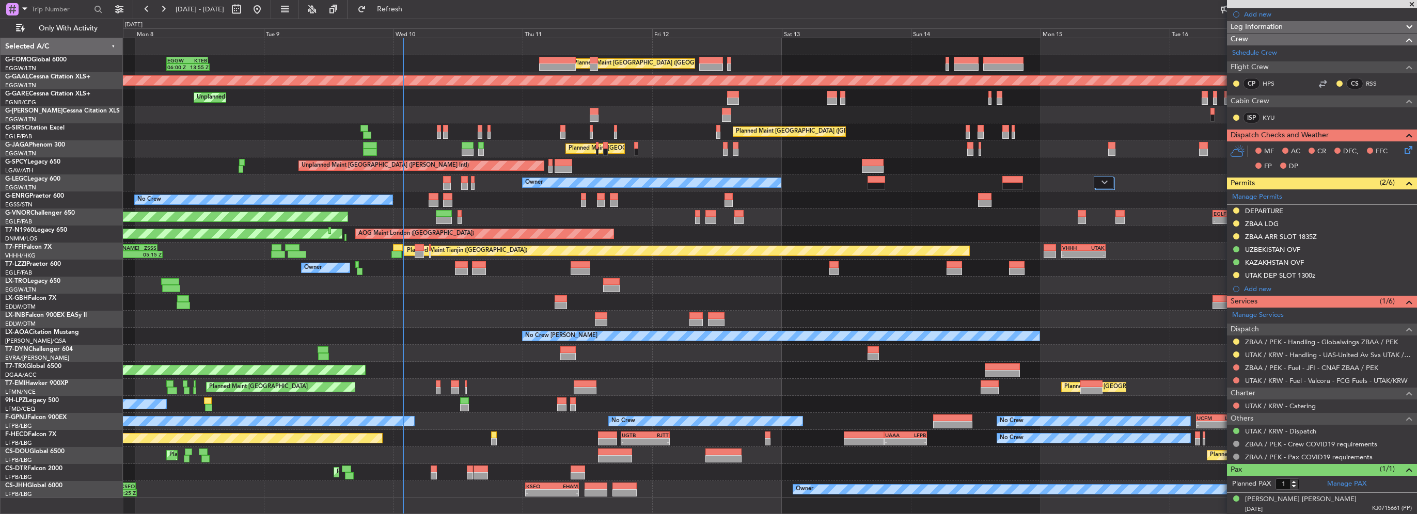
click at [523, 140] on div "Planned Maint London (Luton) 06:00 Z 13:55 Z EGGW 06:00 Z KTEB 13:40 Z Planned …" at bounding box center [769, 268] width 1293 height 460
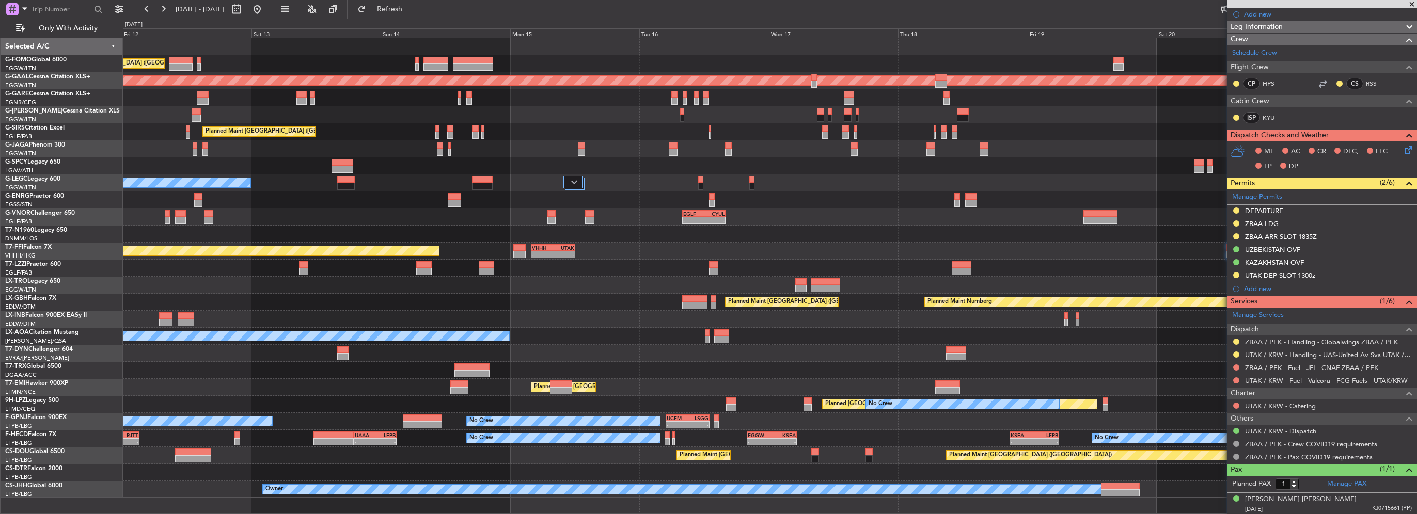
click at [601, 178] on div "Owner A/C Unavailable London (Luton)" at bounding box center [769, 182] width 1293 height 17
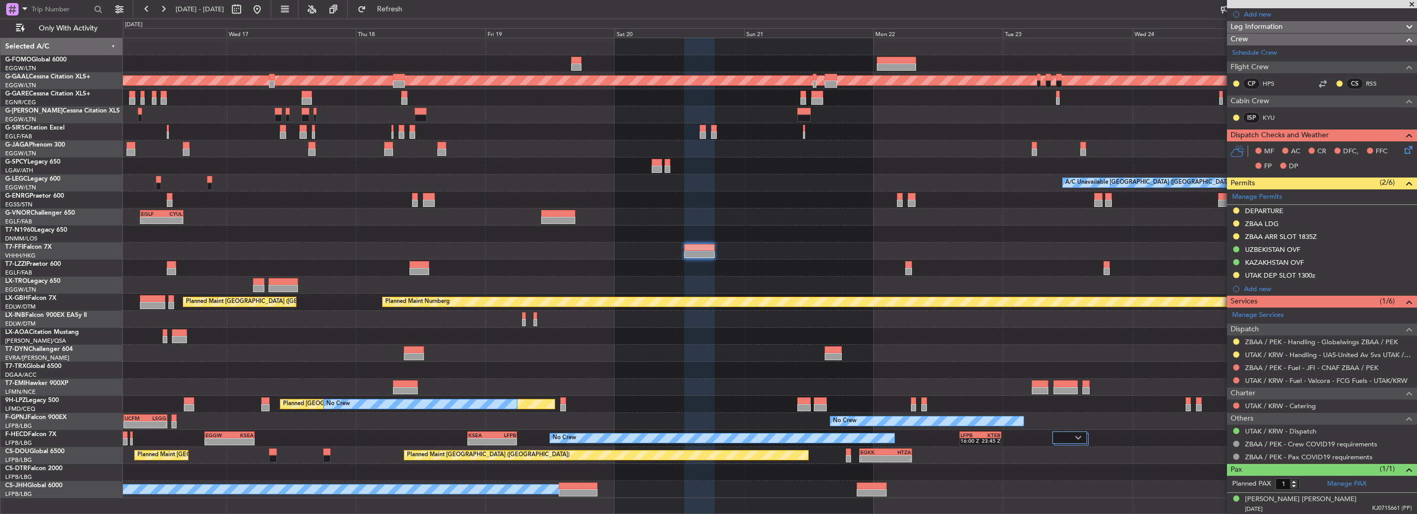
click at [527, 189] on div "Planned Maint Dusseldorf A/C Unavailable London (Luton) - - EGLF 08:00 Z CYUL 1…" at bounding box center [769, 268] width 1293 height 460
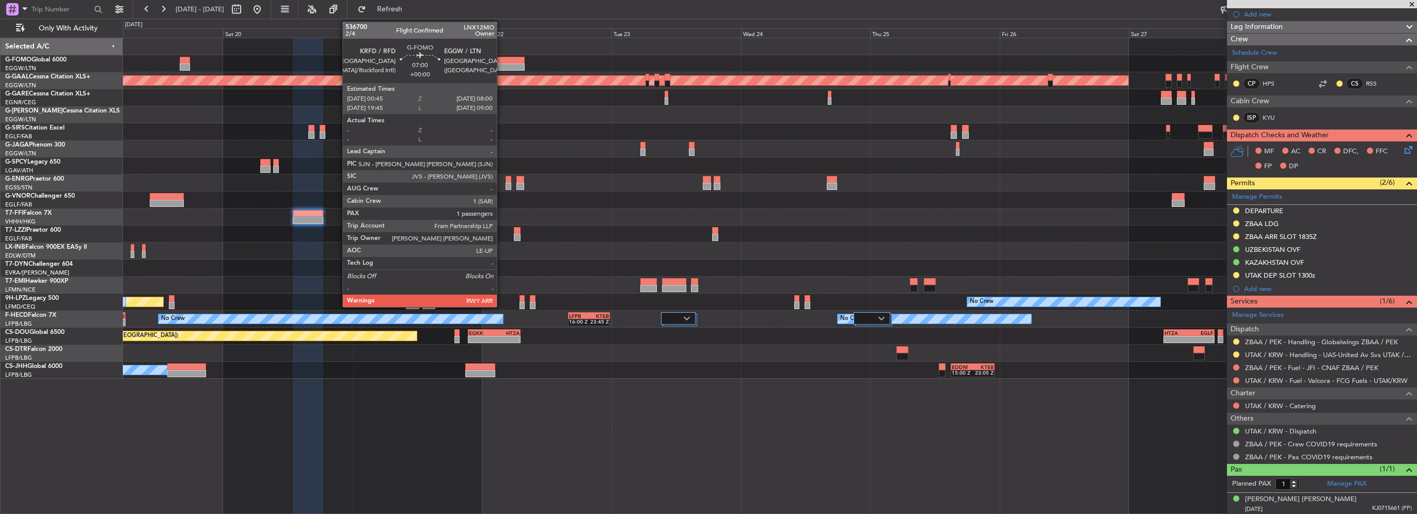
click at [501, 64] on div at bounding box center [504, 67] width 39 height 7
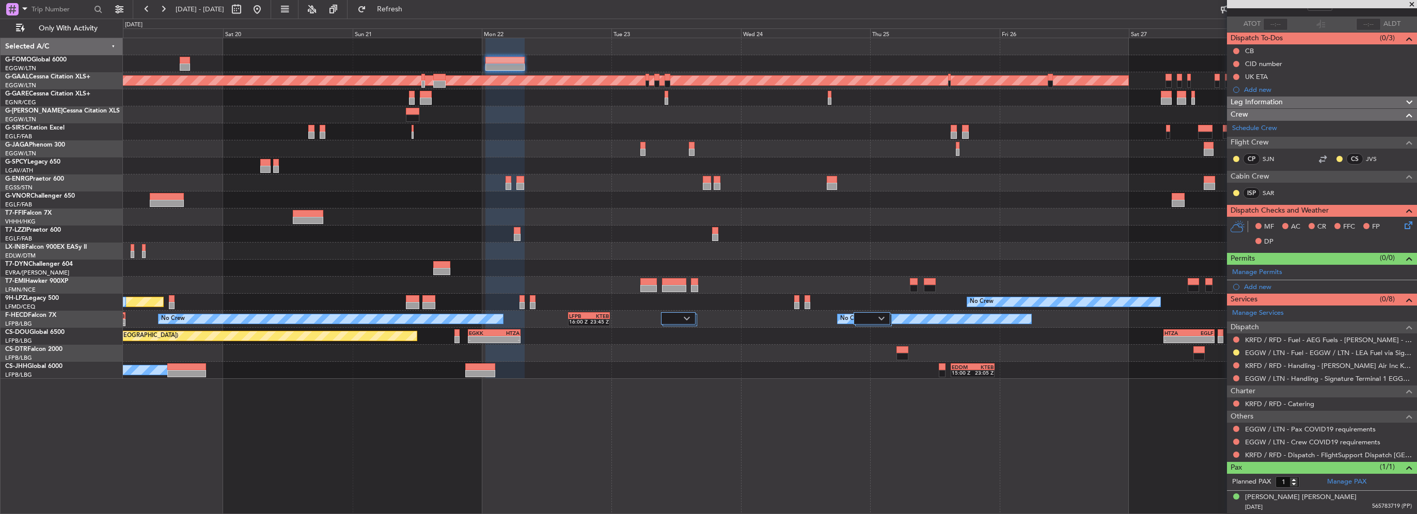
scroll to position [0, 0]
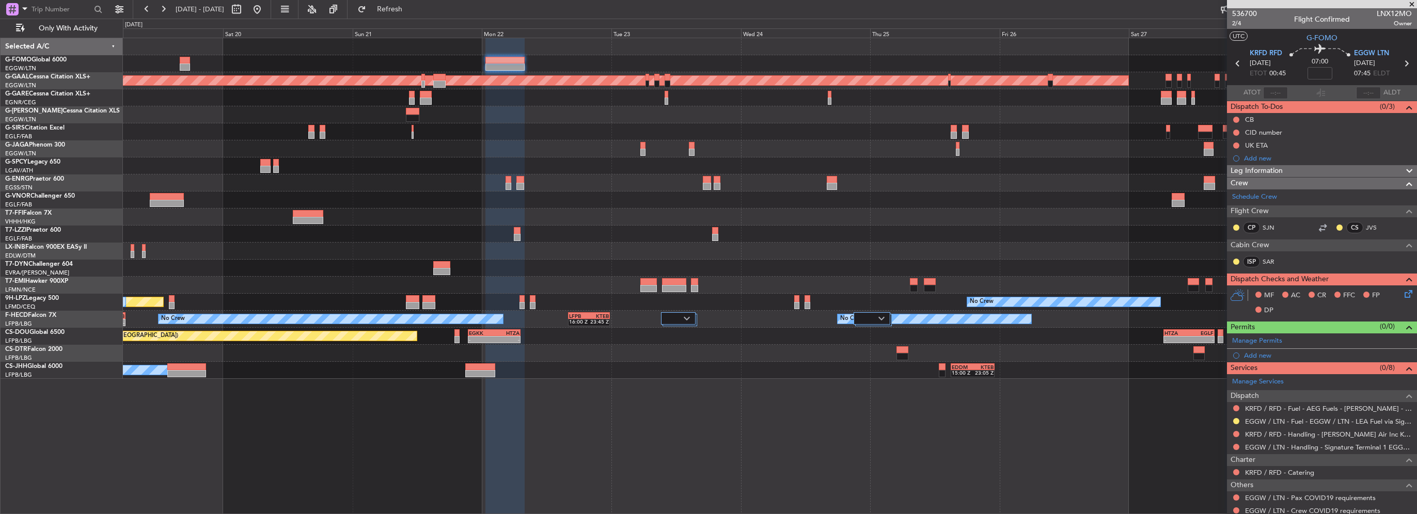
click at [1301, 171] on div "Leg Information" at bounding box center [1322, 171] width 190 height 12
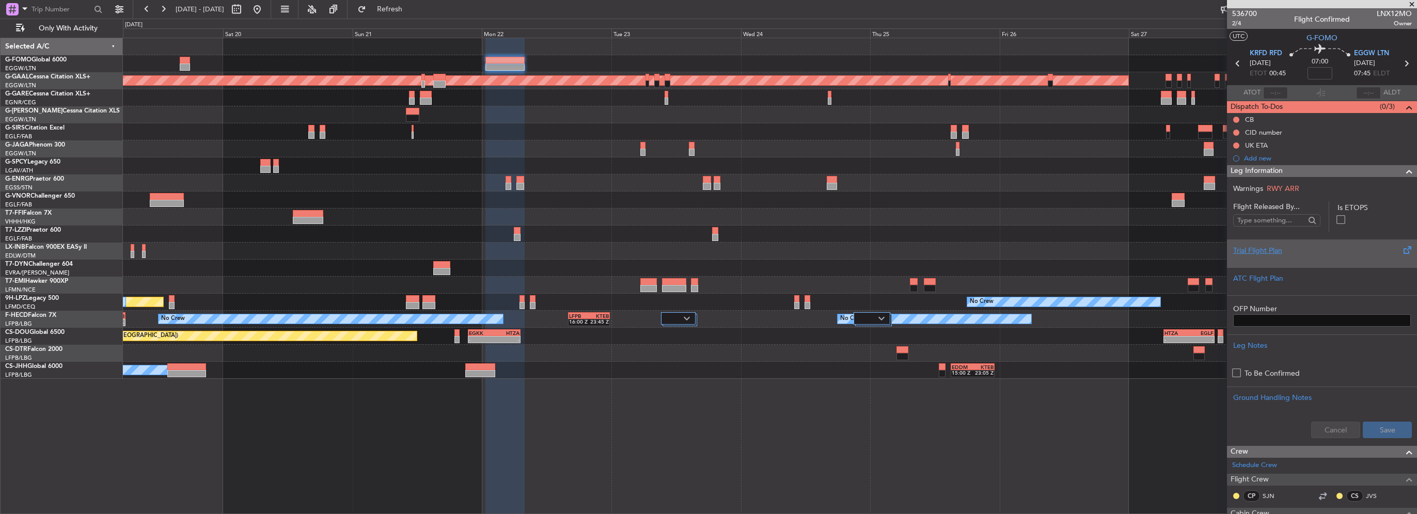
click at [1267, 253] on div "Trial Flight Plan" at bounding box center [1322, 250] width 178 height 11
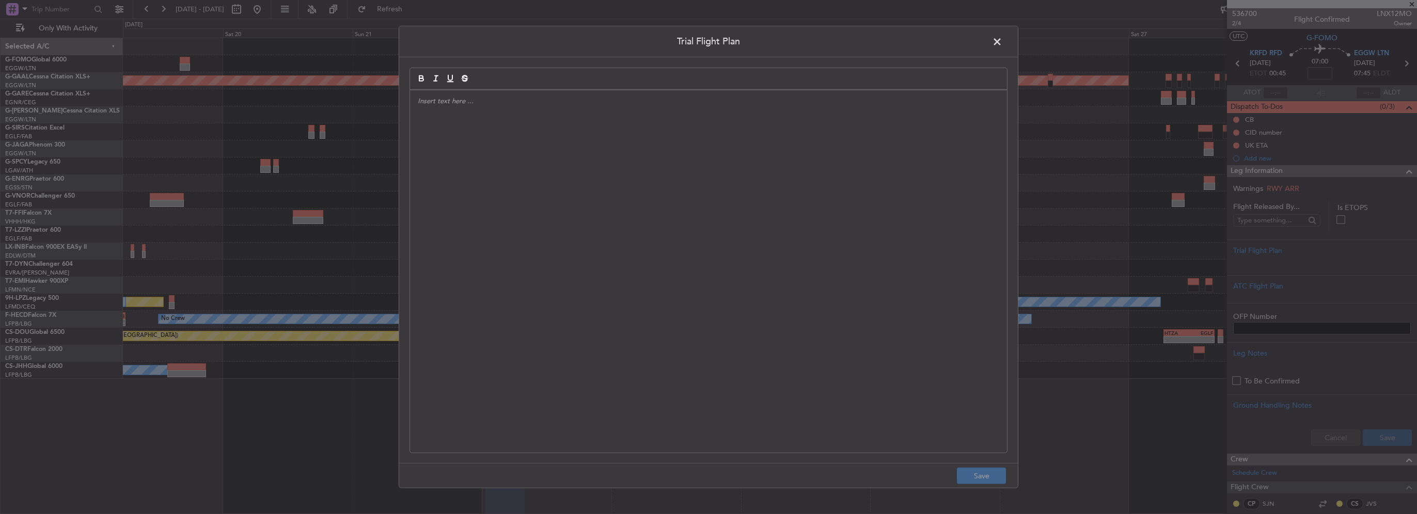
click at [618, 172] on div at bounding box center [708, 271] width 597 height 362
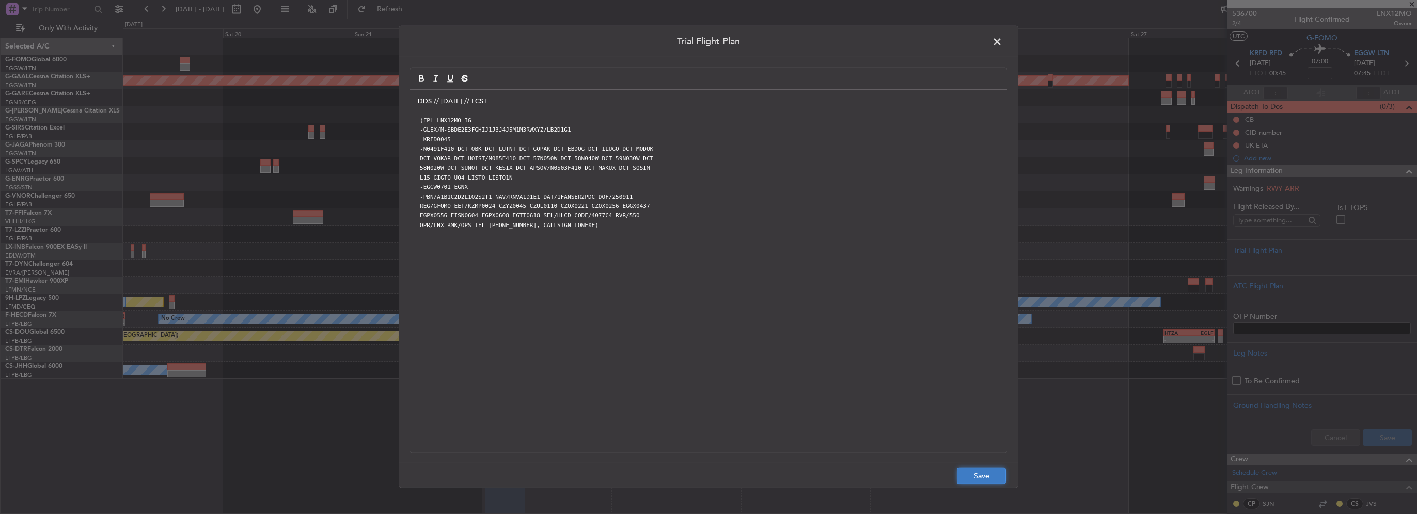
click at [996, 471] on button "Save" at bounding box center [981, 476] width 49 height 17
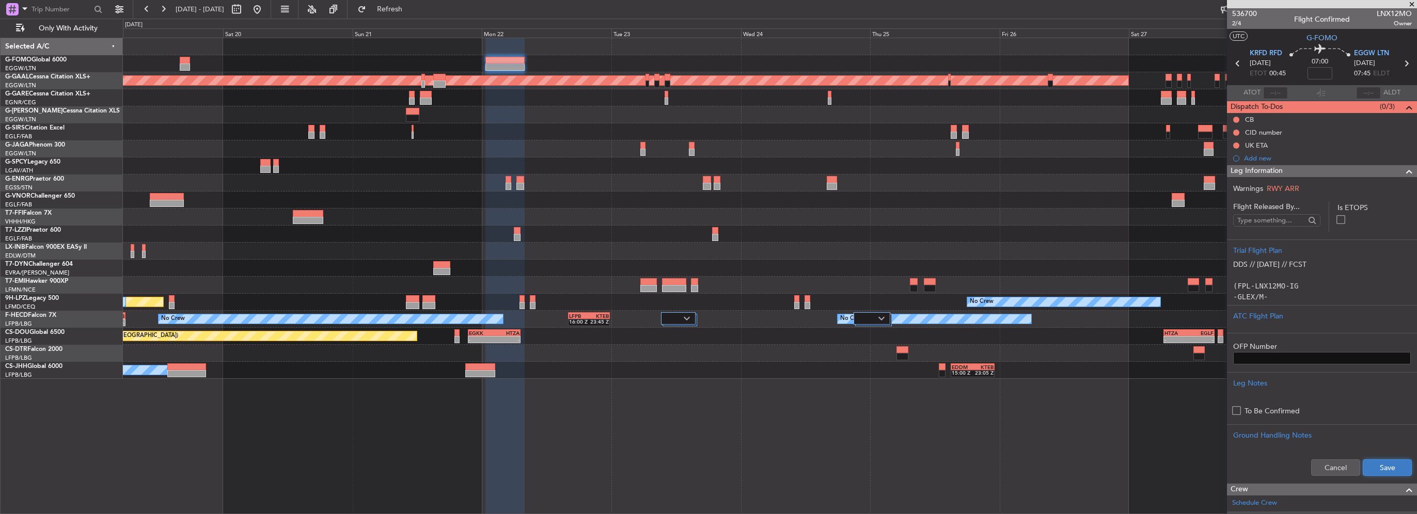
click at [1394, 471] on button "Save" at bounding box center [1386, 467] width 49 height 17
click at [1403, 174] on span at bounding box center [1409, 171] width 12 height 12
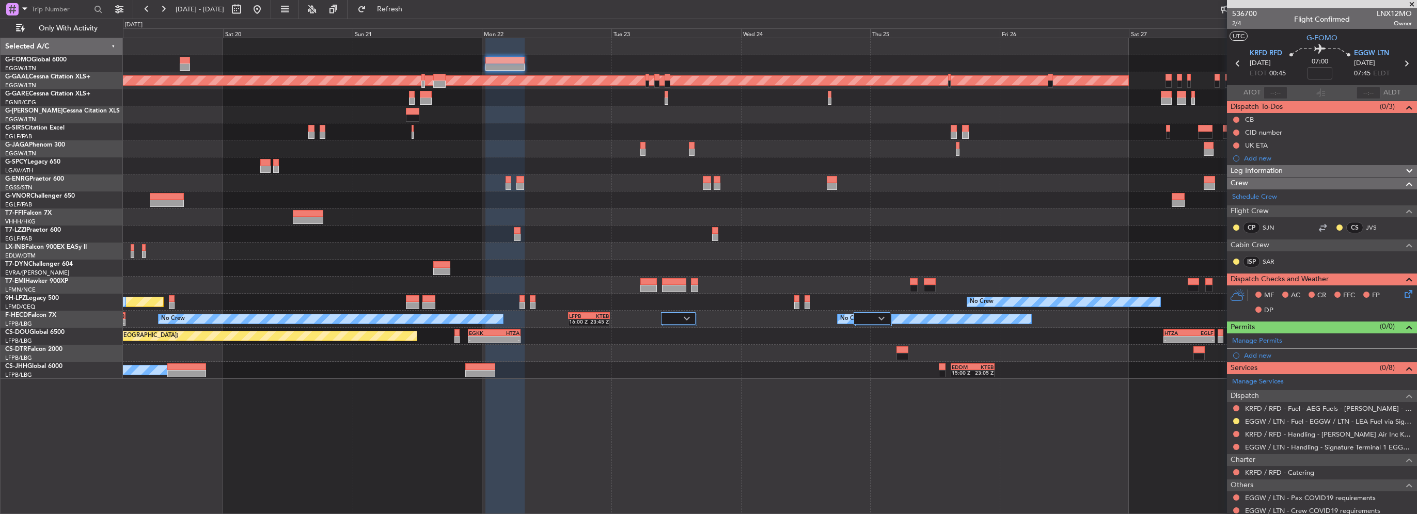
click at [176, 158] on div "Planned Maint Dusseldorf No Crew Planned Maint St Gallen (Altenrhein) No Crew N…" at bounding box center [769, 208] width 1293 height 341
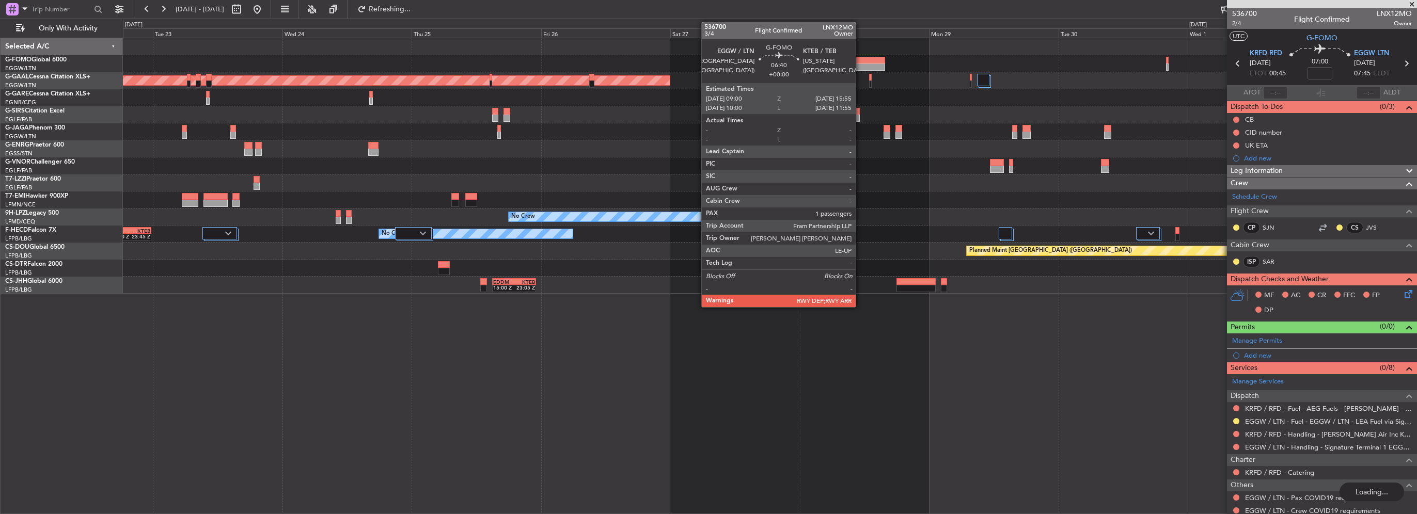
click at [860, 60] on div at bounding box center [867, 60] width 38 height 7
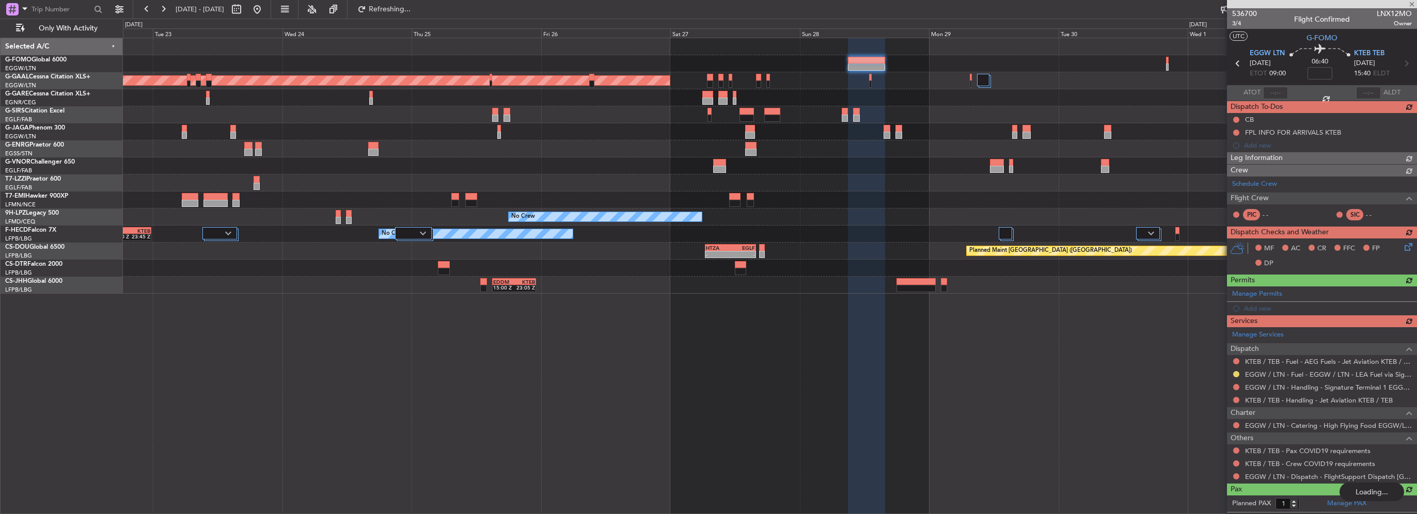
click at [1318, 158] on div "Leg Information" at bounding box center [1322, 158] width 190 height 12
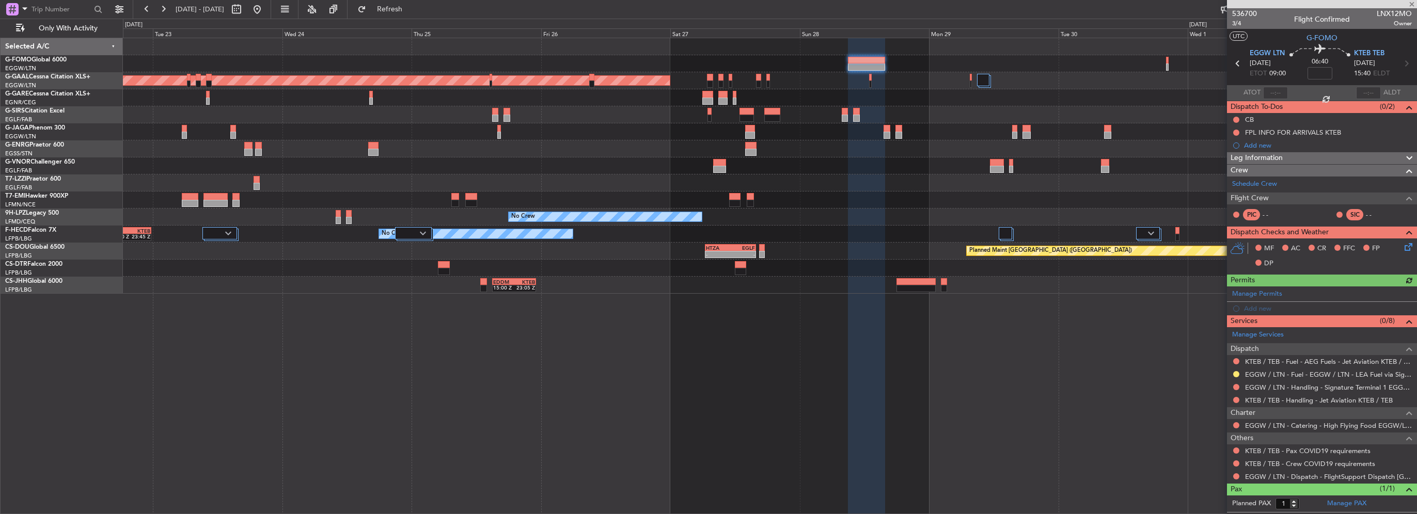
click at [1273, 157] on span "Leg Information" at bounding box center [1256, 158] width 52 height 12
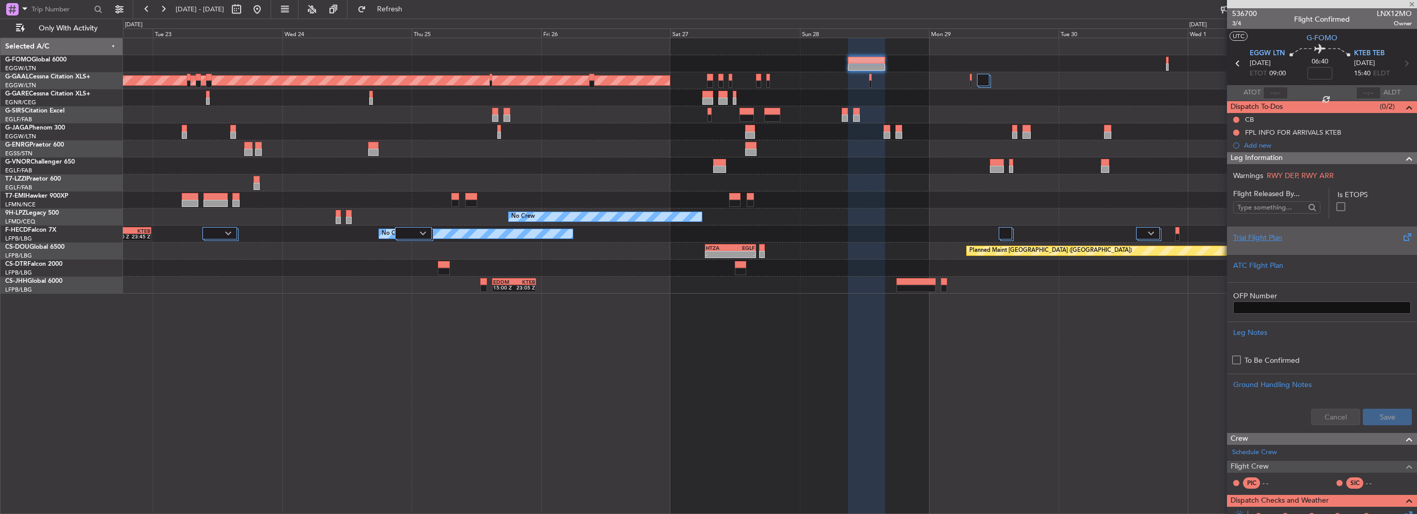
click at [1277, 245] on div at bounding box center [1322, 246] width 178 height 6
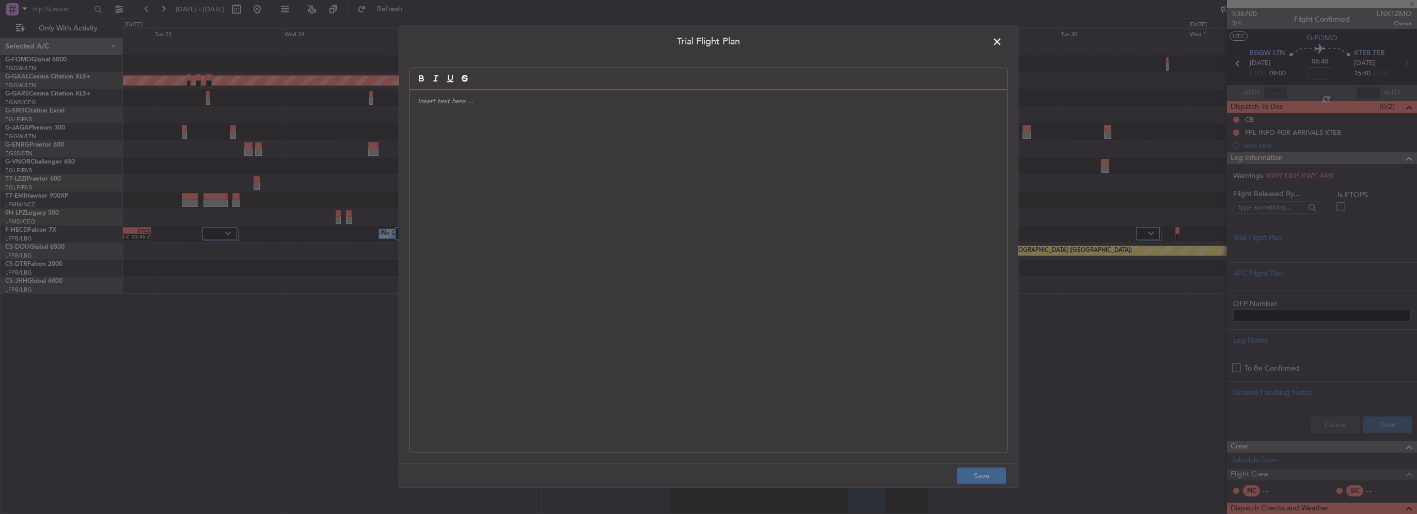
click at [520, 179] on div at bounding box center [708, 271] width 597 height 362
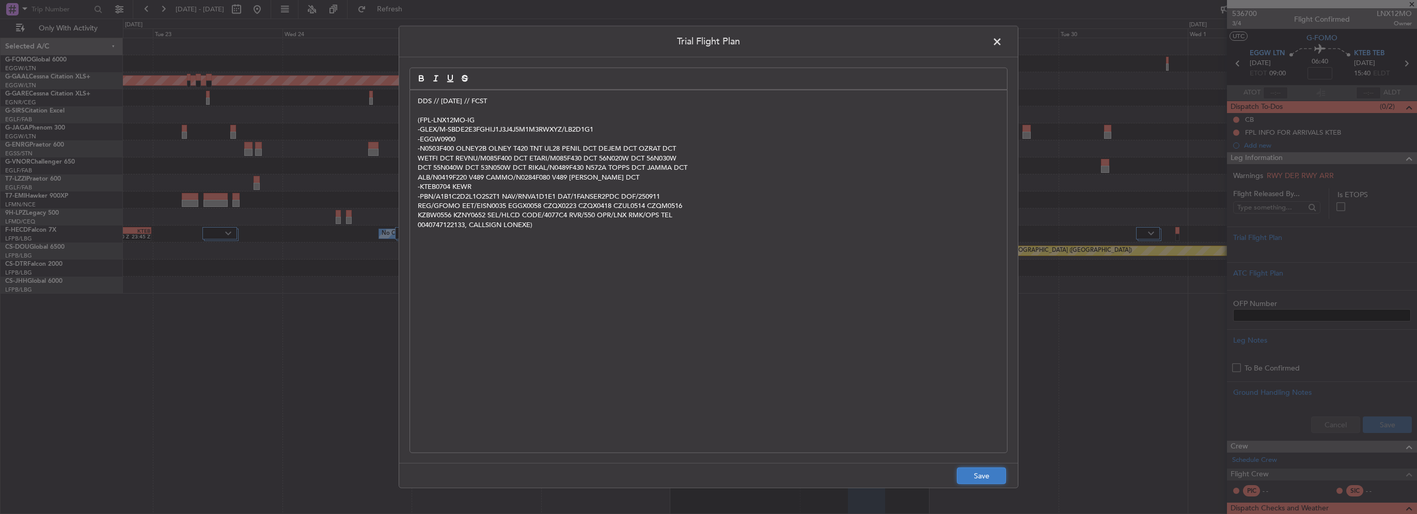
click at [973, 475] on button "Save" at bounding box center [981, 476] width 49 height 17
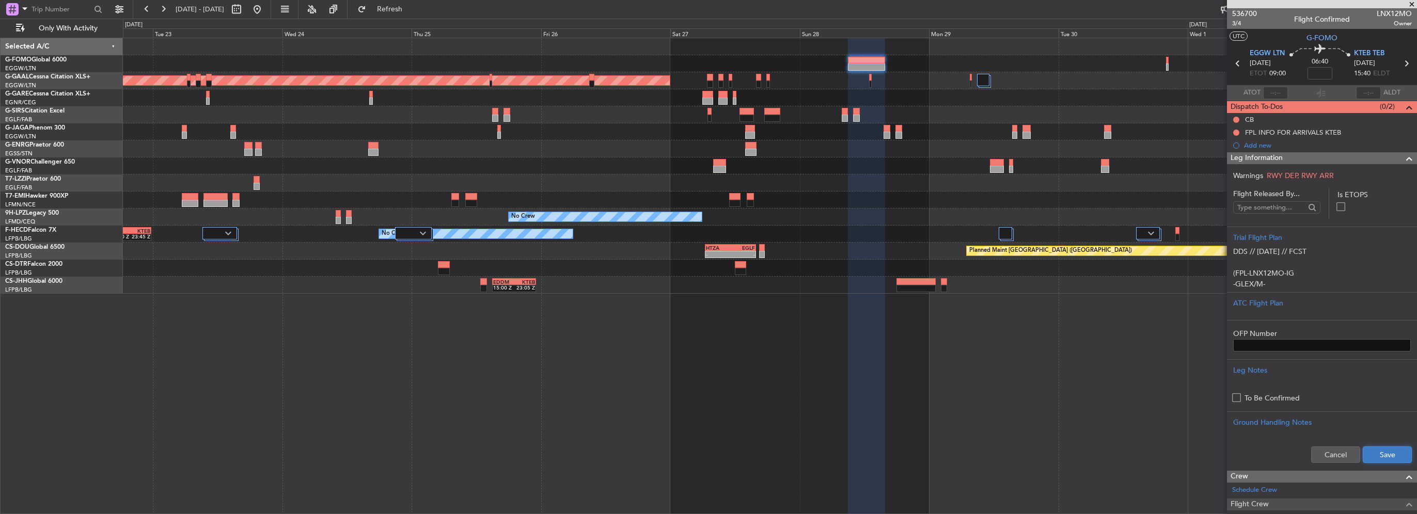
click at [1388, 447] on button "Save" at bounding box center [1386, 455] width 49 height 17
click at [1335, 65] on div "06:40" at bounding box center [1320, 63] width 68 height 38
click at [1328, 72] on input at bounding box center [1319, 73] width 25 height 12
type input "+00:25"
click at [1403, 156] on span at bounding box center [1409, 158] width 12 height 12
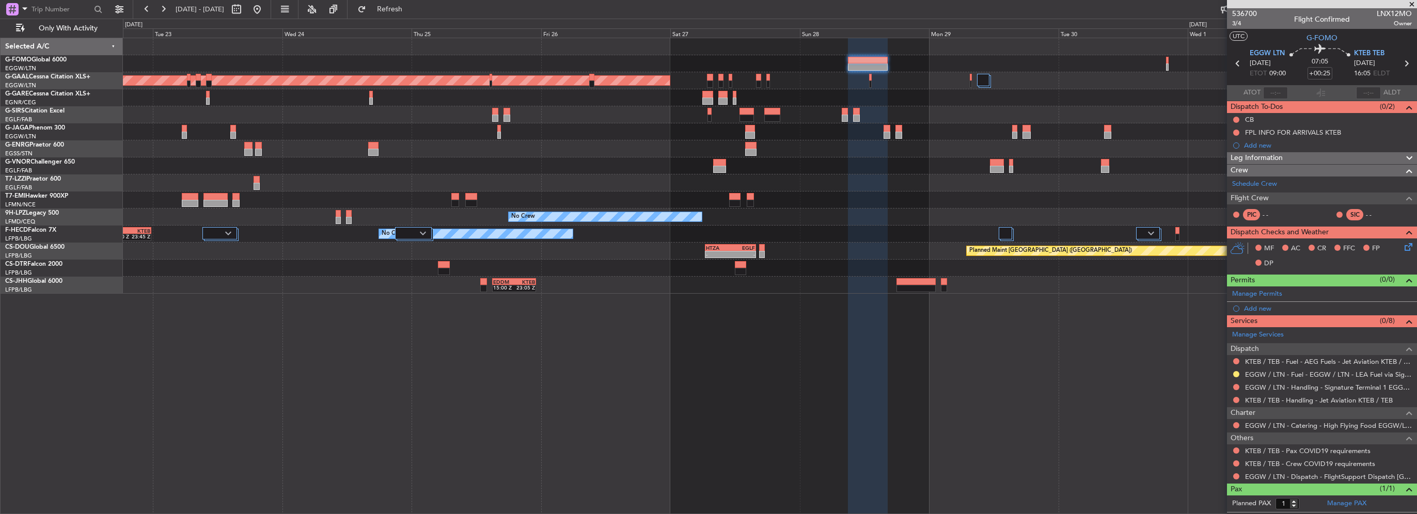
click at [476, 19] on div "0 0 Mon 22 Tue 23 Wed 24 Thu 25 Oct 2025 Fri 26 Sat 27 Sun 28 Mon 29 Tue 30 Wed…" at bounding box center [769, 28] width 1293 height 19
click at [411, 12] on span "Refresh" at bounding box center [389, 9] width 43 height 7
click at [265, 14] on button at bounding box center [257, 9] width 17 height 17
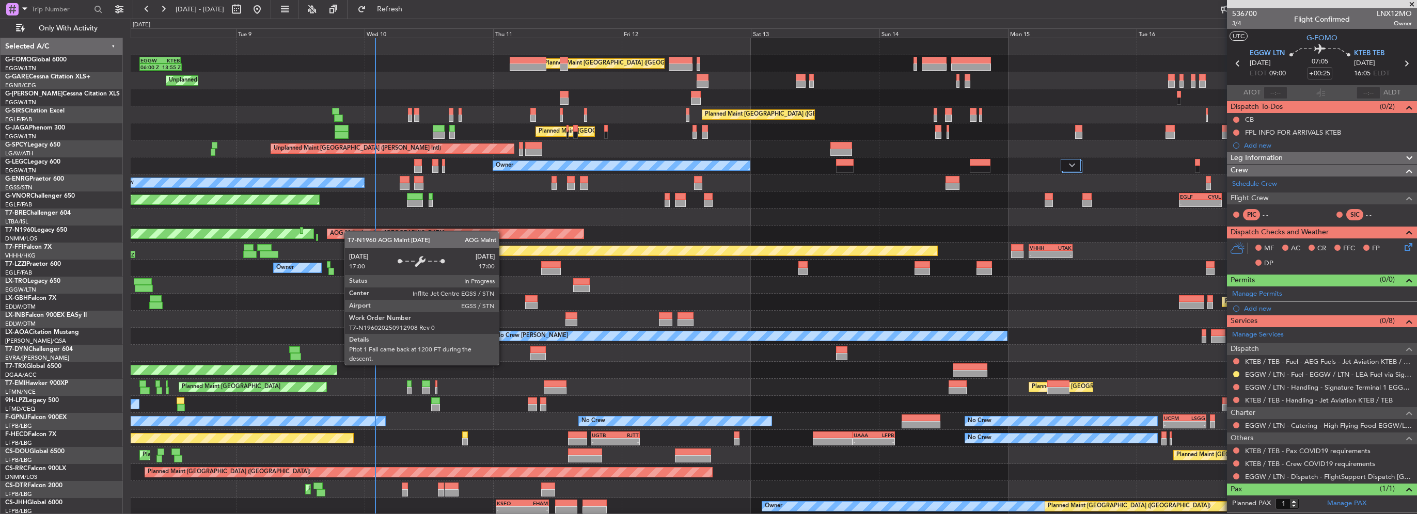
click at [277, 226] on div "Unplanned Maint London (Stansted) AOG Maint London (Stansted) Planned Maint Lon…" at bounding box center [774, 234] width 1286 height 17
